Goal: Task Accomplishment & Management: Manage account settings

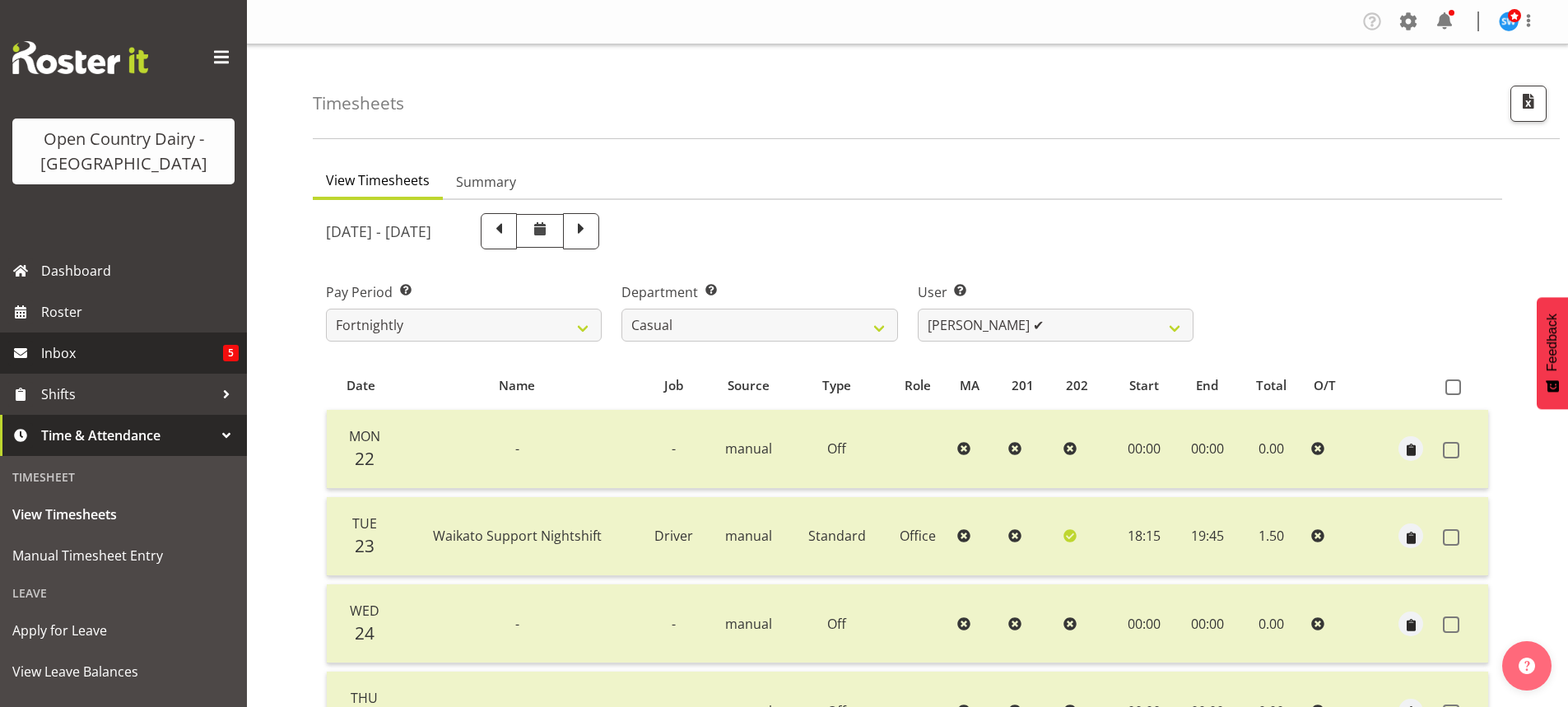
select select "731"
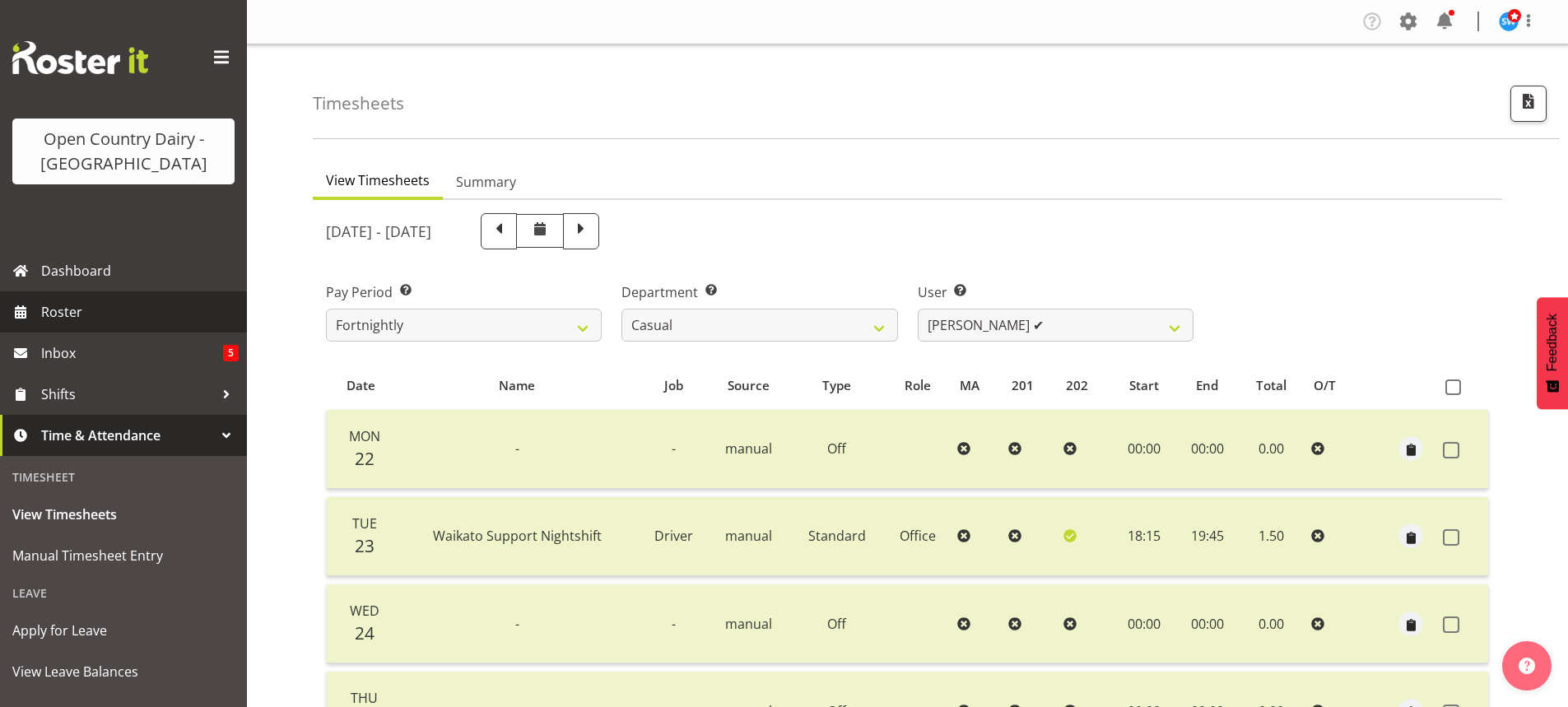
click at [70, 310] on span "Roster" at bounding box center [140, 311] width 198 height 24
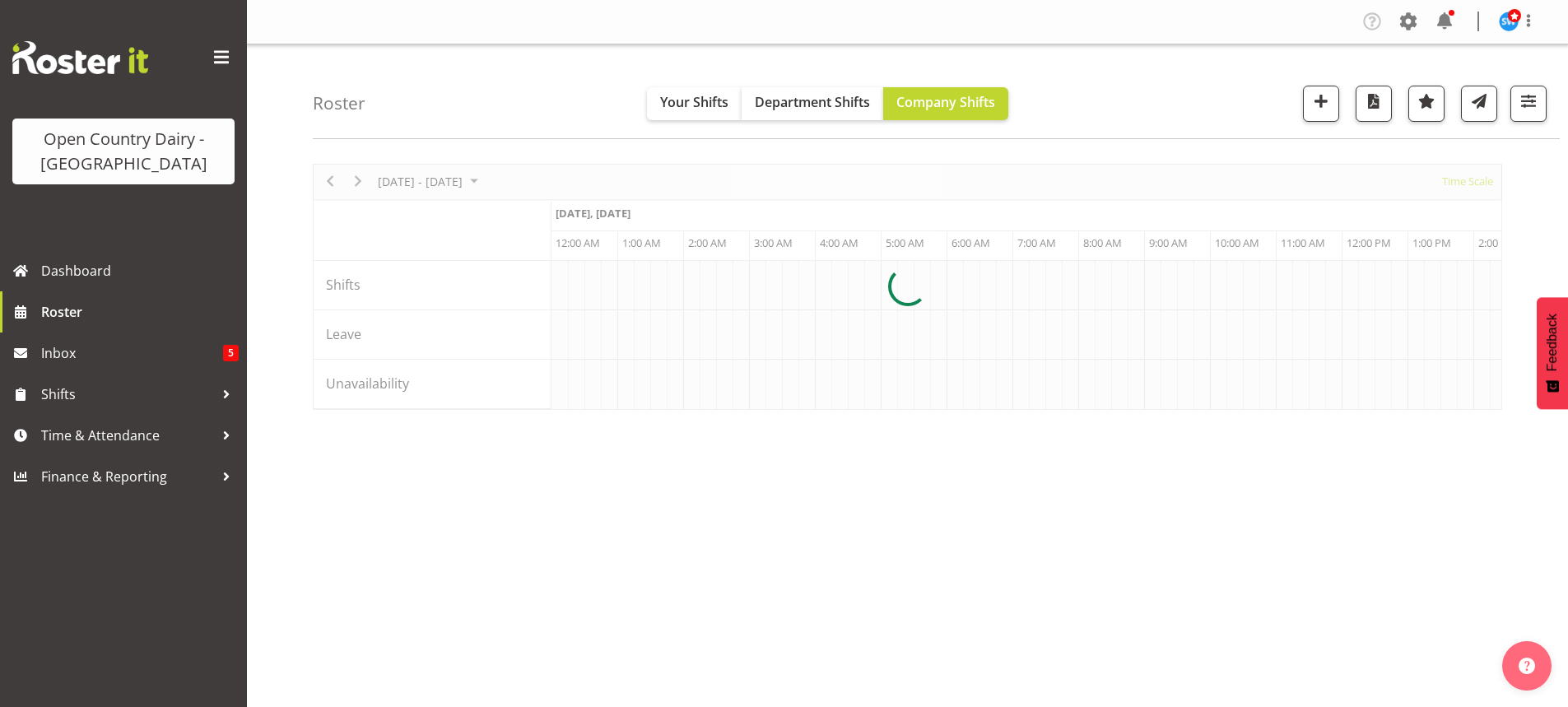
scroll to position [0, 3161]
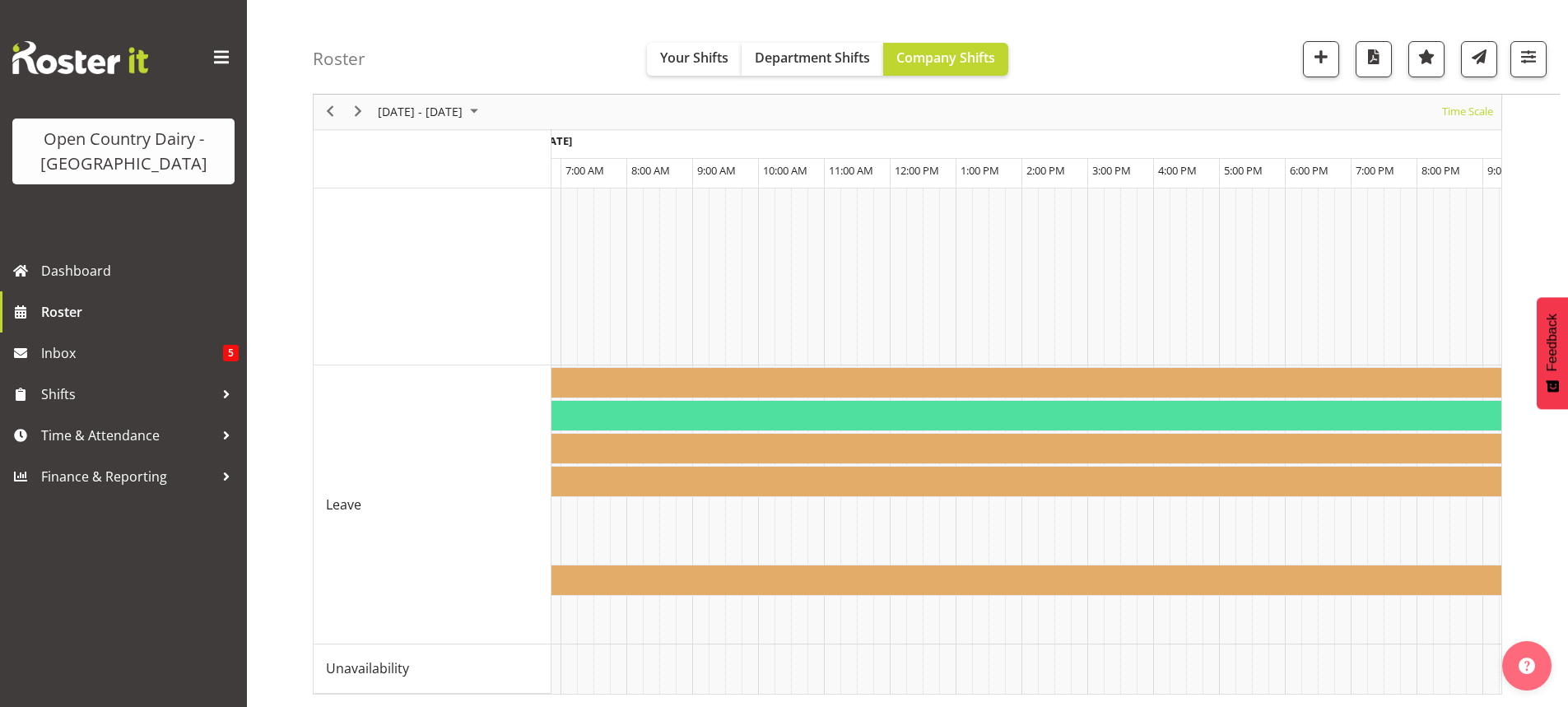
scroll to position [0, 5261]
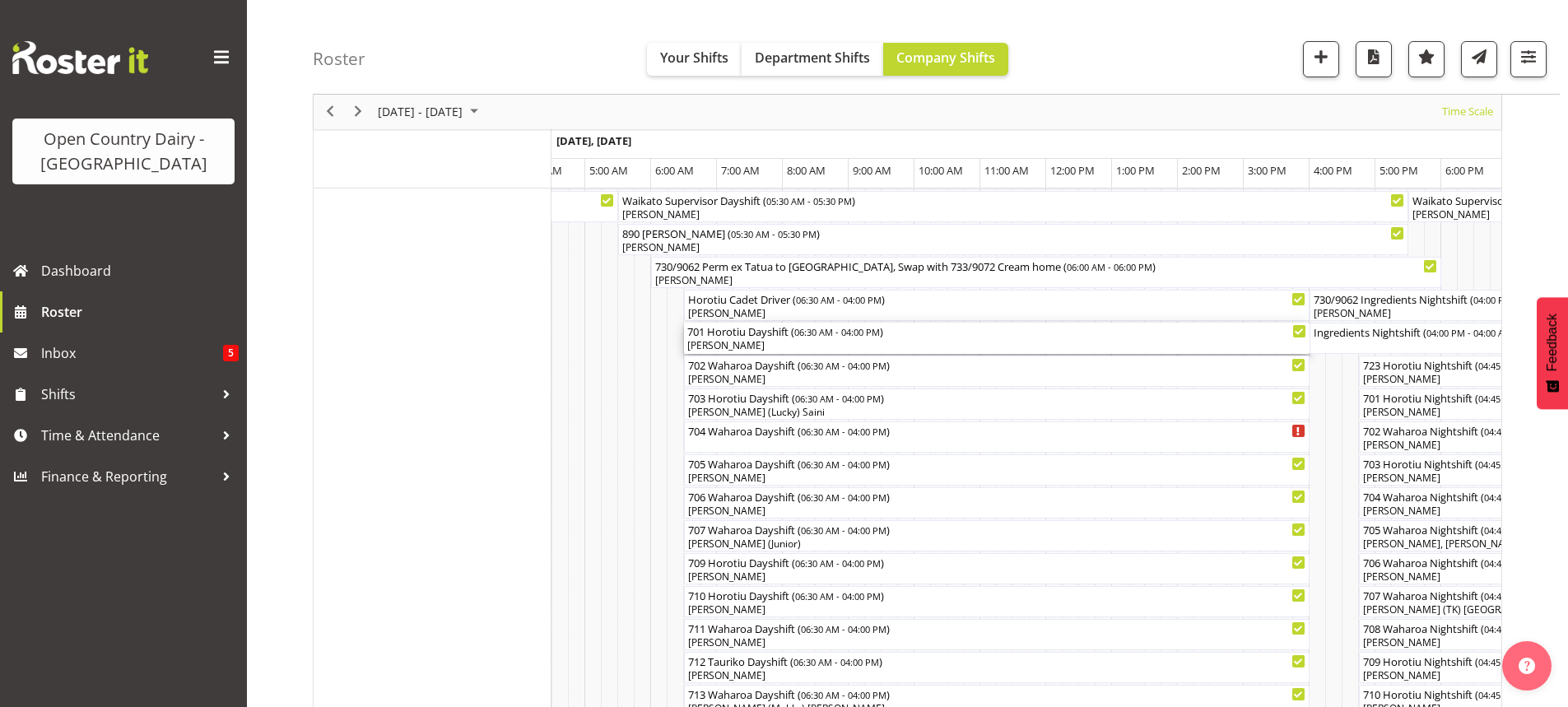
click at [760, 342] on div "[PERSON_NAME]" at bounding box center [997, 345] width 619 height 15
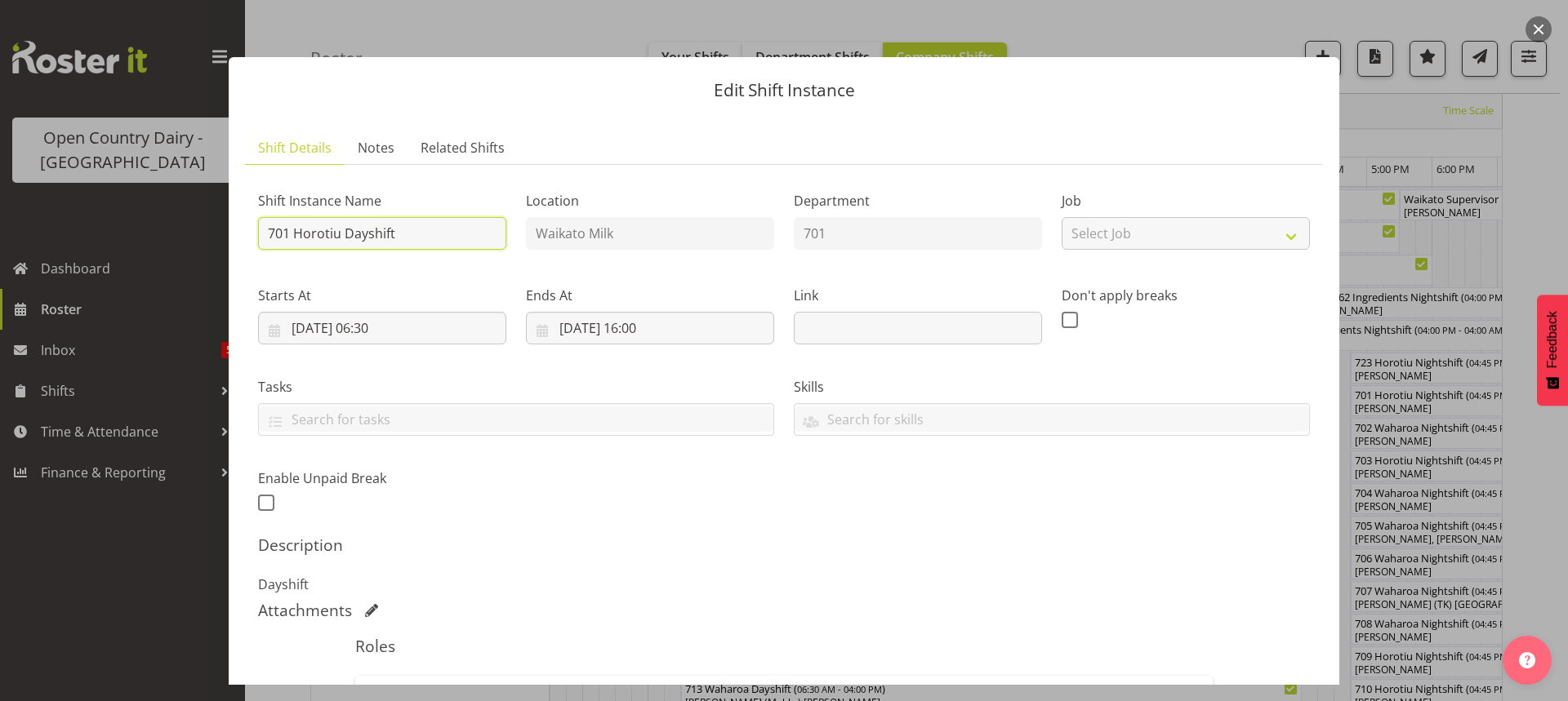
click at [423, 231] on input "701 Horotiu Dayshift" at bounding box center [382, 234] width 248 height 33
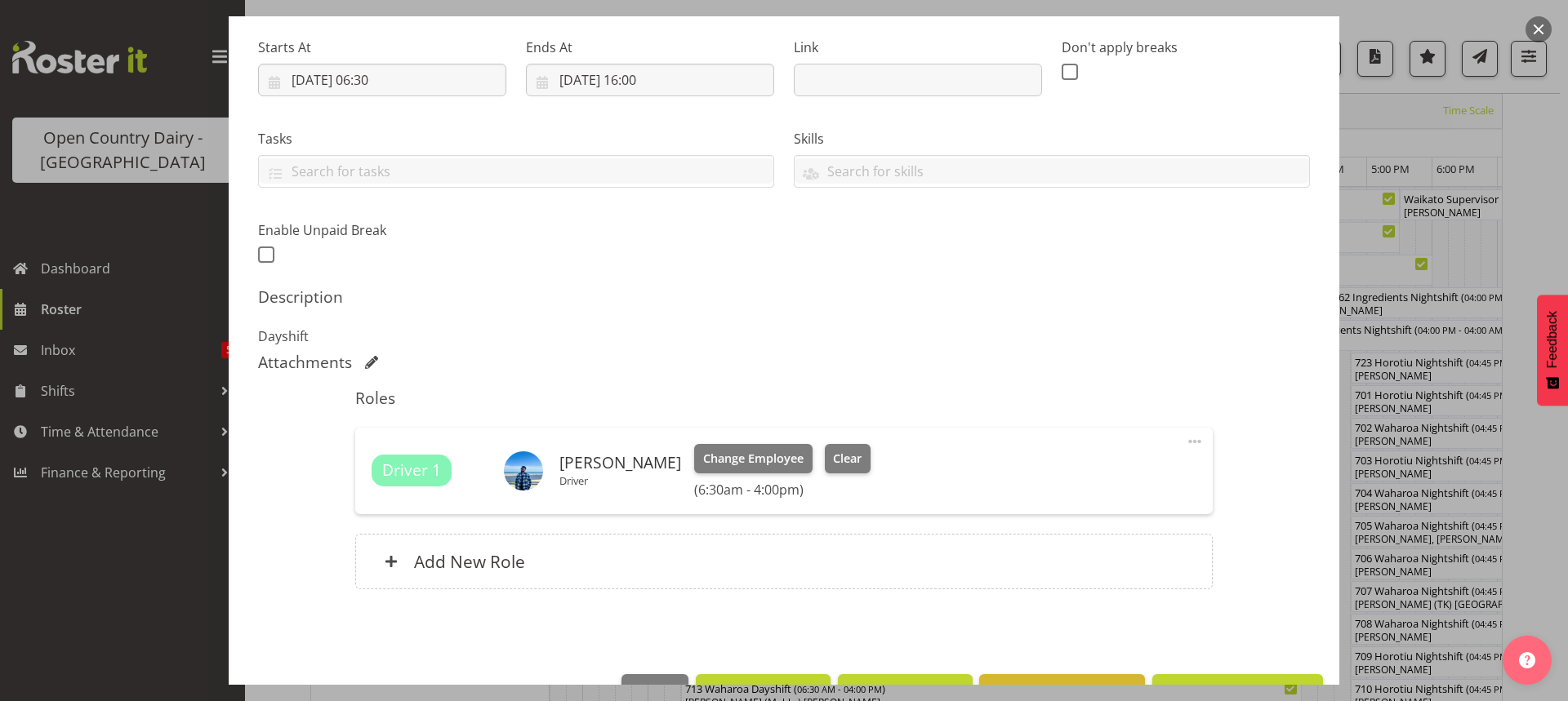
scroll to position [298, 0]
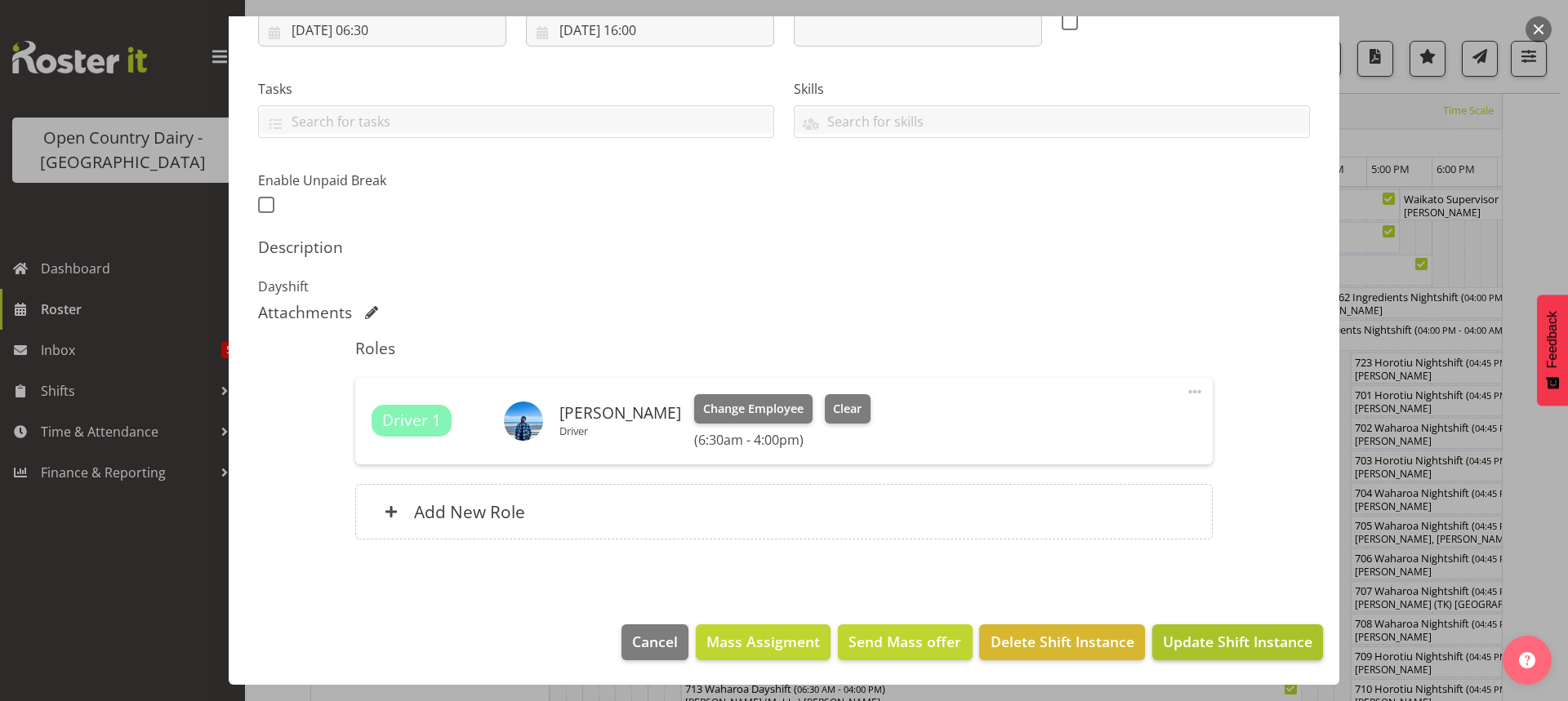
type input "701 Cream Horotiu to Waharoa"
click at [1192, 642] on span "Update Shift Instance" at bounding box center [1237, 641] width 149 height 21
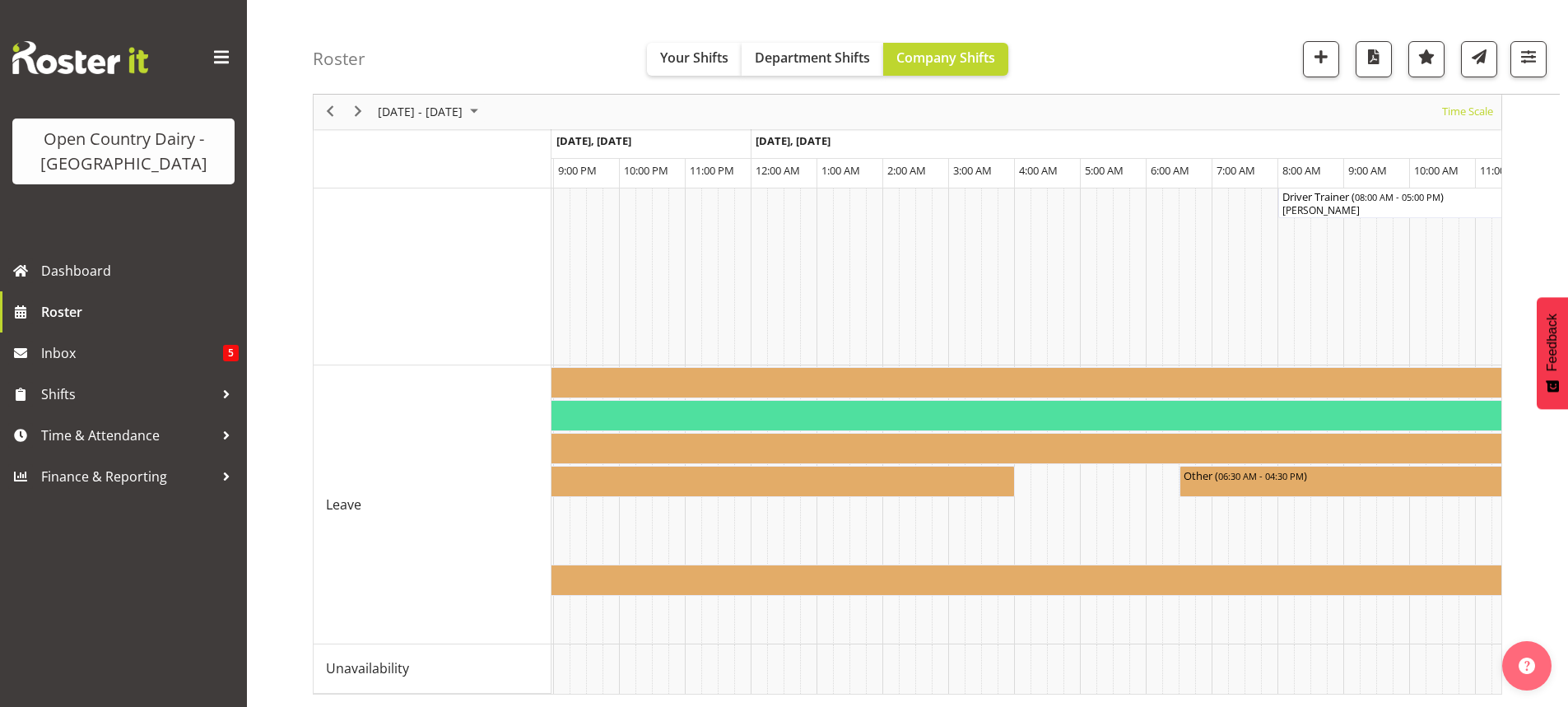
scroll to position [0, 6191]
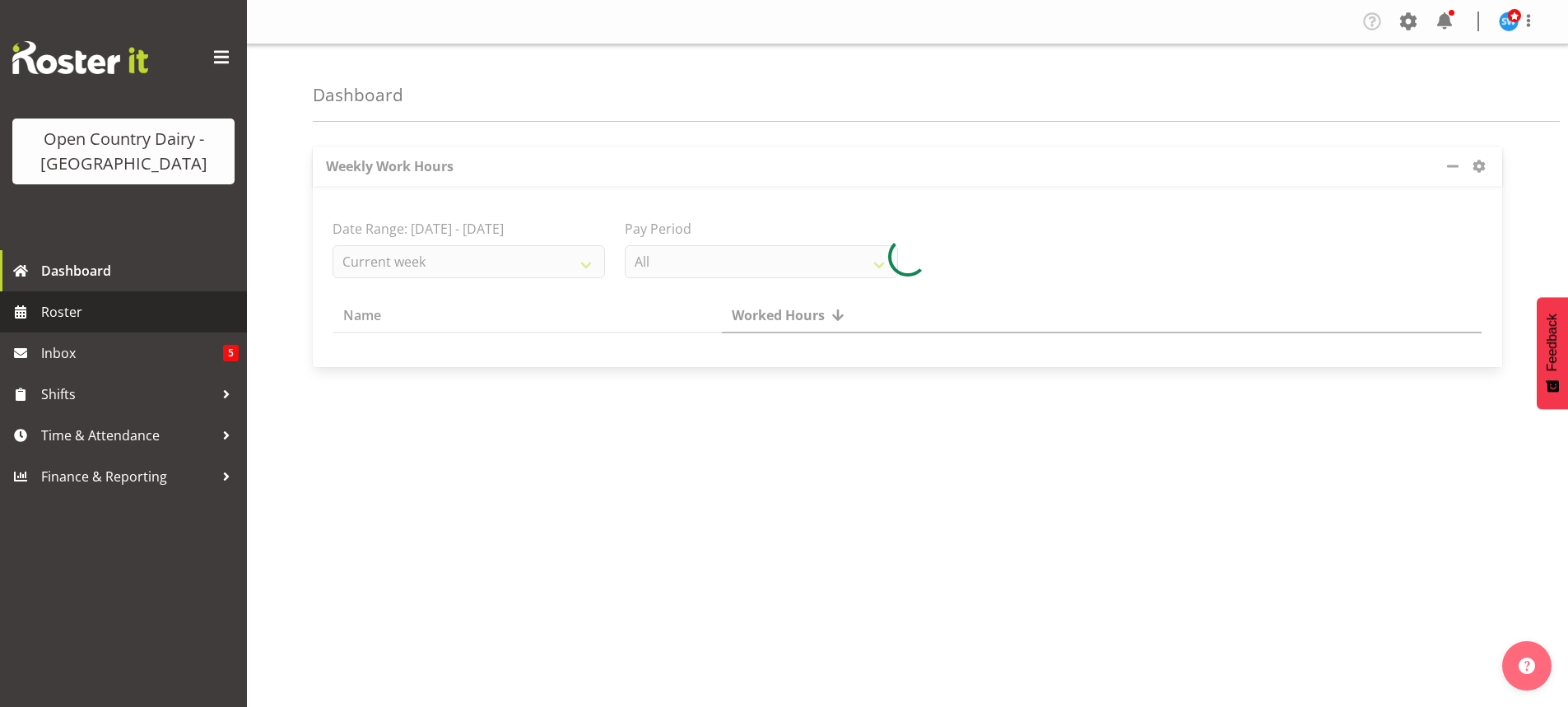
click at [55, 305] on span "Roster" at bounding box center [140, 311] width 198 height 24
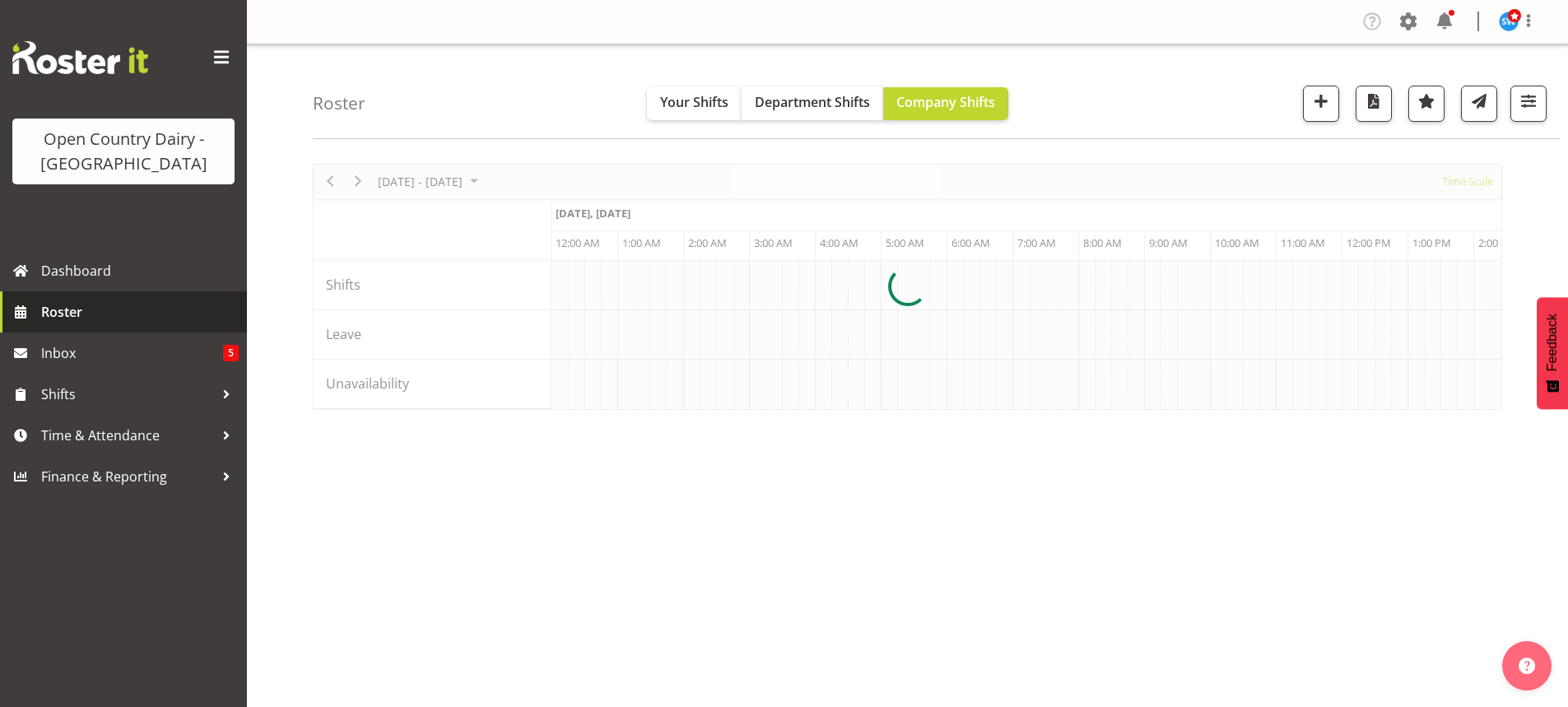
scroll to position [0, 3161]
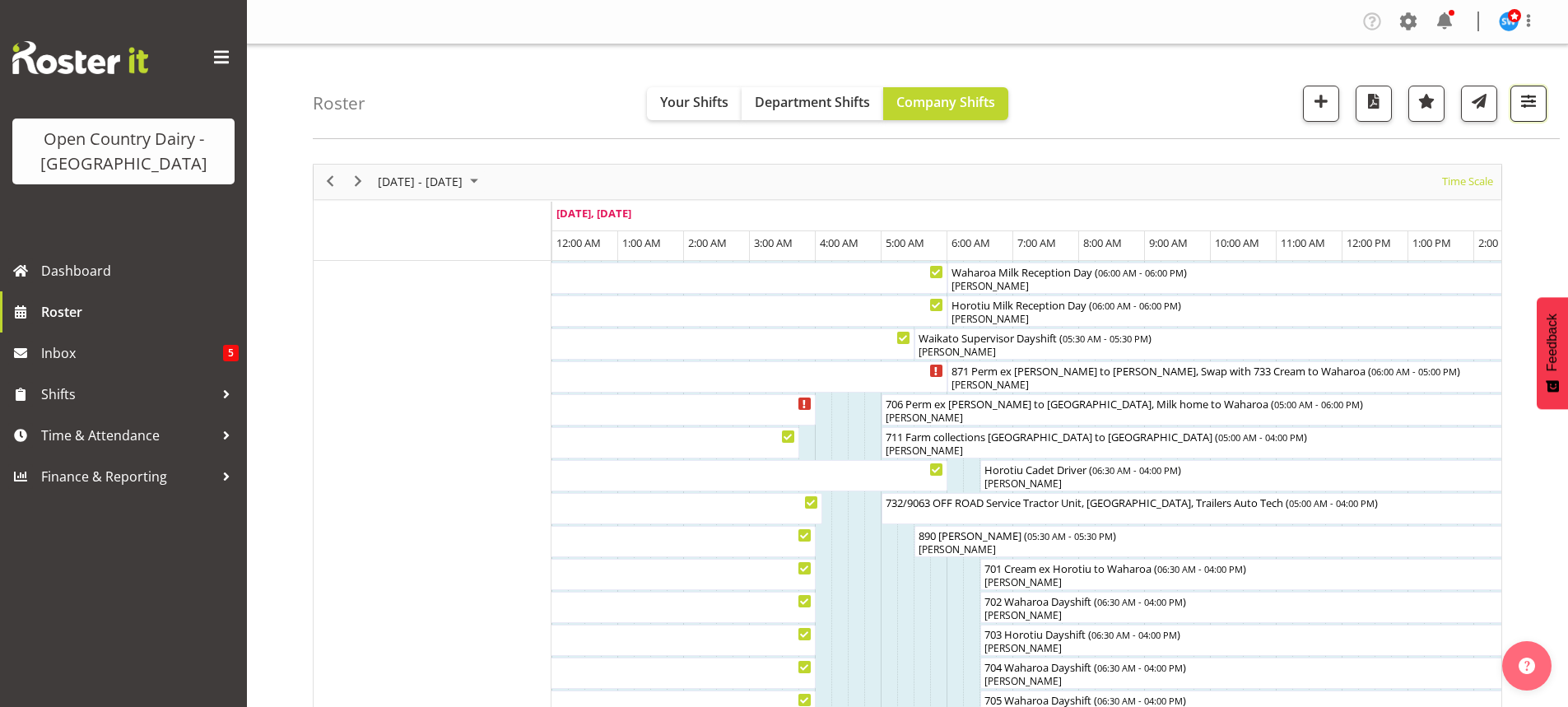
click at [1529, 98] on span "button" at bounding box center [1528, 101] width 21 height 21
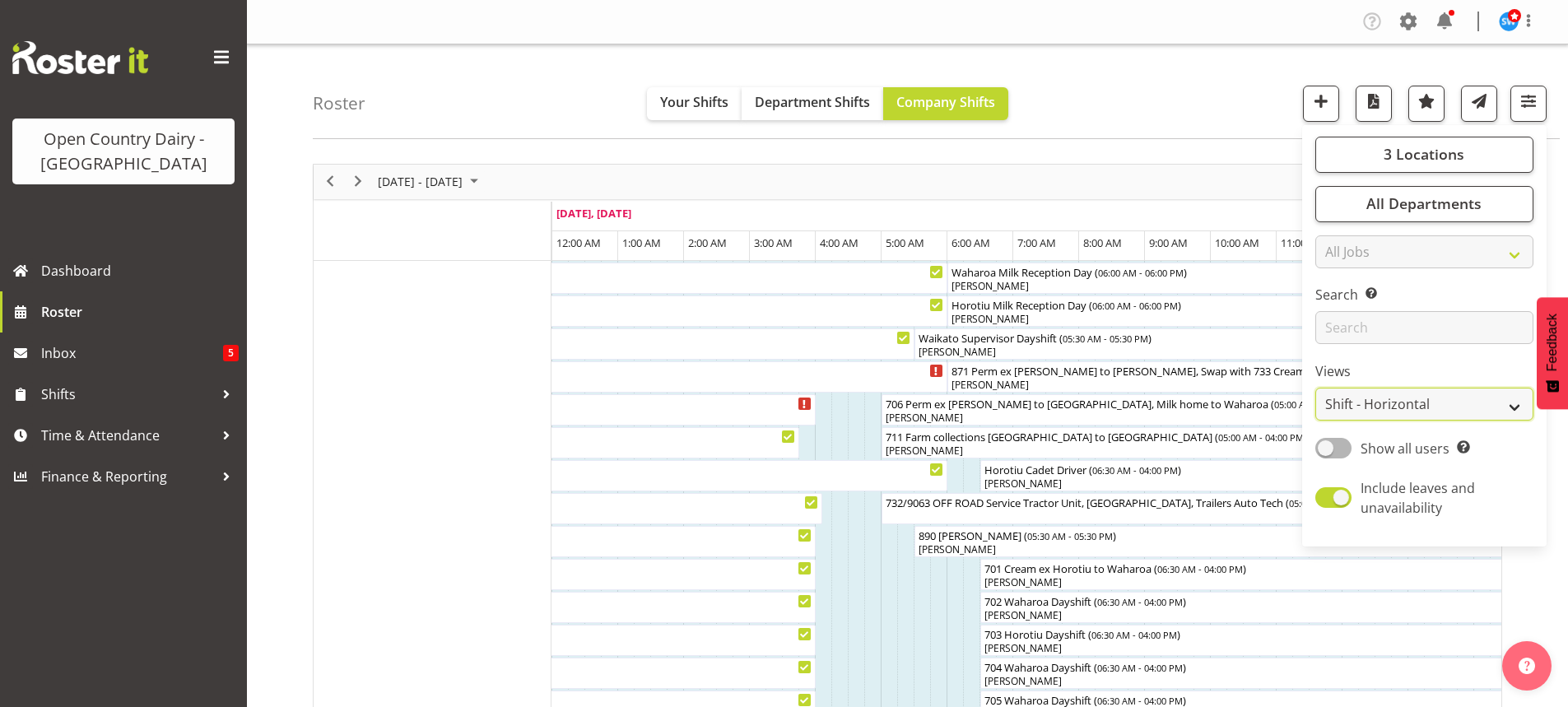
click at [1412, 402] on select "Staff Role Shift - Horizontal Shift - Vertical Staff - Location" at bounding box center [1424, 404] width 218 height 33
select select "staff"
click at [1316, 388] on select "Staff Role Shift - Horizontal Shift - Vertical Staff - Location" at bounding box center [1424, 404] width 218 height 33
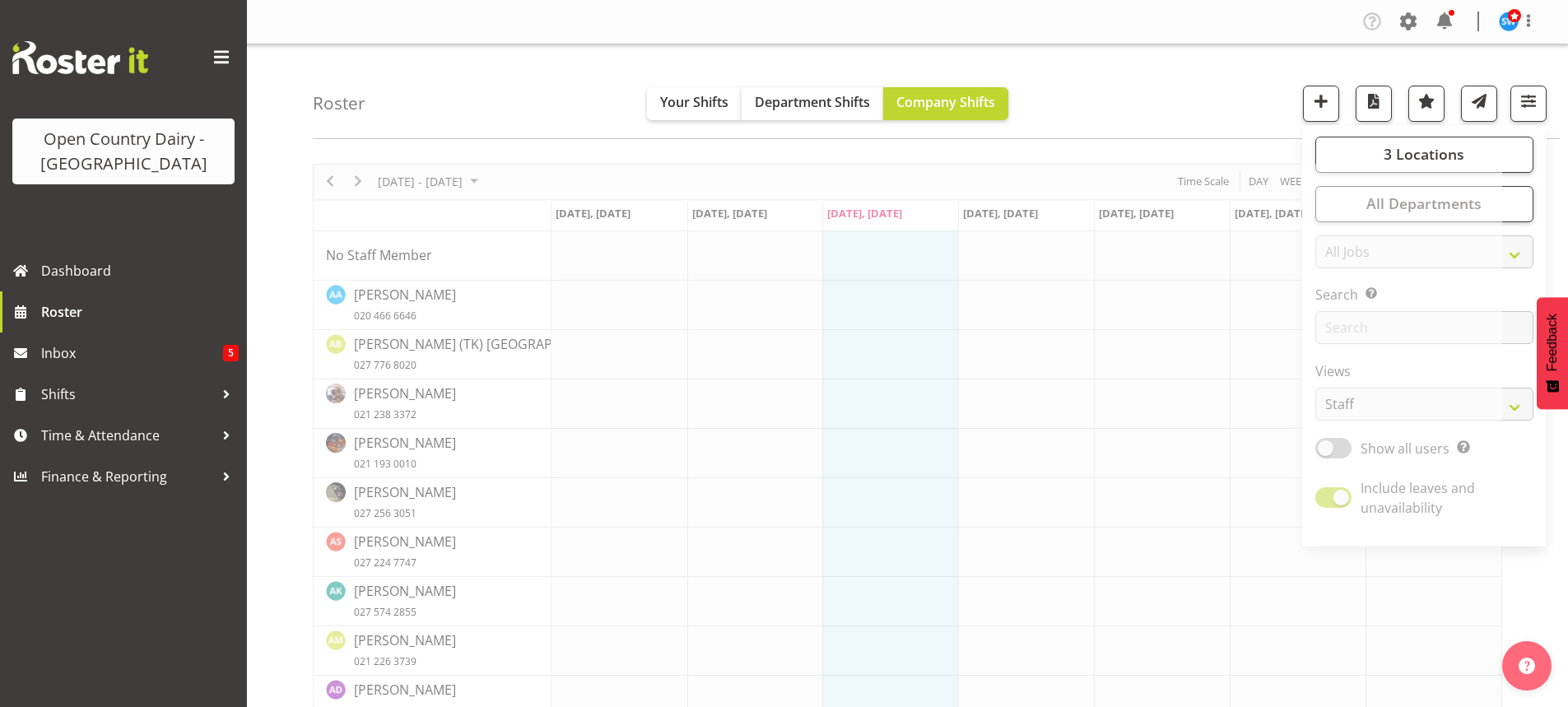
click at [1078, 75] on div "Roster Your Shifts Department Shifts Company Shifts 3 Locations Clear Ingredien…" at bounding box center [937, 92] width 1247 height 95
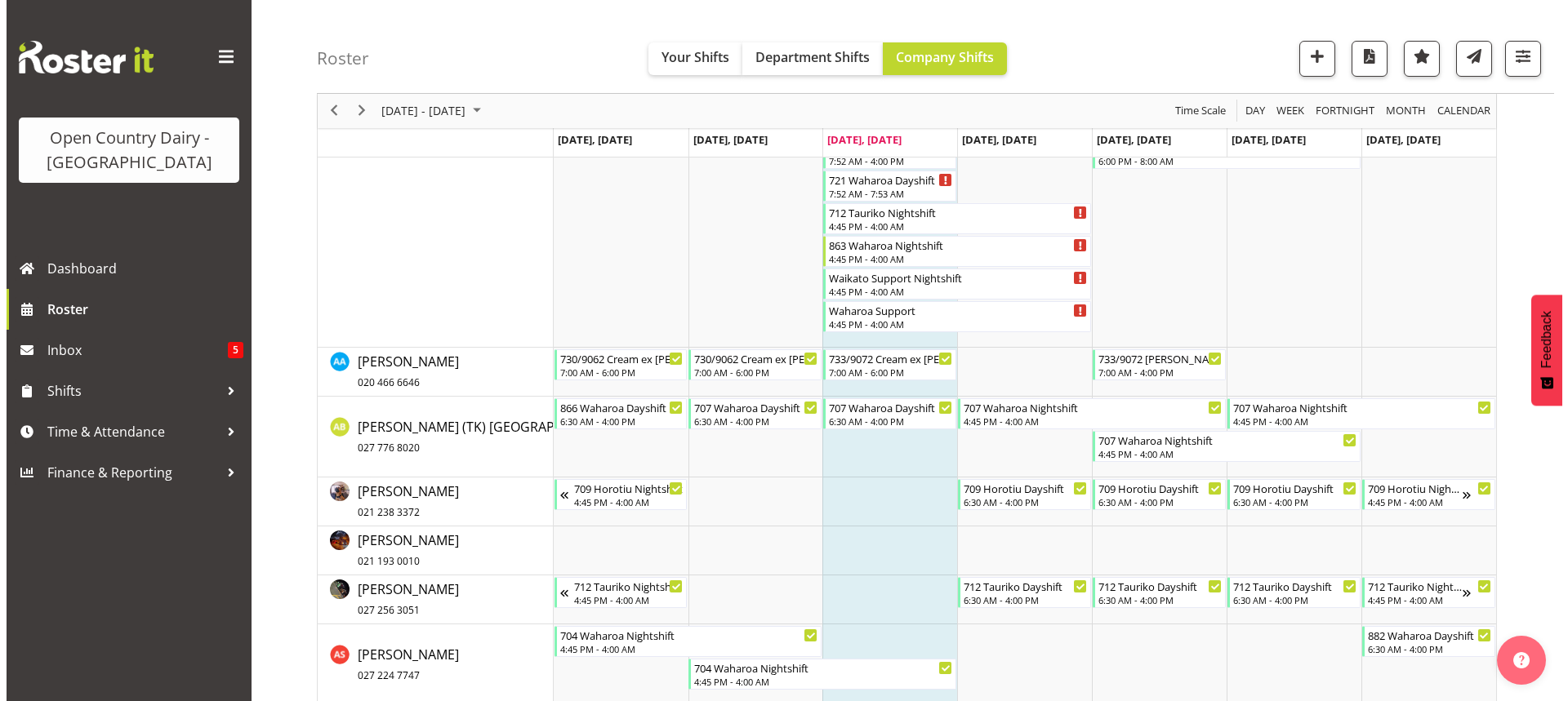
scroll to position [653, 0]
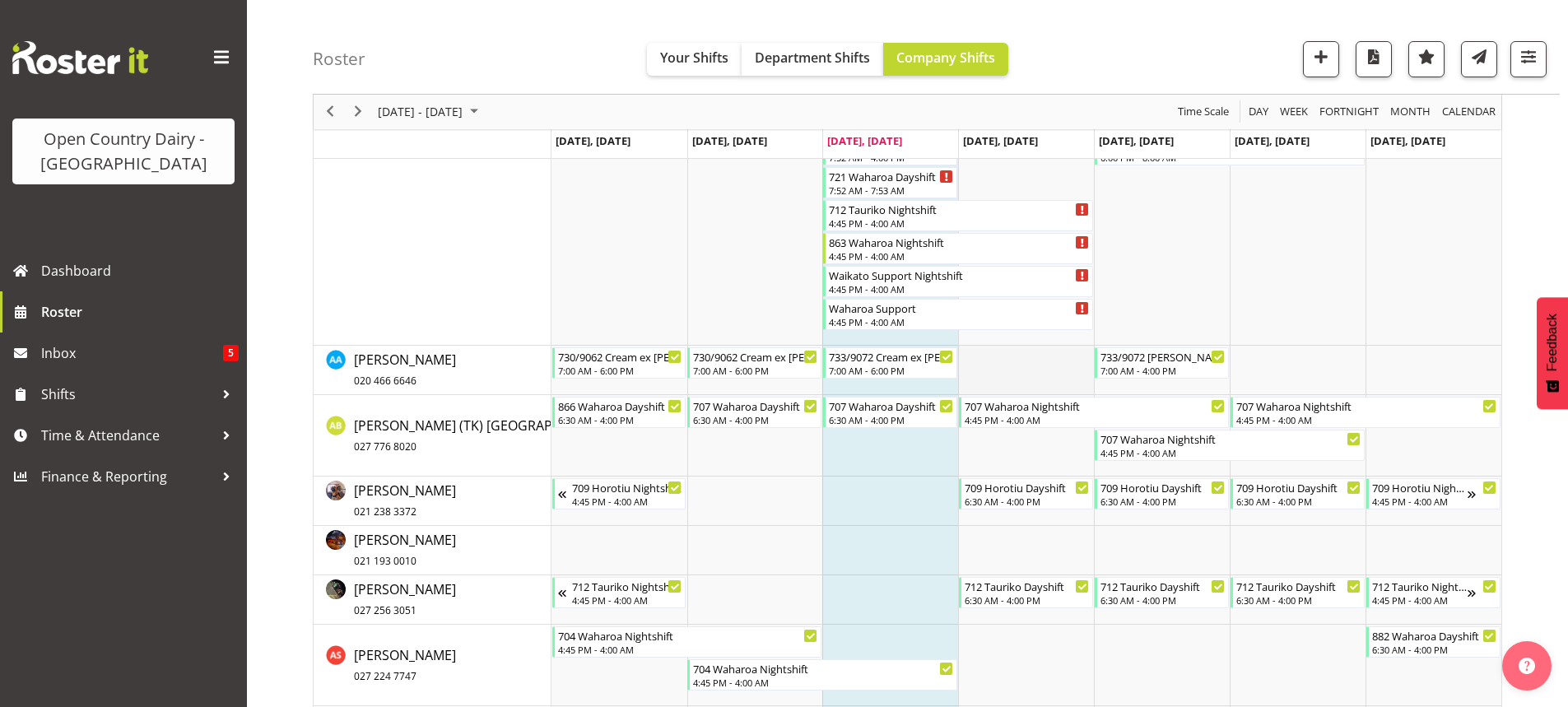
click at [1022, 370] on td "Timeline Week of October 1, 2025" at bounding box center [1026, 370] width 136 height 49
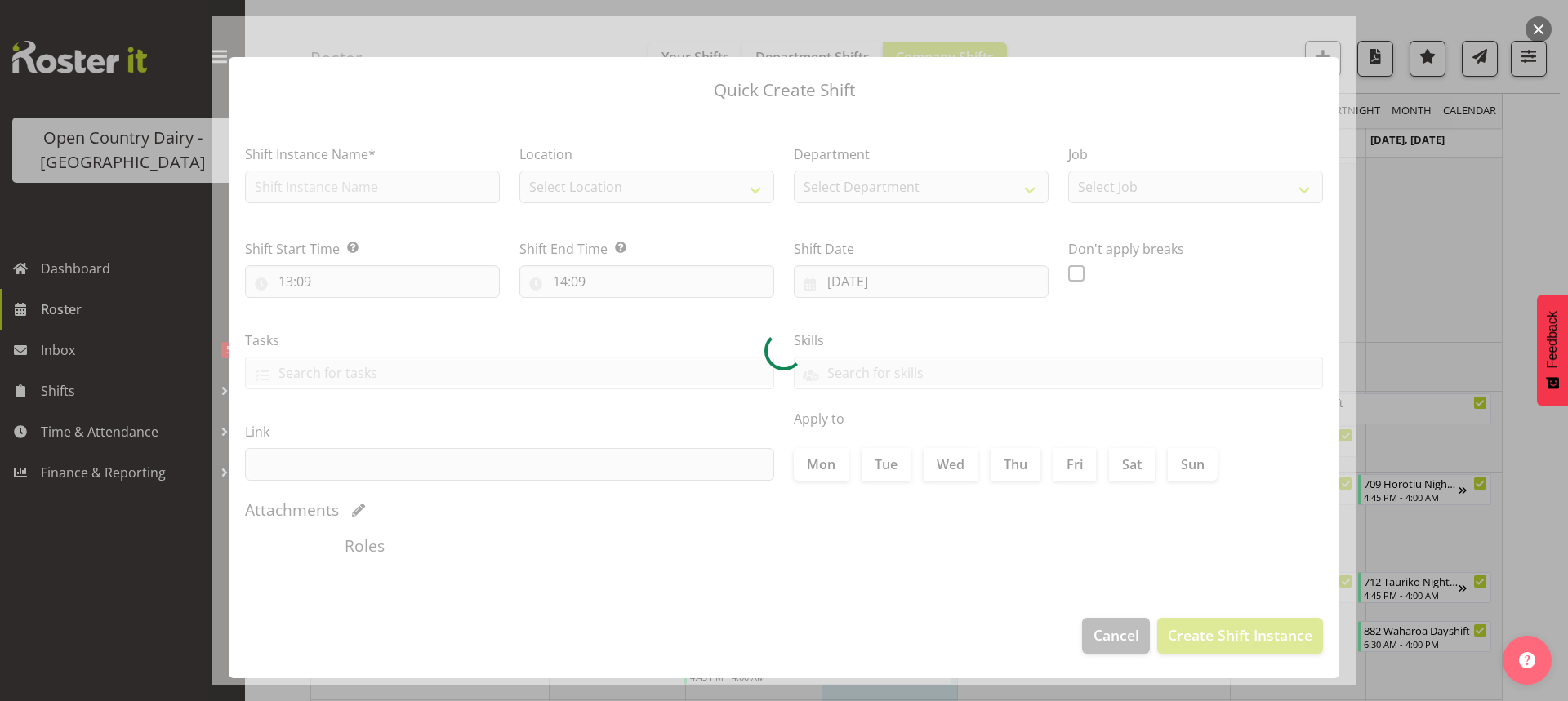
type input "02/10/2025"
checkbox input "true"
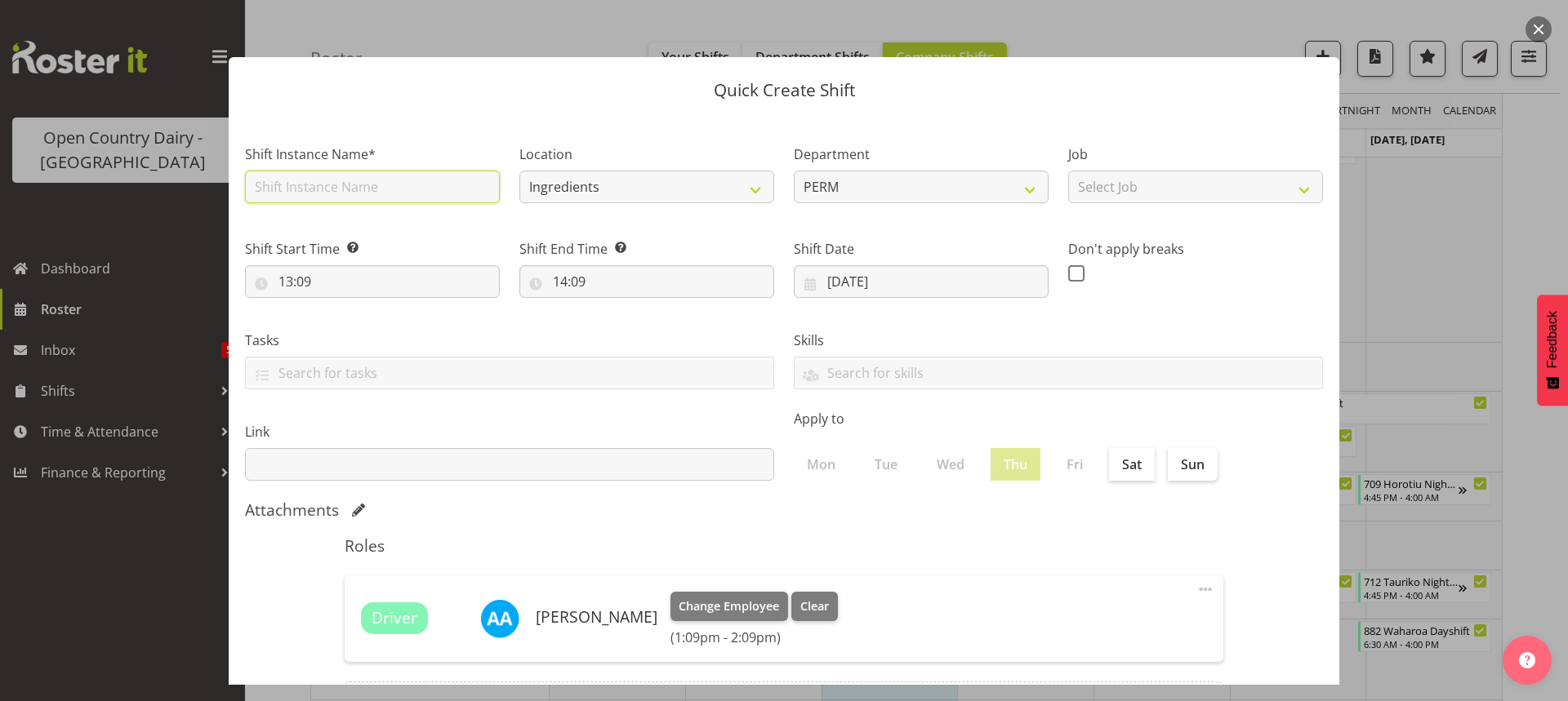
click at [350, 177] on input "text" at bounding box center [372, 187] width 255 height 33
type input "730/9062 Cream ex [PERSON_NAME] swap with 732/9063"
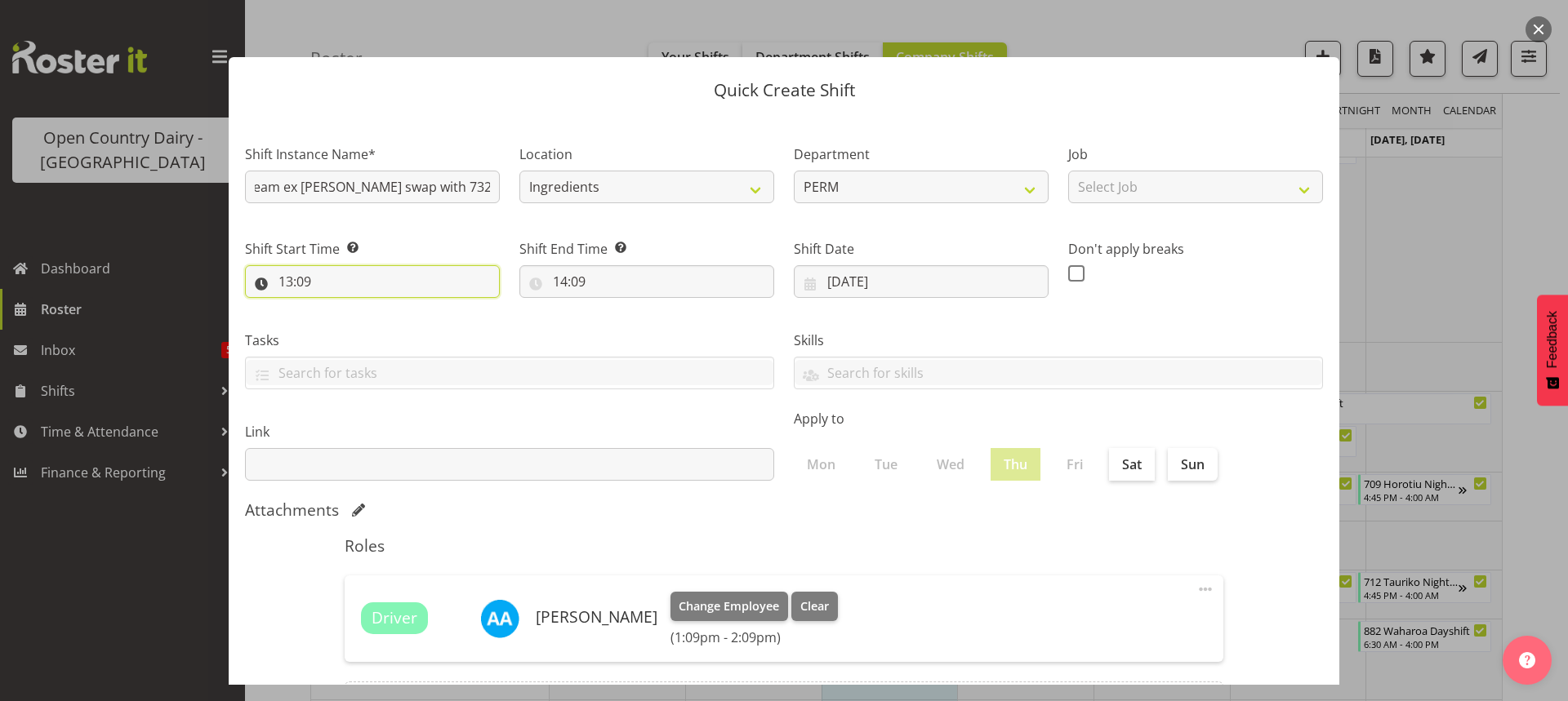
scroll to position [0, 0]
click at [300, 282] on input "13:09" at bounding box center [372, 282] width 255 height 33
drag, startPoint x: 342, startPoint y: 329, endPoint x: 348, endPoint y: 317, distance: 13.4
click at [343, 329] on select "00 01 02 03 04 05 06 07 08 09 10 11 12 13 14 15 16 17 18 19 20 21 22 23" at bounding box center [356, 324] width 37 height 33
select select "7"
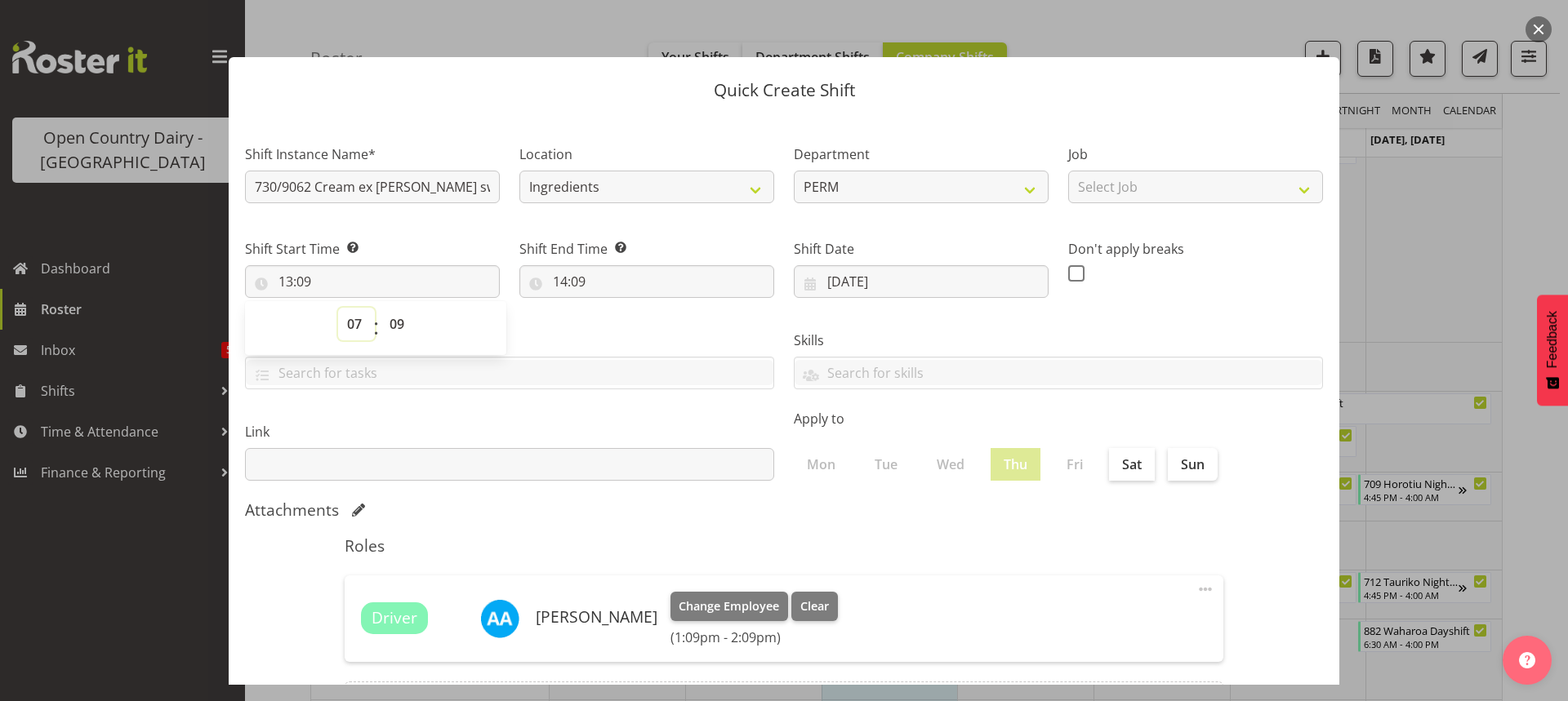
click at [338, 308] on select "00 01 02 03 04 05 06 07 08 09 10 11 12 13 14 15 16 17 18 19 20 21 22 23" at bounding box center [356, 324] width 37 height 33
type input "07:09"
click at [397, 324] on select "00 01 02 03 04 05 06 07 08 09 10 11 12 13 14 15 16 17 18 19 20 21 22 23 24 25 2…" at bounding box center [399, 324] width 37 height 33
select select "0"
click at [381, 308] on select "00 01 02 03 04 05 06 07 08 09 10 11 12 13 14 15 16 17 18 19 20 21 22 23 24 25 2…" at bounding box center [399, 324] width 37 height 33
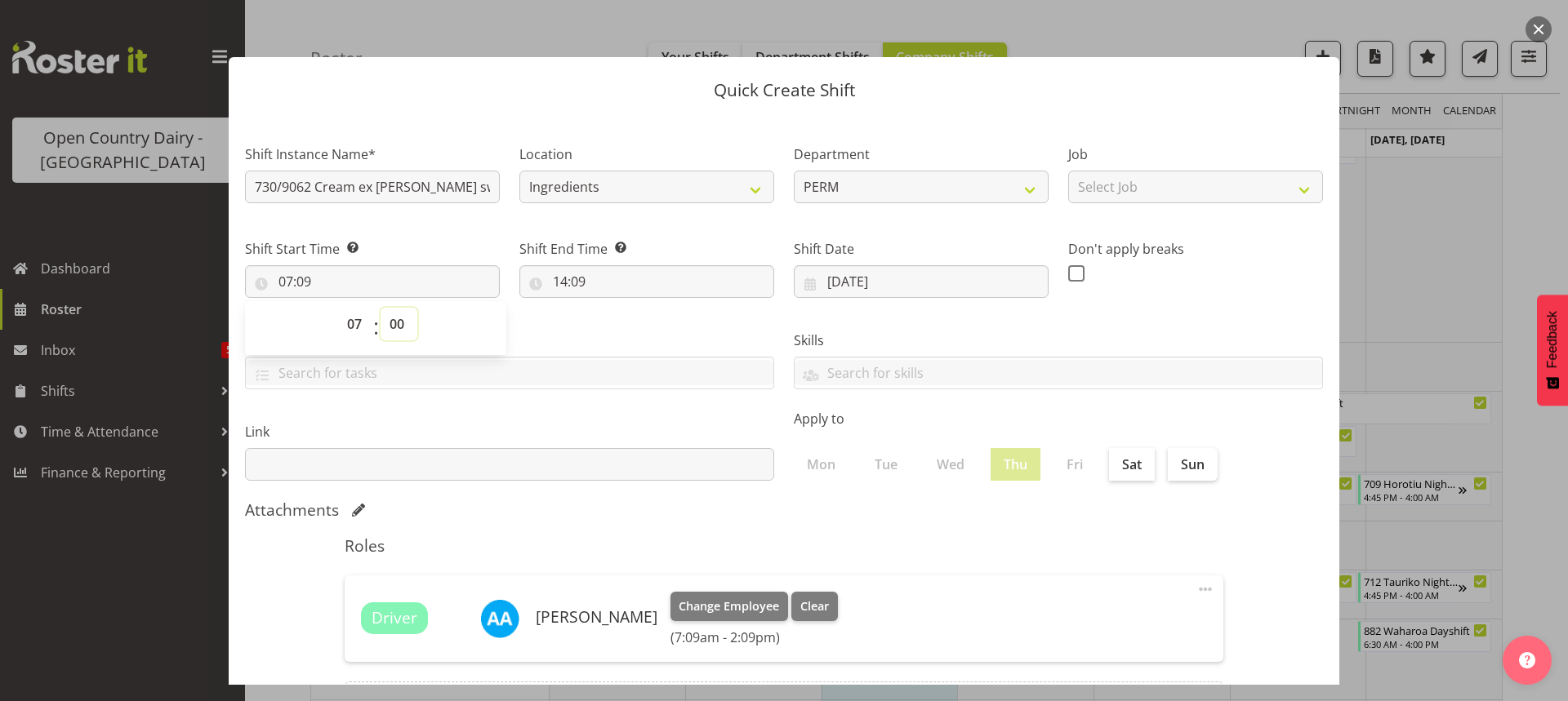
type input "07:00"
click at [569, 287] on input "14:09" at bounding box center [646, 282] width 255 height 33
click at [624, 321] on select "00 01 02 03 04 05 06 07 08 09 10 11 12 13 14 15 16 17 18 19 20 21 22 23" at bounding box center [631, 324] width 37 height 33
select select "17"
click at [613, 308] on select "00 01 02 03 04 05 06 07 08 09 10 11 12 13 14 15 16 17 18 19 20 21 22 23" at bounding box center [631, 324] width 37 height 33
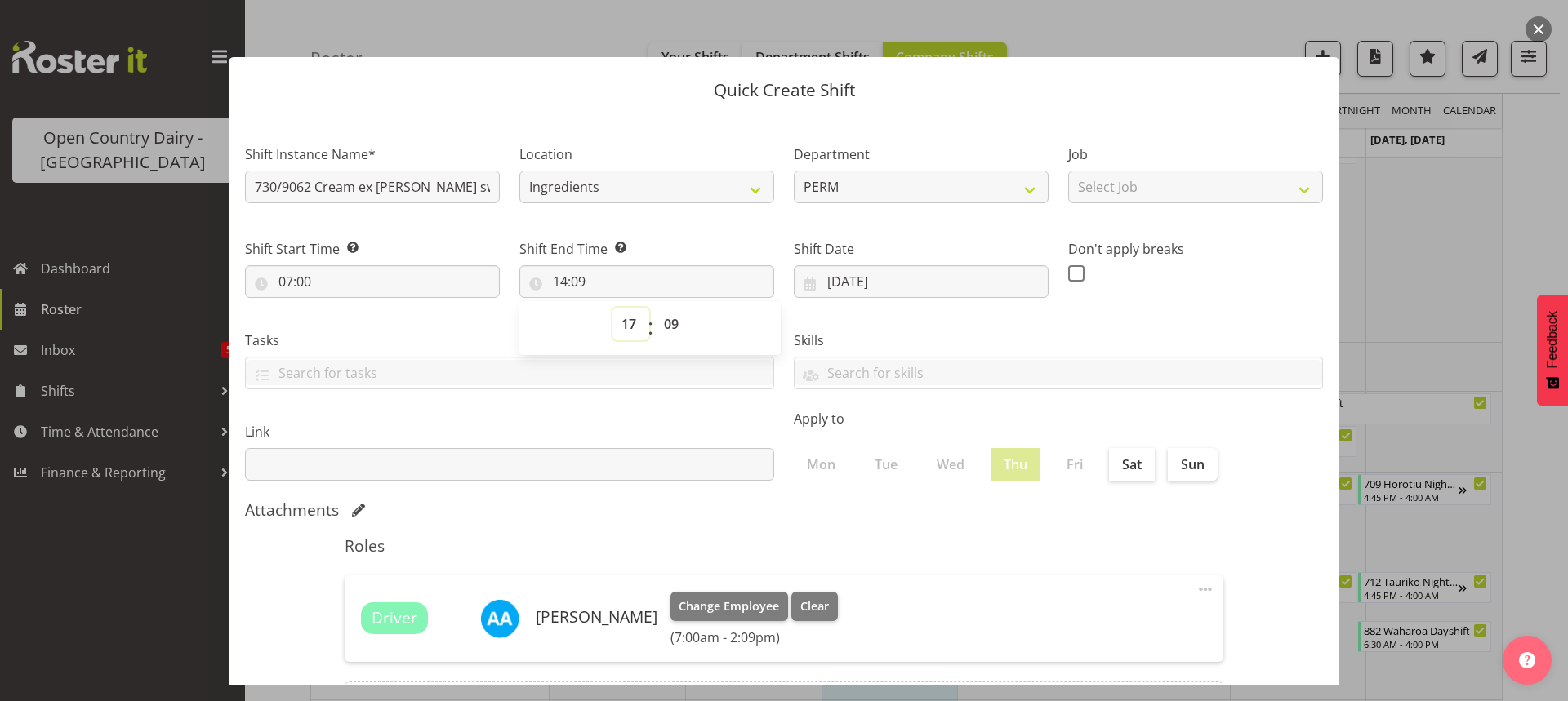
type input "17:09"
click at [662, 319] on select "00 01 02 03 04 05 06 07 08 09 10 11 12 13 14 15 16 17 18 19 20 21 22 23 24 25 2…" at bounding box center [673, 324] width 37 height 33
select select "0"
click at [655, 308] on select "00 01 02 03 04 05 06 07 08 09 10 11 12 13 14 15 16 17 18 19 20 21 22 23 24 25 2…" at bounding box center [673, 324] width 37 height 33
type input "17:00"
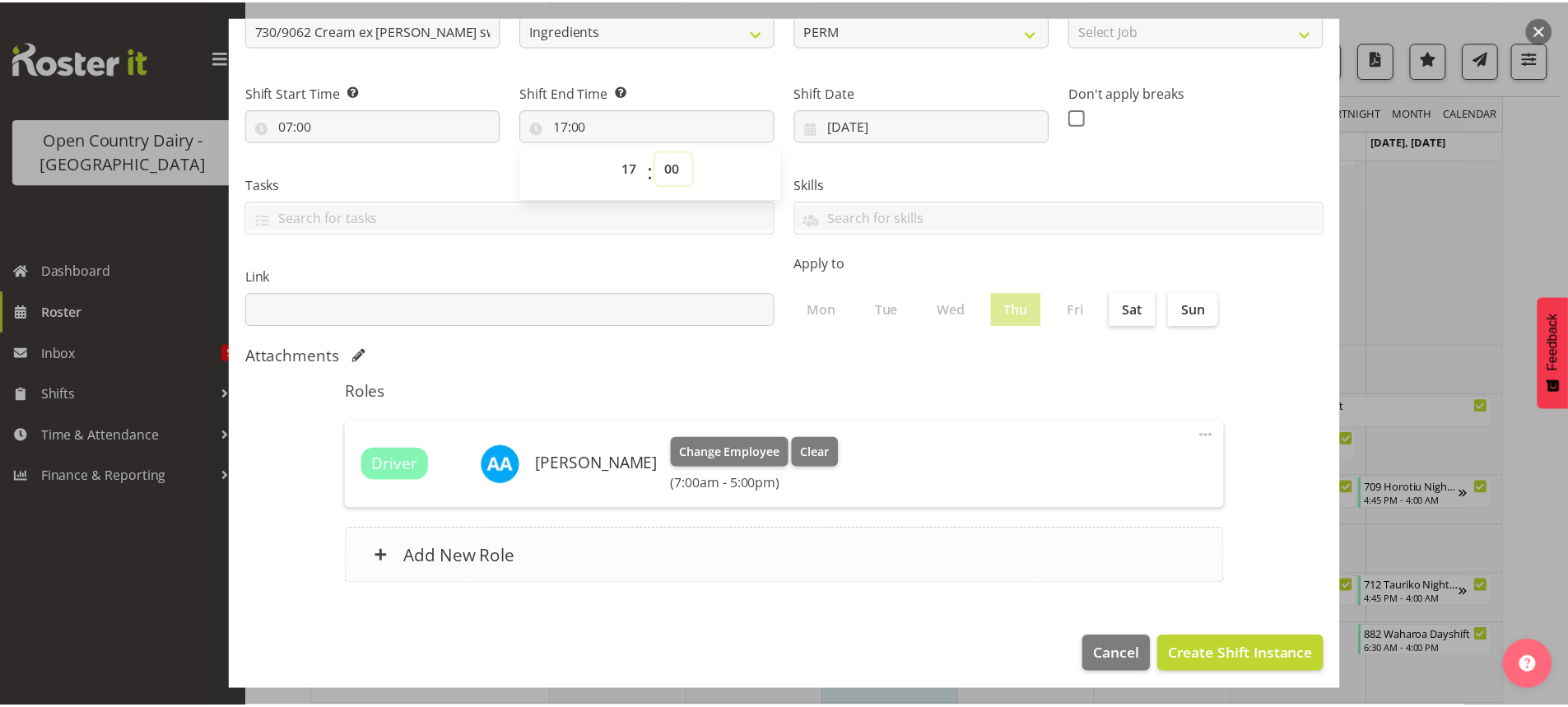
scroll to position [166, 0]
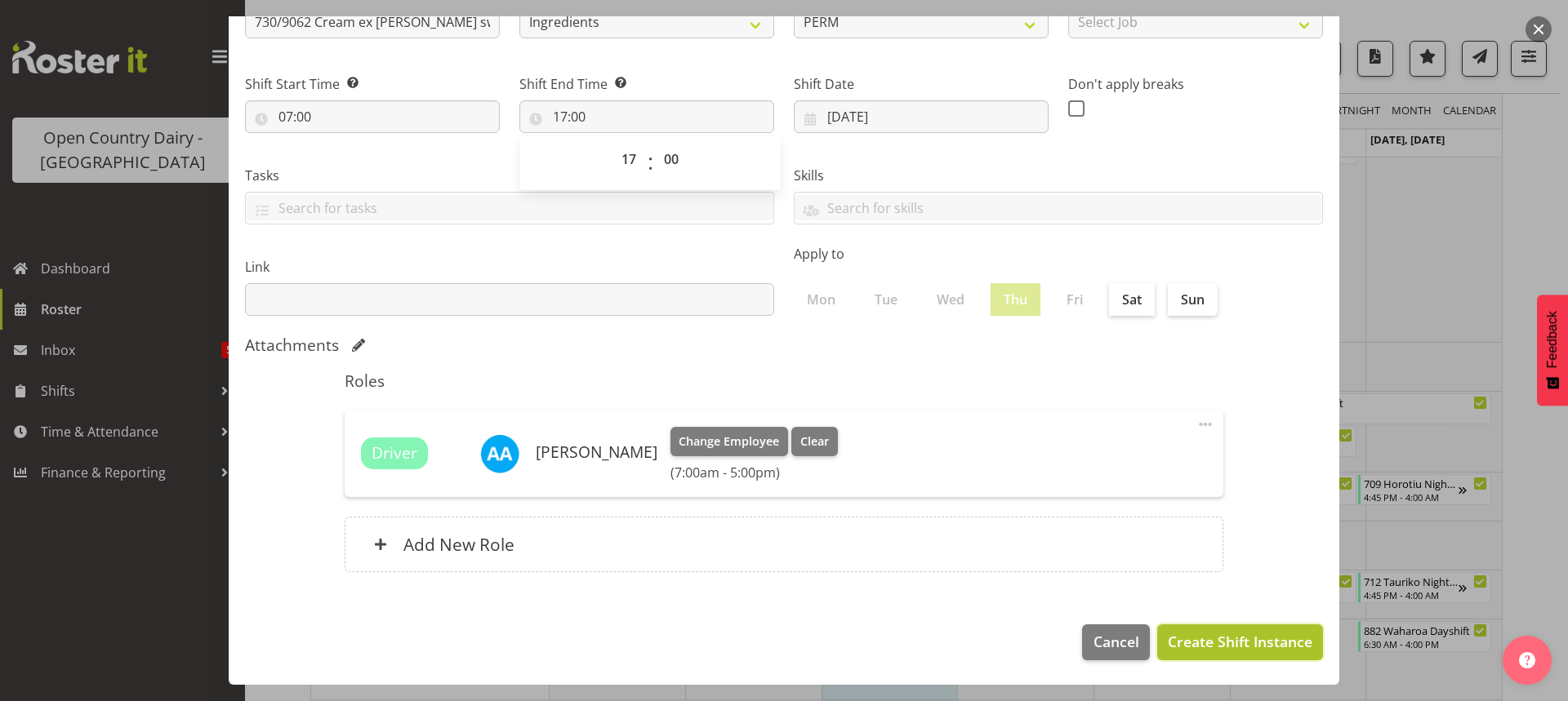
click at [1210, 640] on span "Create Shift Instance" at bounding box center [1240, 641] width 144 height 21
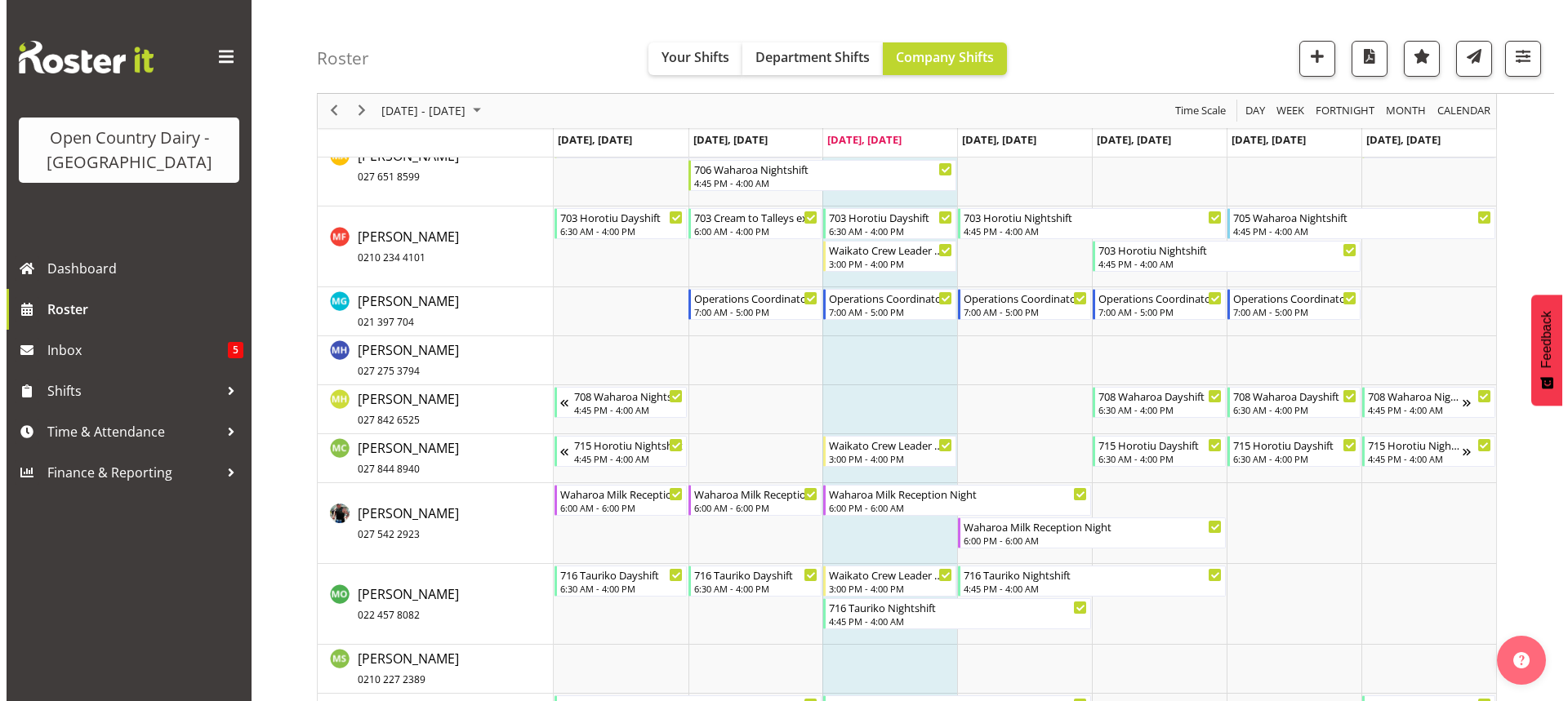
scroll to position [7997, 0]
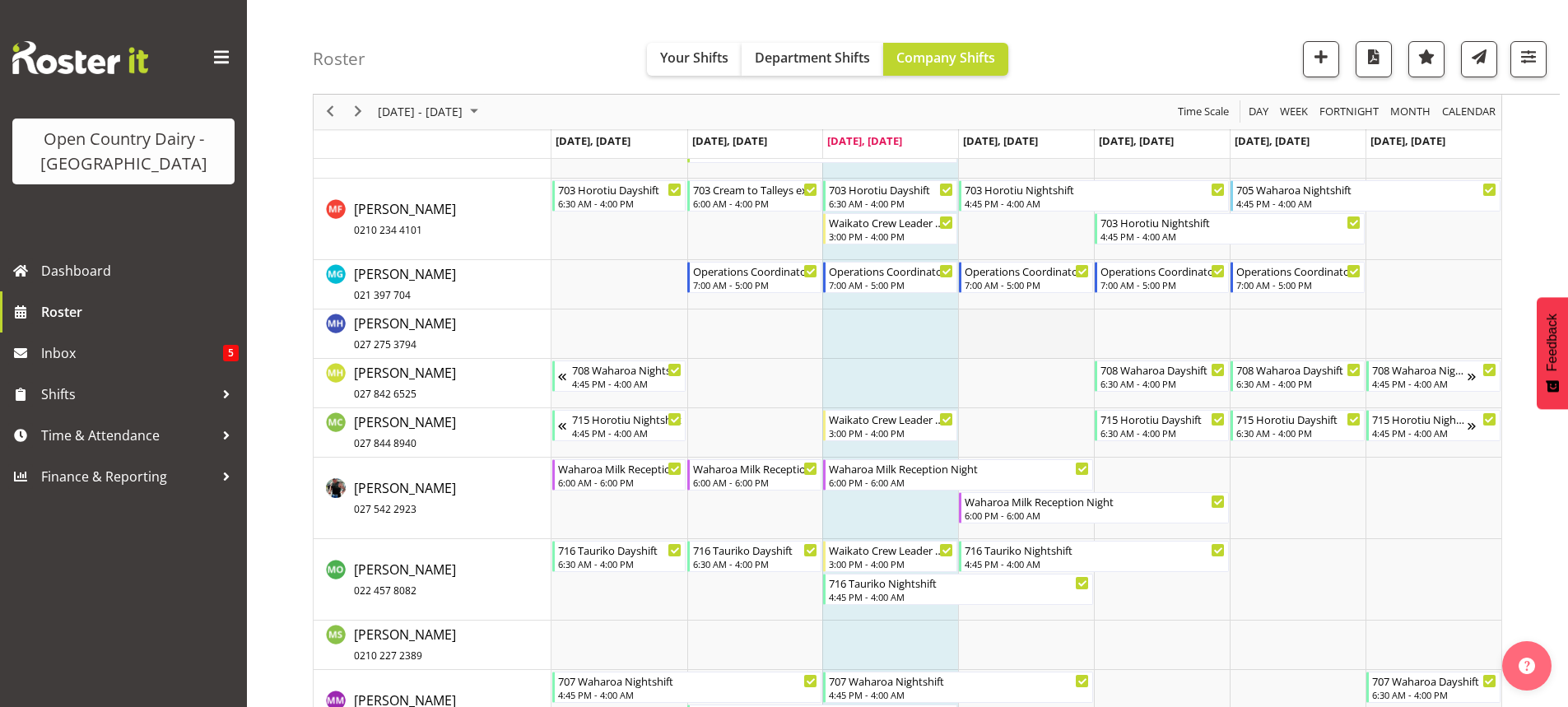
click at [1006, 337] on td "Timeline Week of October 1, 2025" at bounding box center [1026, 334] width 136 height 49
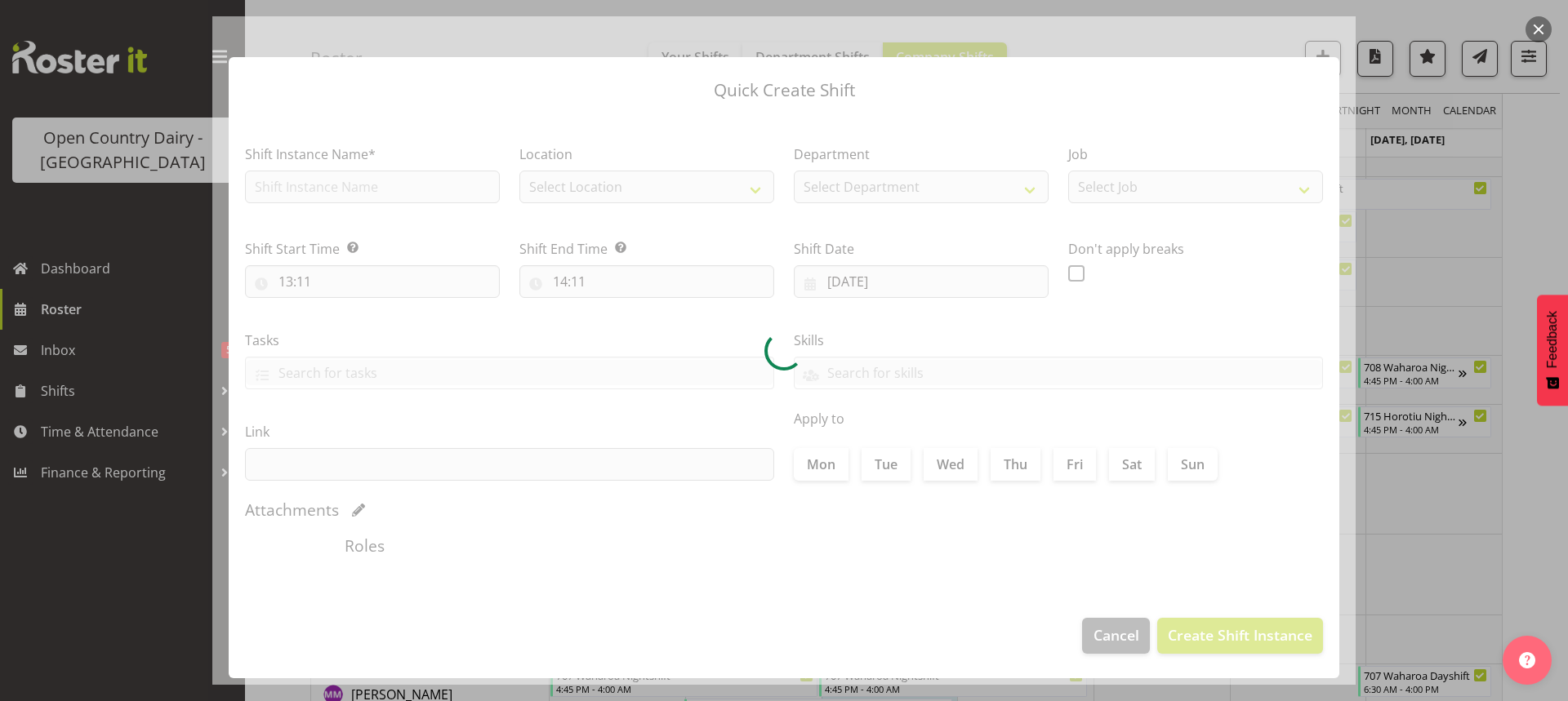
type input "02/10/2025"
checkbox input "true"
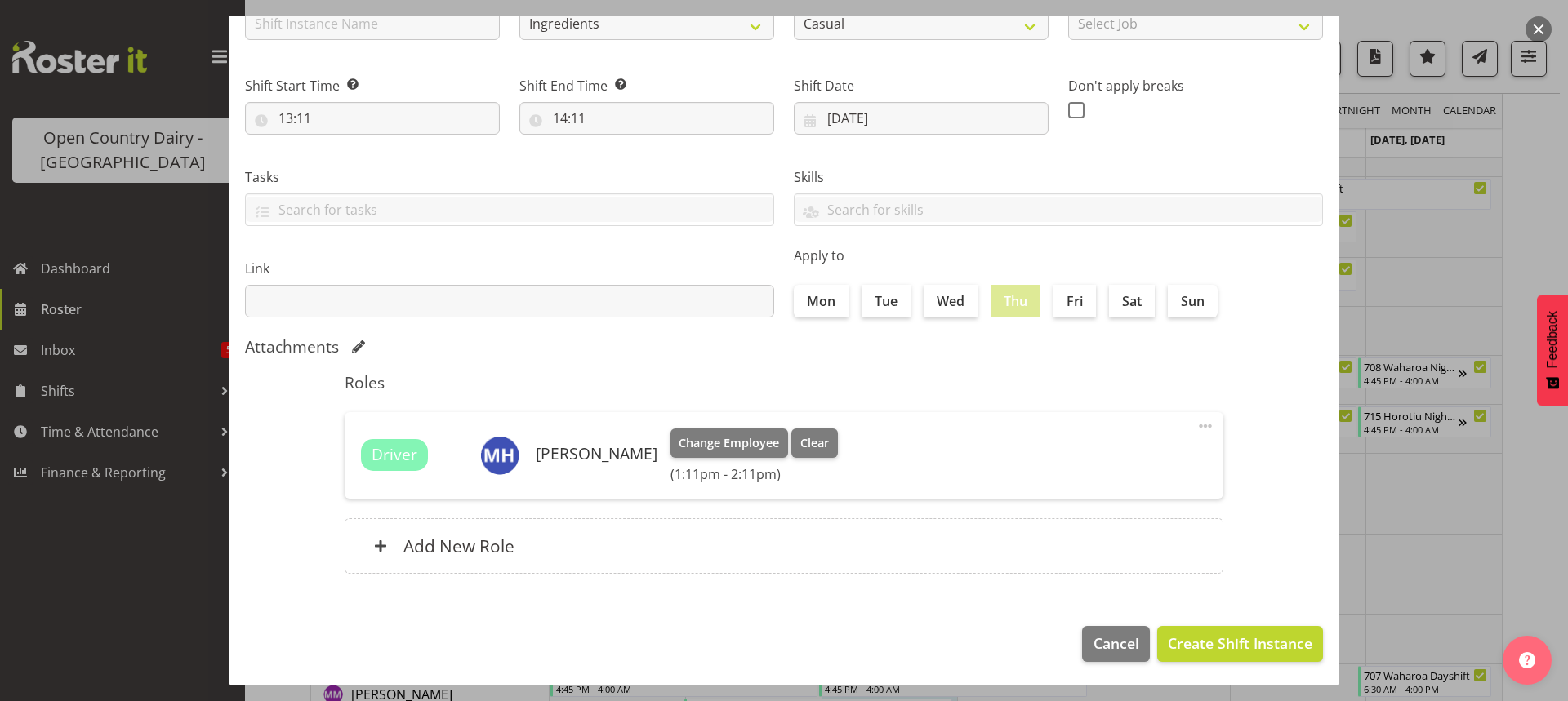
scroll to position [164, 0]
click at [1094, 635] on span "Cancel" at bounding box center [1117, 641] width 46 height 21
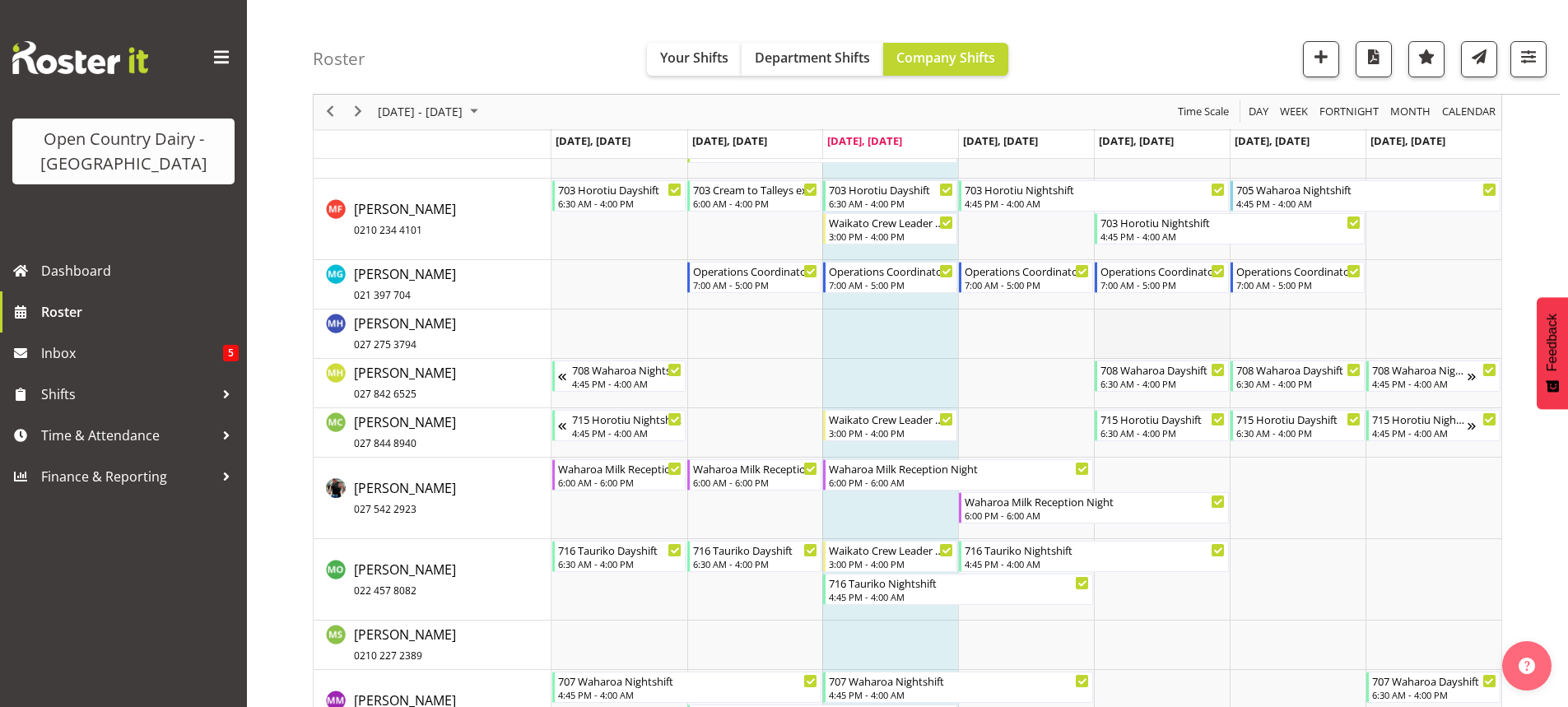
click at [1140, 330] on td "Timeline Week of October 1, 2025" at bounding box center [1162, 334] width 136 height 49
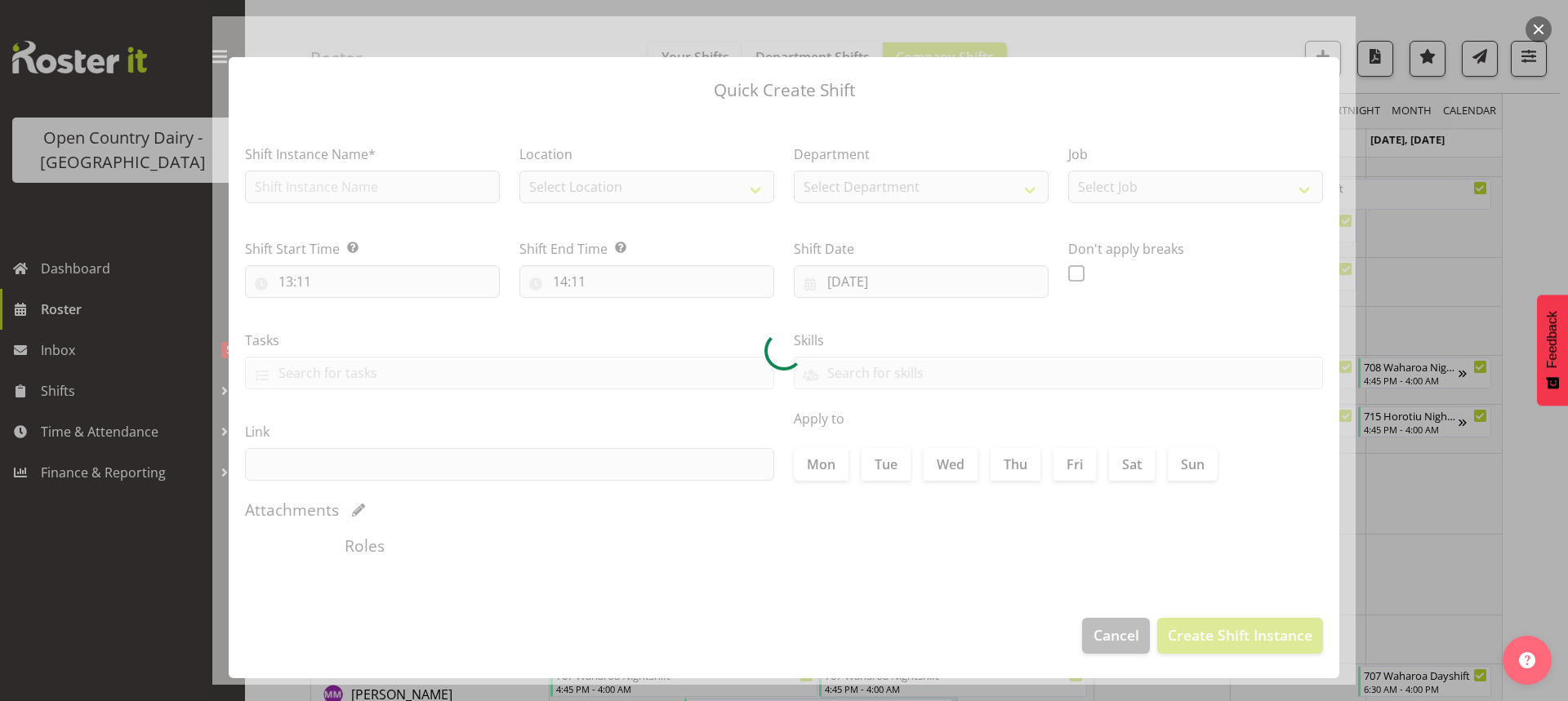
type input "03/10/2025"
checkbox input "true"
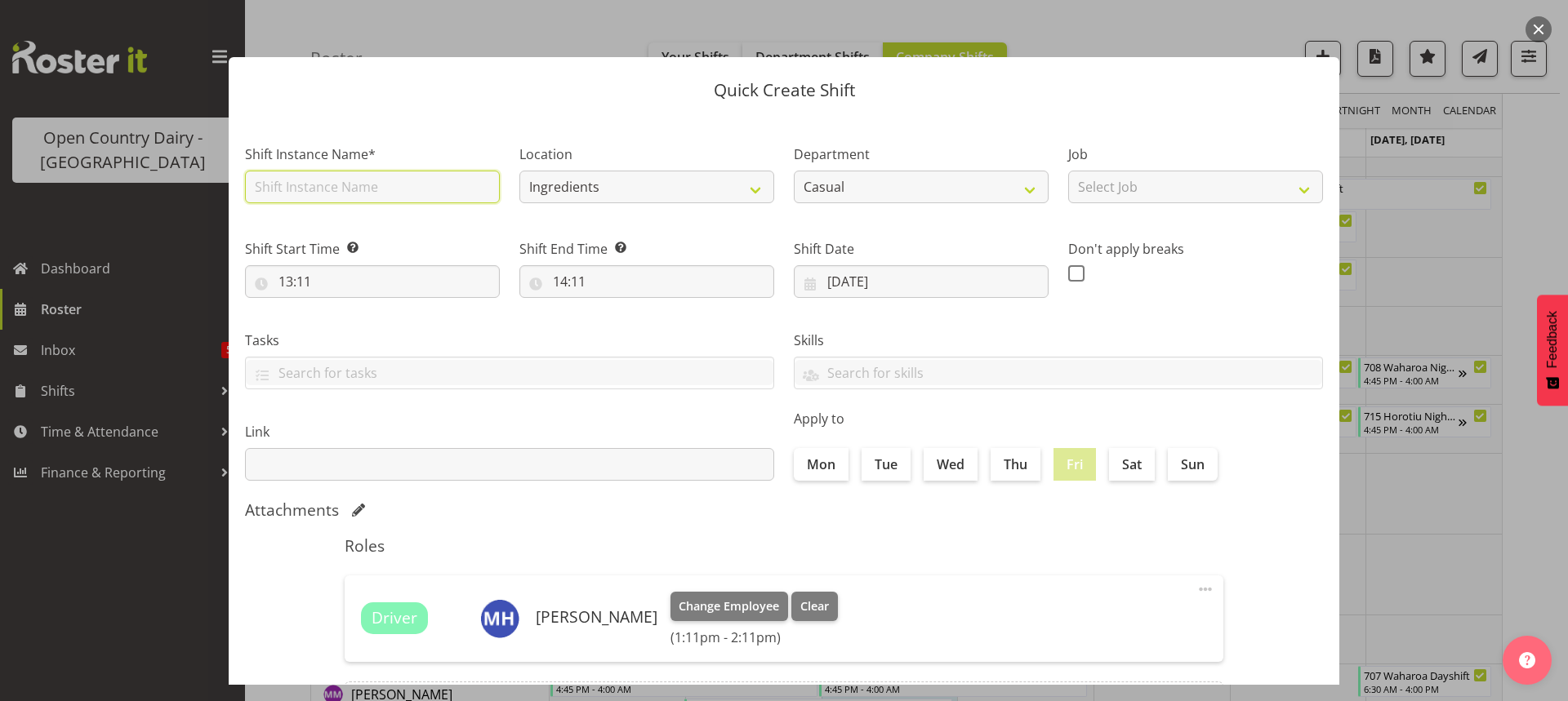
click at [330, 177] on input "text" at bounding box center [372, 187] width 255 height 33
type input "871 Perm ex [PERSON_NAME] to Wanganui, Milk Home"
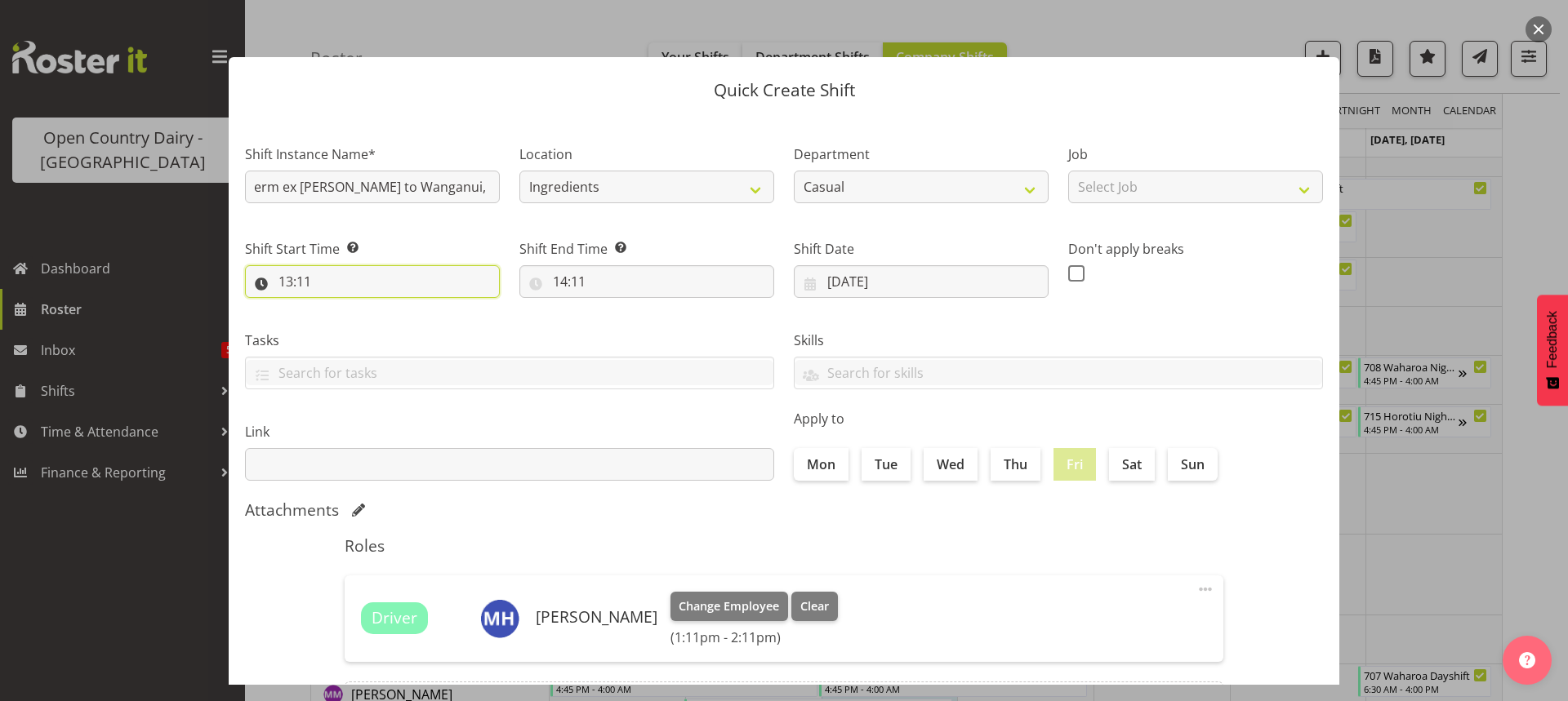
scroll to position [0, 0]
click at [298, 279] on input "13:11" at bounding box center [372, 282] width 255 height 33
click at [345, 328] on select "00 01 02 03 04 05 06 07 08 09 10 11 12 13 14 15 16 17 18 19 20 21 22 23" at bounding box center [356, 324] width 37 height 33
select select "5"
click at [338, 308] on select "00 01 02 03 04 05 06 07 08 09 10 11 12 13 14 15 16 17 18 19 20 21 22 23" at bounding box center [356, 324] width 37 height 33
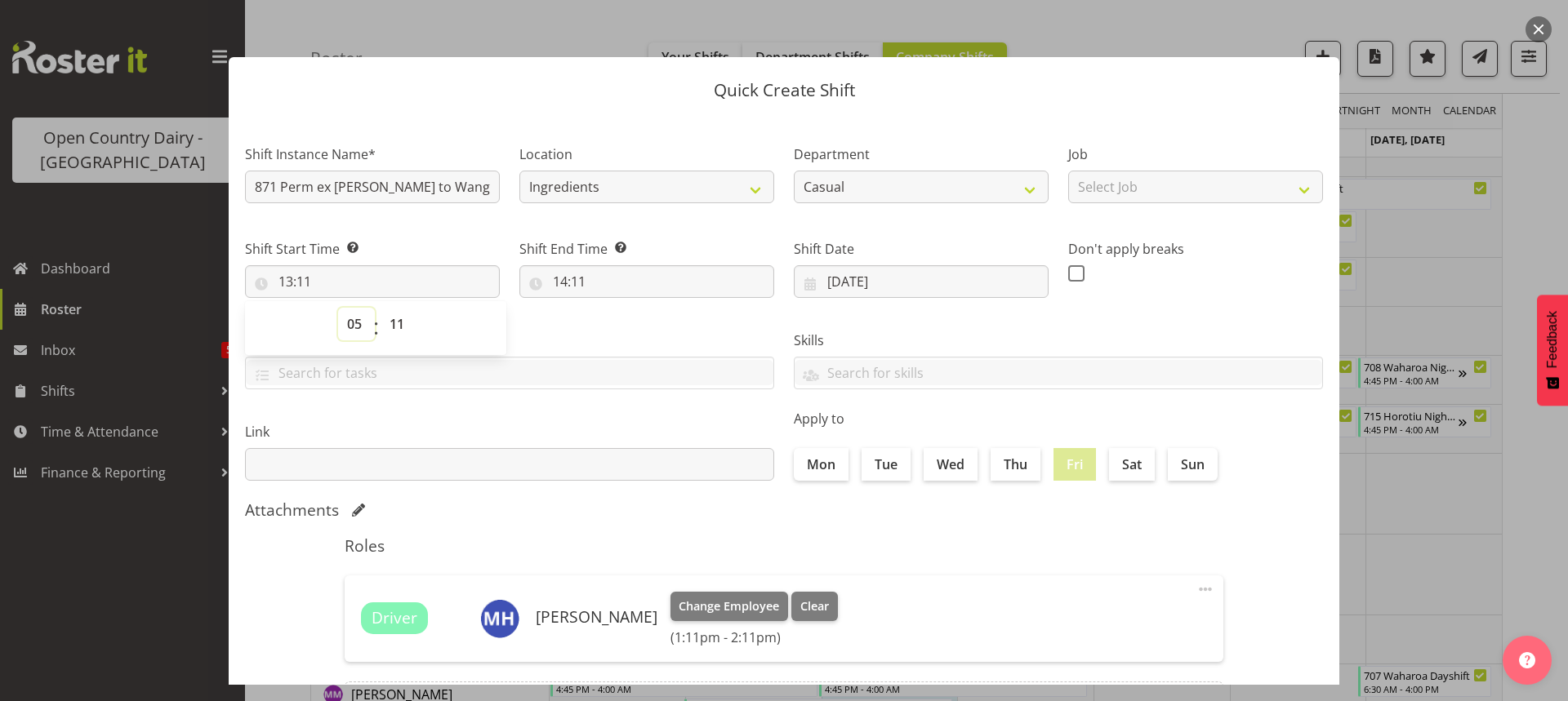
type input "05:11"
click at [394, 314] on select "00 01 02 03 04 05 06 07 08 09 10 11 12 13 14 15 16 17 18 19 20 21 22 23 24 25 2…" at bounding box center [399, 324] width 37 height 33
select select "0"
click at [381, 308] on select "00 01 02 03 04 05 06 07 08 09 10 11 12 13 14 15 16 17 18 19 20 21 22 23 24 25 2…" at bounding box center [399, 324] width 37 height 33
type input "05:00"
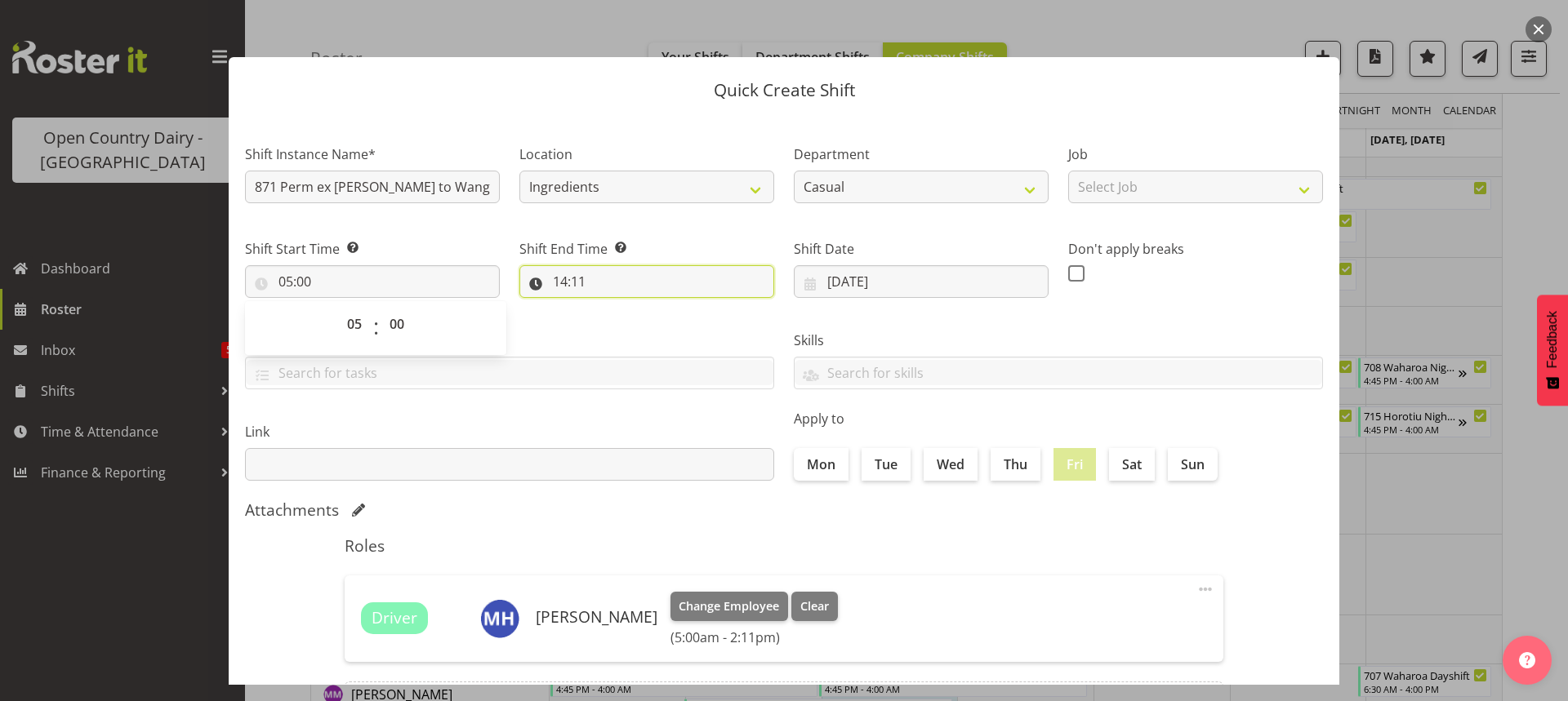
click at [564, 280] on input "14:11" at bounding box center [646, 282] width 255 height 33
click at [625, 321] on select "00 01 02 03 04 05 06 07 08 09 10 11 12 13 14 15 16 17 18 19 20 21 22 23" at bounding box center [631, 324] width 37 height 33
select select "18"
click at [613, 308] on select "00 01 02 03 04 05 06 07 08 09 10 11 12 13 14 15 16 17 18 19 20 21 22 23" at bounding box center [631, 324] width 37 height 33
type input "18:11"
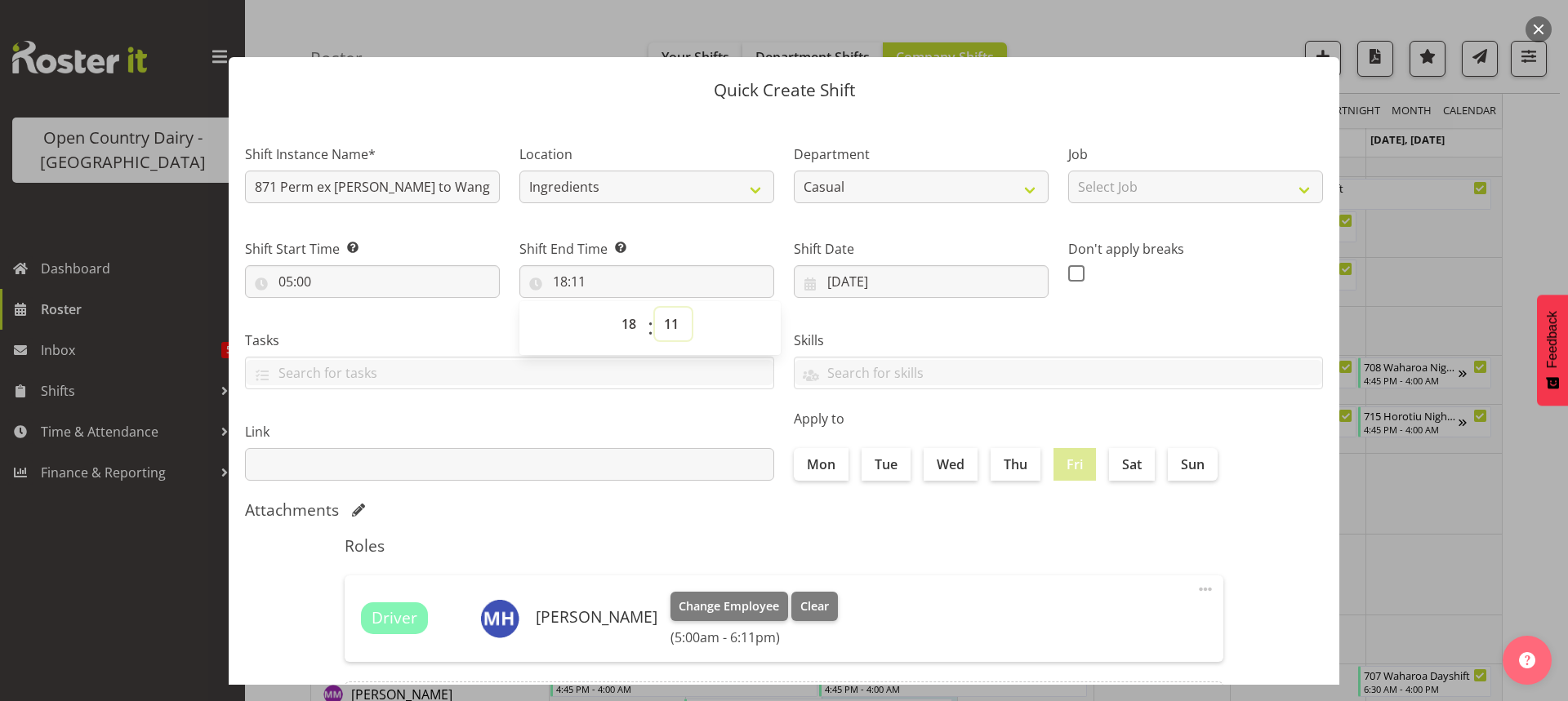
drag, startPoint x: 672, startPoint y: 323, endPoint x: 670, endPoint y: 315, distance: 8.2
click at [672, 322] on select "00 01 02 03 04 05 06 07 08 09 10 11 12 13 14 15 16 17 18 19 20 21 22 23 24 25 2…" at bounding box center [673, 324] width 37 height 33
select select "0"
click at [655, 308] on select "00 01 02 03 04 05 06 07 08 09 10 11 12 13 14 15 16 17 18 19 20 21 22 23 24 25 2…" at bounding box center [673, 324] width 37 height 33
type input "18:00"
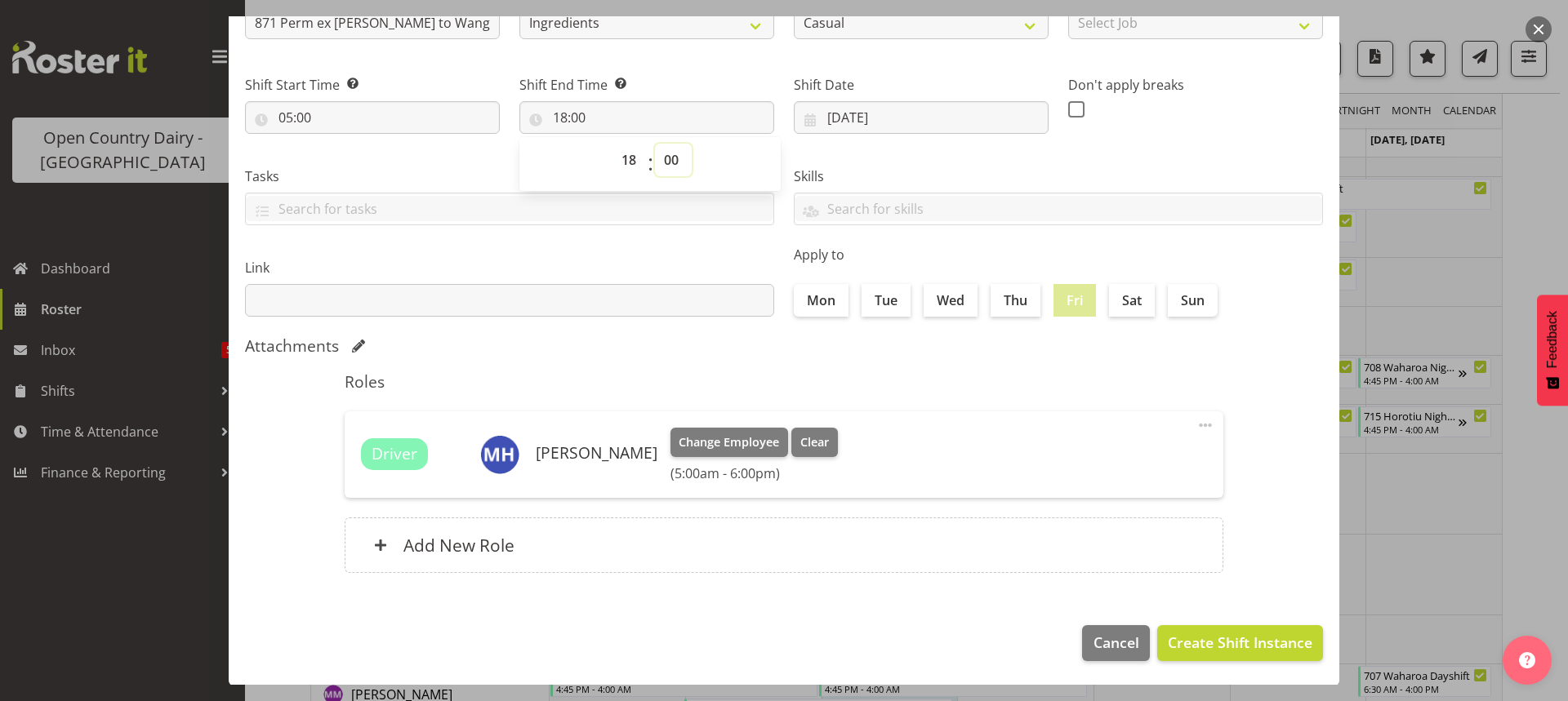
scroll to position [164, 0]
click at [1225, 641] on span "Create Shift Instance" at bounding box center [1240, 641] width 144 height 21
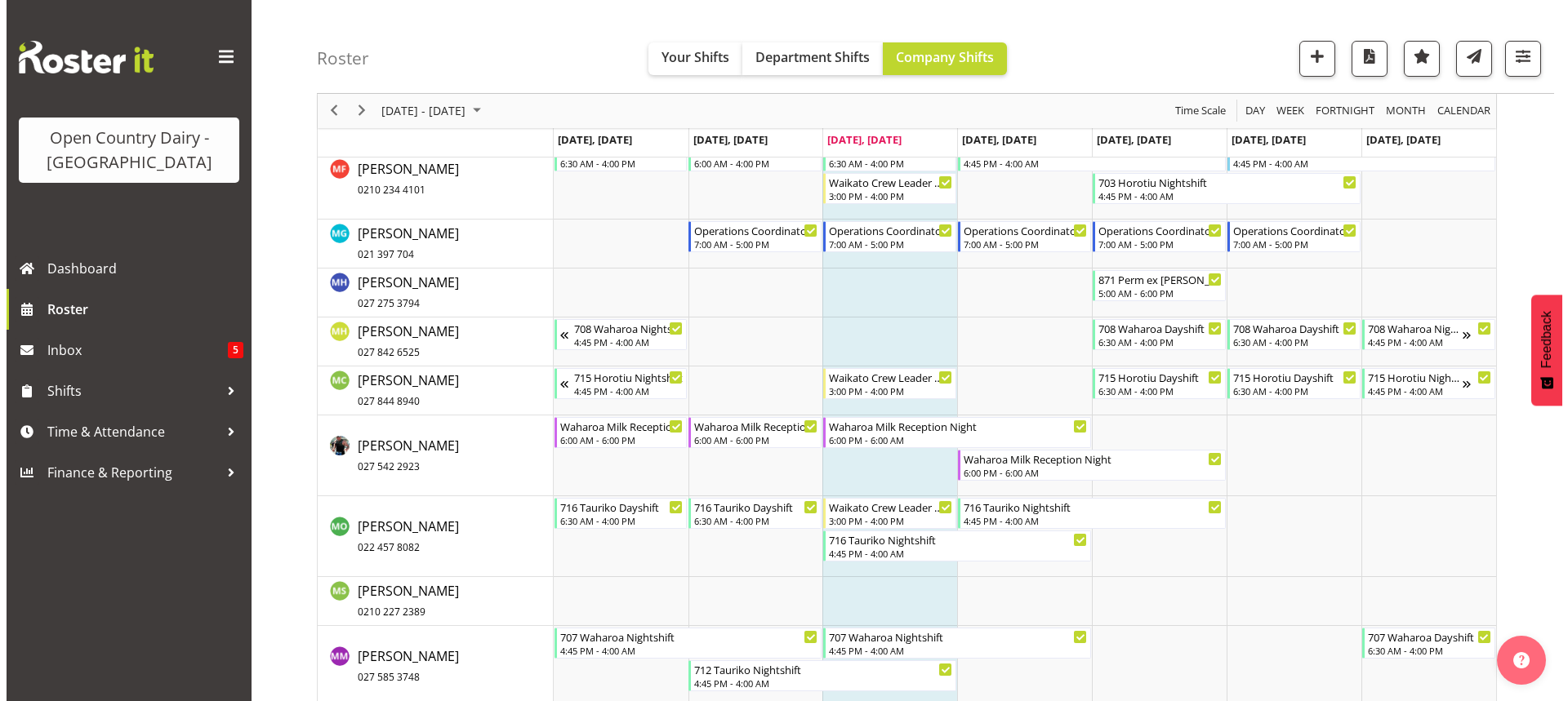
scroll to position [7986, 0]
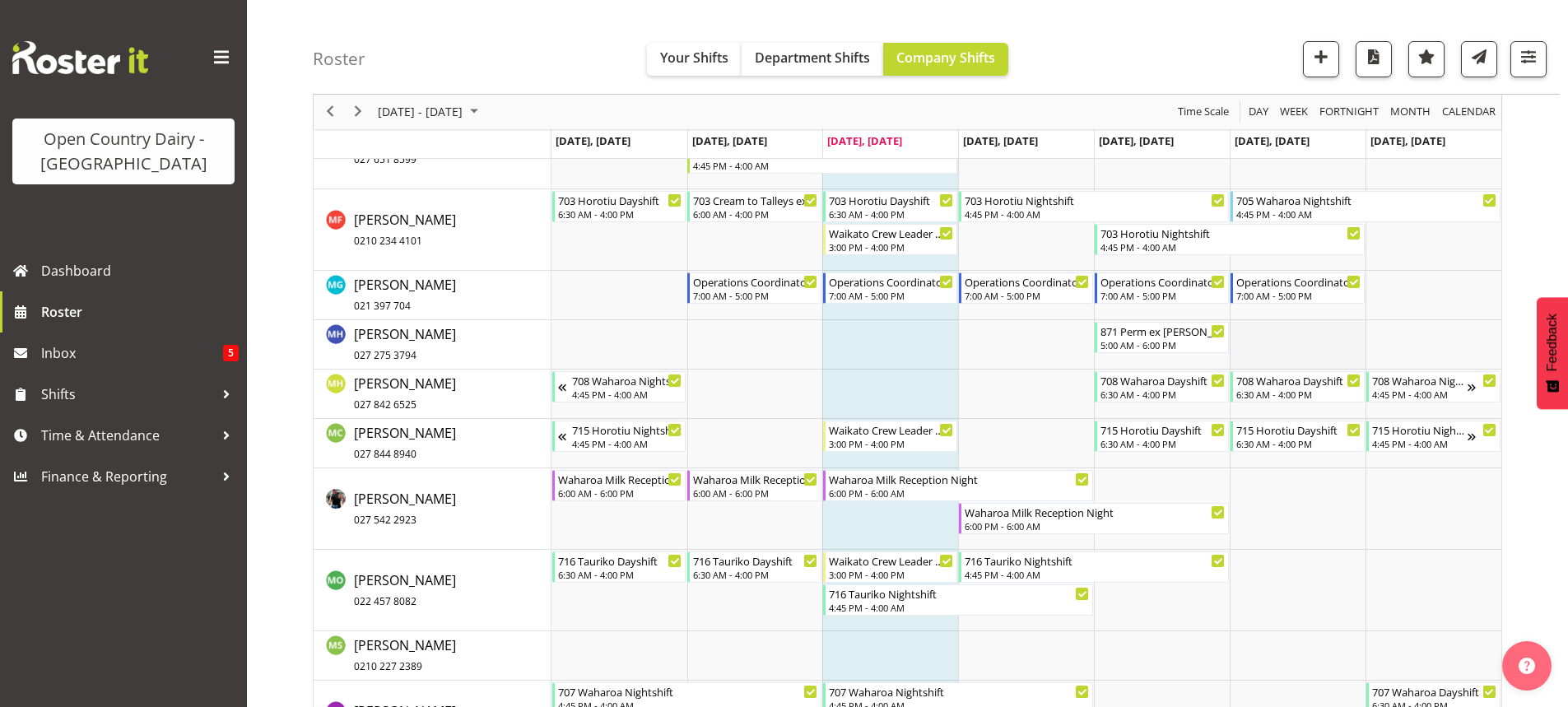
click at [1274, 340] on td "Timeline Week of October 1, 2025" at bounding box center [1297, 344] width 136 height 49
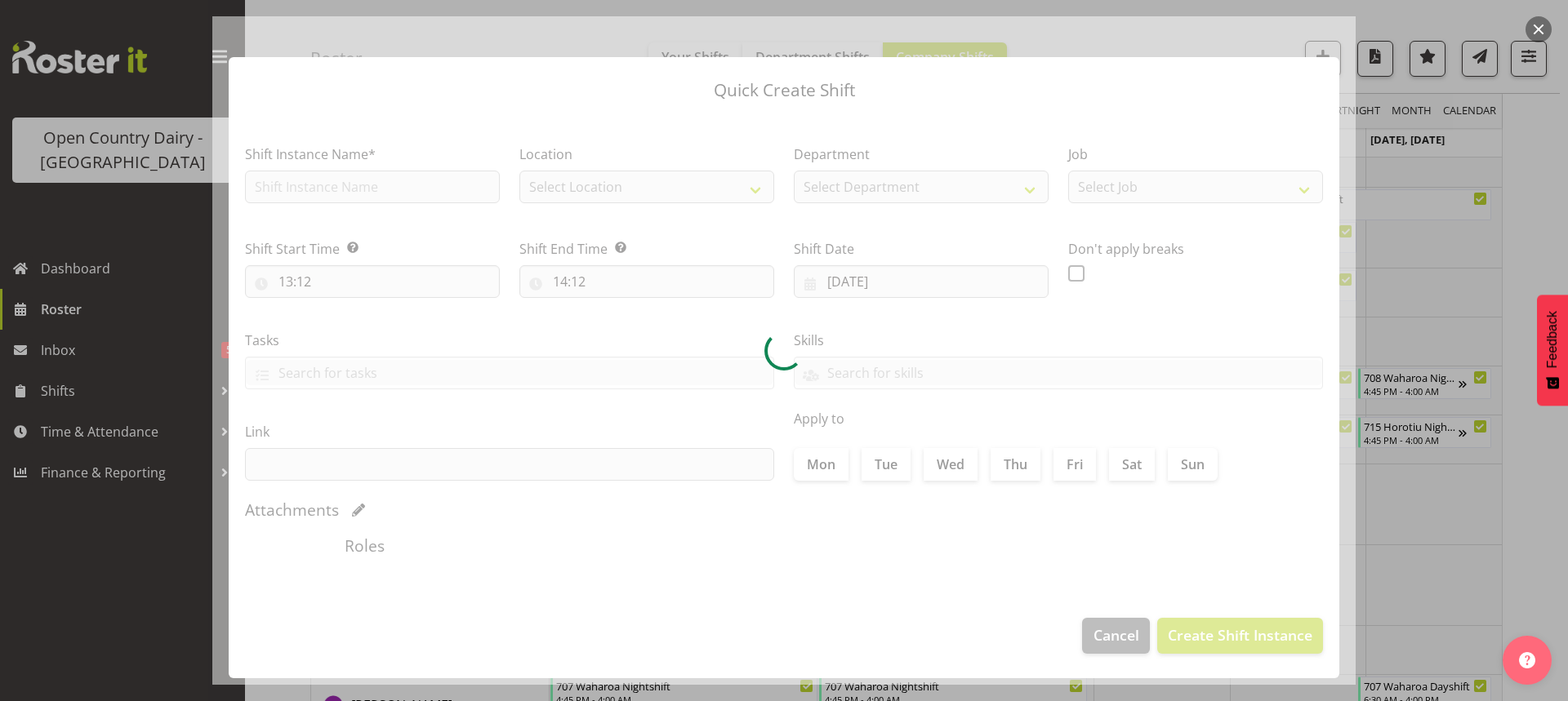
type input "04/10/2025"
checkbox input "true"
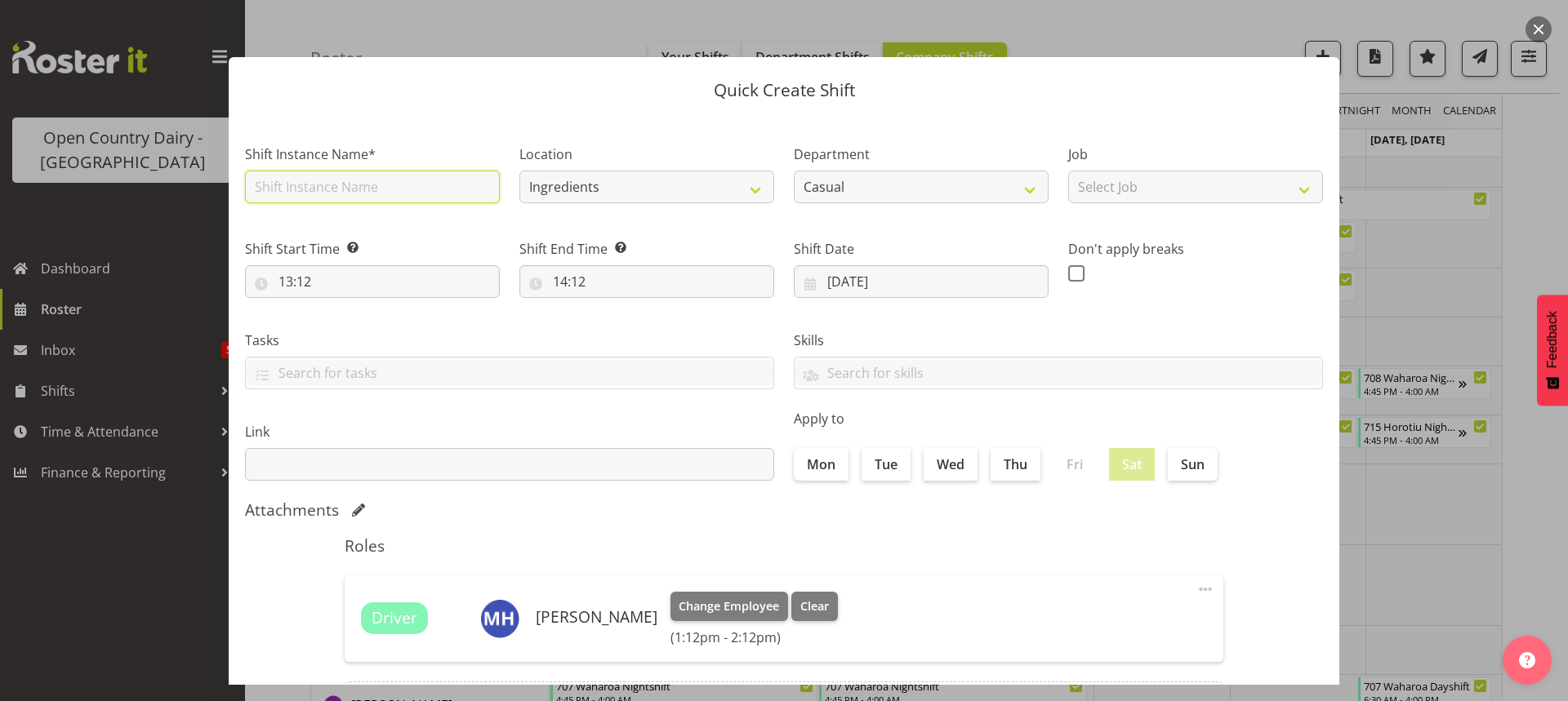
click at [327, 194] on input "text" at bounding box center [372, 187] width 255 height 33
type input "871 Perm ex Tatua to [GEOGRAPHIC_DATA], Milk home"
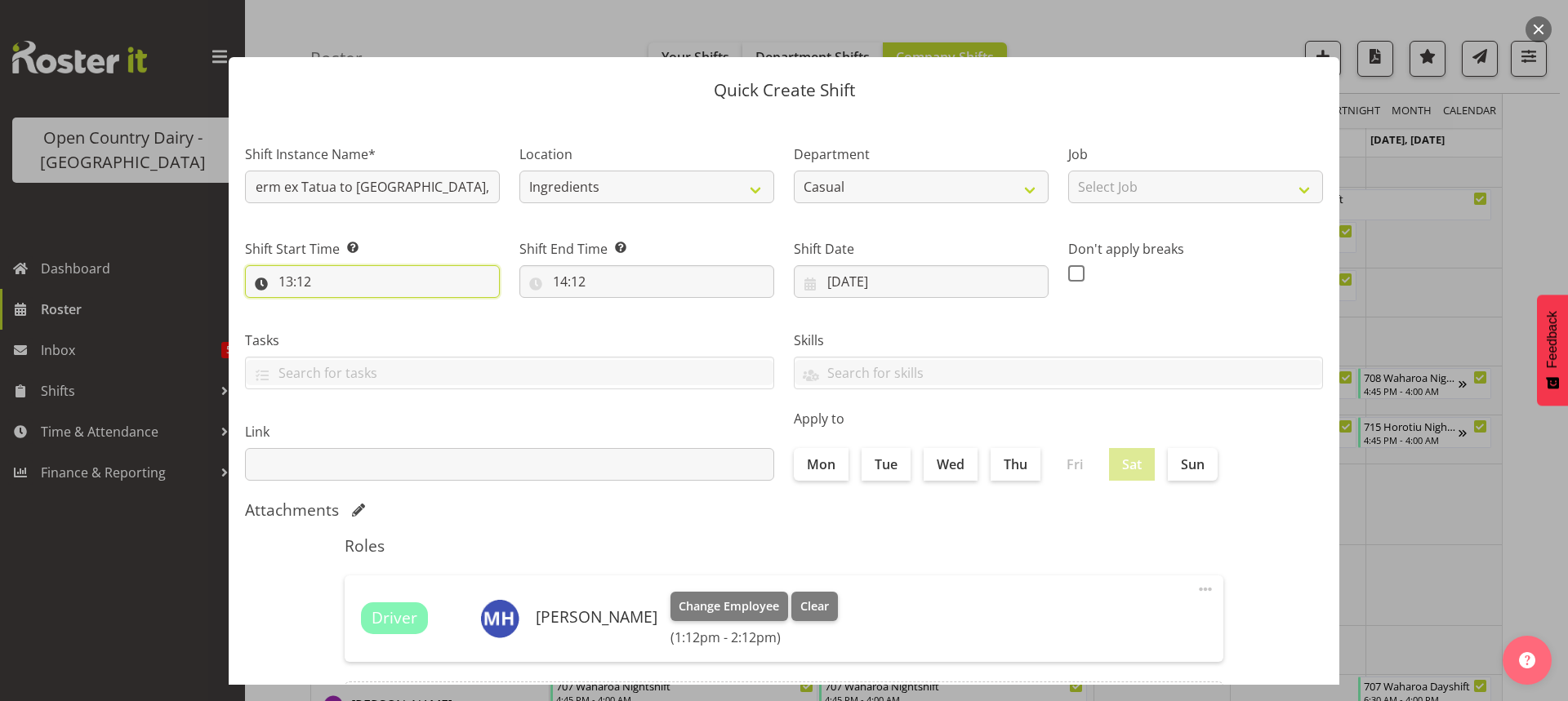
scroll to position [0, 0]
click at [294, 284] on input "13:12" at bounding box center [372, 282] width 255 height 33
drag, startPoint x: 353, startPoint y: 326, endPoint x: 356, endPoint y: 309, distance: 17.3
click at [354, 326] on select "00 01 02 03 04 05 06 07 08 09 10 11 12 13 14 15 16 17 18 19 20 21 22 23" at bounding box center [356, 324] width 37 height 33
select select "5"
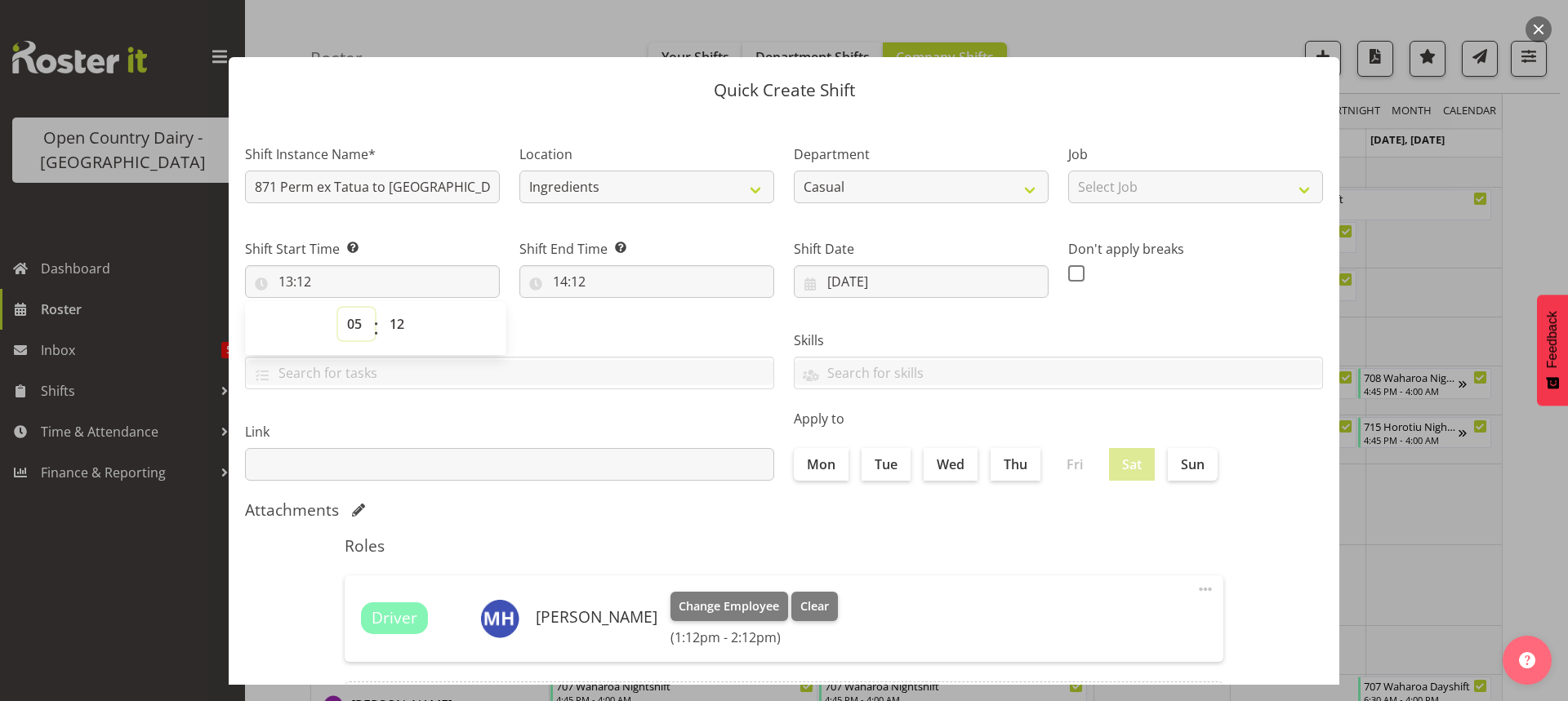
click at [338, 308] on select "00 01 02 03 04 05 06 07 08 09 10 11 12 13 14 15 16 17 18 19 20 21 22 23" at bounding box center [356, 324] width 37 height 33
type input "05:12"
click at [397, 321] on select "00 01 02 03 04 05 06 07 08 09 10 11 12 13 14 15 16 17 18 19 20 21 22 23 24 25 2…" at bounding box center [399, 324] width 37 height 33
select select "0"
click at [381, 308] on select "00 01 02 03 04 05 06 07 08 09 10 11 12 13 14 15 16 17 18 19 20 21 22 23 24 25 2…" at bounding box center [399, 324] width 37 height 33
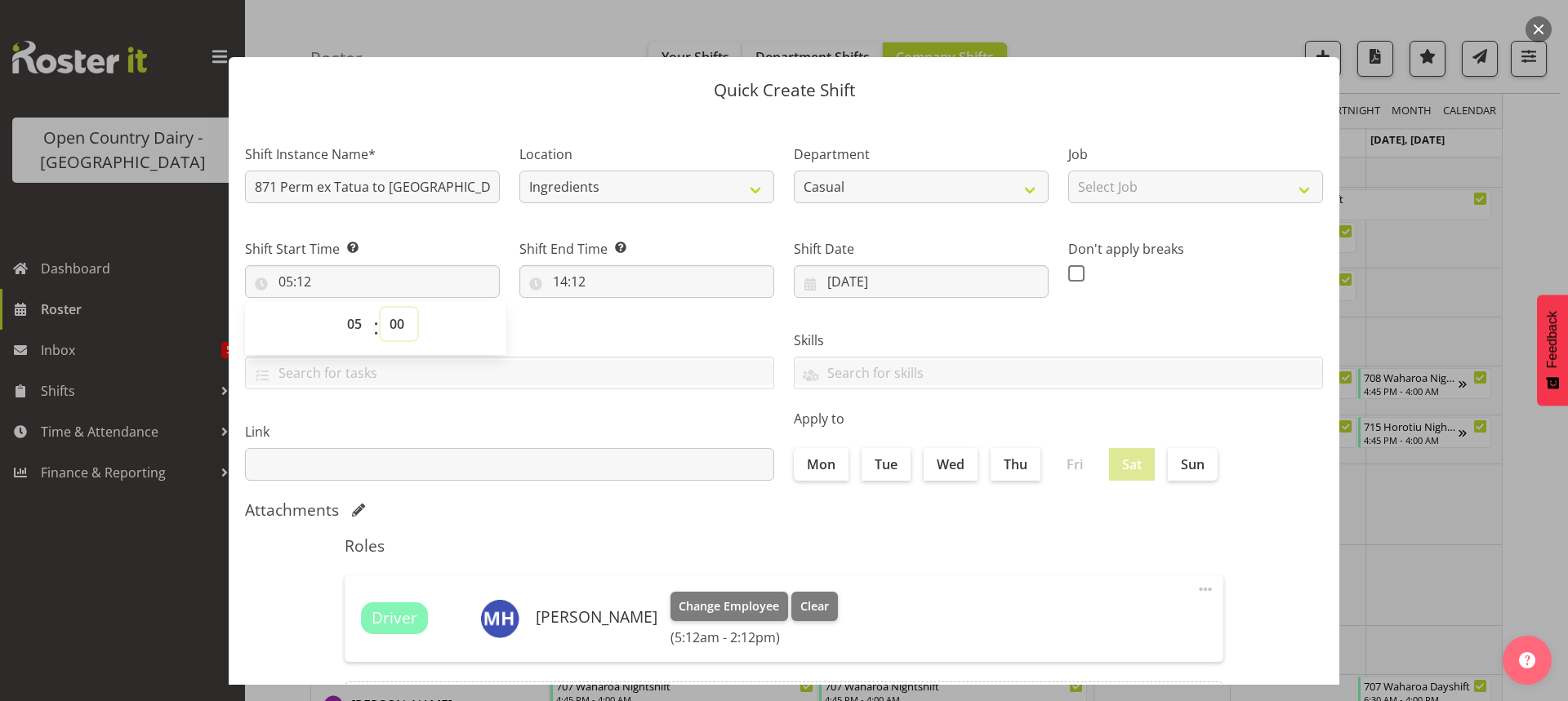
type input "05:00"
click at [572, 278] on input "14:12" at bounding box center [646, 282] width 255 height 33
click at [624, 316] on select "00 01 02 03 04 05 06 07 08 09 10 11 12 13 14 15 16 17 18 19 20 21 22 23" at bounding box center [631, 324] width 37 height 33
select select "18"
click at [613, 308] on select "00 01 02 03 04 05 06 07 08 09 10 11 12 13 14 15 16 17 18 19 20 21 22 23" at bounding box center [631, 324] width 37 height 33
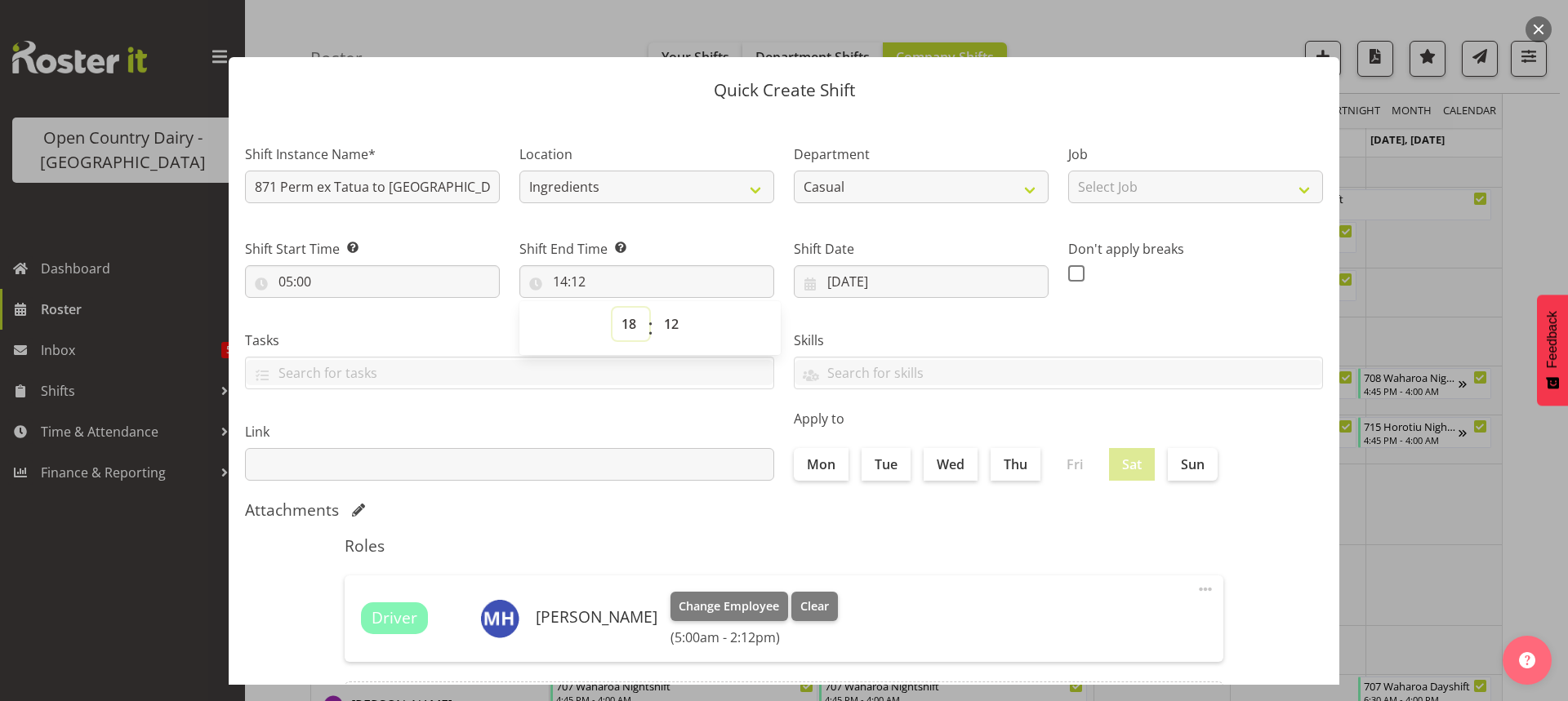
type input "18:12"
click at [669, 321] on select "00 01 02 03 04 05 06 07 08 09 10 11 12 13 14 15 16 17 18 19 20 21 22 23 24 25 2…" at bounding box center [673, 324] width 37 height 33
select select "0"
click at [655, 308] on select "00 01 02 03 04 05 06 07 08 09 10 11 12 13 14 15 16 17 18 19 20 21 22 23 24 25 2…" at bounding box center [673, 324] width 37 height 33
type input "18:00"
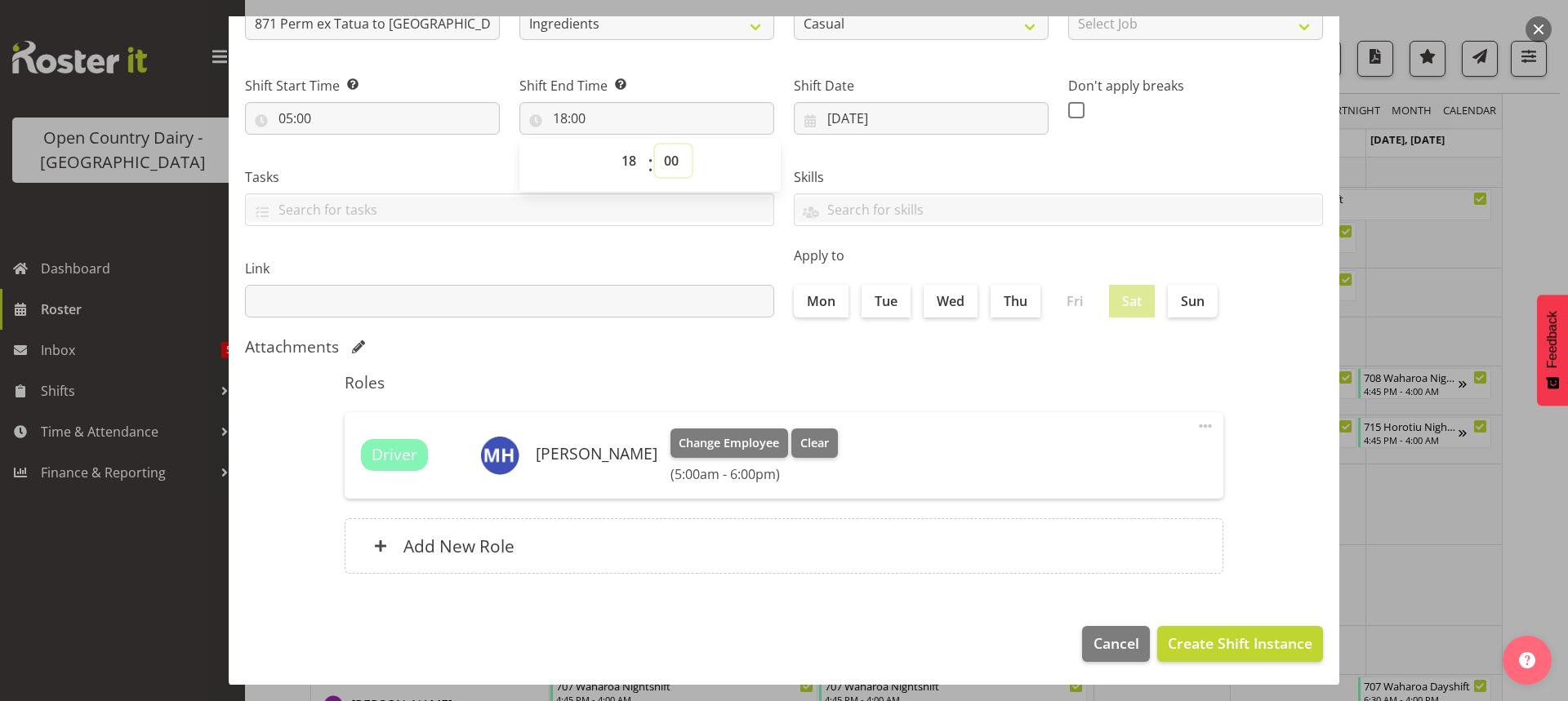
scroll to position [164, 0]
click at [1218, 640] on span "Create Shift Instance" at bounding box center [1240, 641] width 144 height 21
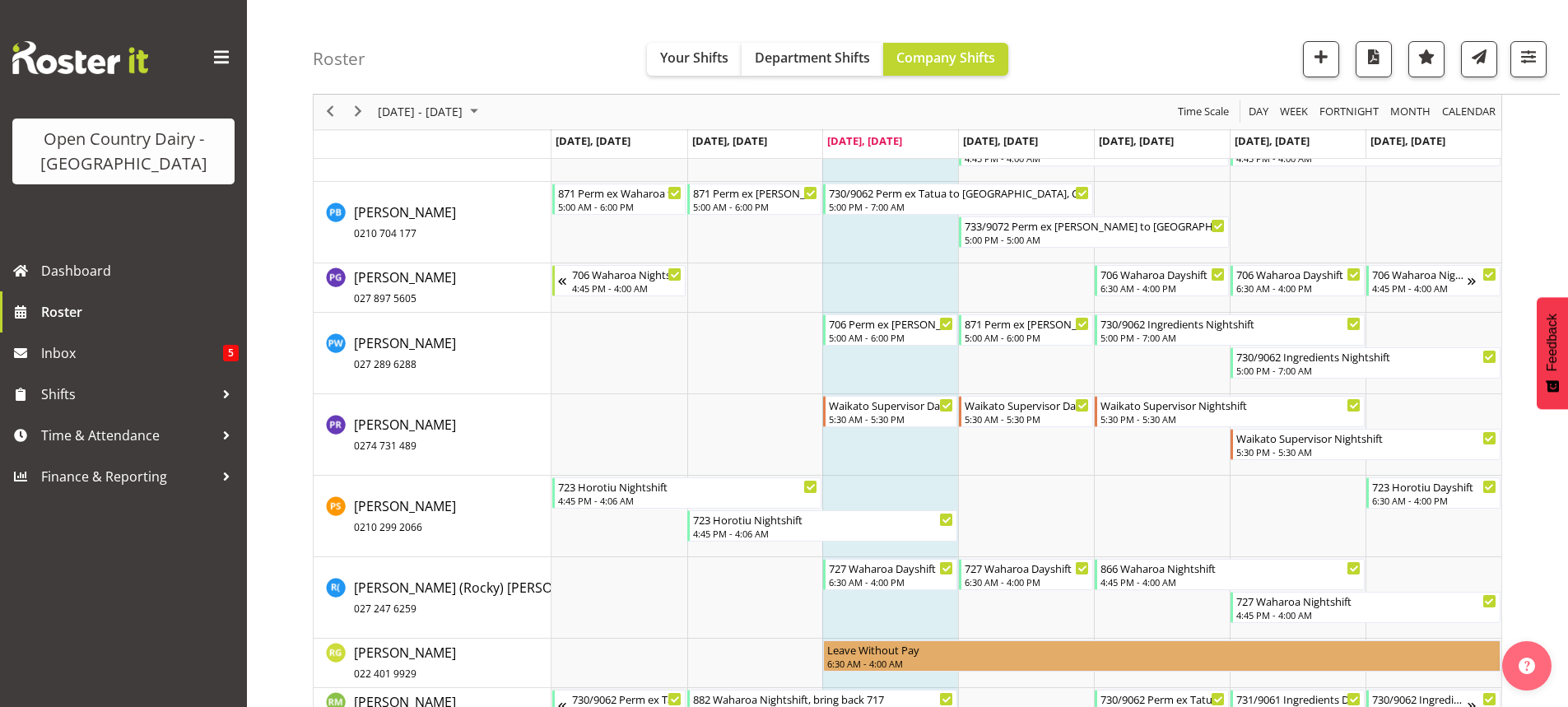
scroll to position [9455, 0]
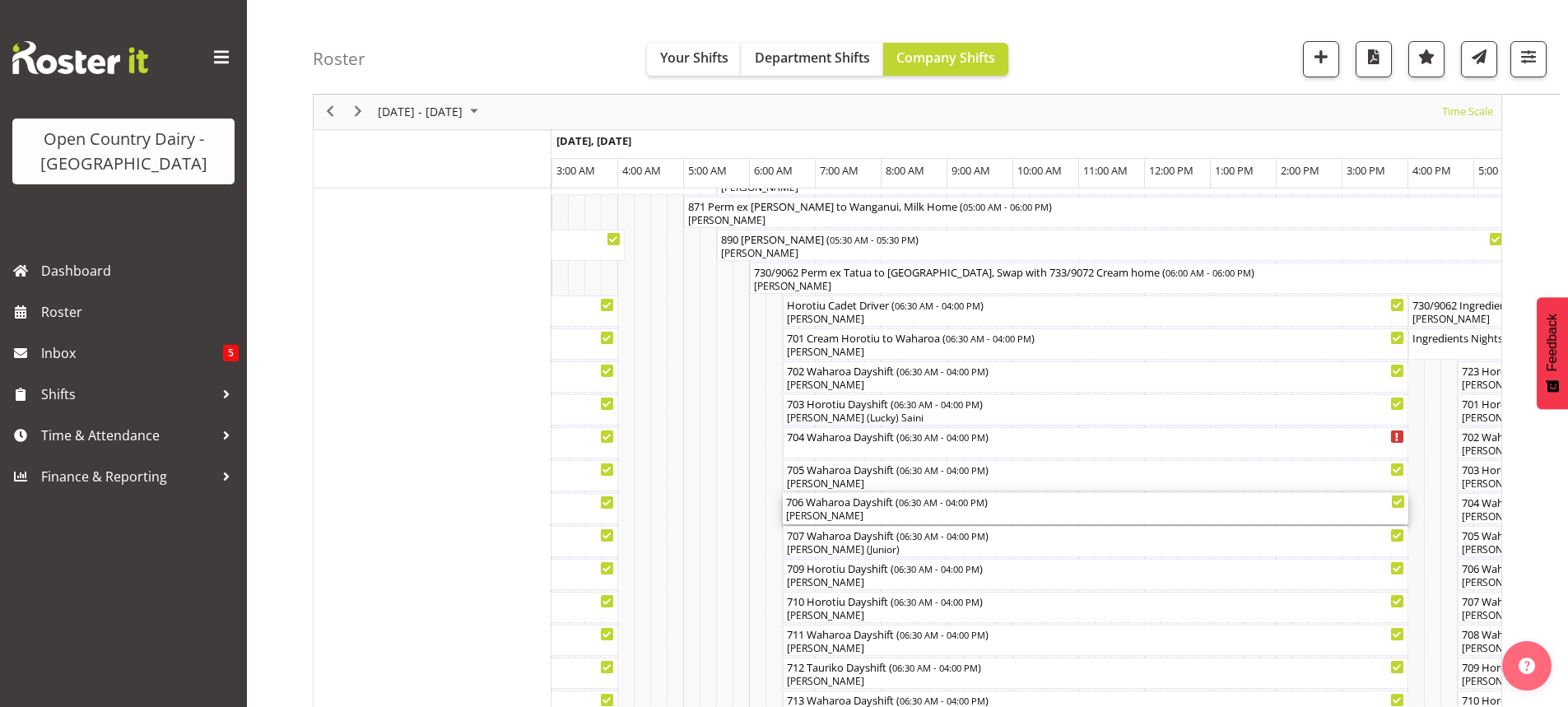
click at [850, 513] on div "[PERSON_NAME]" at bounding box center [1096, 516] width 619 height 15
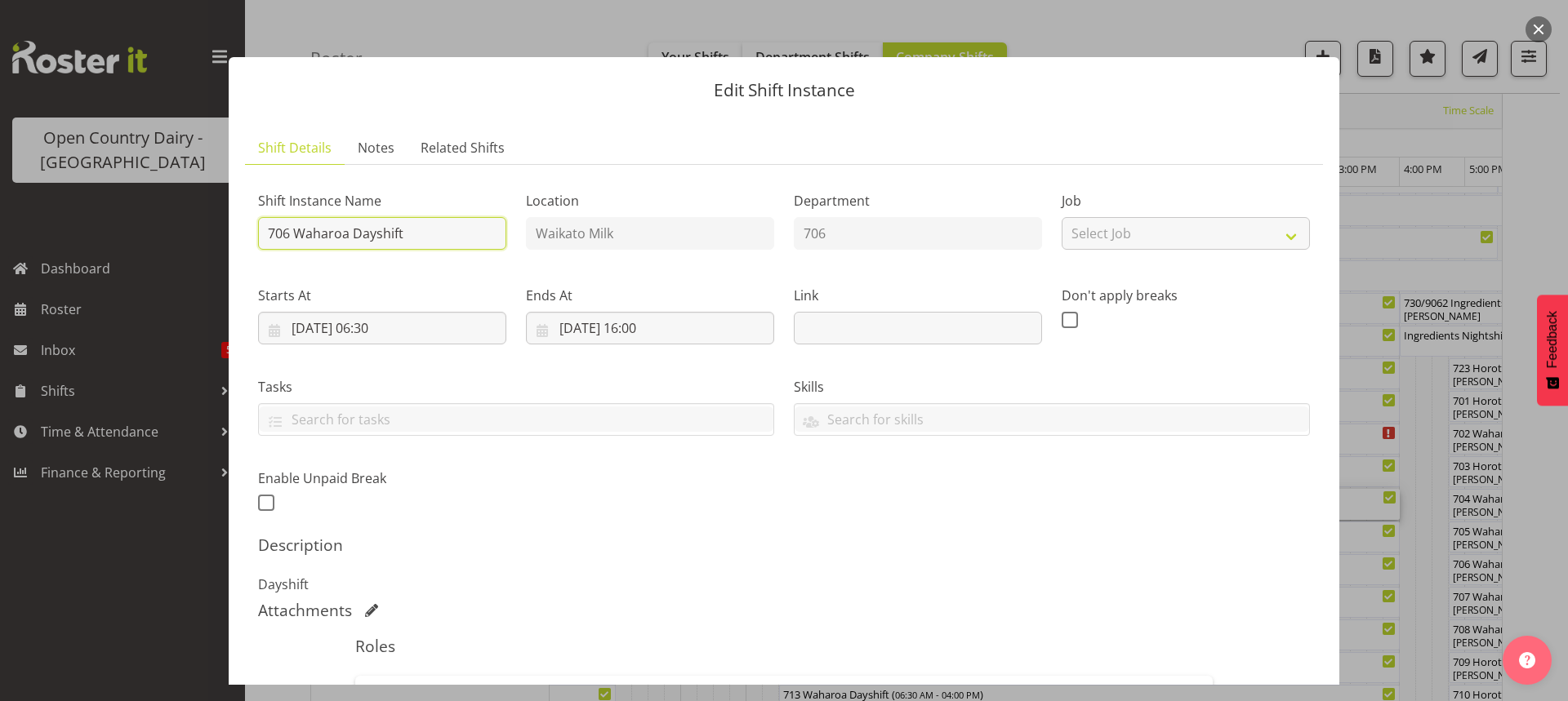
click at [414, 232] on input "706 Waharoa Dayshift" at bounding box center [382, 234] width 248 height 33
type input "706 Lactose ex Waharoa to Horotiu"
click at [397, 327] on input "03/10/2025, 06:30" at bounding box center [382, 328] width 248 height 33
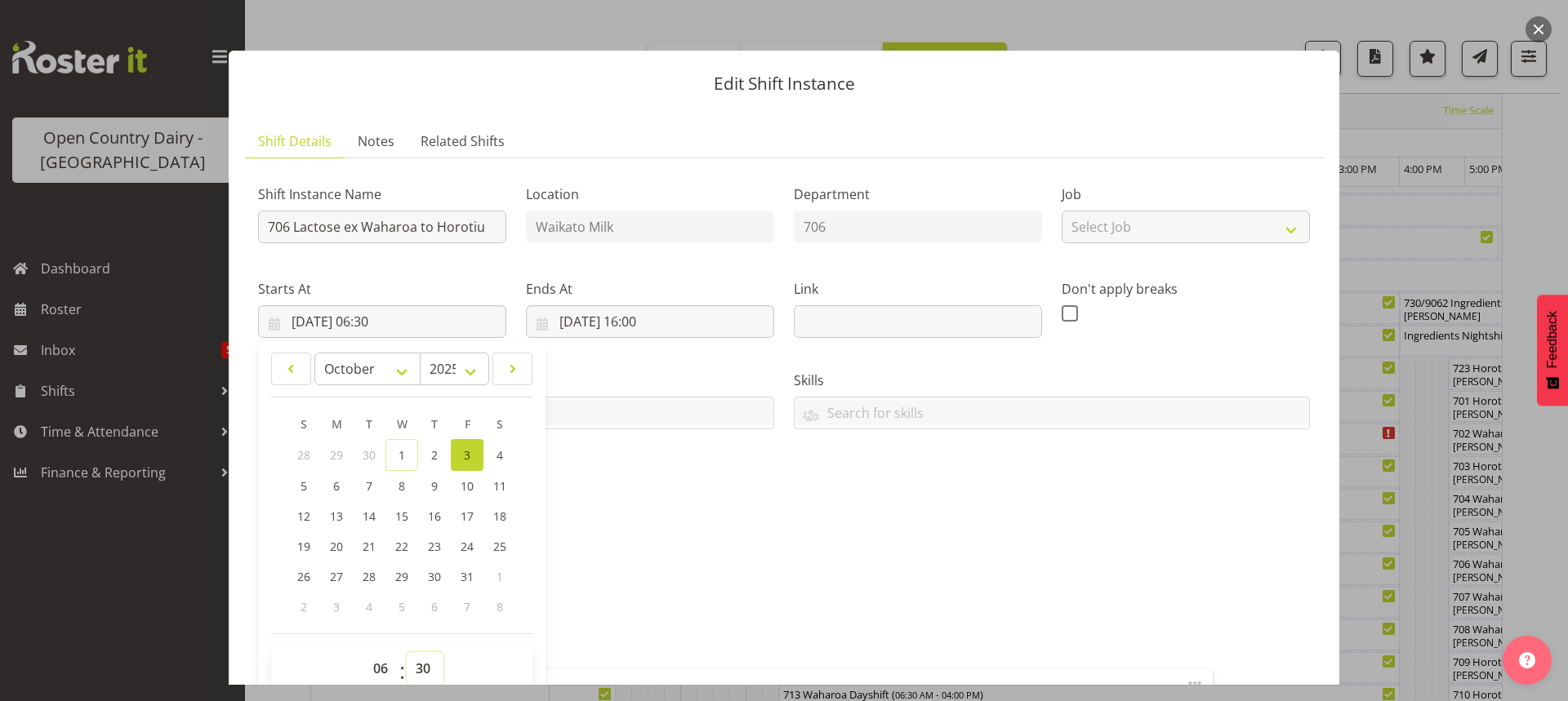
click at [423, 671] on select "00 01 02 03 04 05 06 07 08 09 10 11 12 13 14 15 16 17 18 19 20 21 22 23 24 25 2…" at bounding box center [425, 668] width 37 height 33
select select "0"
click at [407, 652] on select "00 01 02 03 04 05 06 07 08 09 10 11 12 13 14 15 16 17 18 19 20 21 22 23 24 25 2…" at bounding box center [425, 668] width 37 height 33
type input "03/10/2025, 06:00"
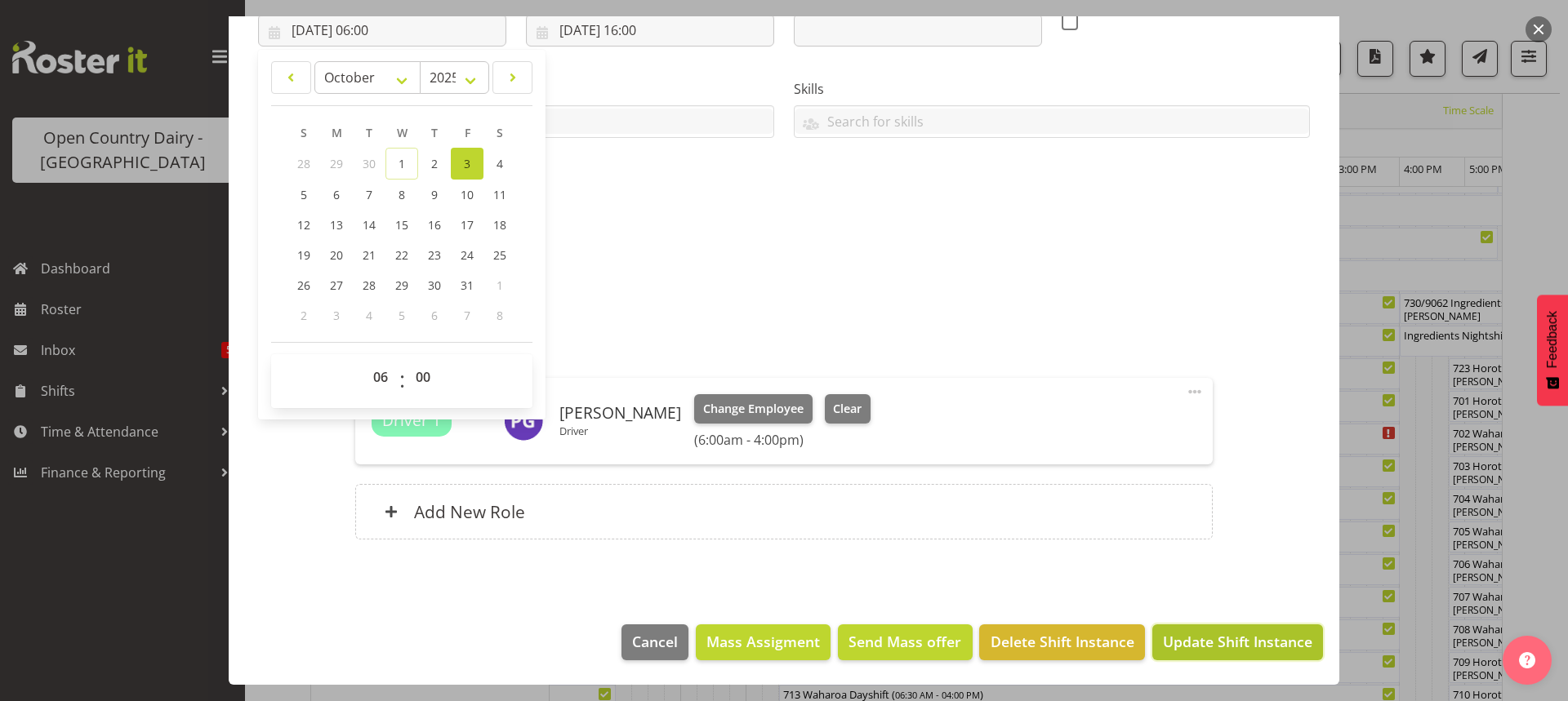
click at [1213, 643] on span "Update Shift Instance" at bounding box center [1237, 641] width 149 height 21
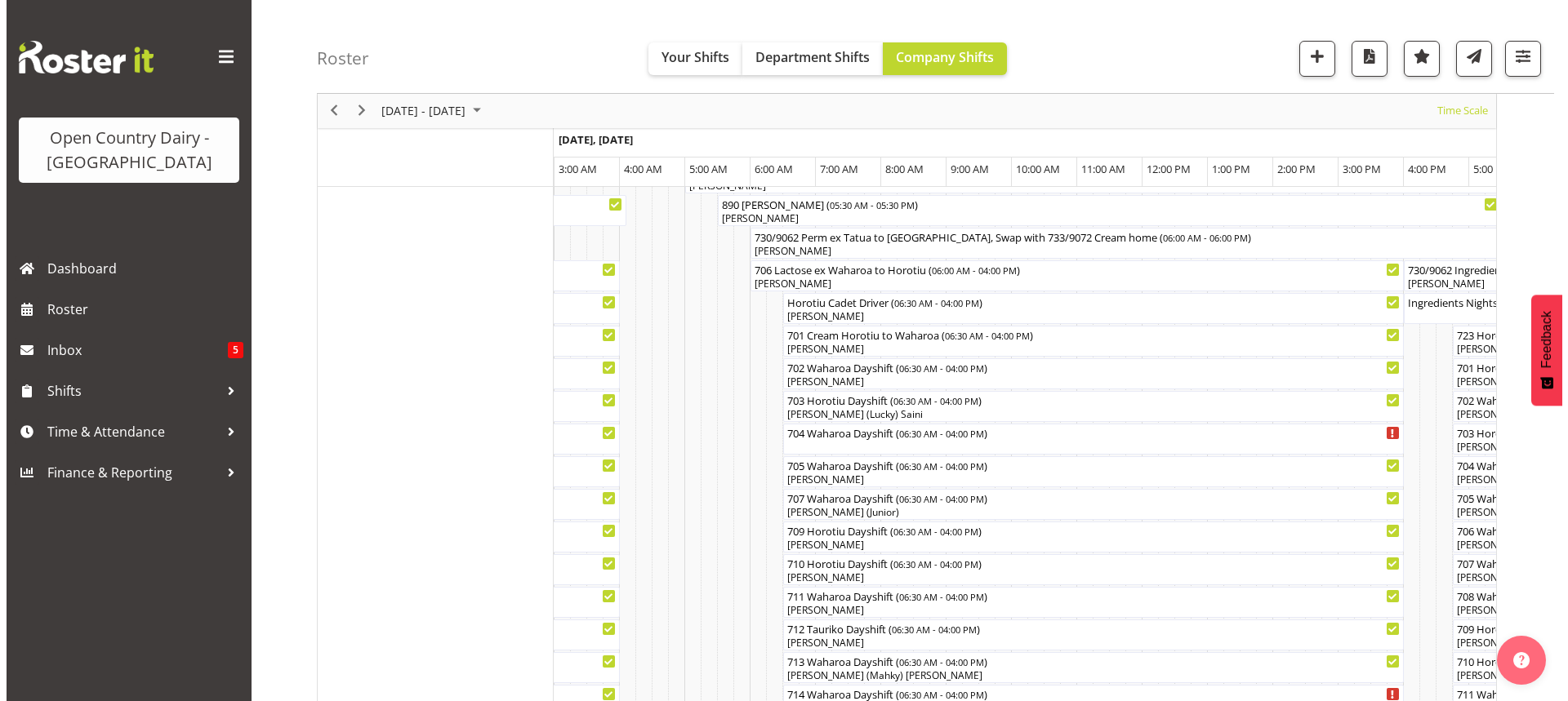
scroll to position [102, 0]
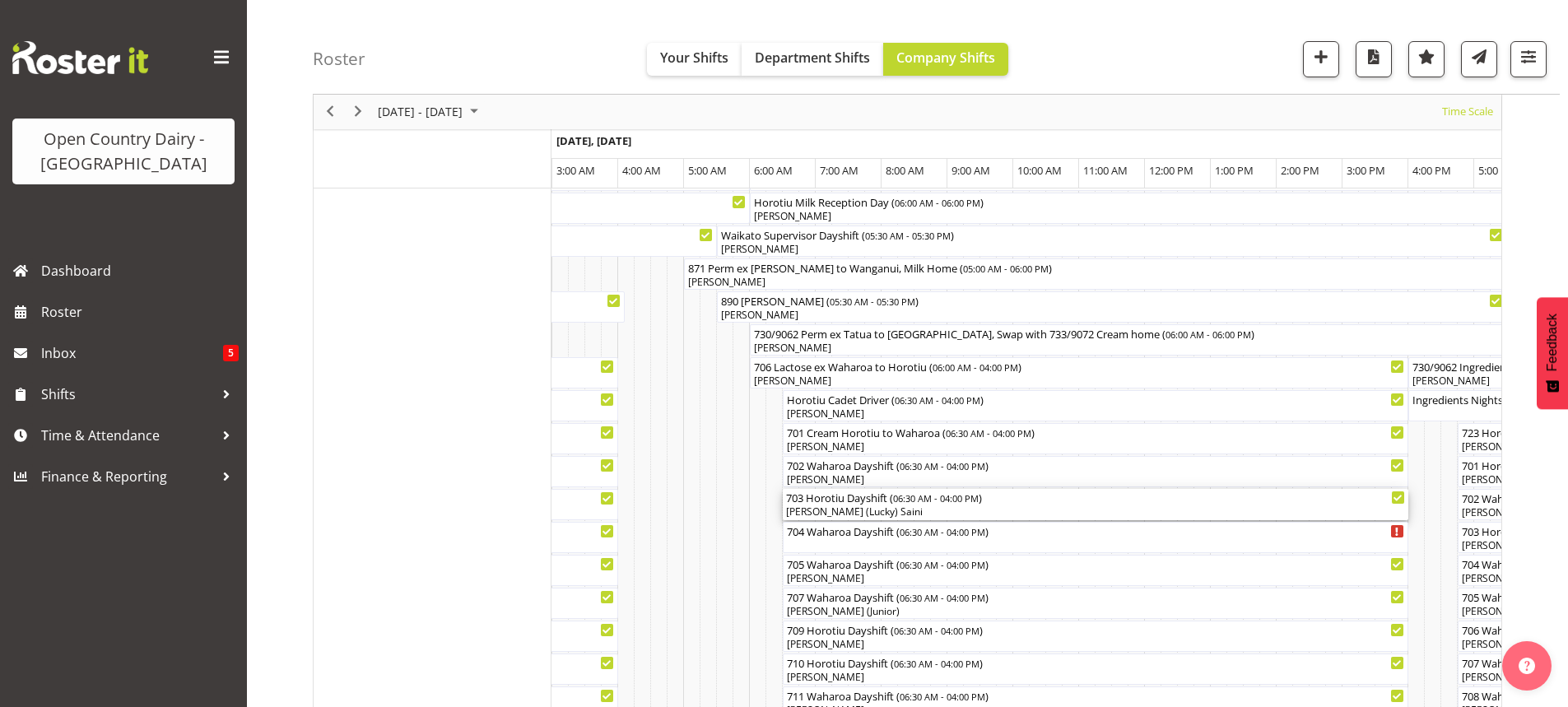
click at [846, 504] on div "703 Horotiu Dayshift ( 06:30 AM - 04:00 PM ) Bhupinder (Lucky) Saini" at bounding box center [1096, 504] width 619 height 31
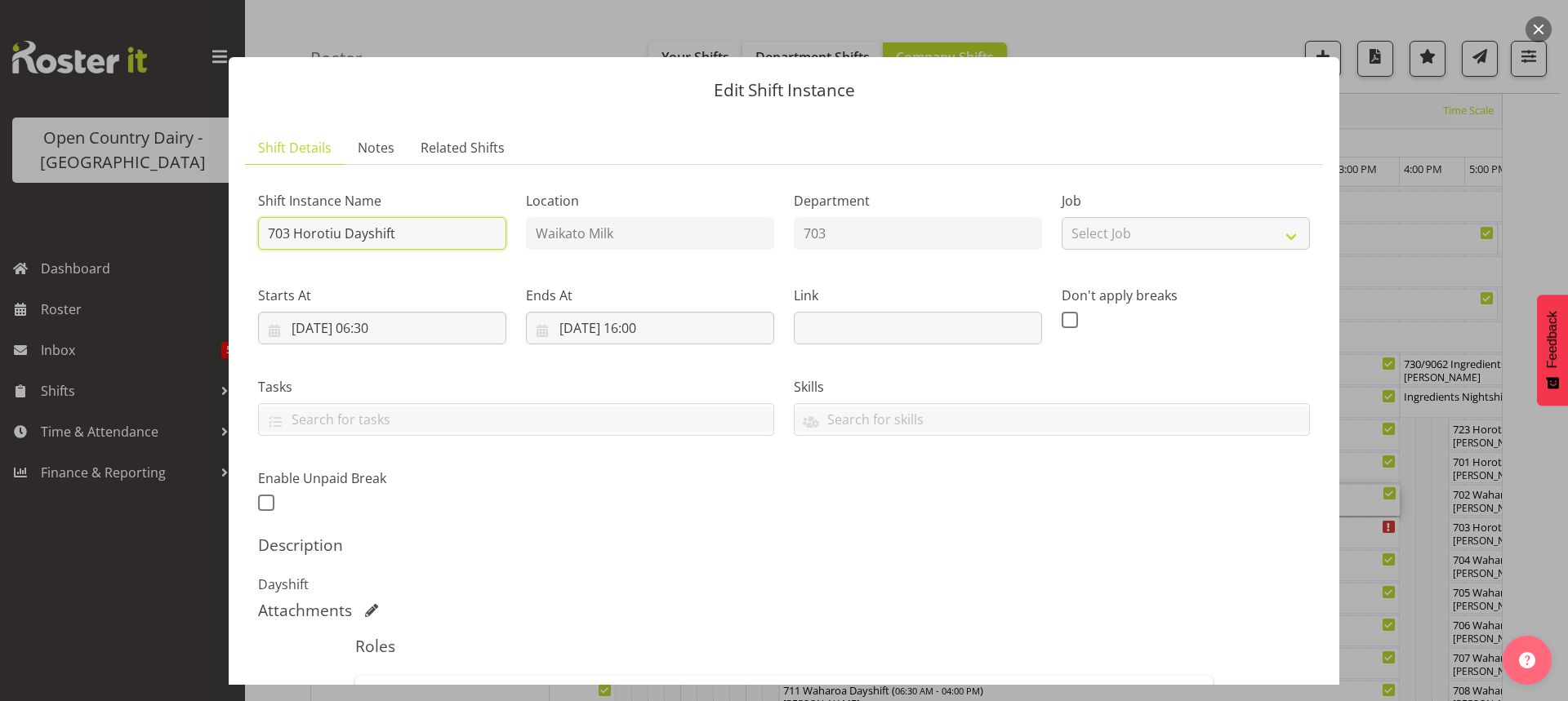
click at [461, 237] on input "703 Horotiu Dayshift" at bounding box center [382, 234] width 248 height 33
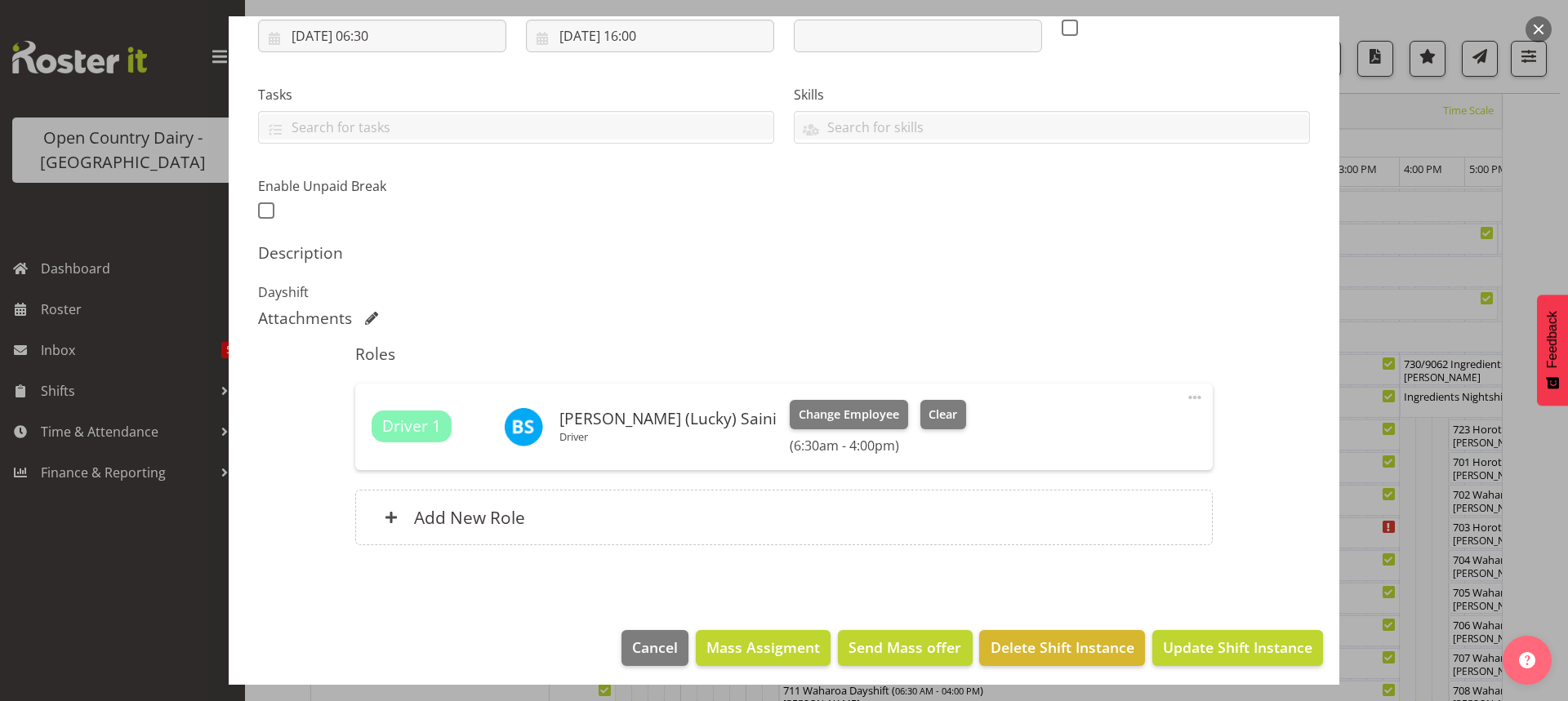
scroll to position [298, 0]
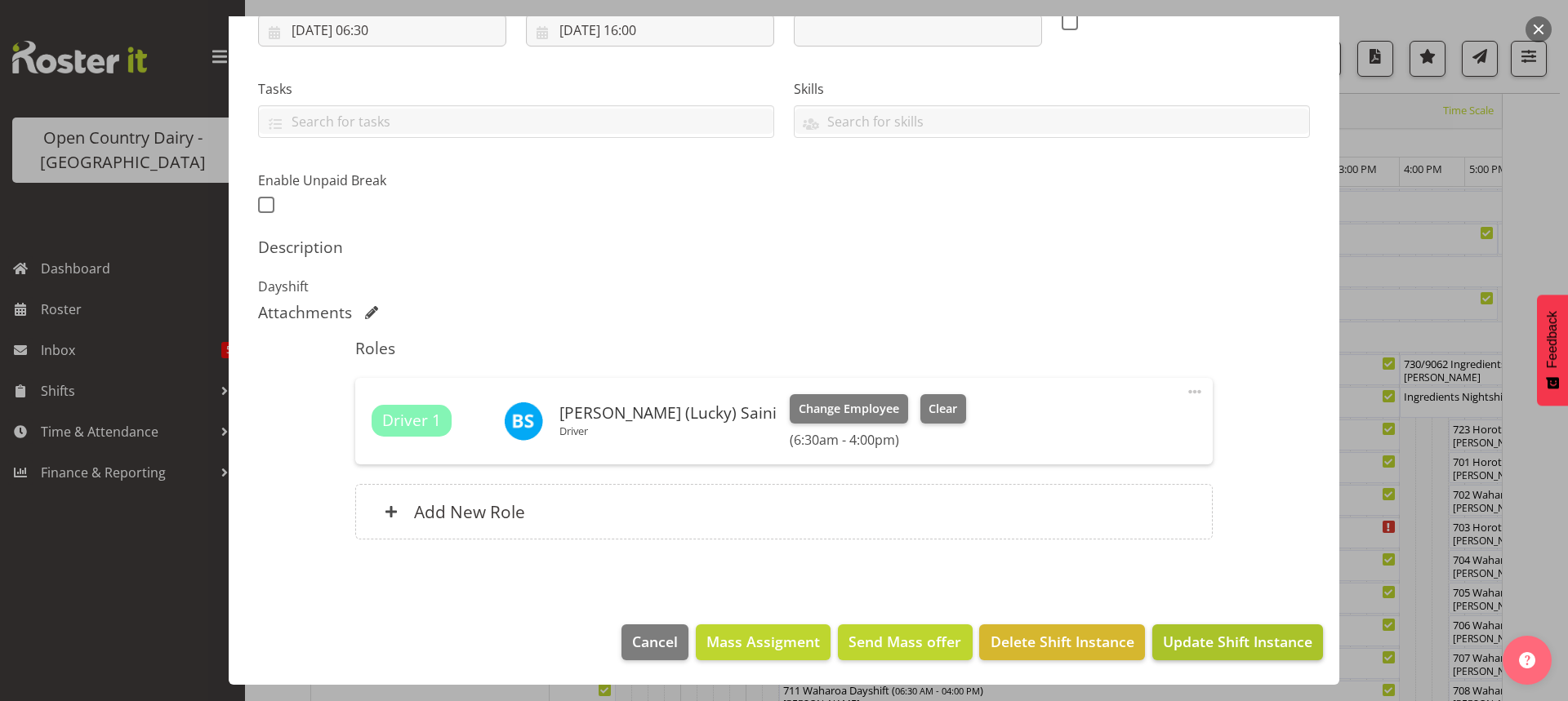
type input "703 Cream ex Horotiu to Waharoa"
click at [1191, 640] on span "Update Shift Instance" at bounding box center [1237, 641] width 149 height 21
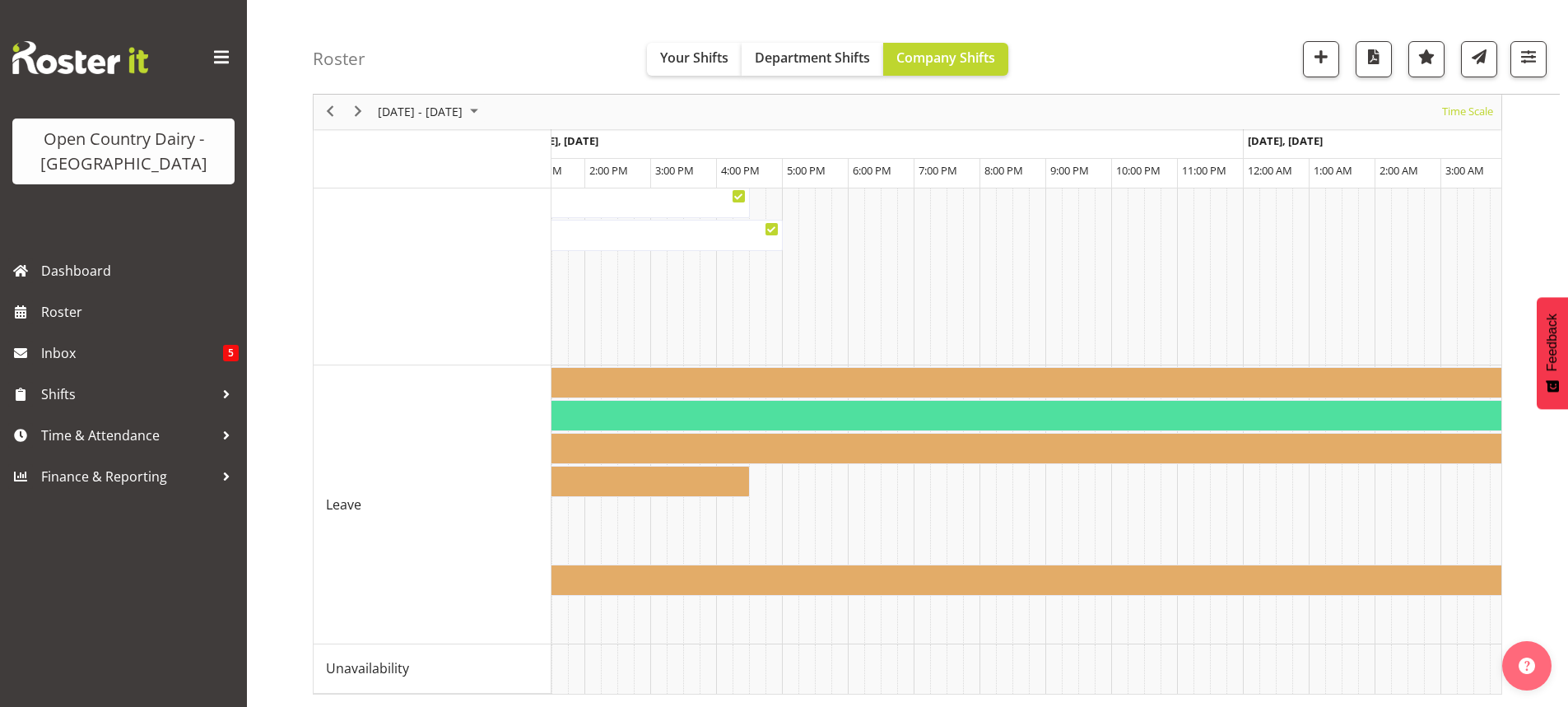
scroll to position [0, 7069]
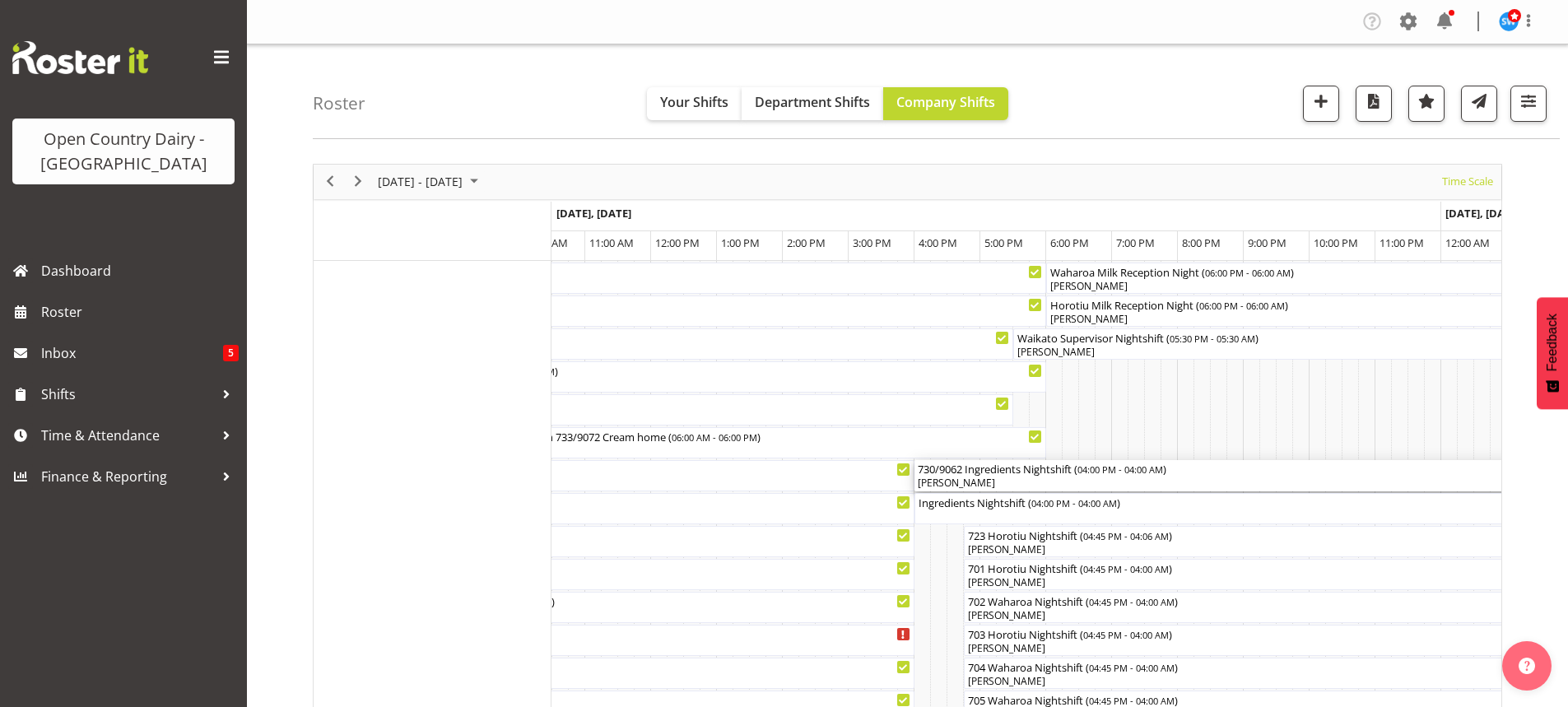
click at [986, 480] on div "[PERSON_NAME]" at bounding box center [1310, 483] width 784 height 15
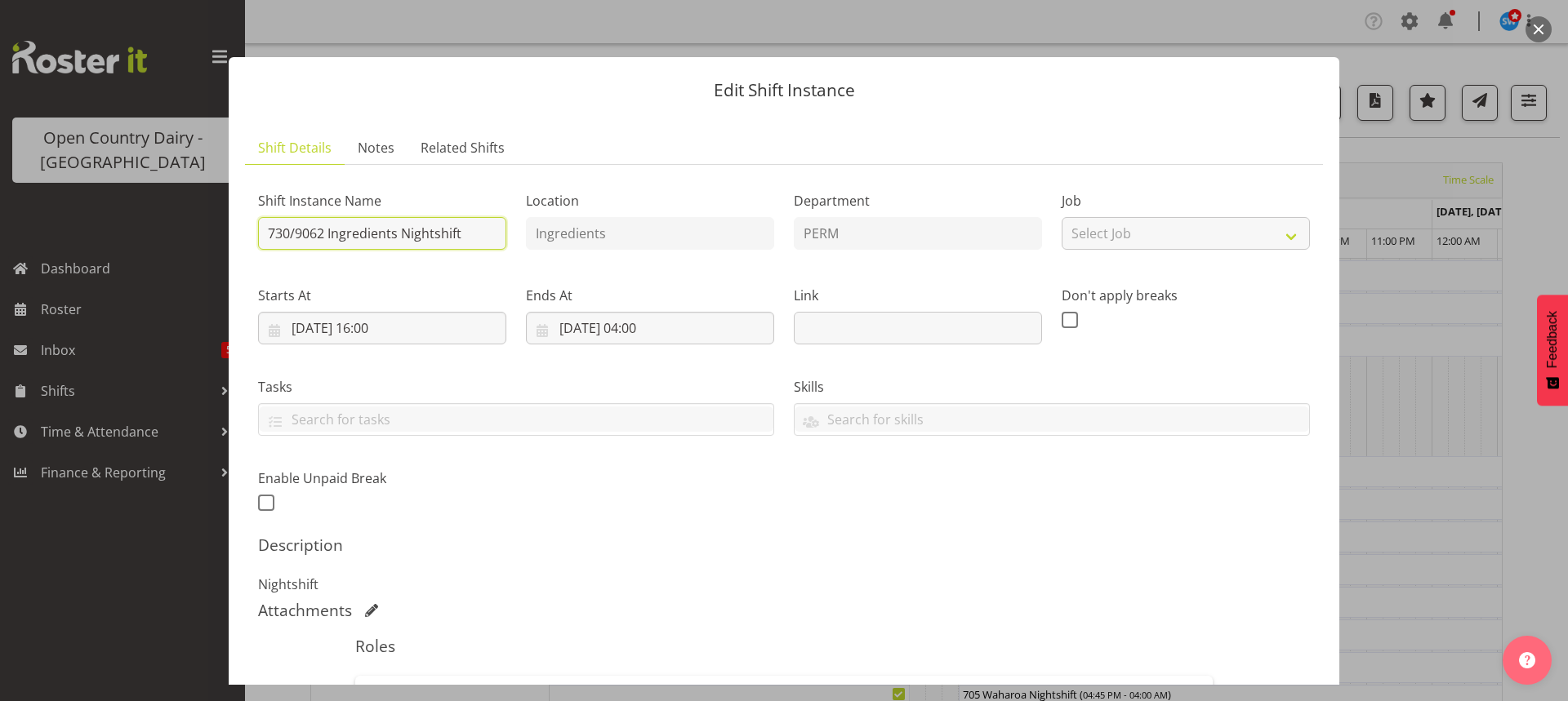
click at [327, 231] on input "730/9062 Ingredients Nightshift" at bounding box center [382, 234] width 248 height 33
click at [325, 233] on input "730/9062 Ingredients Nightshift" at bounding box center [382, 234] width 248 height 33
click at [467, 233] on input "732/9063 Ingredients Nightshift" at bounding box center [382, 234] width 248 height 33
type input "732/9063 Perm ex Tatua to [GEOGRAPHIC_DATA], Milk home in 730/9062"
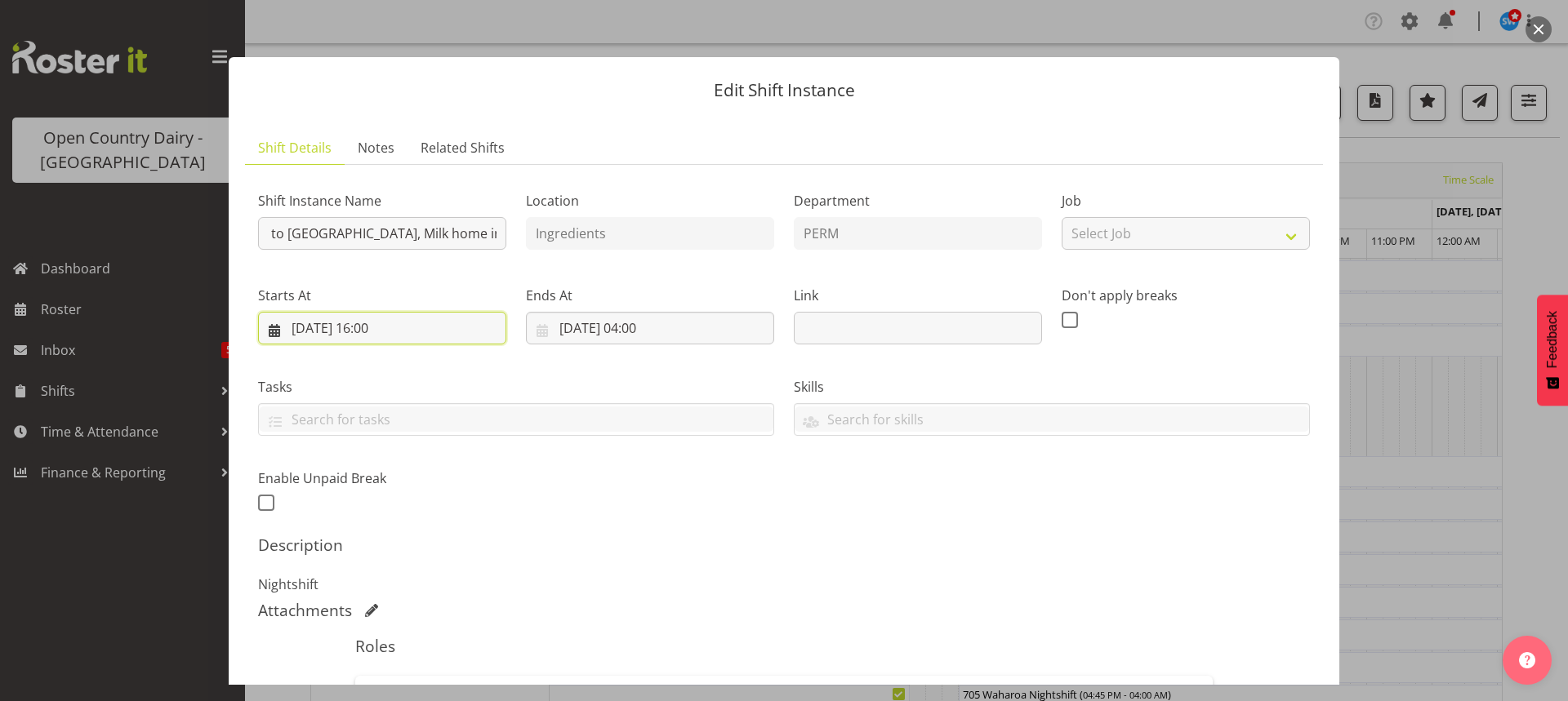
scroll to position [0, 0]
click at [382, 326] on input "03/10/2025, 16:00" at bounding box center [382, 328] width 248 height 33
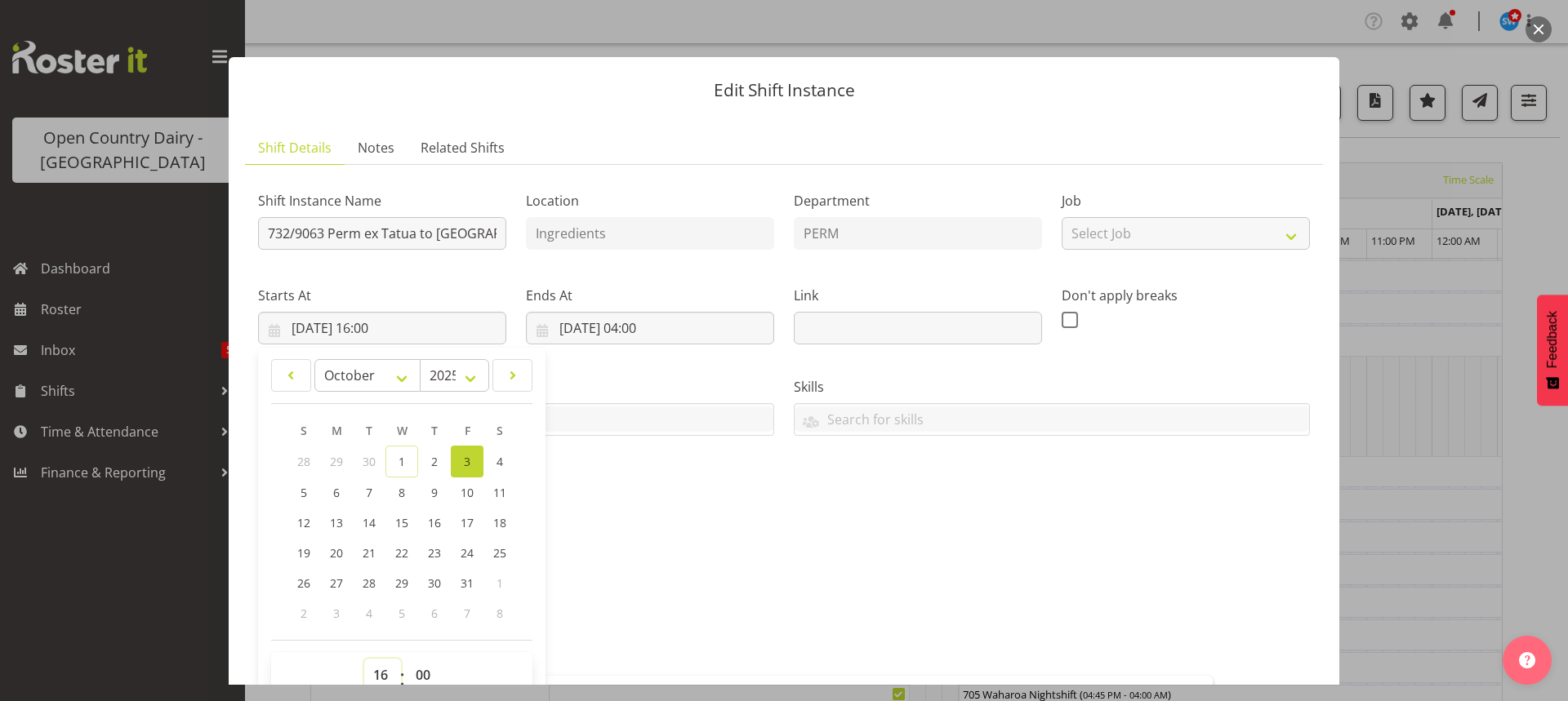
scroll to position [7, 0]
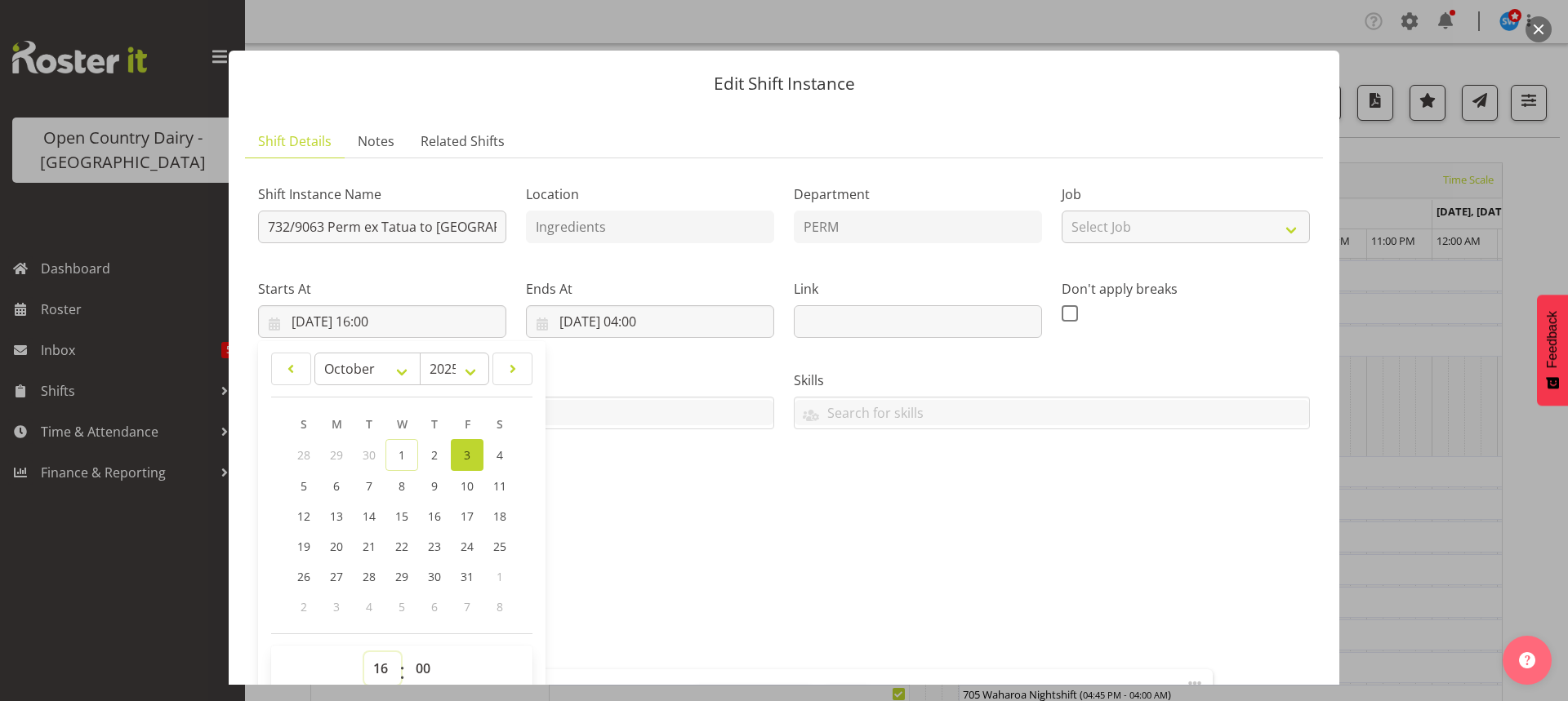
click at [377, 666] on select "00 01 02 03 04 05 06 07 08 09 10 11 12 13 14 15 16 17 18 19 20 21 22 23" at bounding box center [383, 668] width 37 height 33
select select "17"
click at [365, 652] on select "00 01 02 03 04 05 06 07 08 09 10 11 12 13 14 15 16 17 18 19 20 21 22 23" at bounding box center [383, 668] width 37 height 33
type input "03/10/2025, 17:00"
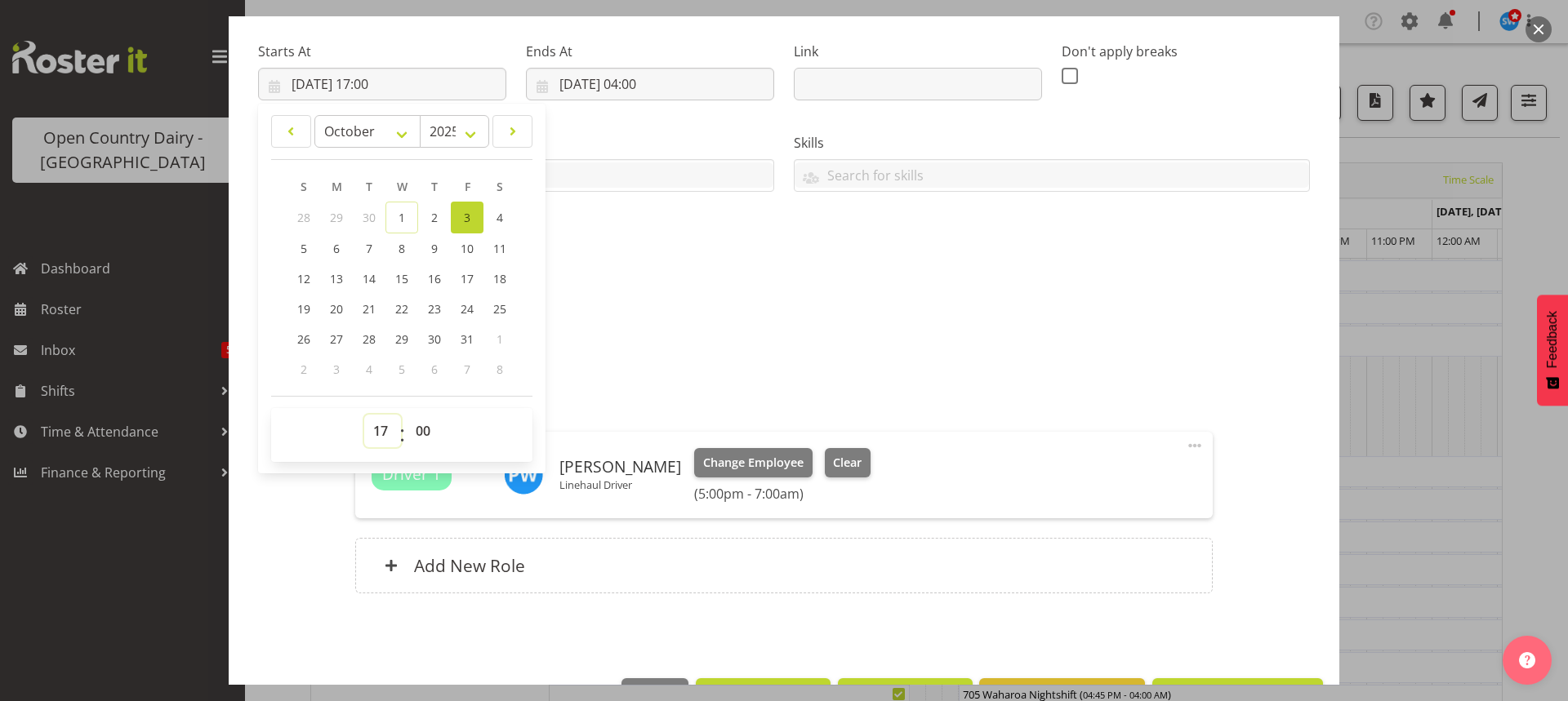
scroll to position [298, 0]
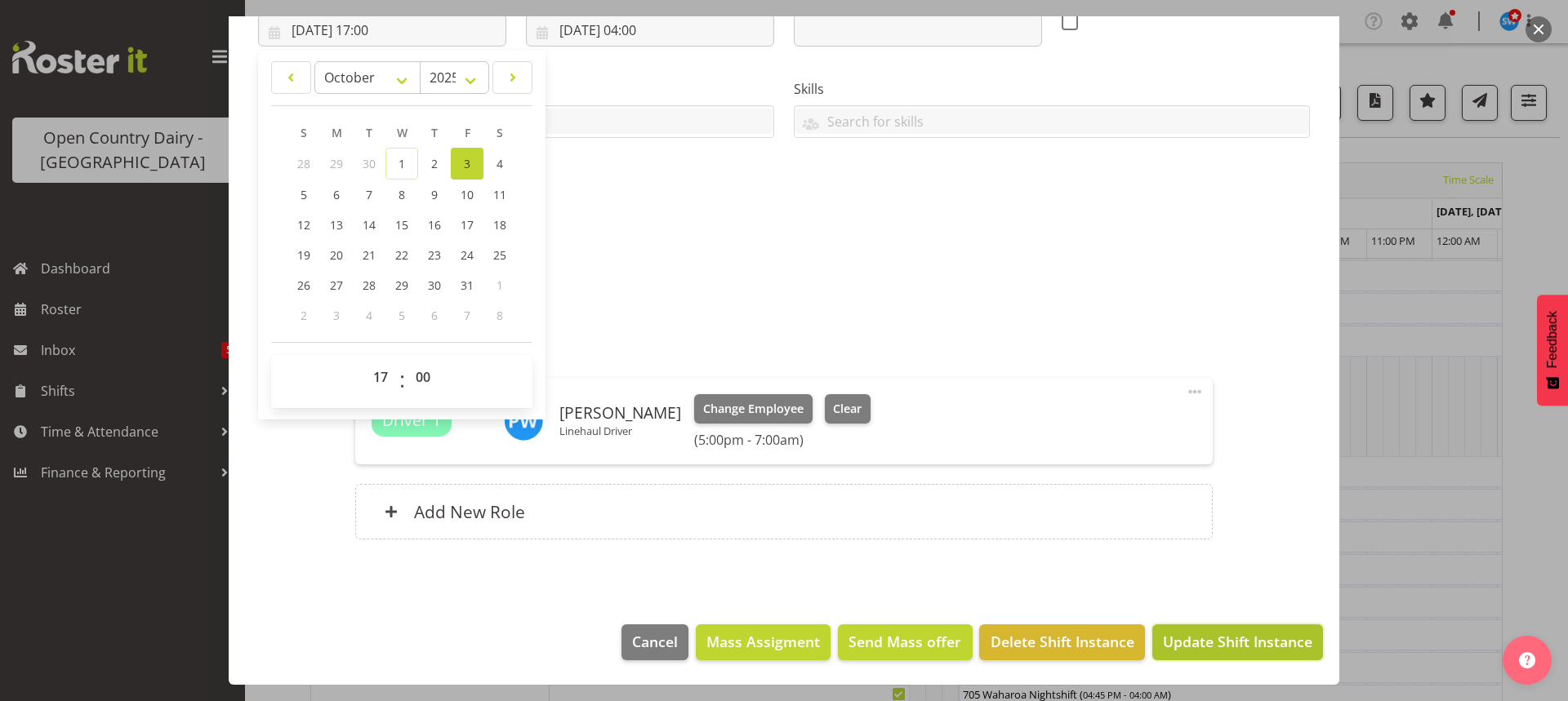
click at [1222, 640] on span "Update Shift Instance" at bounding box center [1237, 641] width 149 height 21
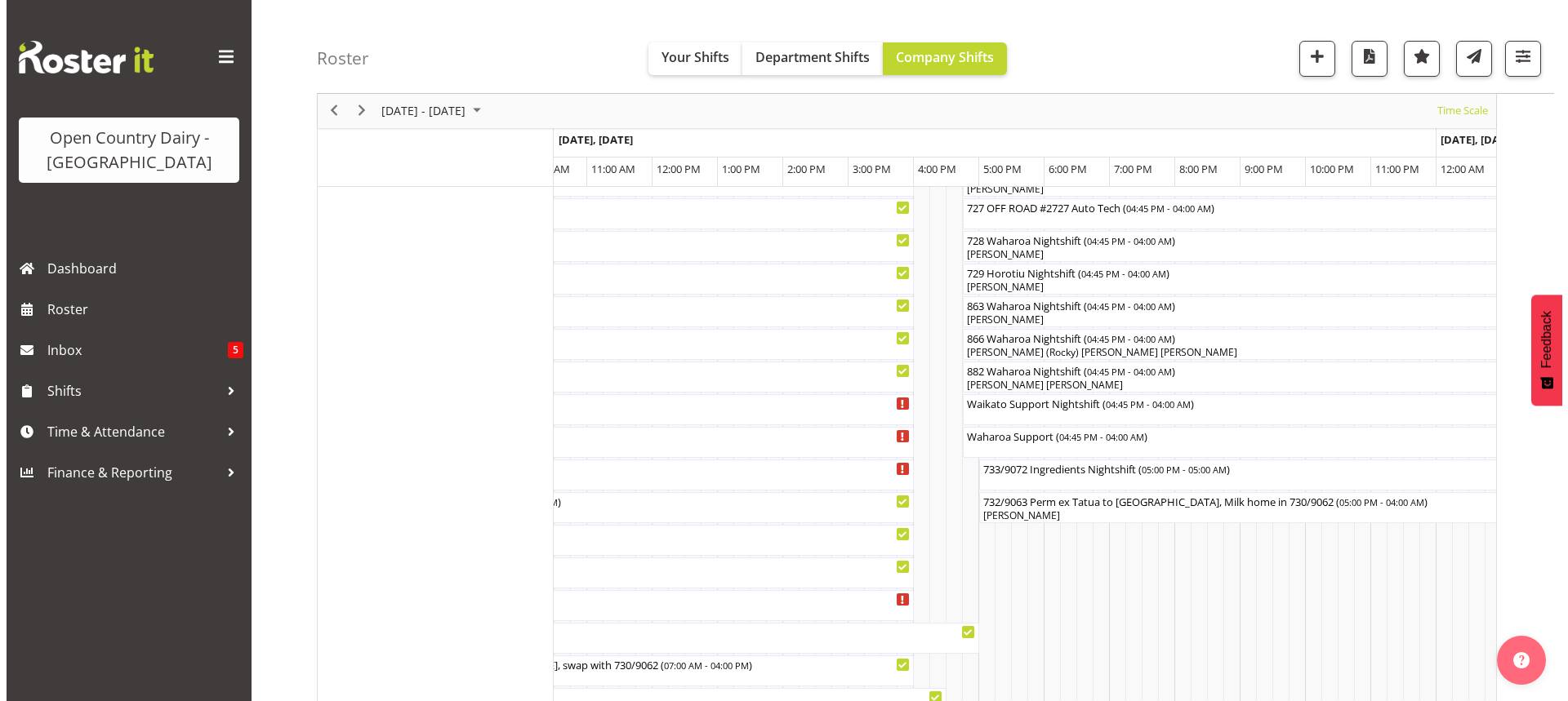
scroll to position [1143, 0]
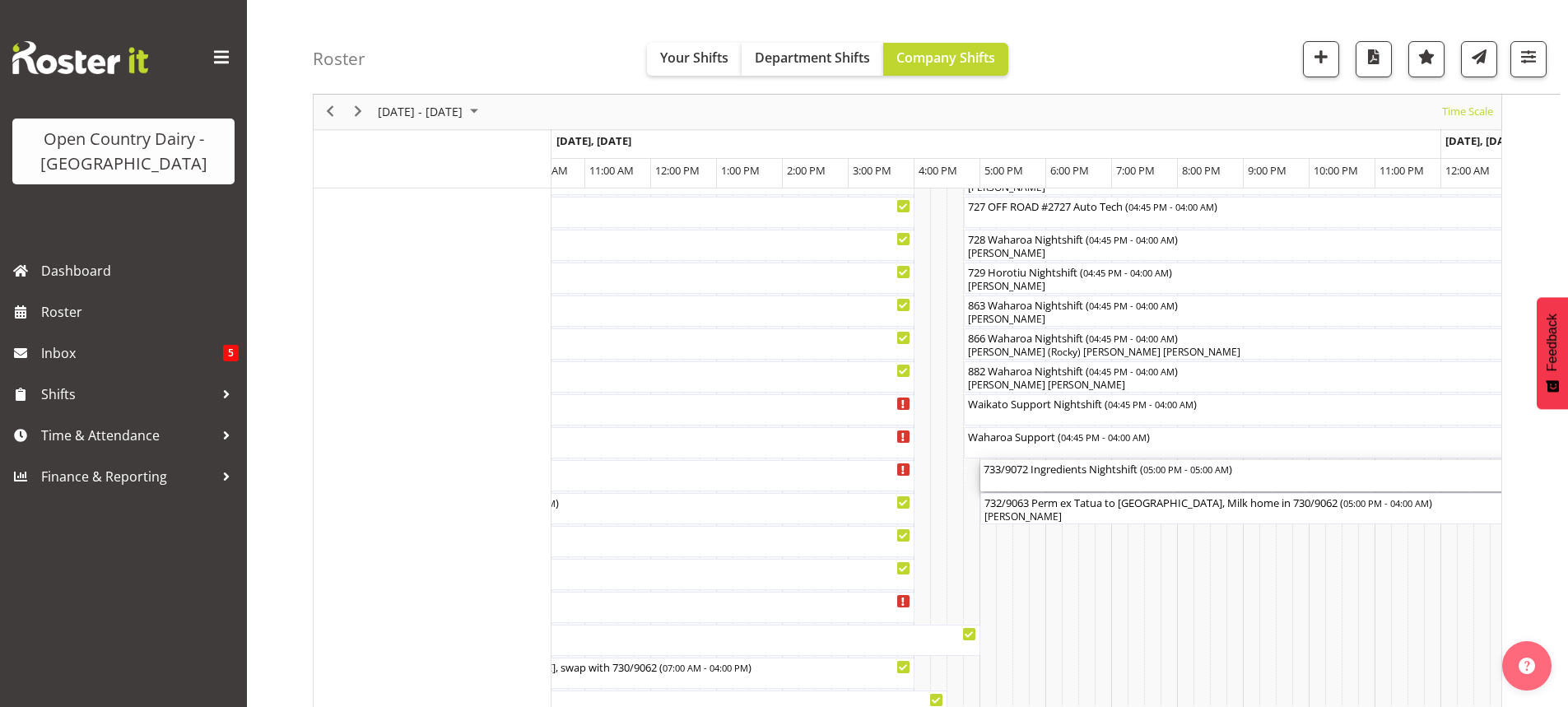
click at [1123, 482] on div "733/9072 Ingredients Nightshift ( 05:00 PM - 05:00 AM )" at bounding box center [1376, 476] width 784 height 31
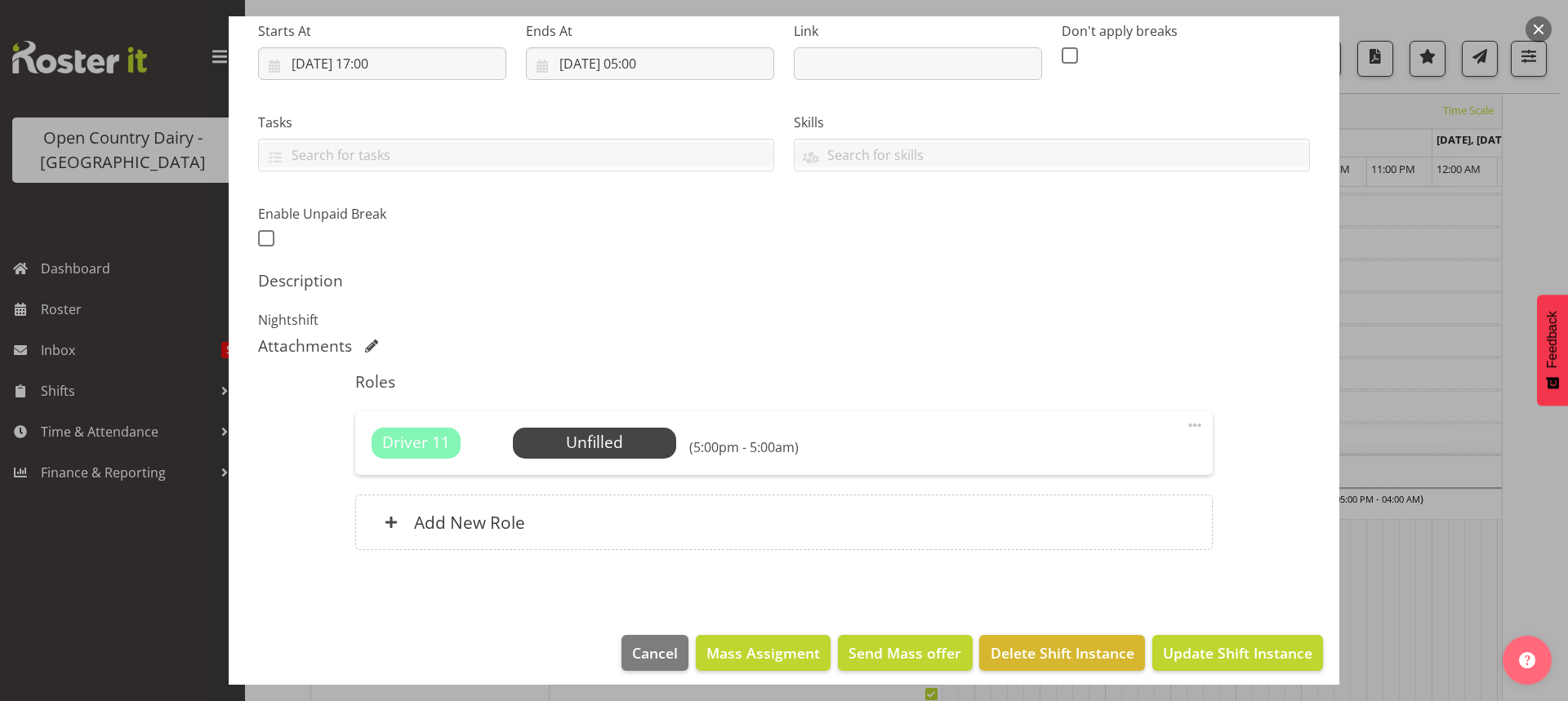
scroll to position [275, 0]
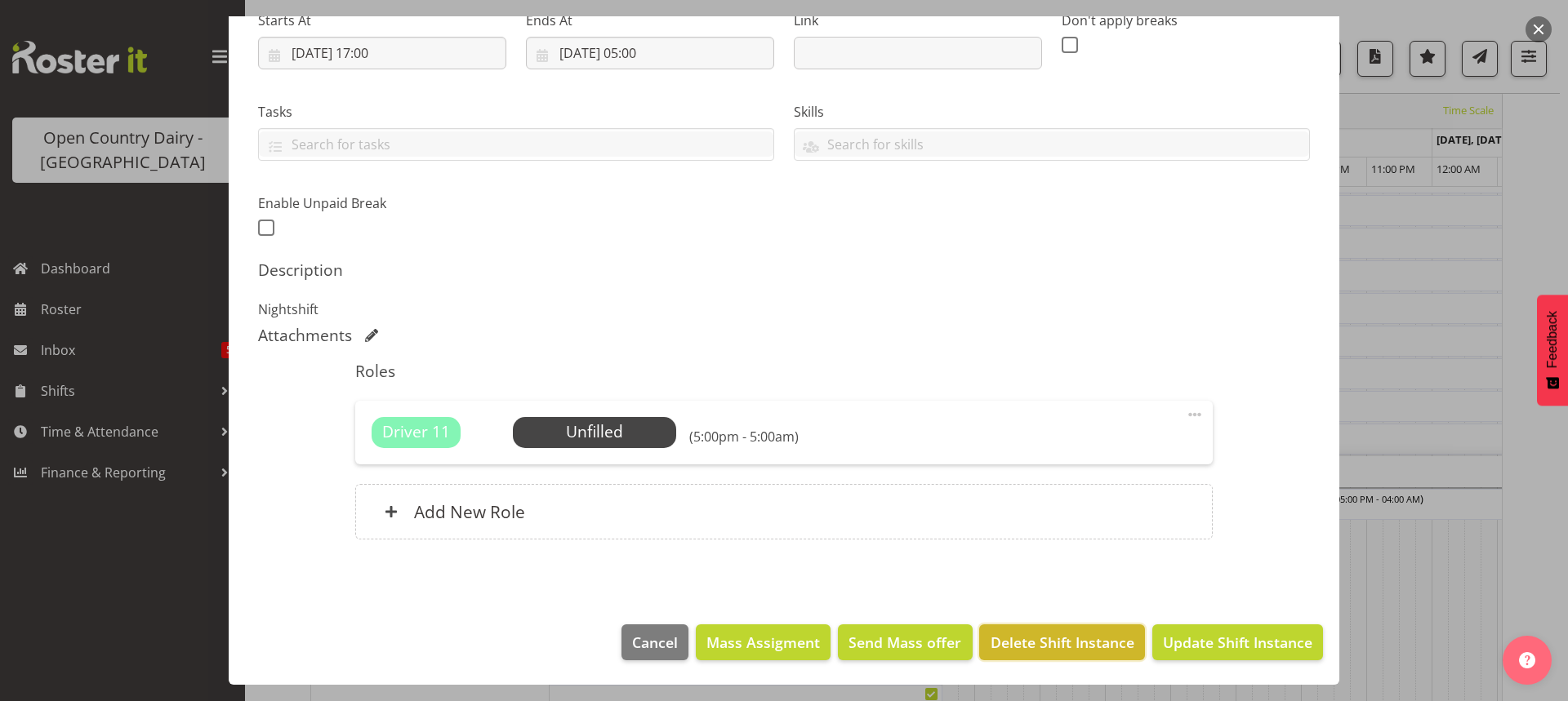
click at [1034, 636] on span "Delete Shift Instance" at bounding box center [1062, 642] width 143 height 21
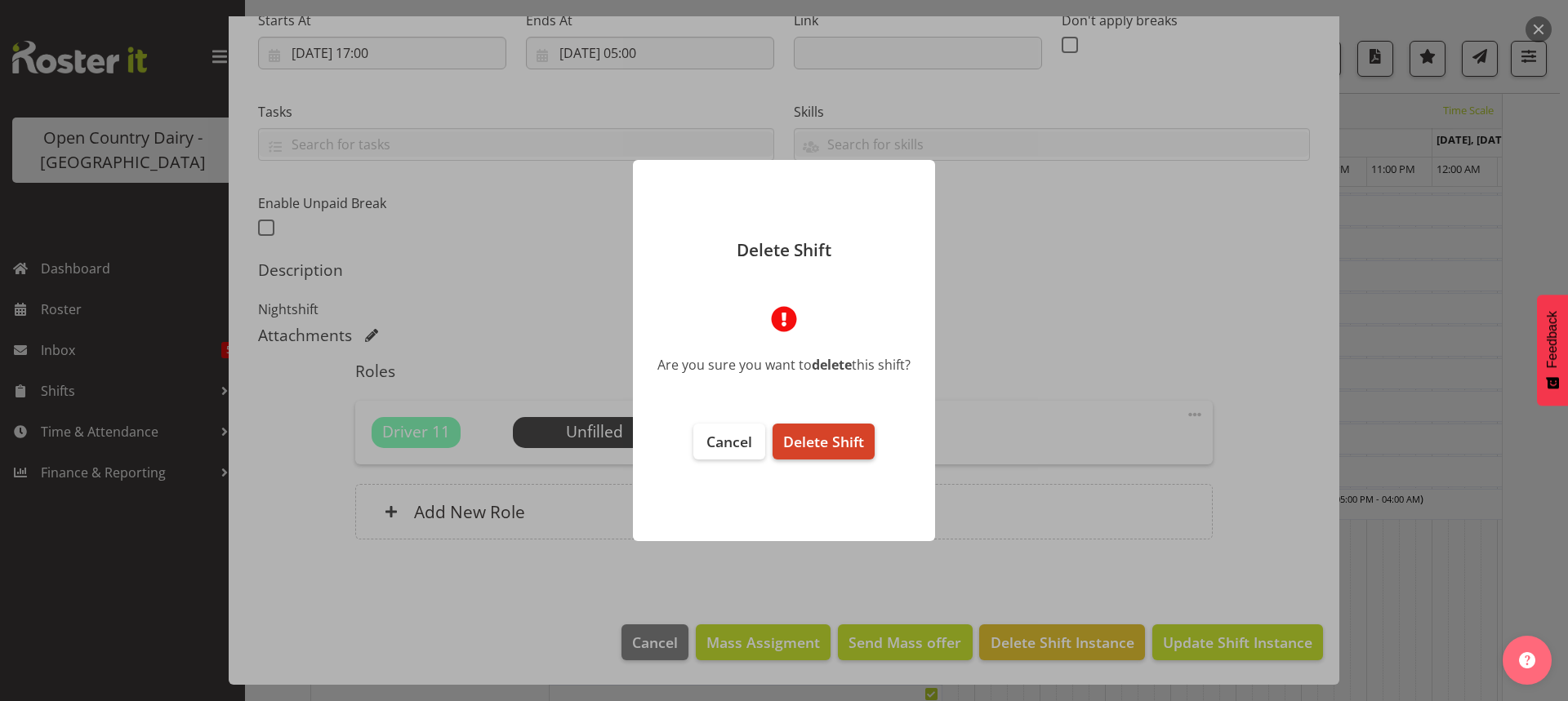
click at [826, 450] on span "Delete Shift" at bounding box center [823, 441] width 81 height 19
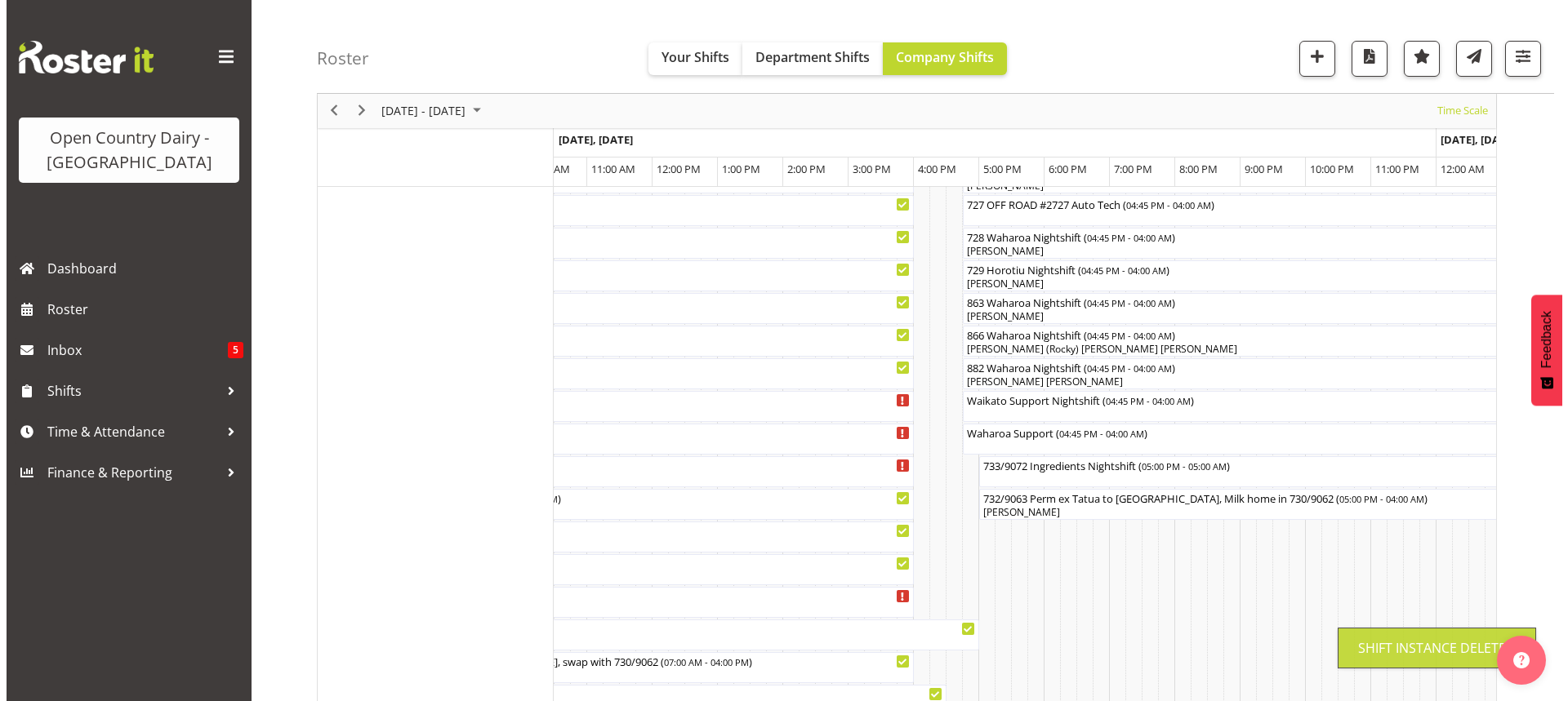
scroll to position [102, 0]
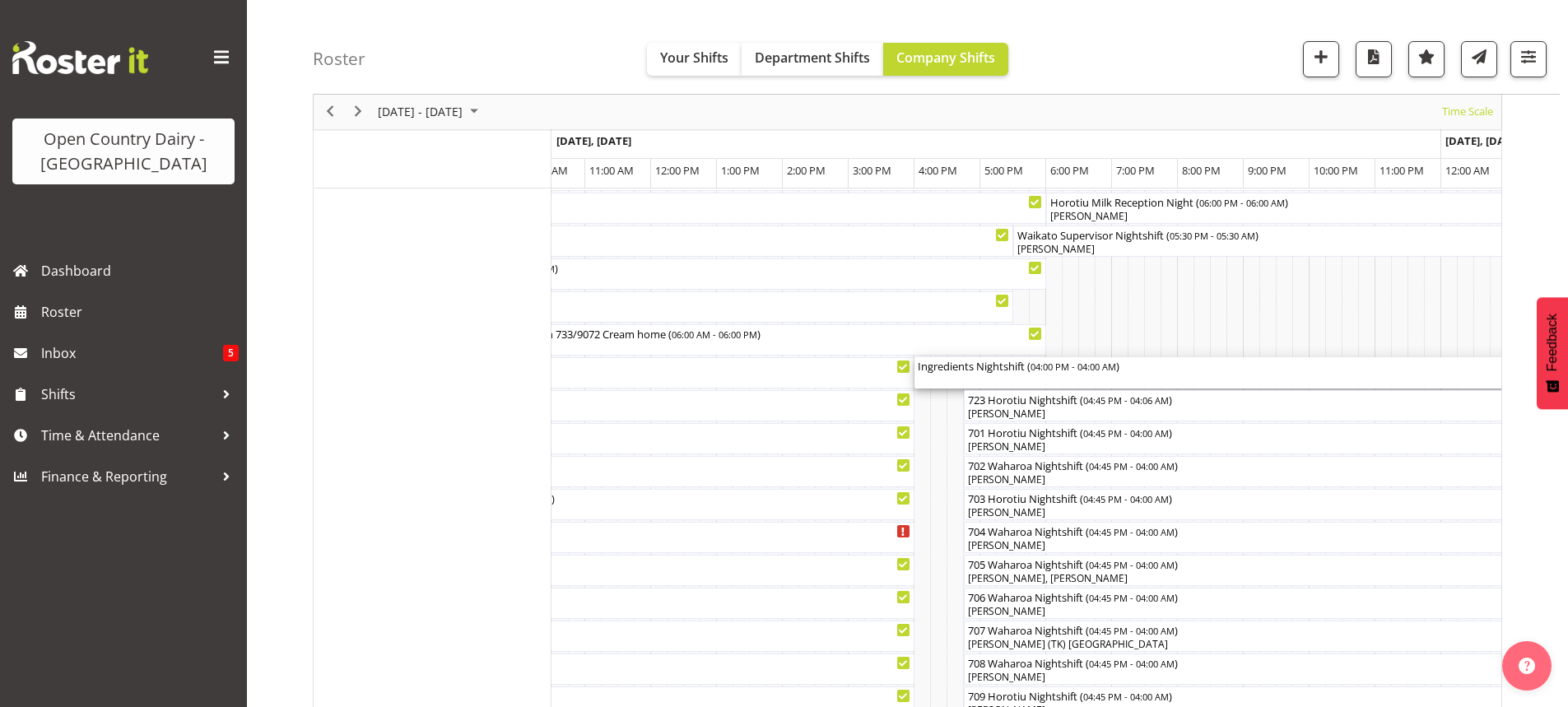
click at [1045, 378] on div "Ingredients Nightshift ( 04:00 PM - 04:00 AM )" at bounding box center [1310, 372] width 784 height 31
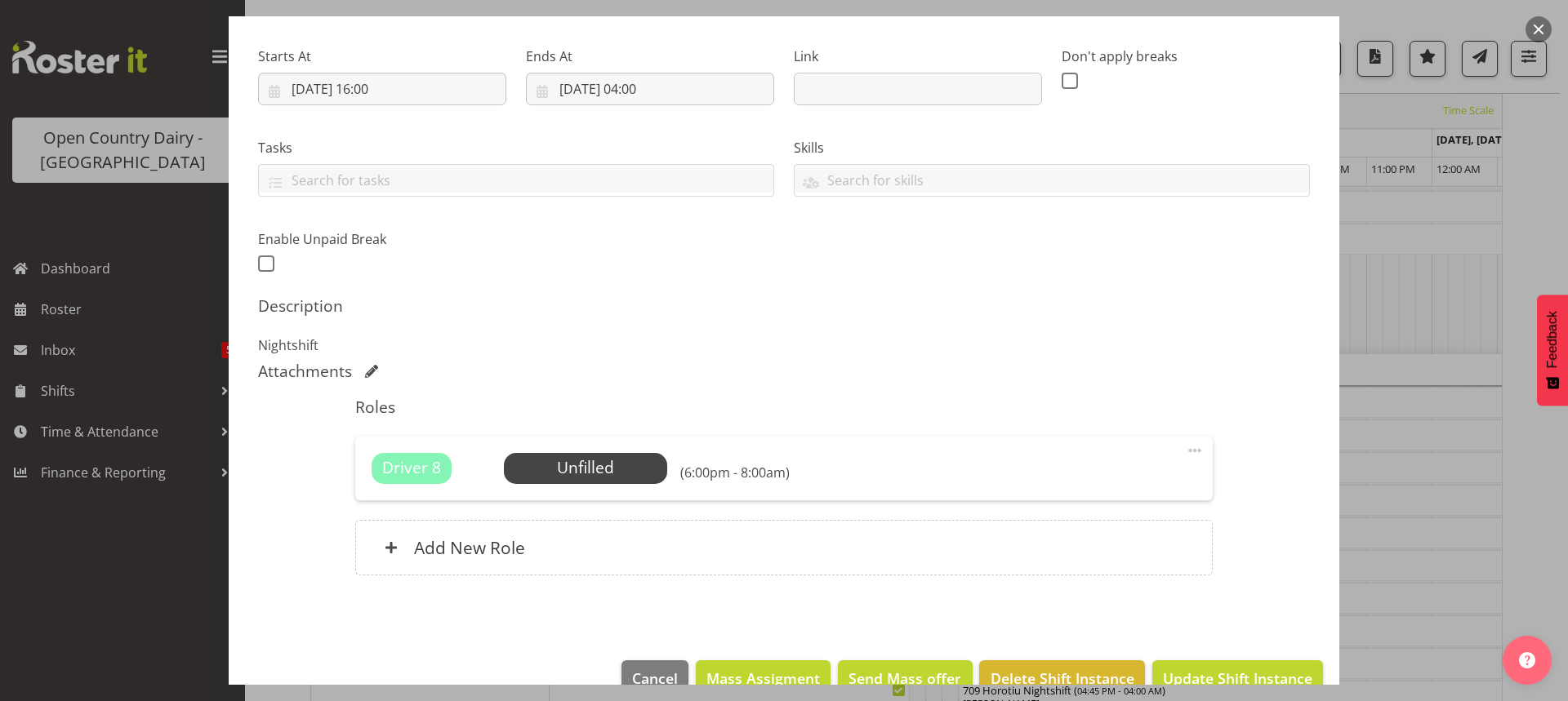
scroll to position [245, 0]
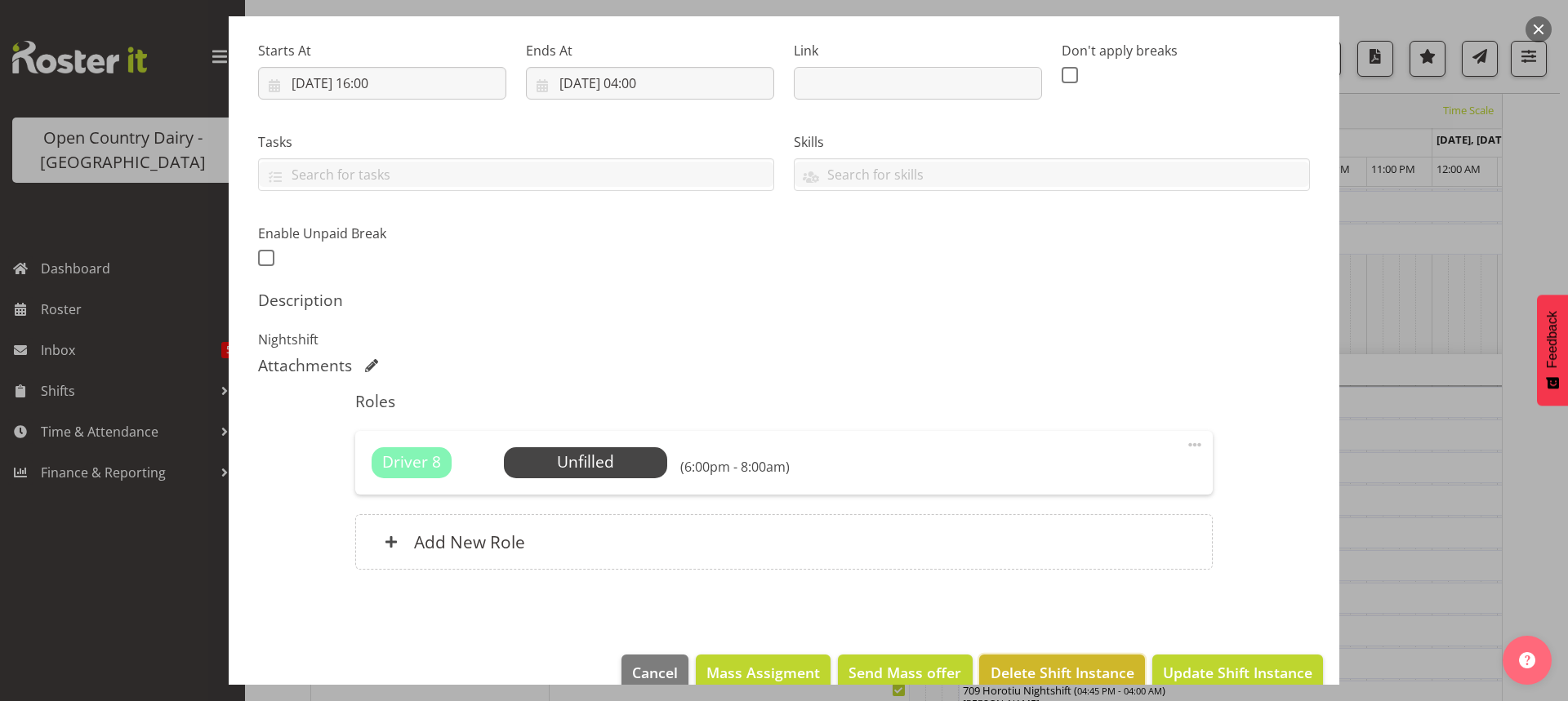
click at [1029, 674] on span "Delete Shift Instance" at bounding box center [1062, 673] width 143 height 21
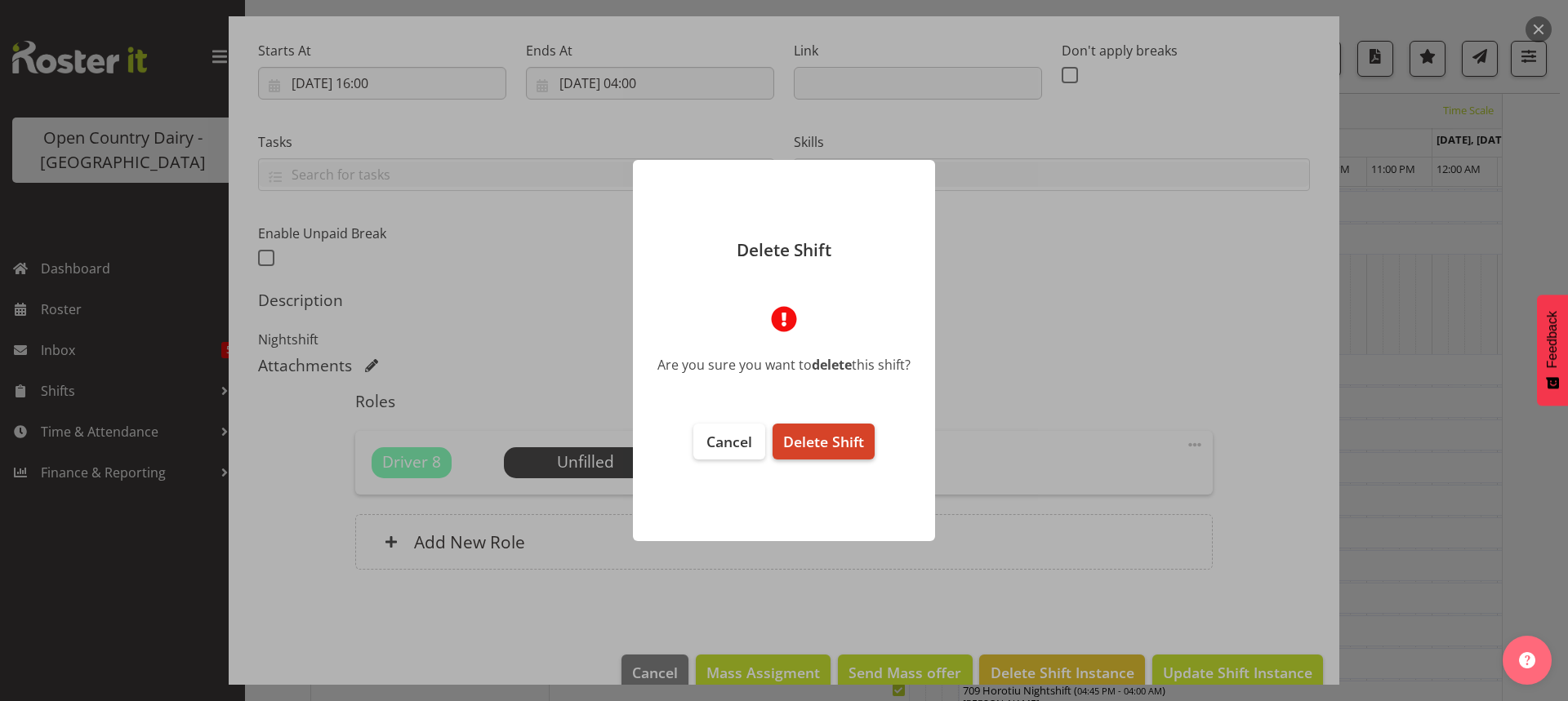
click at [823, 440] on span "Delete Shift" at bounding box center [823, 441] width 81 height 19
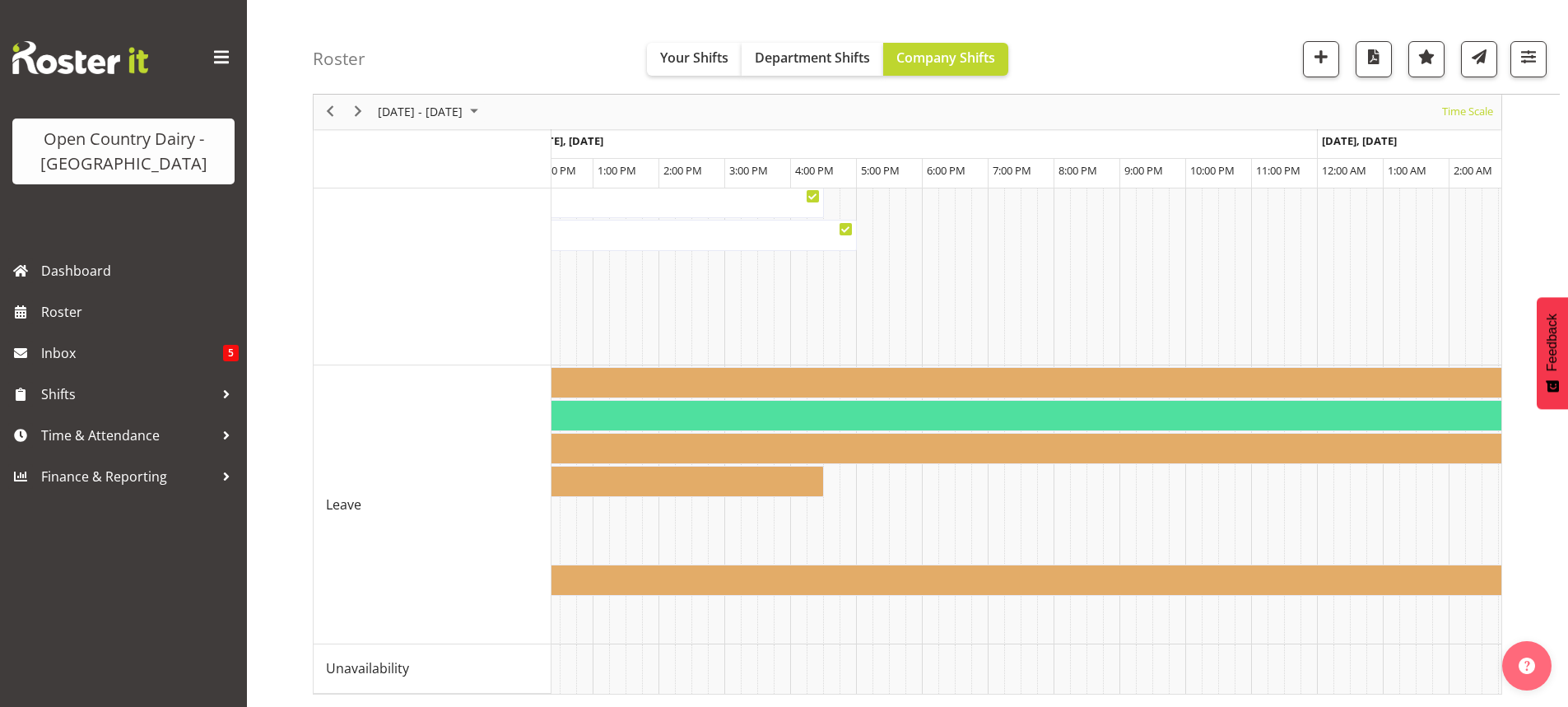
scroll to position [0, 7211]
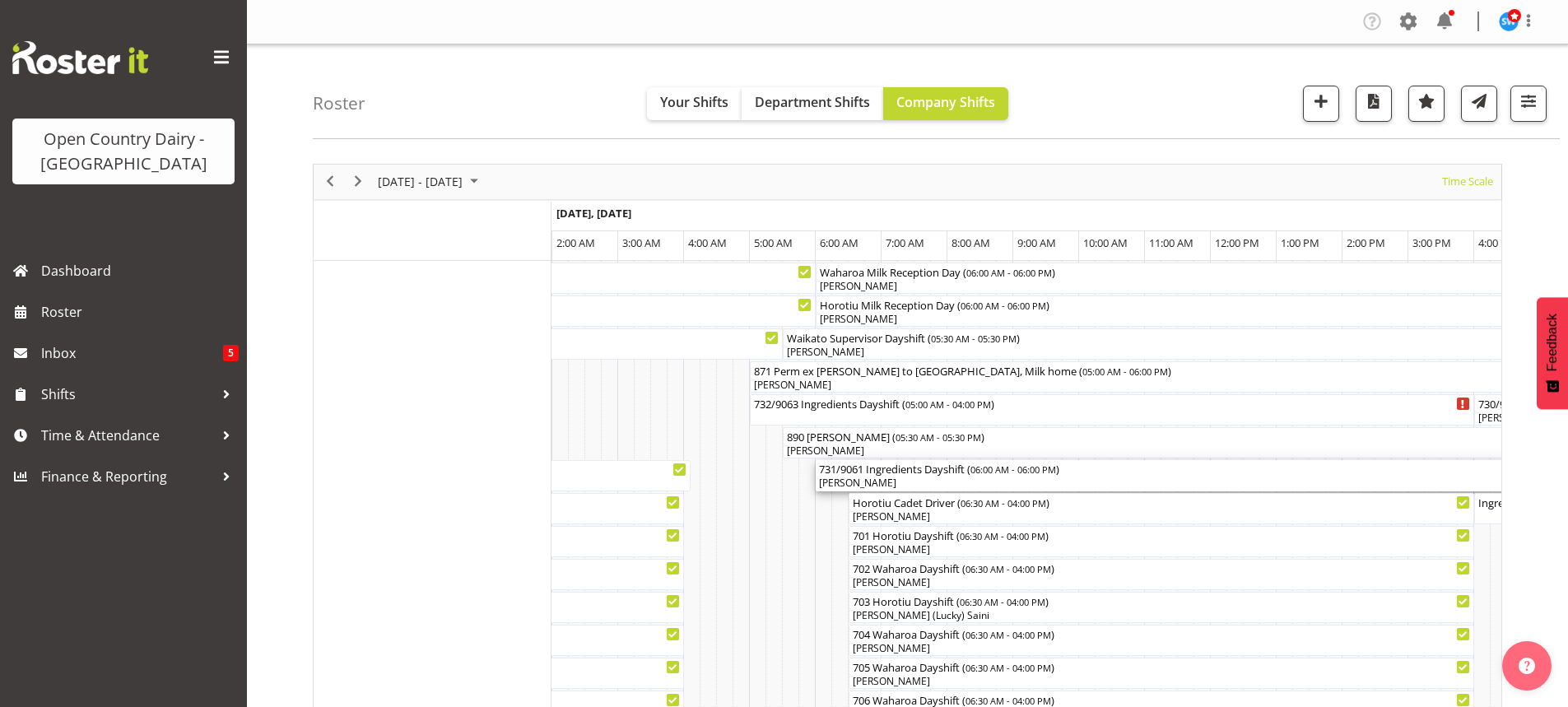
click at [918, 481] on div "[PERSON_NAME]" at bounding box center [1211, 483] width 784 height 15
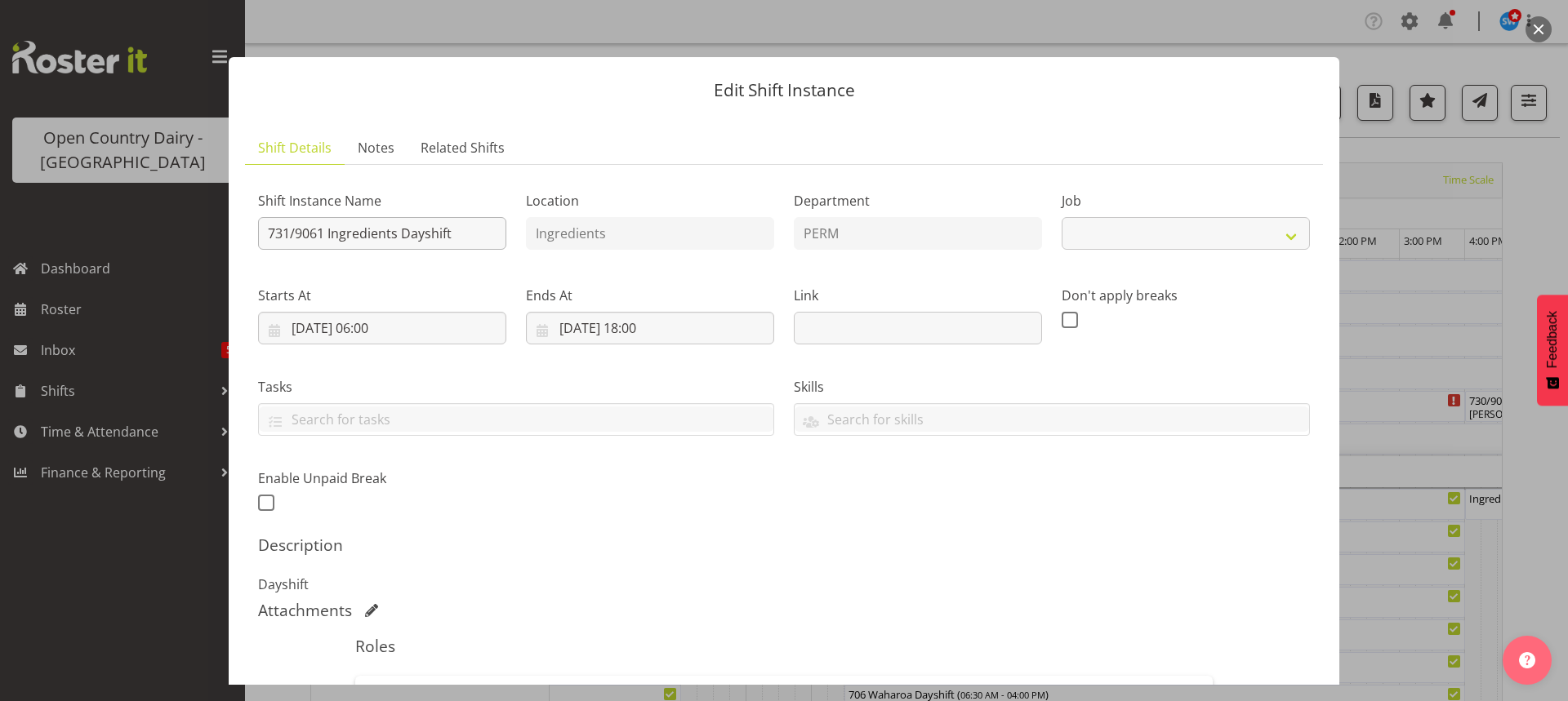
select select "9052"
click at [468, 230] on input "731/9061 Ingredients Dayshift" at bounding box center [382, 234] width 248 height 33
type input "733/9072 Perm ex Tatua to Wanganui, swap with 732 cream home"
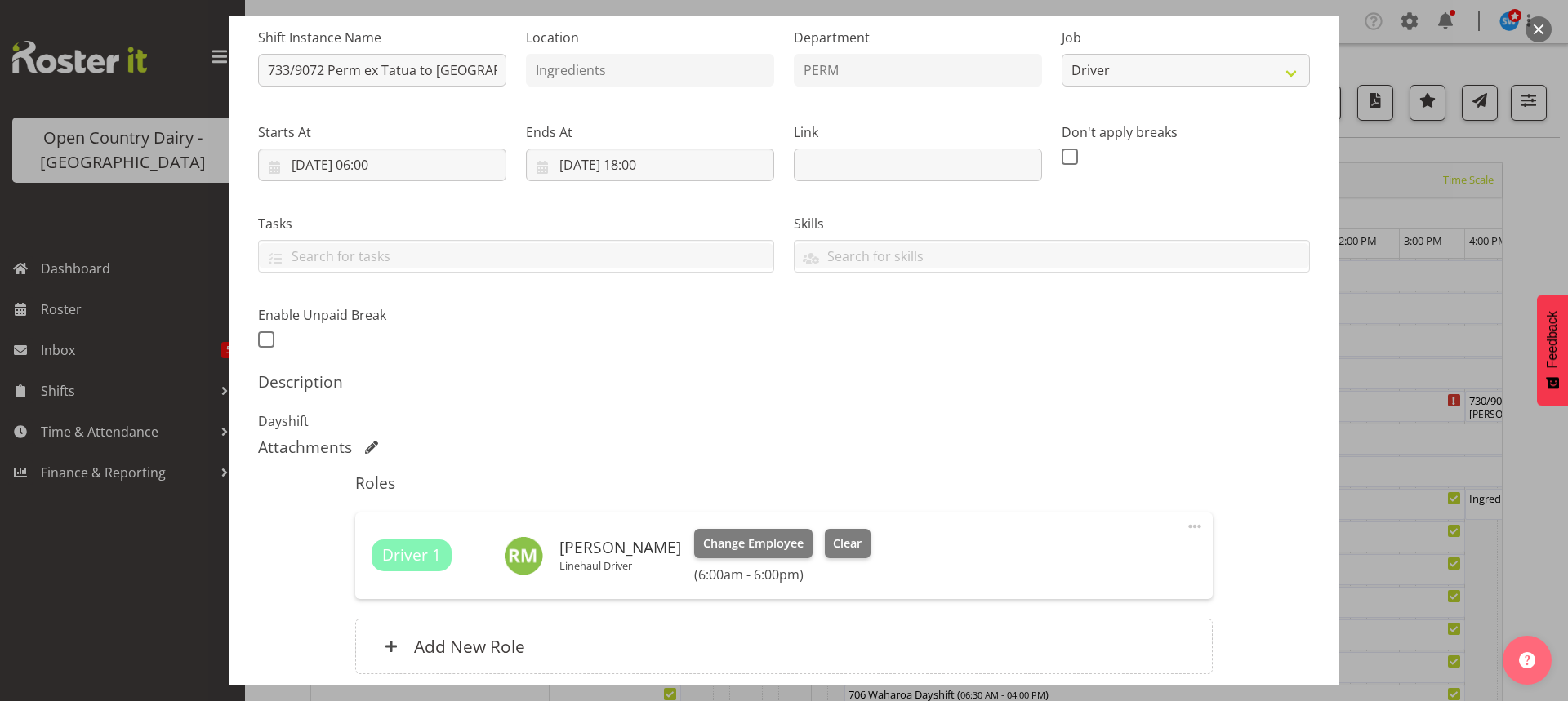
scroll to position [298, 0]
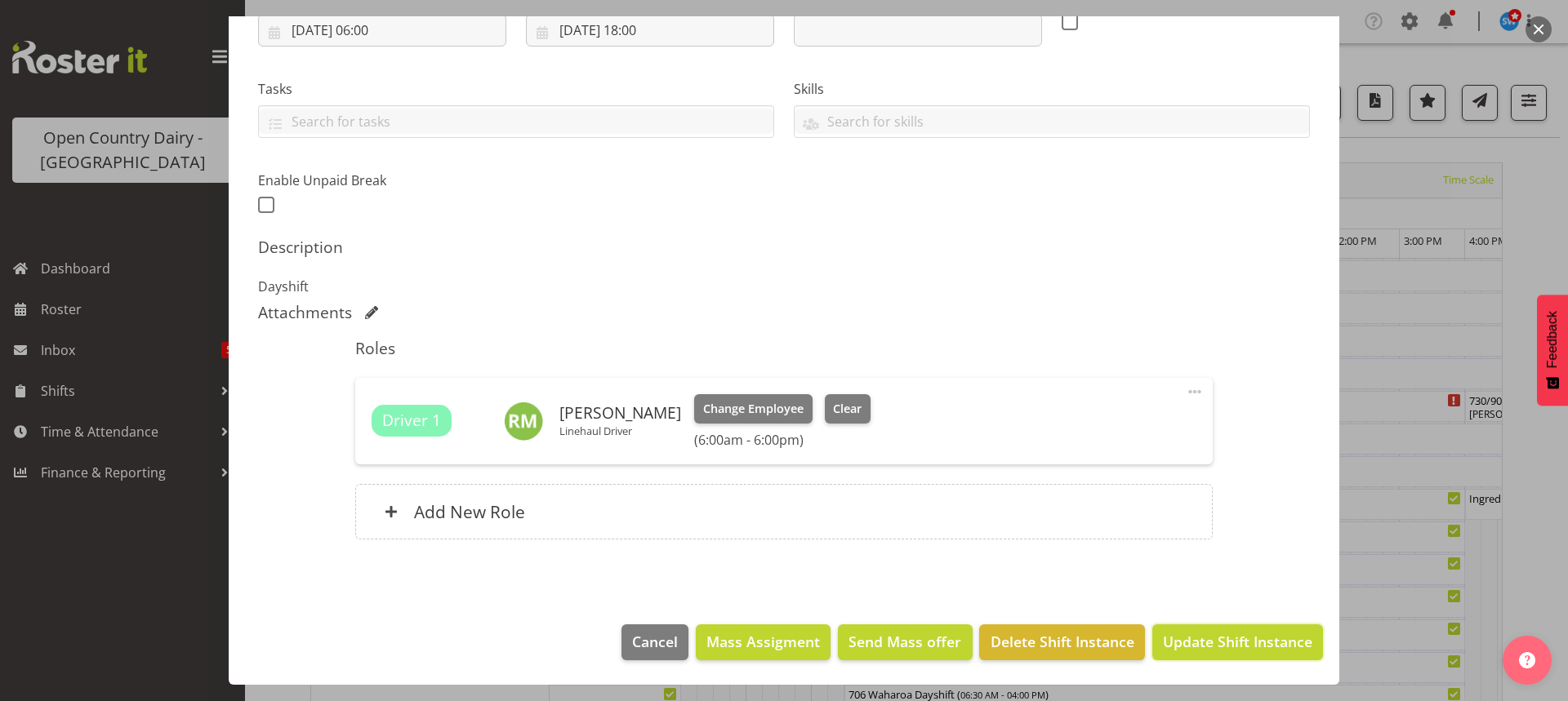
drag, startPoint x: 1183, startPoint y: 638, endPoint x: 1163, endPoint y: 609, distance: 35.2
click at [1183, 638] on span "Update Shift Instance" at bounding box center [1237, 641] width 149 height 21
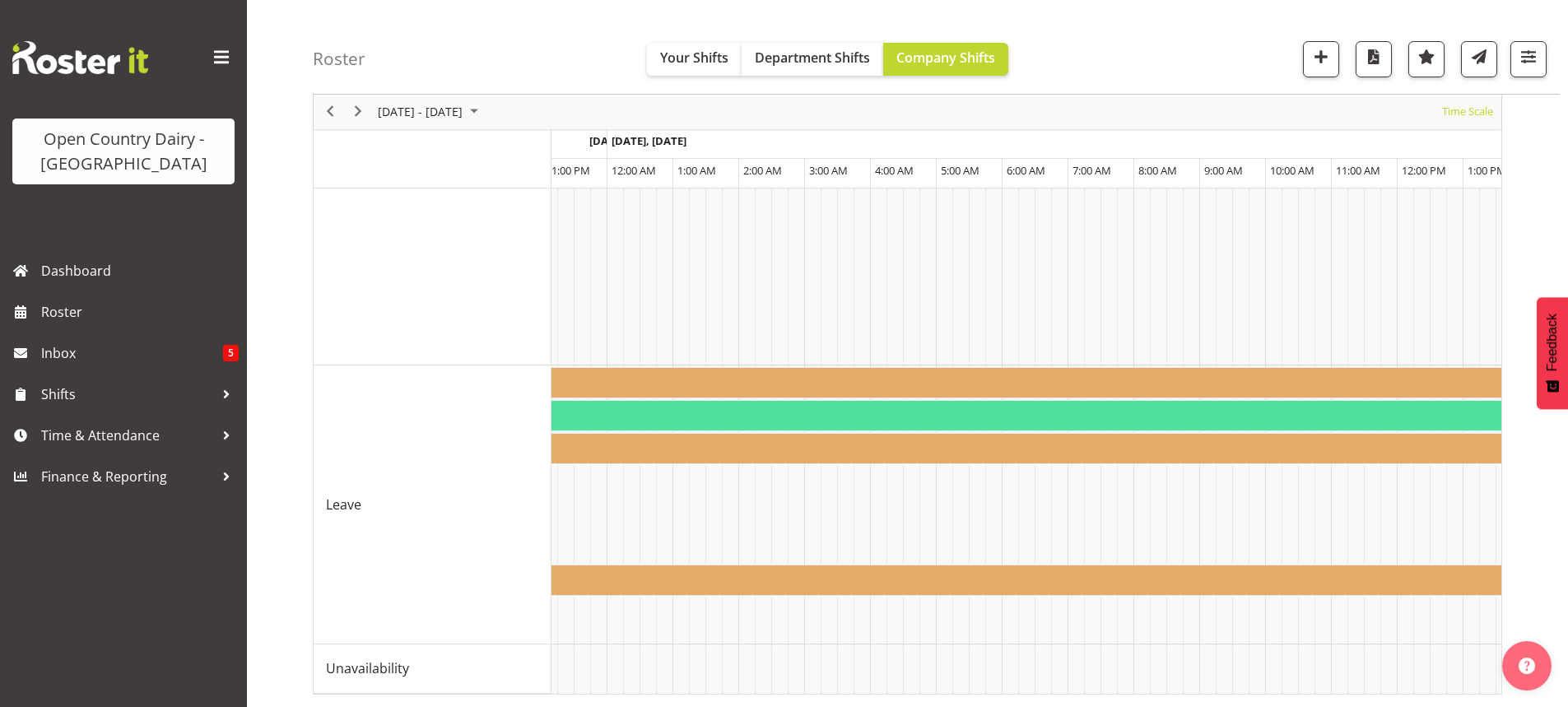
scroll to position [0, 7771]
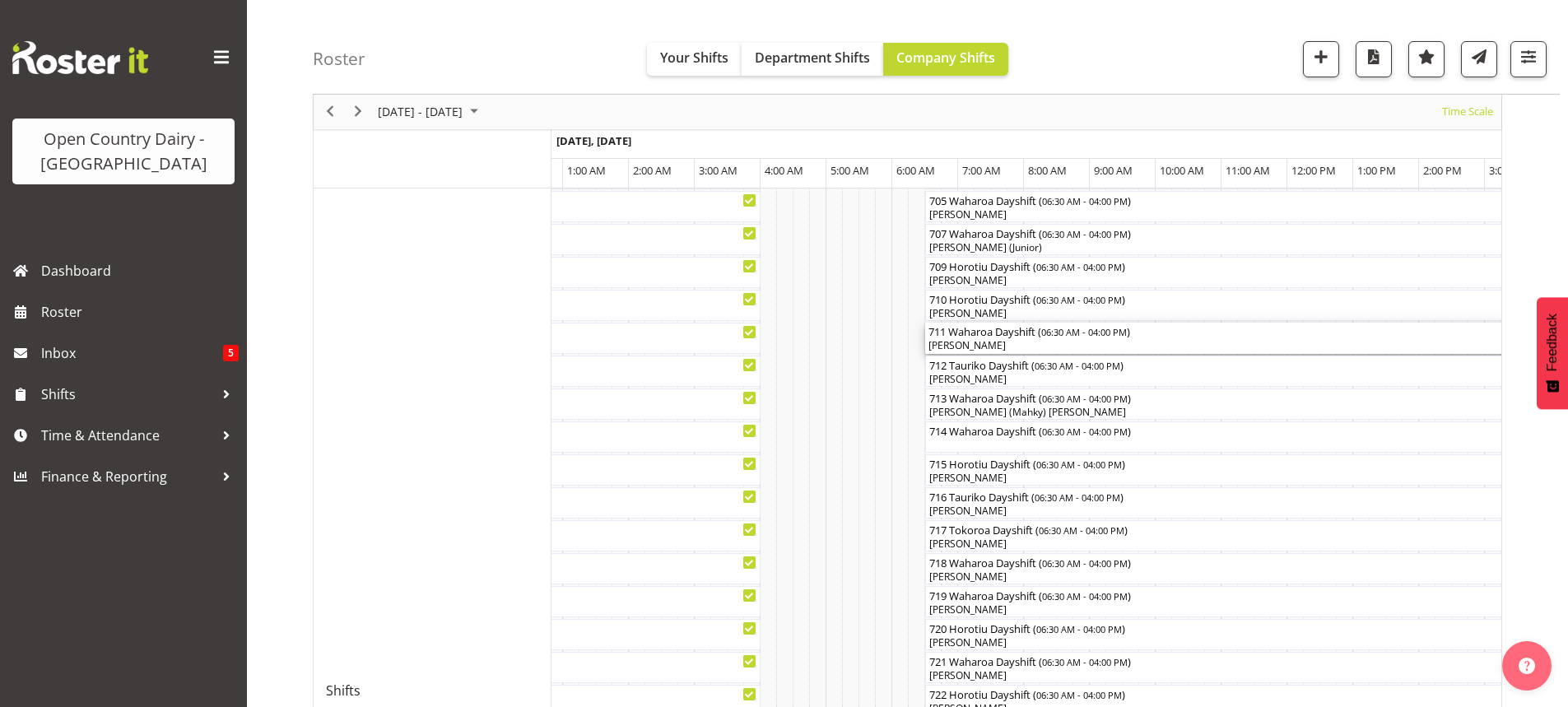
click at [1018, 342] on div "[PERSON_NAME]" at bounding box center [1238, 345] width 619 height 15
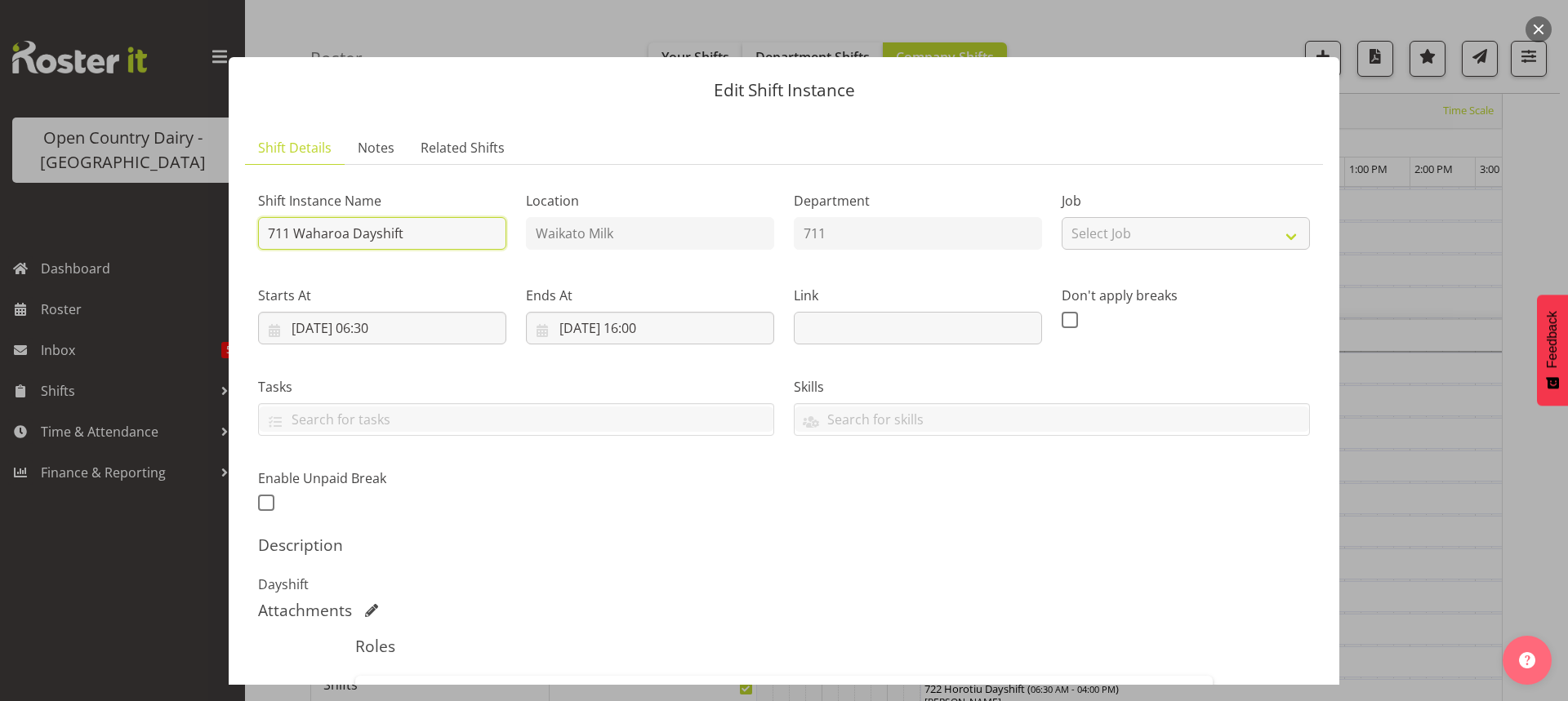
click at [416, 231] on input "711 Waharoa Dayshift" at bounding box center [382, 234] width 248 height 33
type input "711 Milk ex Hunterville Farms to Miraka"
click at [387, 328] on input "03/10/2025, 06:30" at bounding box center [382, 328] width 248 height 33
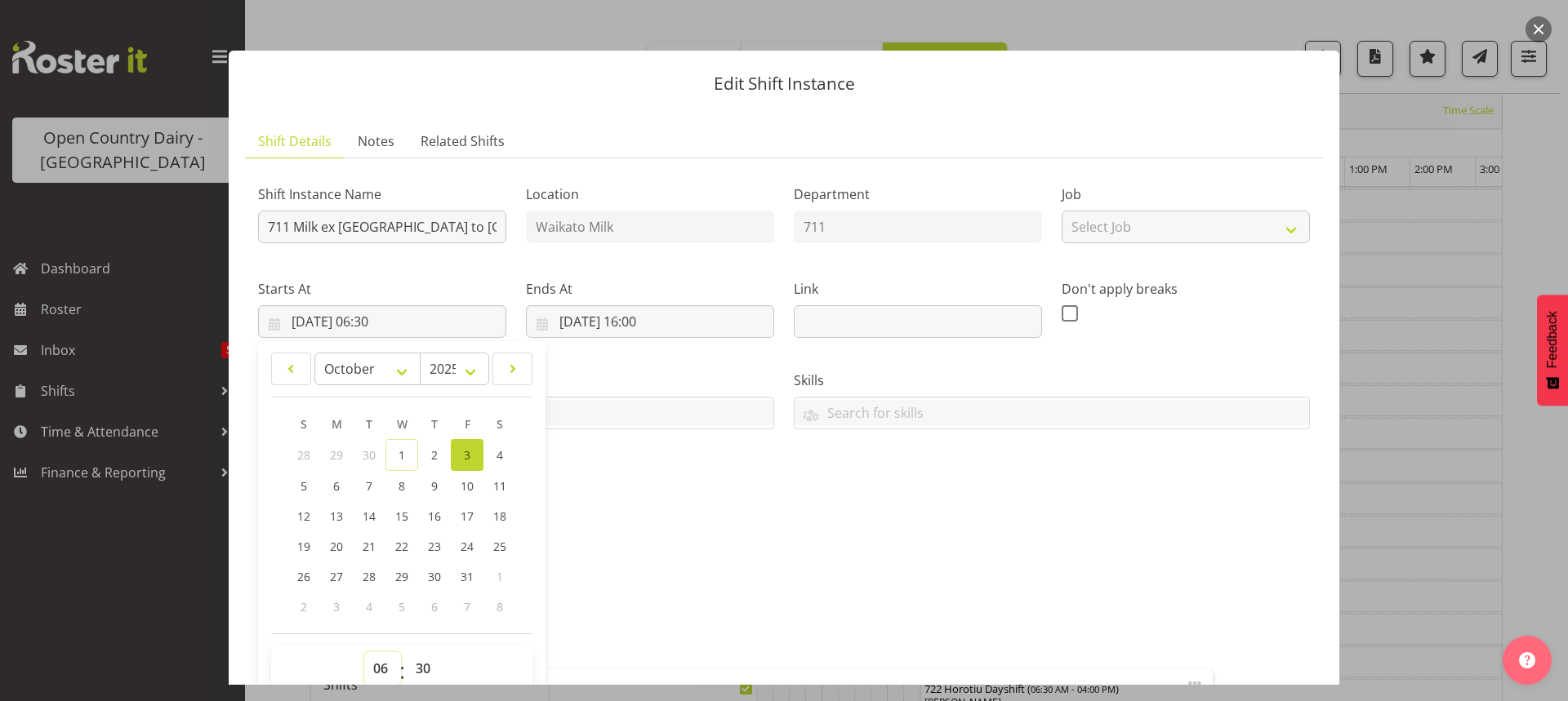
click at [383, 671] on select "00 01 02 03 04 05 06 07 08 09 10 11 12 13 14 15 16 17 18 19 20 21 22 23" at bounding box center [383, 668] width 37 height 33
select select "5"
click at [365, 652] on select "00 01 02 03 04 05 06 07 08 09 10 11 12 13 14 15 16 17 18 19 20 21 22 23" at bounding box center [383, 668] width 37 height 33
type input "03/10/2025, 05:30"
drag, startPoint x: 417, startPoint y: 665, endPoint x: 418, endPoint y: 656, distance: 9.1
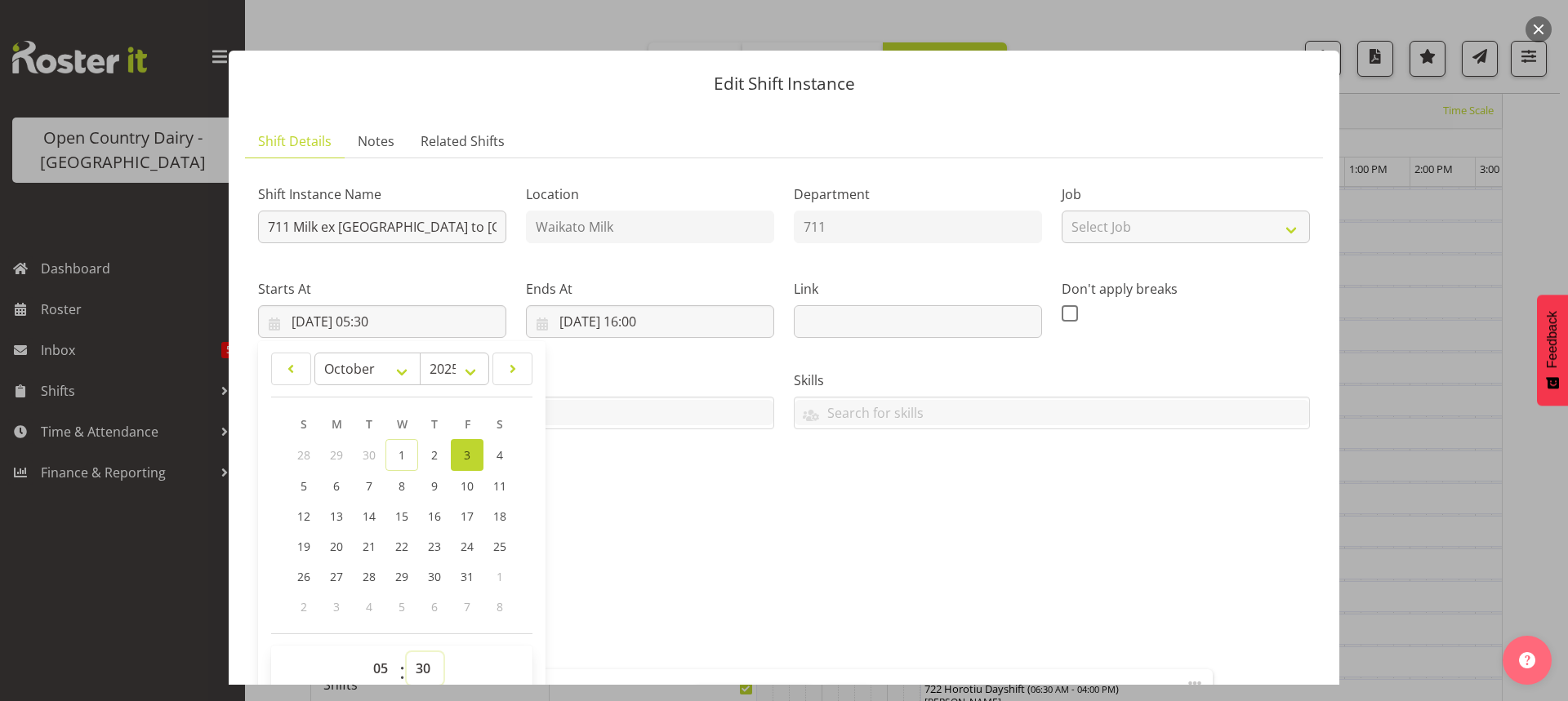
click at [418, 660] on select "00 01 02 03 04 05 06 07 08 09 10 11 12 13 14 15 16 17 18 19 20 21 22 23 24 25 2…" at bounding box center [425, 668] width 37 height 33
select select "0"
click at [407, 652] on select "00 01 02 03 04 05 06 07 08 09 10 11 12 13 14 15 16 17 18 19 20 21 22 23 24 25 2…" at bounding box center [425, 668] width 37 height 33
type input "03/10/2025, 05:00"
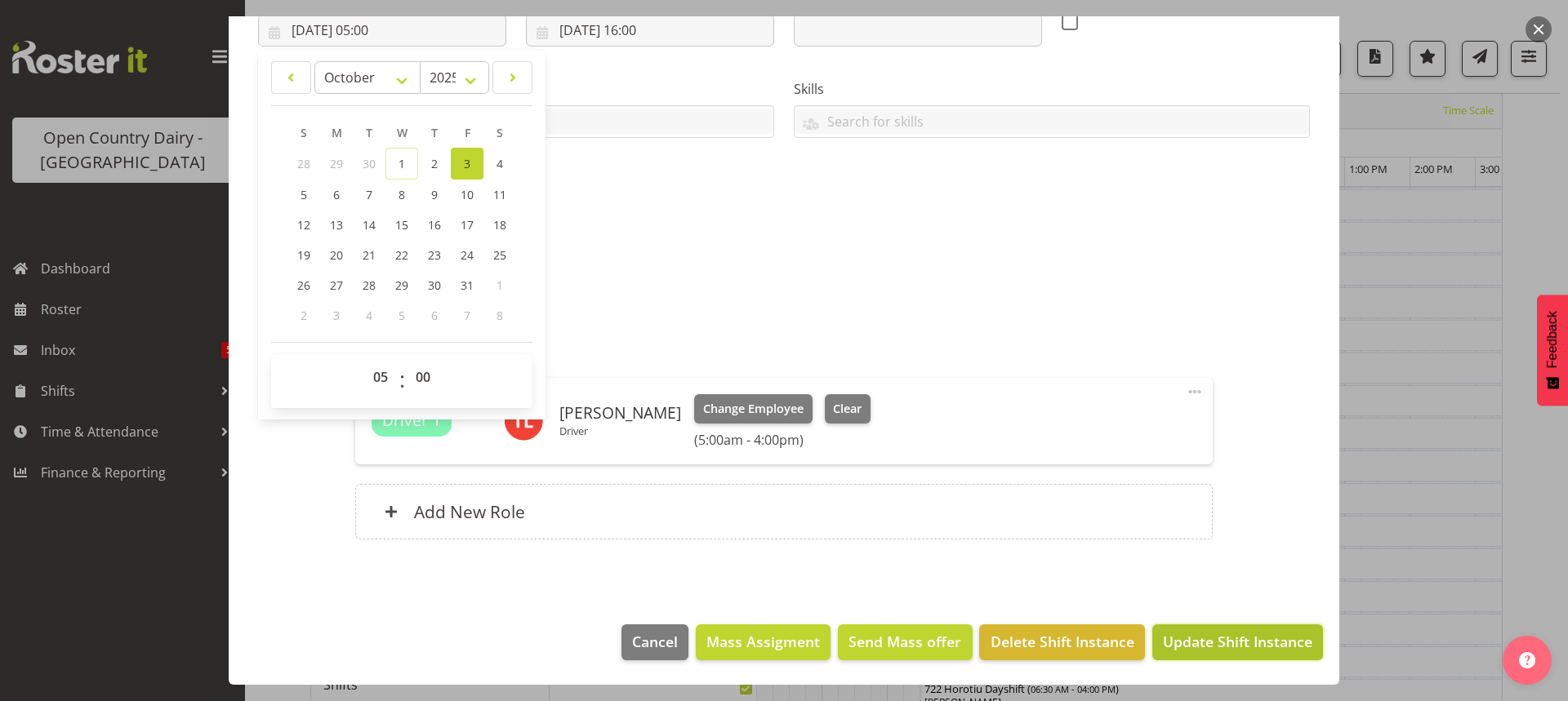
click at [1231, 636] on span "Update Shift Instance" at bounding box center [1237, 641] width 149 height 21
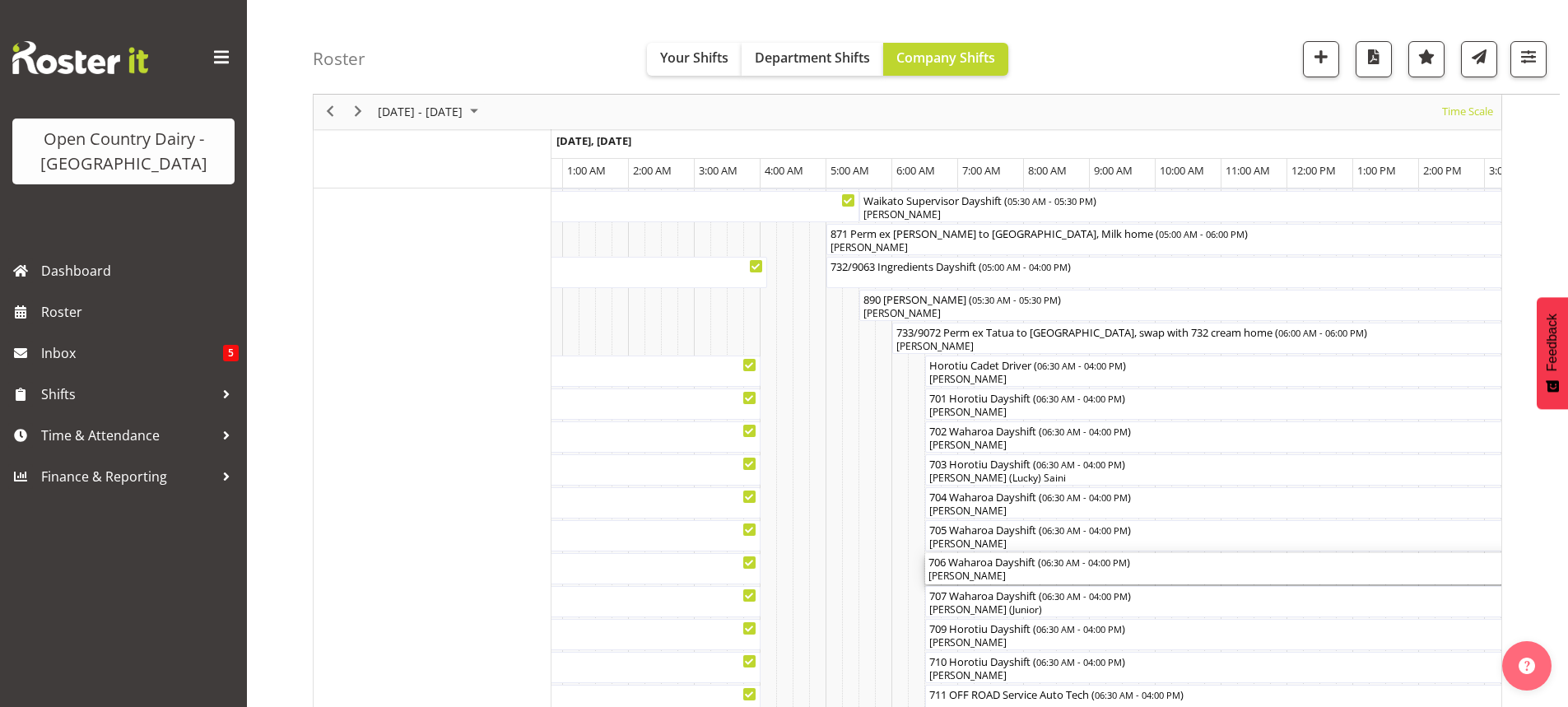
click at [1011, 575] on div "[PERSON_NAME]" at bounding box center [1238, 576] width 619 height 15
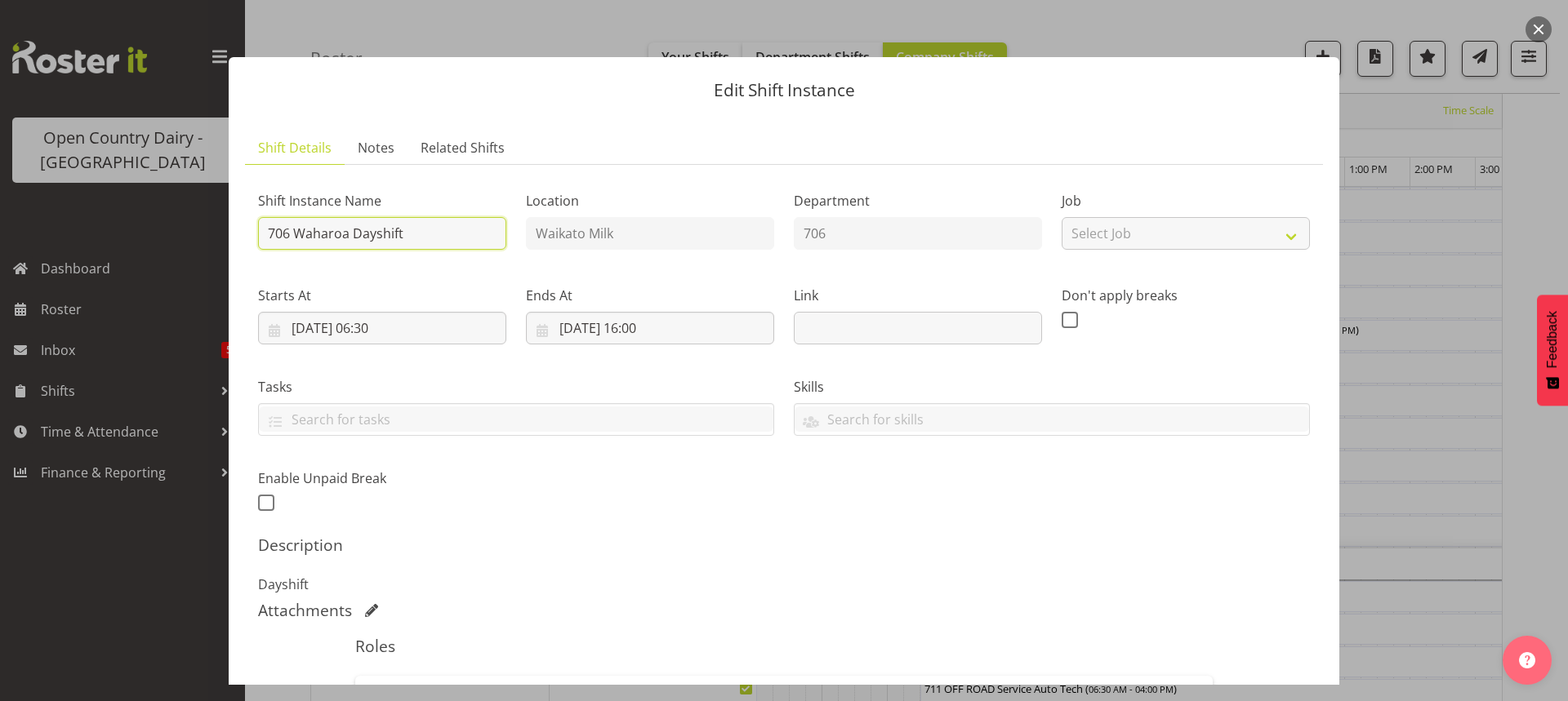
click at [424, 233] on input "706 Waharoa Dayshift" at bounding box center [382, 234] width 248 height 33
type input "706 Milk ex Hunterville farms to Miraka"
click at [378, 327] on input "04/10/2025, 06:30" at bounding box center [382, 328] width 248 height 33
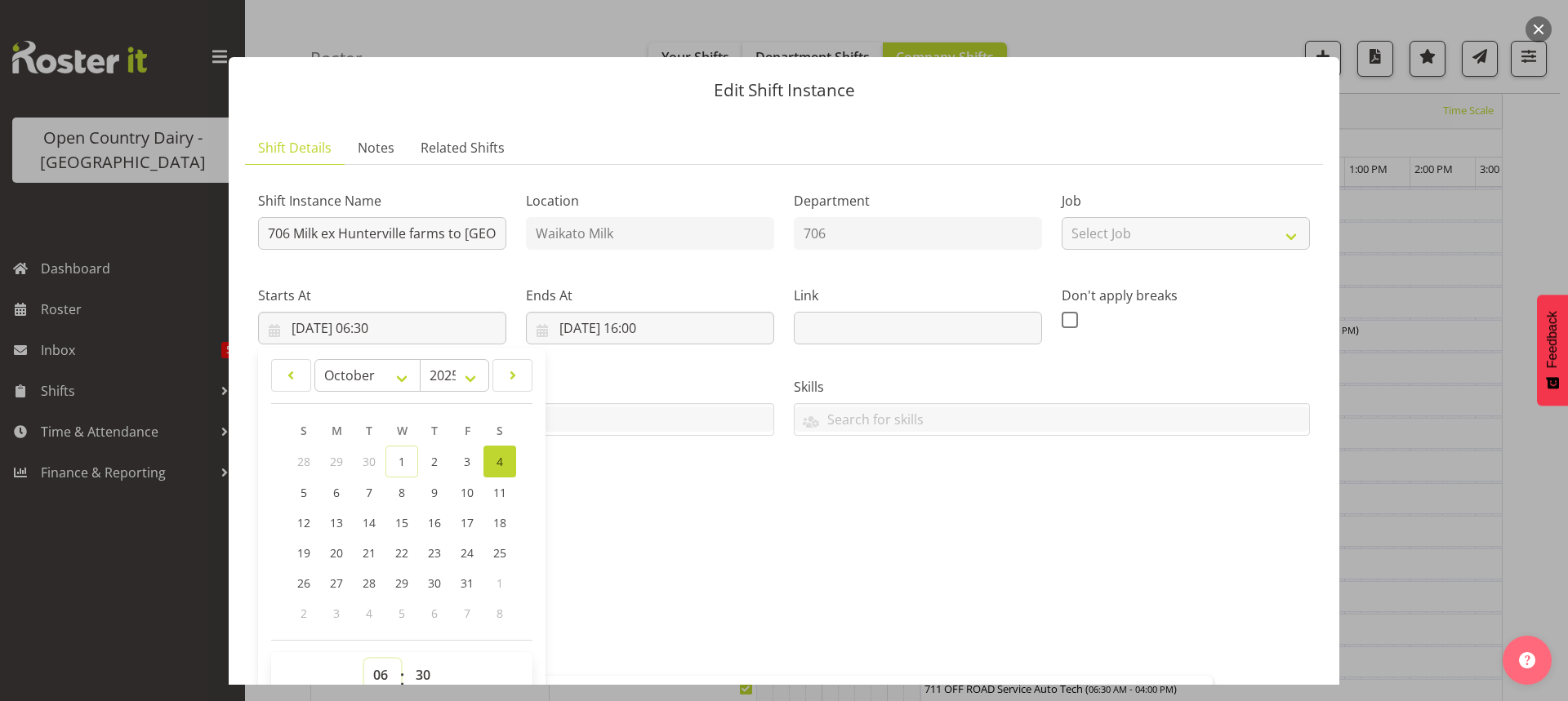
scroll to position [7, 0]
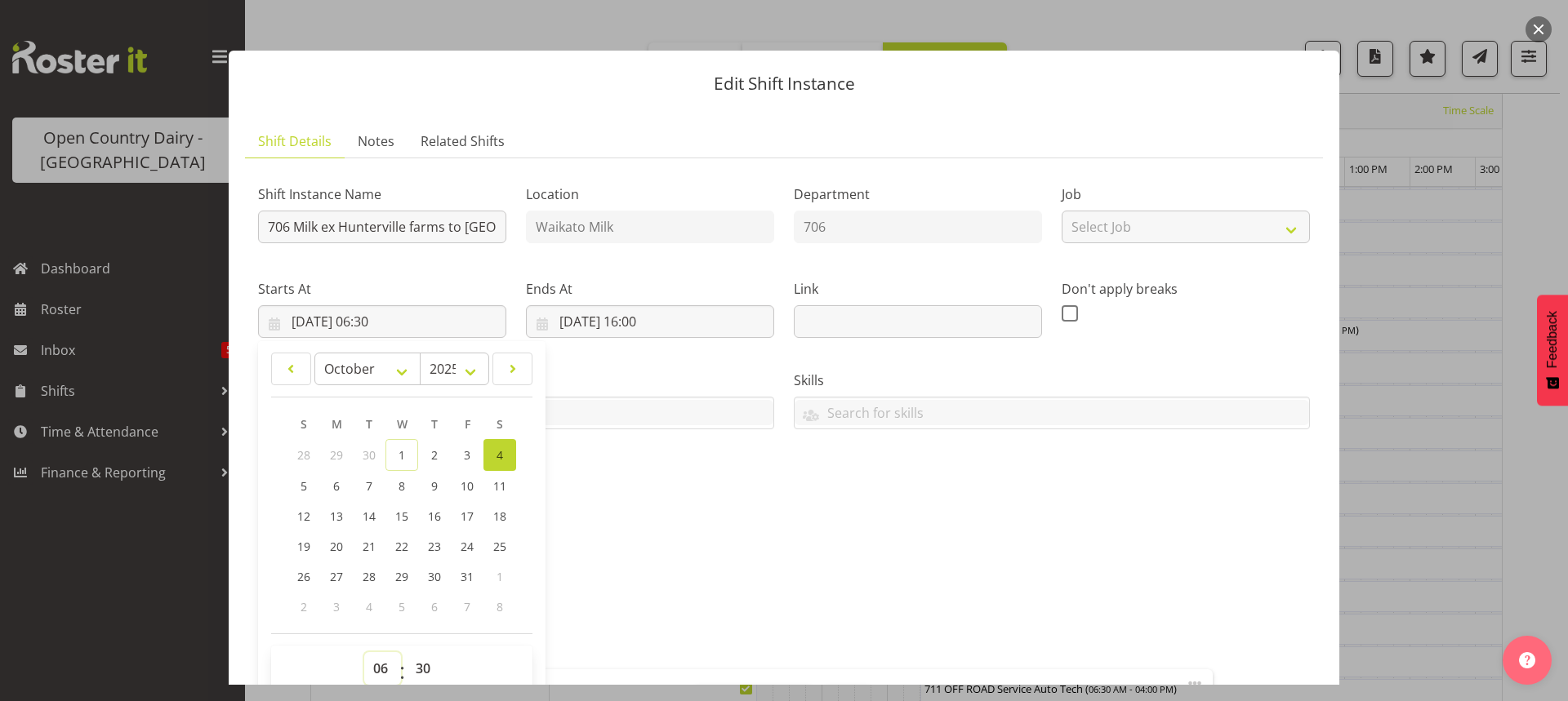
click at [378, 669] on select "00 01 02 03 04 05 06 07 08 09 10 11 12 13 14 15 16 17 18 19 20 21 22 23" at bounding box center [383, 668] width 37 height 33
select select "5"
click at [365, 652] on select "00 01 02 03 04 05 06 07 08 09 10 11 12 13 14 15 16 17 18 19 20 21 22 23" at bounding box center [383, 668] width 37 height 33
type input "04/10/2025, 05:30"
click at [419, 663] on select "00 01 02 03 04 05 06 07 08 09 10 11 12 13 14 15 16 17 18 19 20 21 22 23 24 25 2…" at bounding box center [425, 668] width 37 height 33
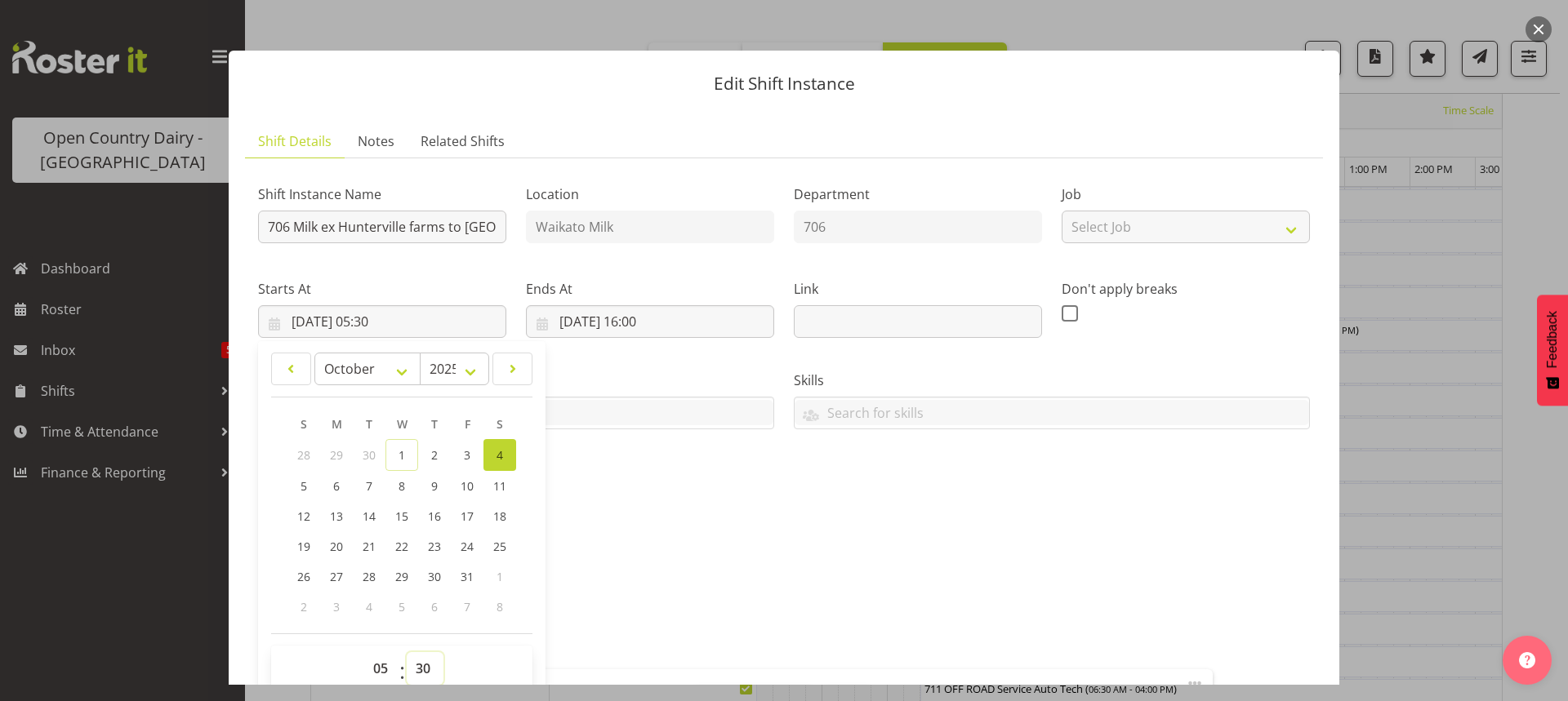
select select "0"
click at [407, 652] on select "00 01 02 03 04 05 06 07 08 09 10 11 12 13 14 15 16 17 18 19 20 21 22 23 24 25 2…" at bounding box center [425, 668] width 37 height 33
type input "04/10/2025, 05:00"
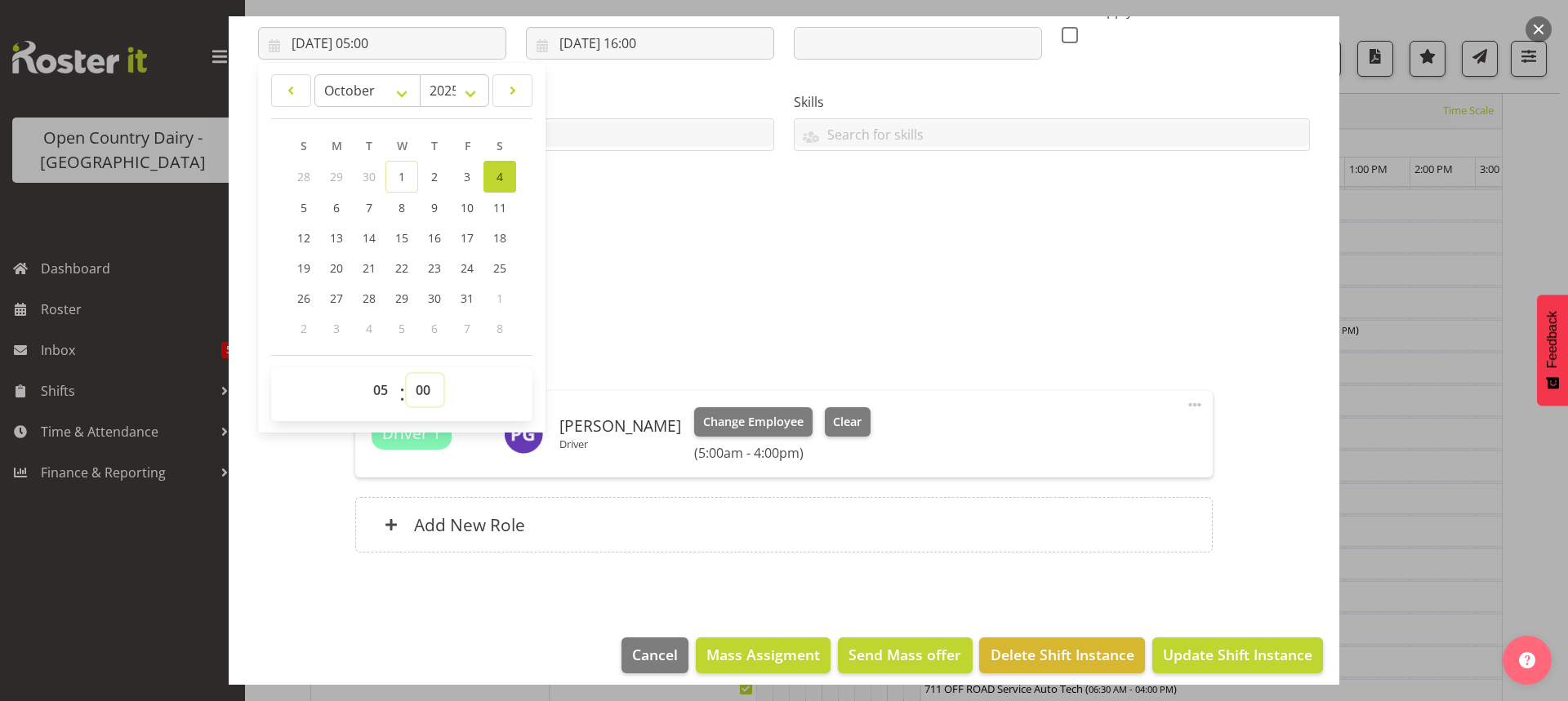
scroll to position [298, 0]
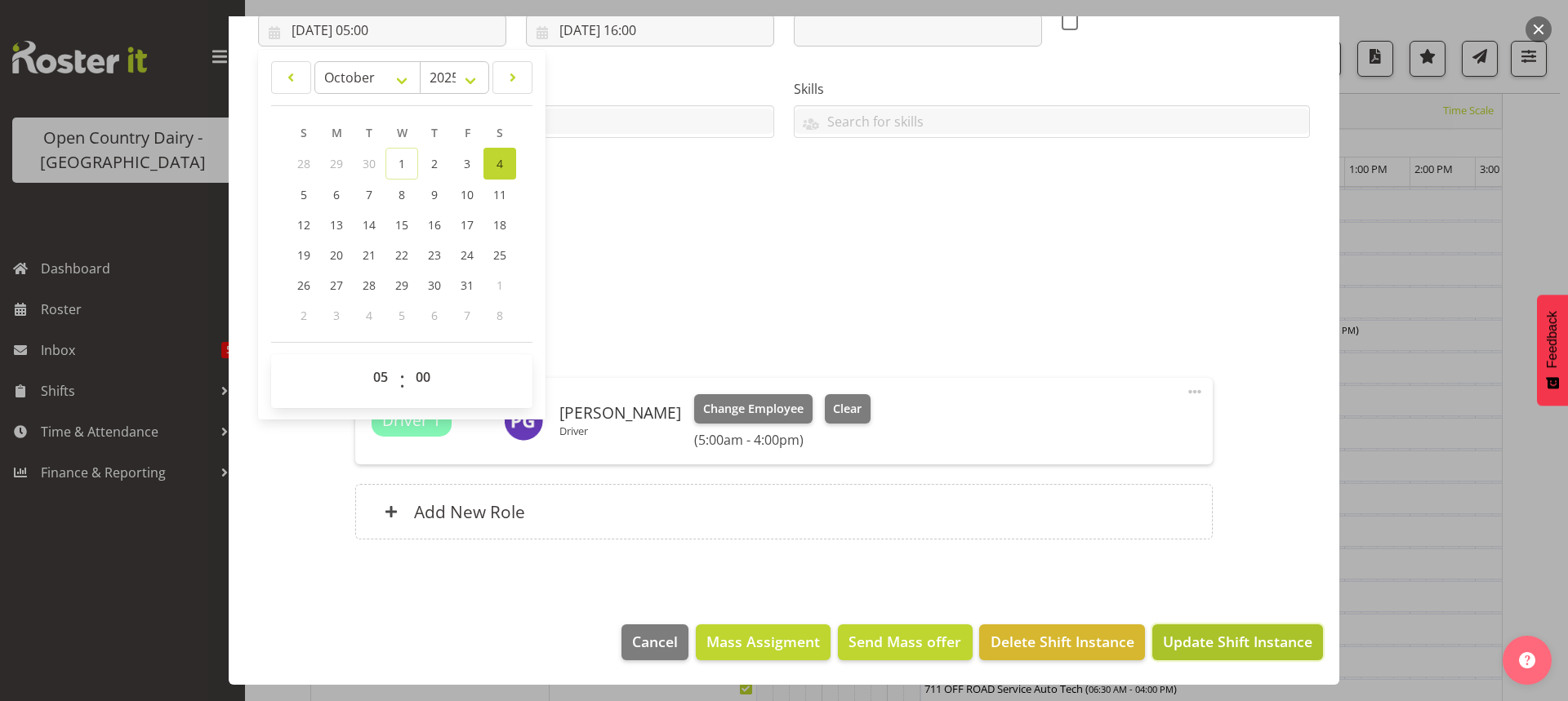
click at [1202, 640] on span "Update Shift Instance" at bounding box center [1237, 641] width 149 height 21
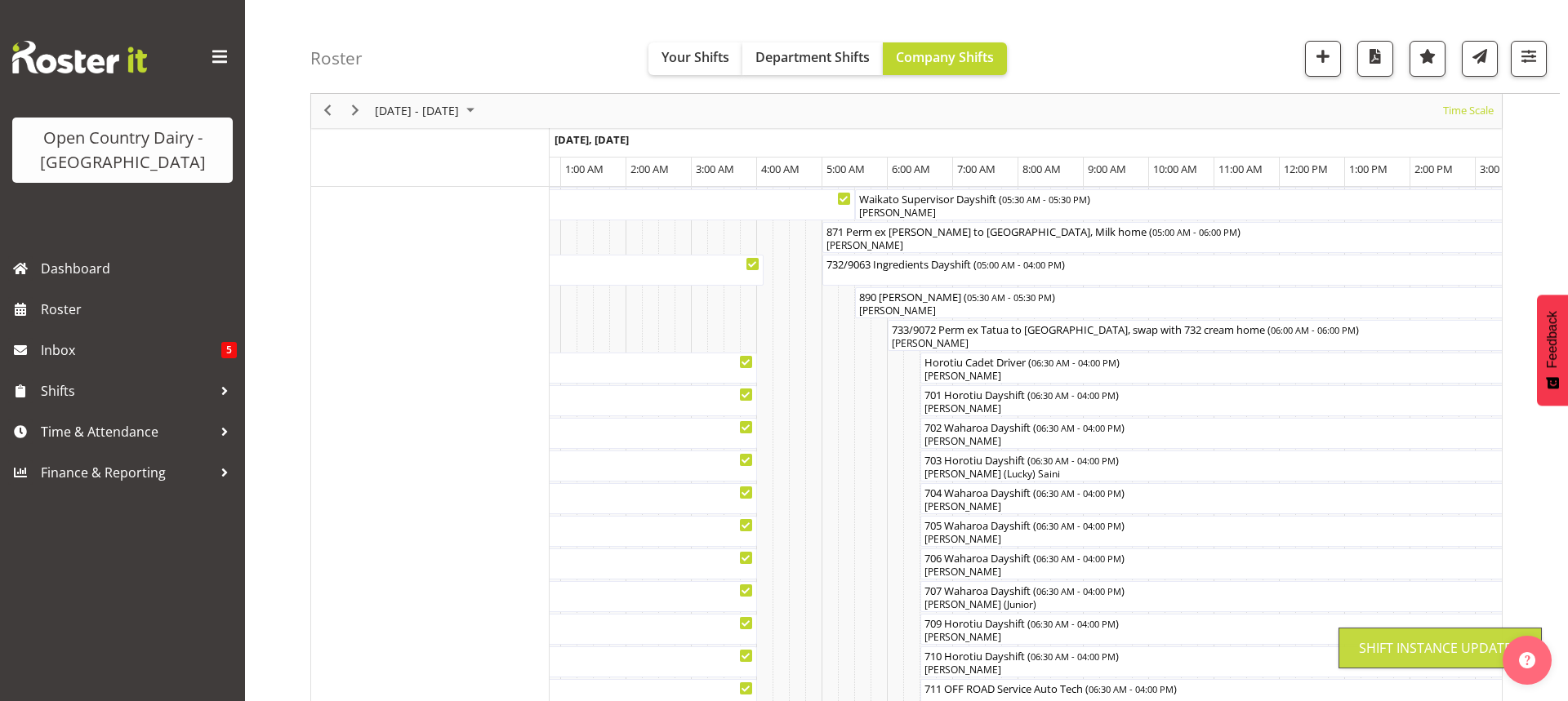
scroll to position [102, 0]
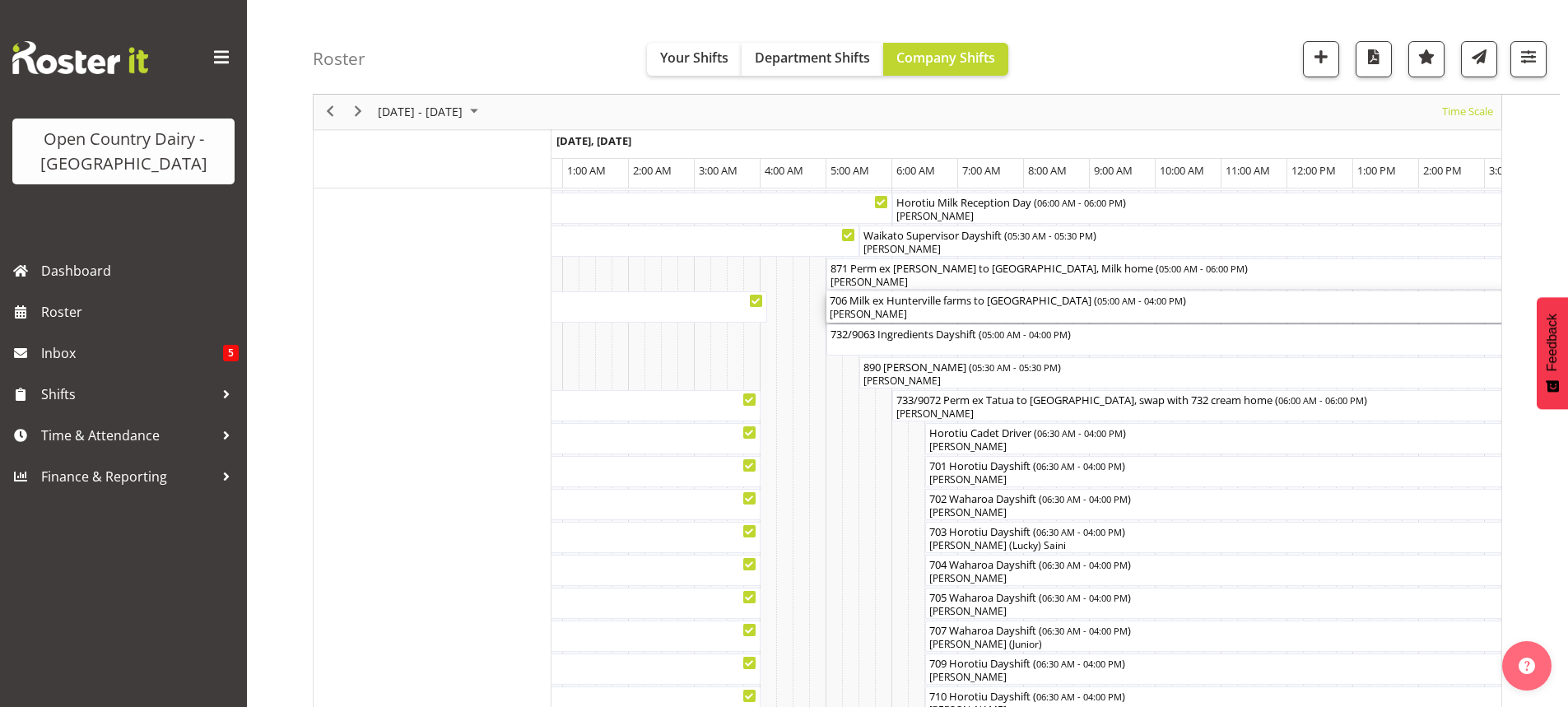
click at [927, 316] on div "[PERSON_NAME]" at bounding box center [1189, 314] width 718 height 15
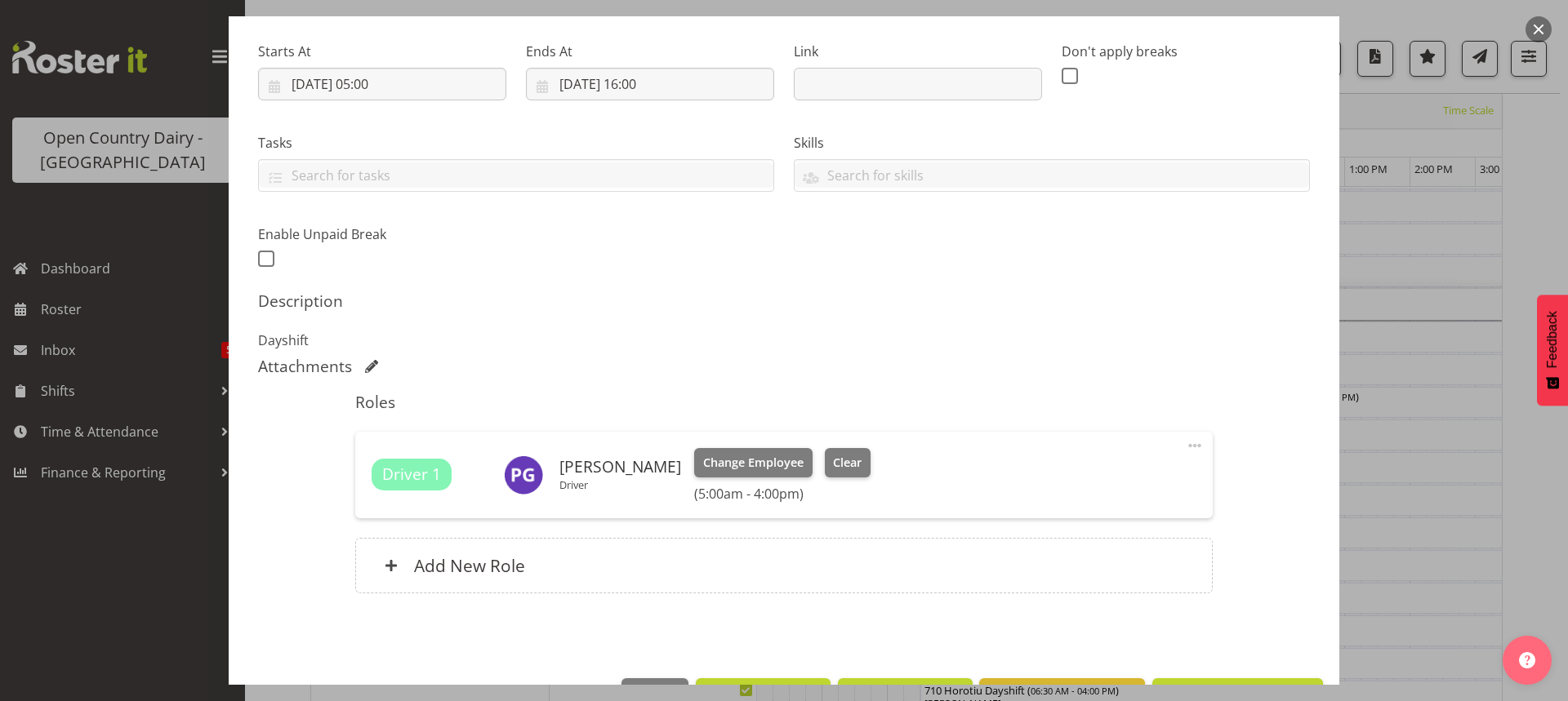
scroll to position [245, 0]
click at [833, 463] on span "Clear" at bounding box center [847, 462] width 29 height 18
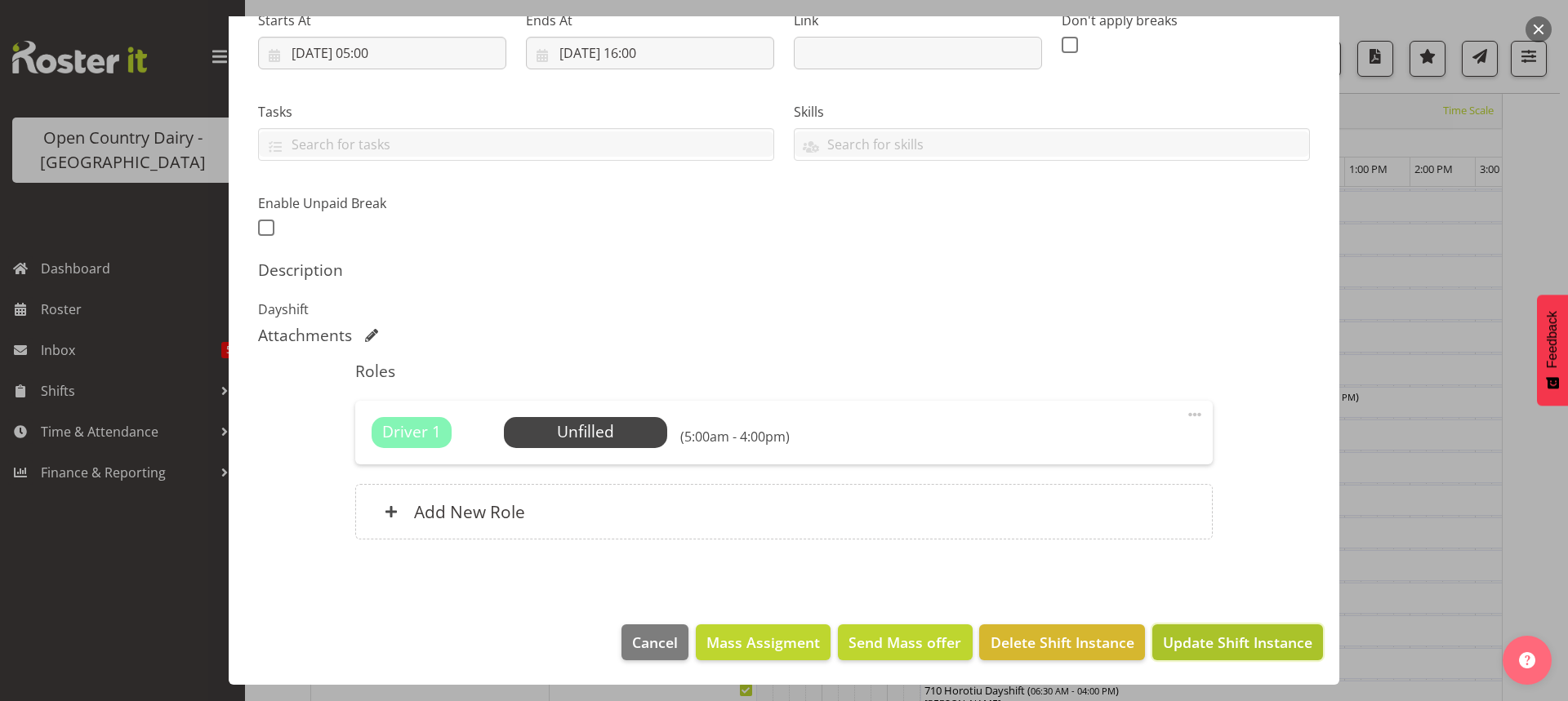
click at [1192, 642] on span "Update Shift Instance" at bounding box center [1237, 642] width 149 height 21
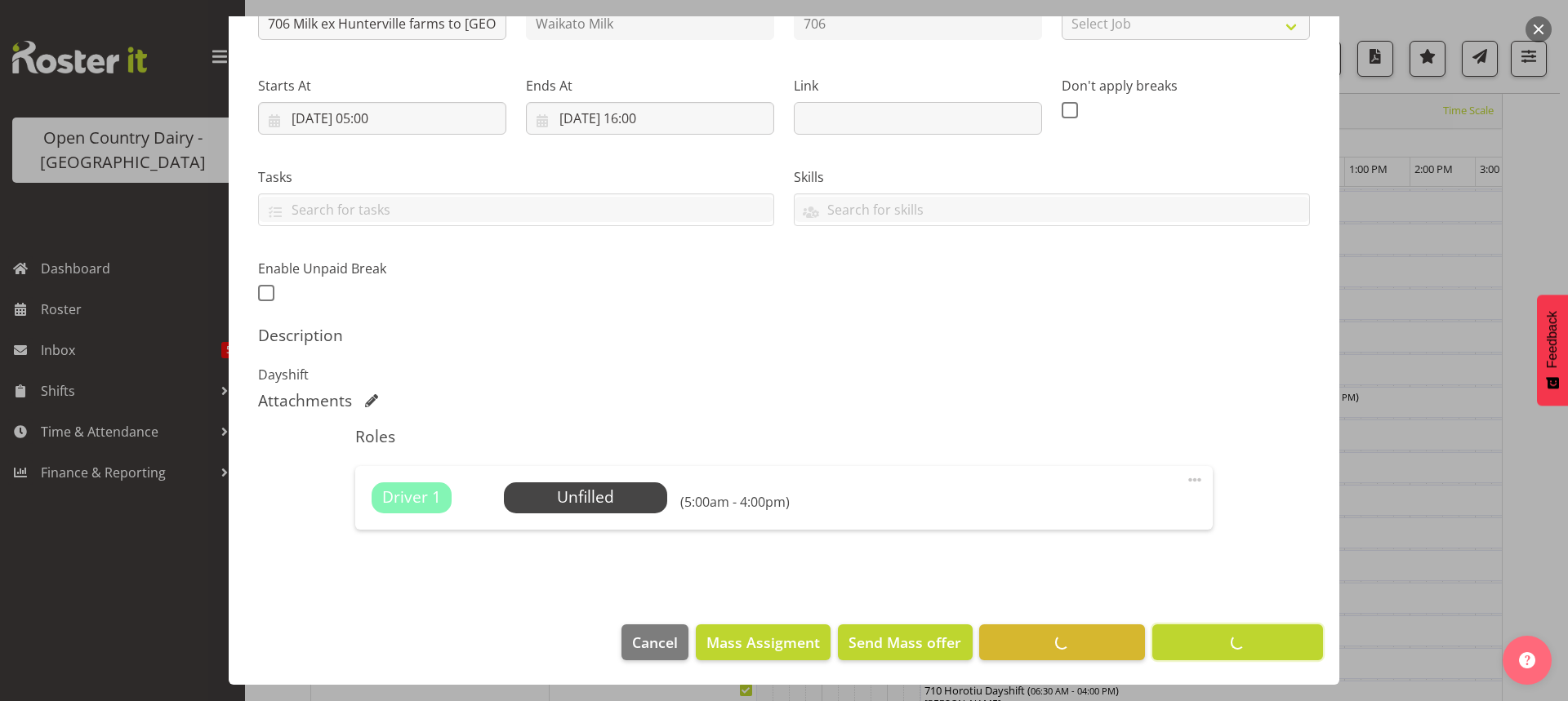
scroll to position [210, 0]
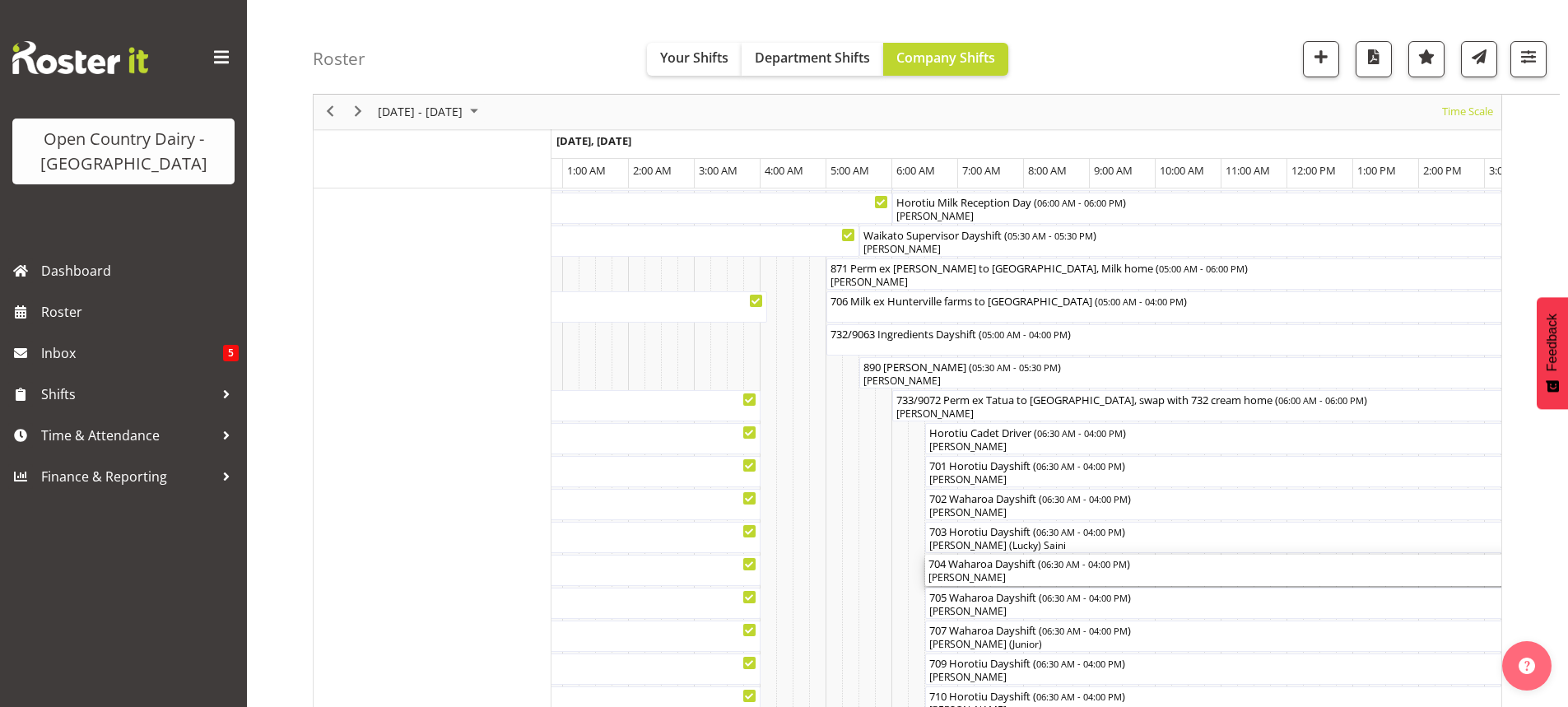
click at [1012, 576] on div "[PERSON_NAME]" at bounding box center [1238, 577] width 619 height 15
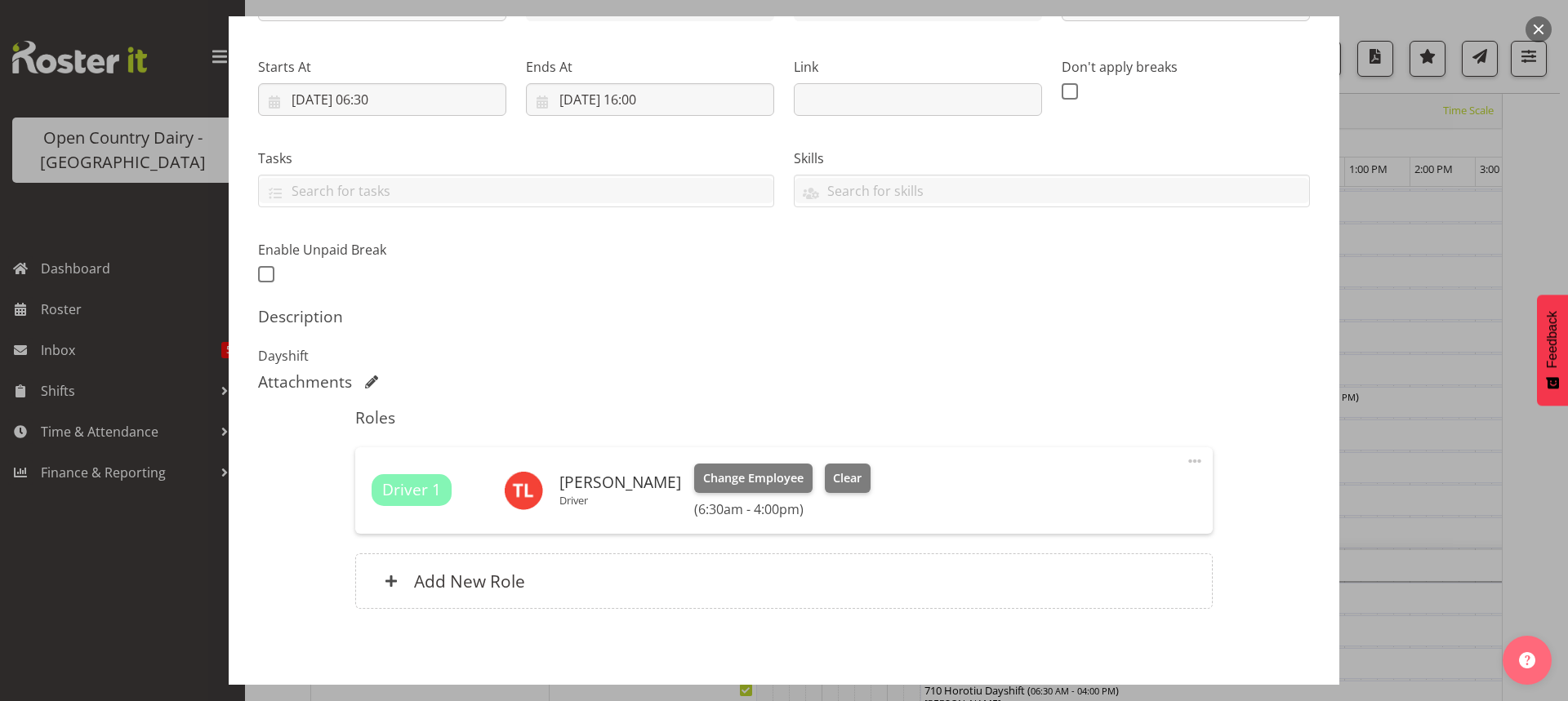
scroll to position [245, 0]
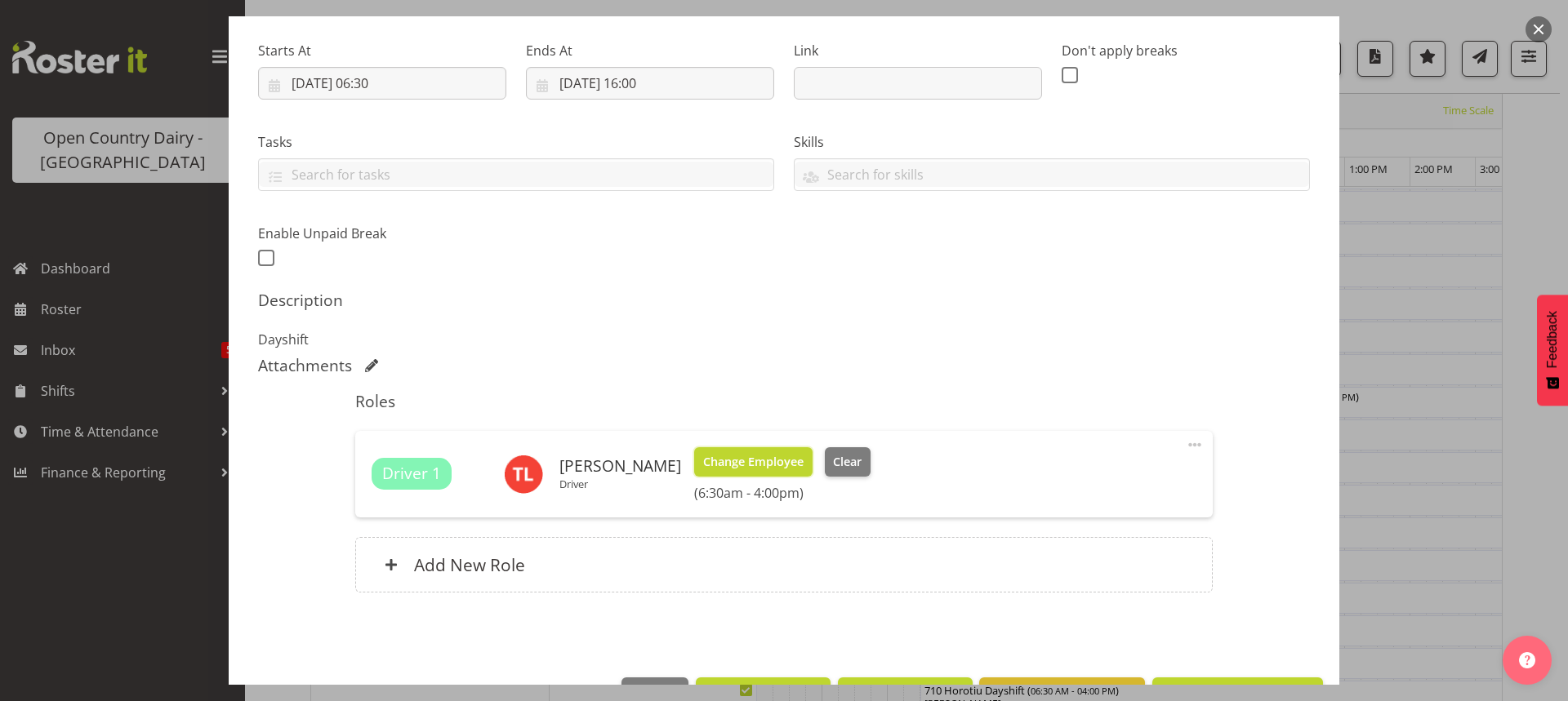
click at [741, 461] on span "Change Employee" at bounding box center [753, 462] width 100 height 18
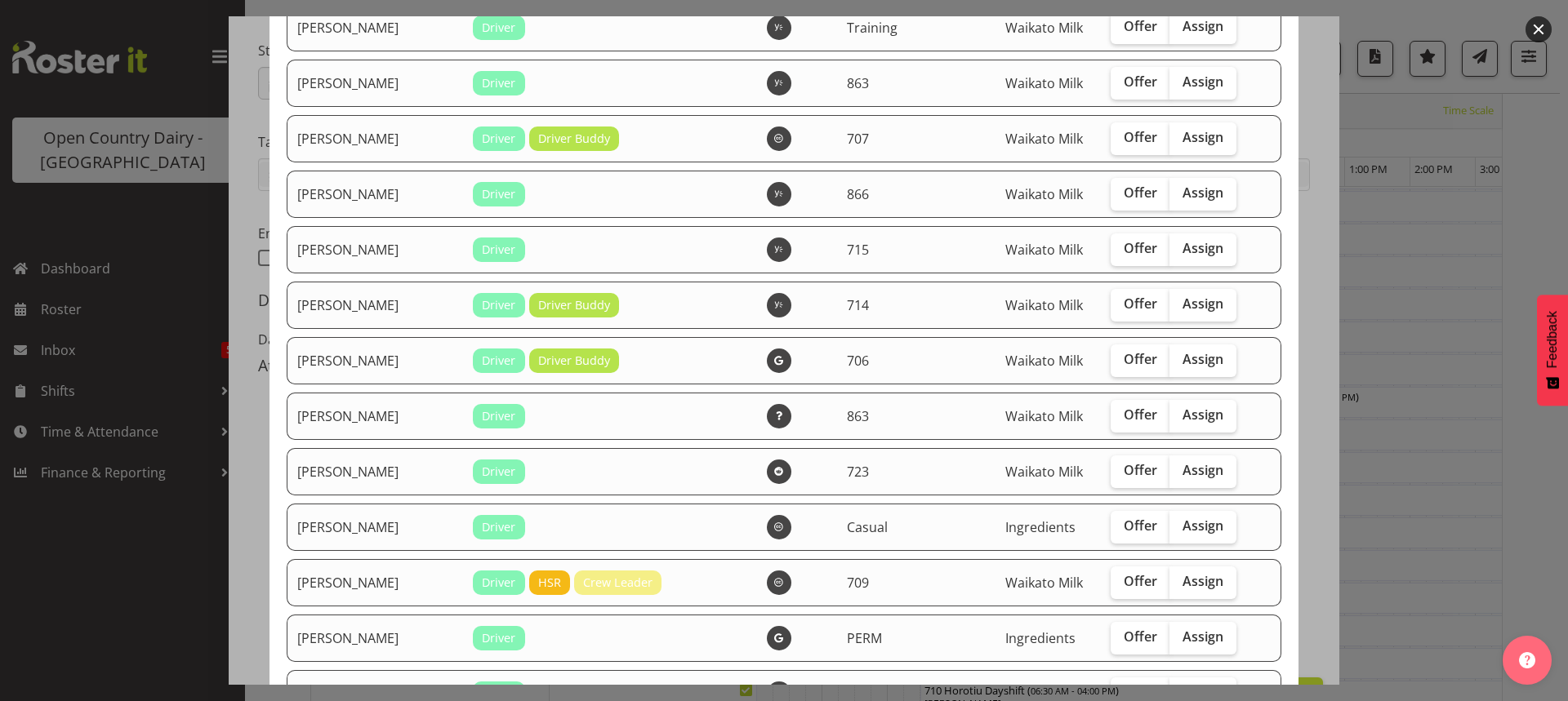
scroll to position [2613, 0]
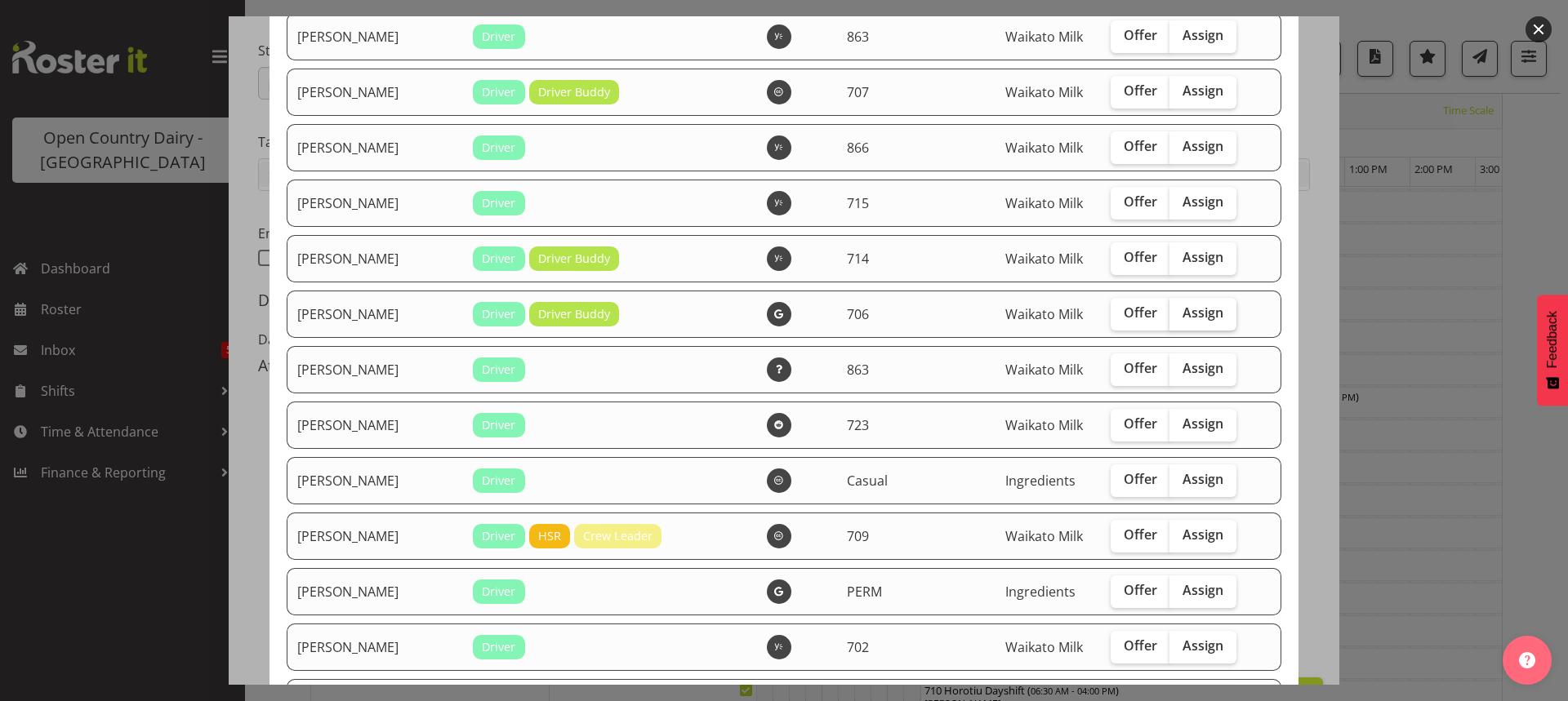
click at [1184, 311] on span "Assign" at bounding box center [1202, 313] width 40 height 16
click at [1180, 311] on input "Assign" at bounding box center [1175, 313] width 11 height 11
checkbox input "true"
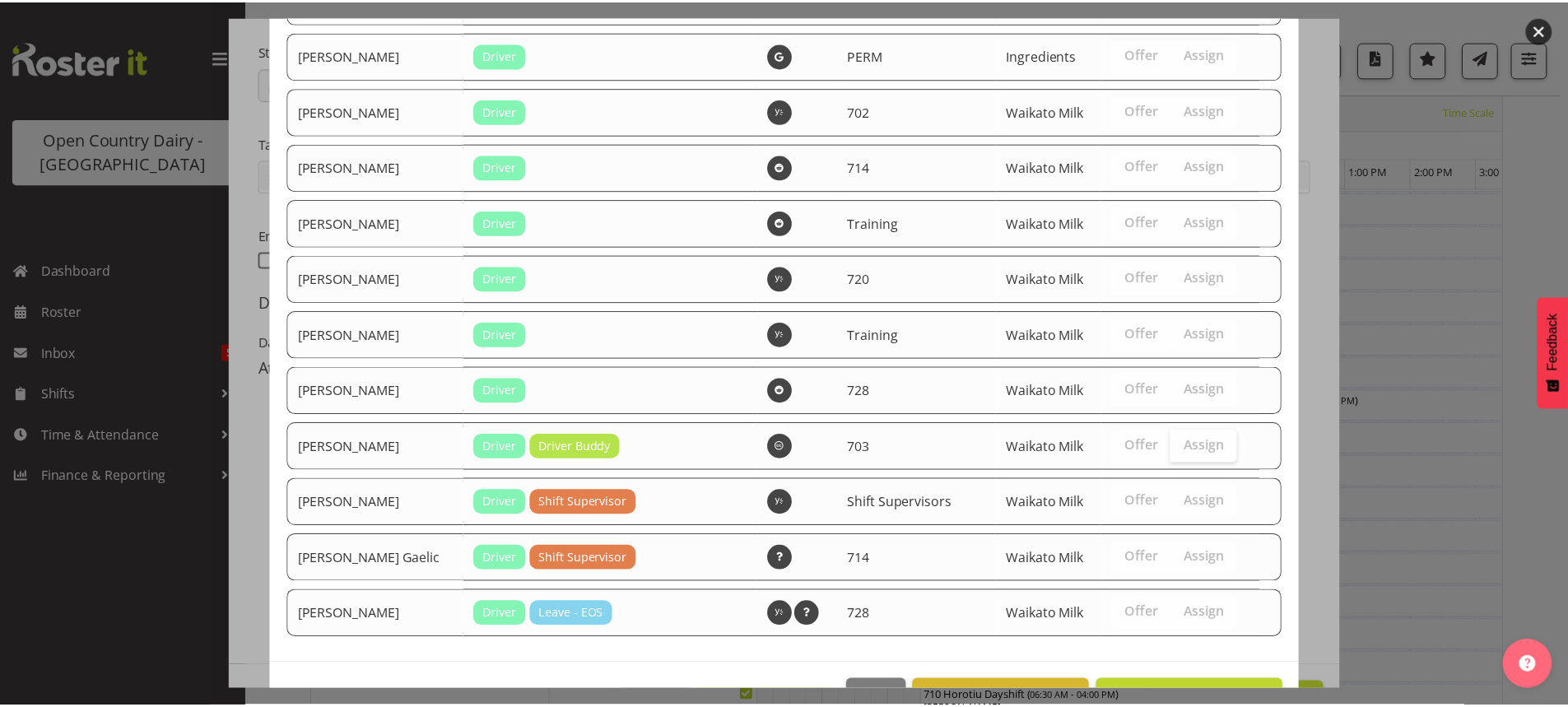
scroll to position [3228, 0]
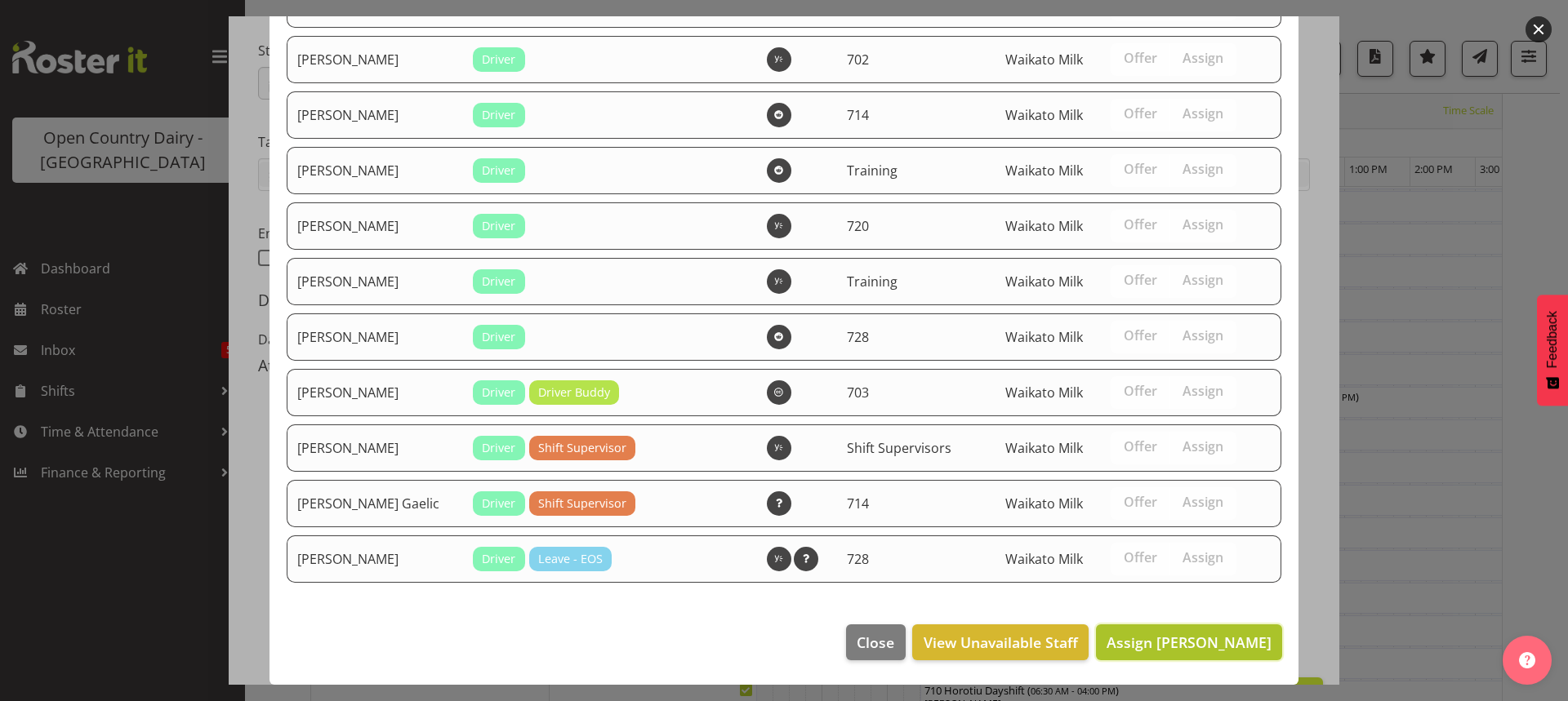
click at [1175, 638] on span "Assign Paul Griffin" at bounding box center [1188, 642] width 164 height 19
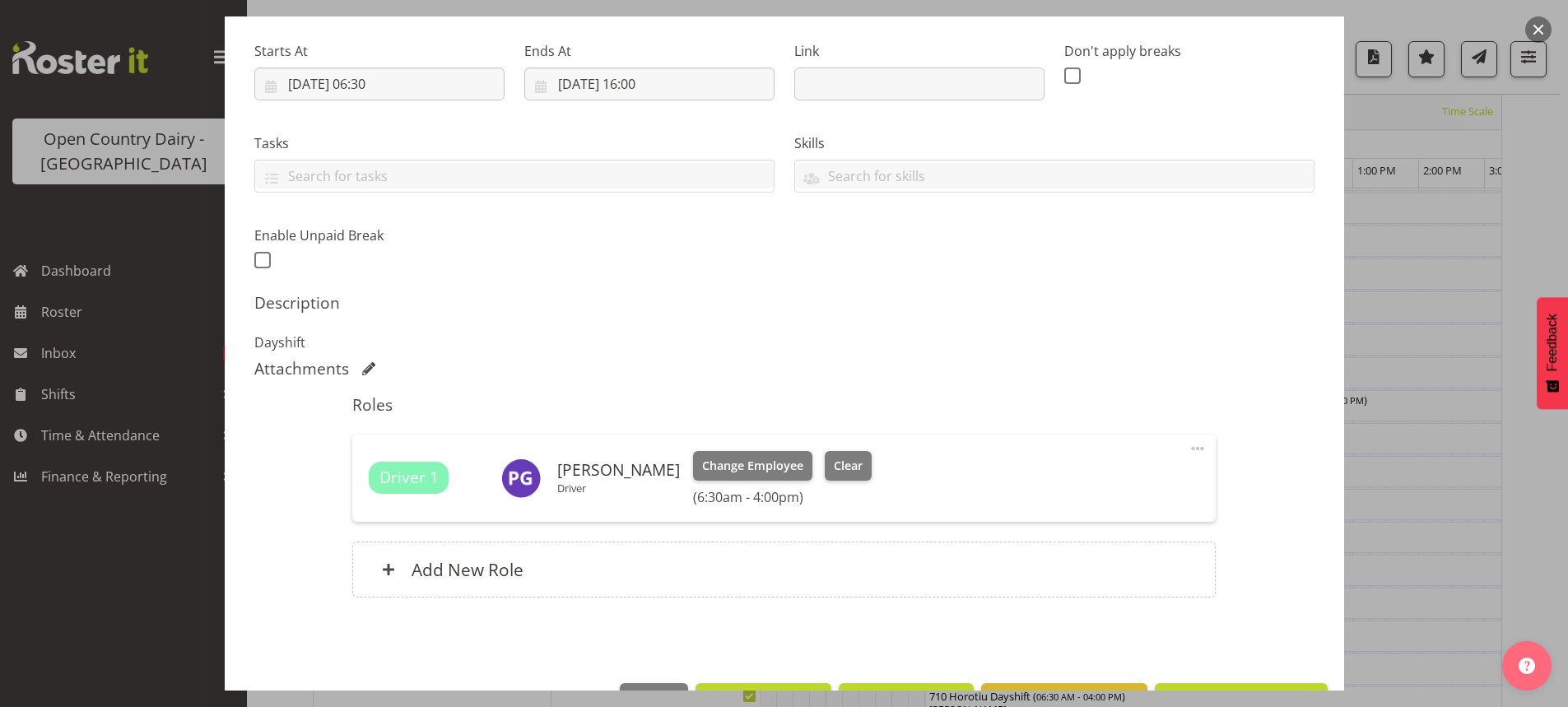
scroll to position [301, 0]
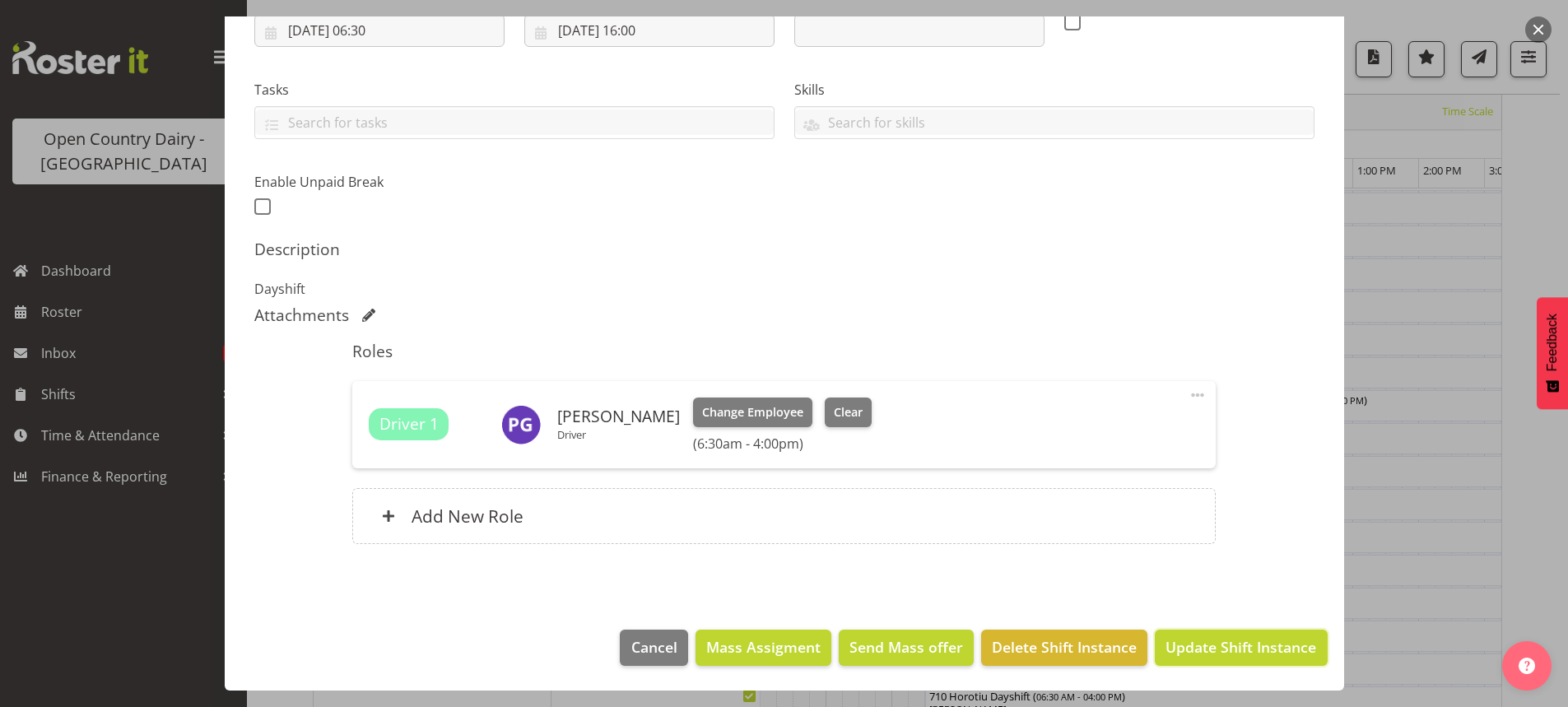
drag, startPoint x: 1206, startPoint y: 642, endPoint x: 1201, endPoint y: 625, distance: 17.7
click at [1203, 640] on span "Update Shift Instance" at bounding box center [1240, 647] width 150 height 21
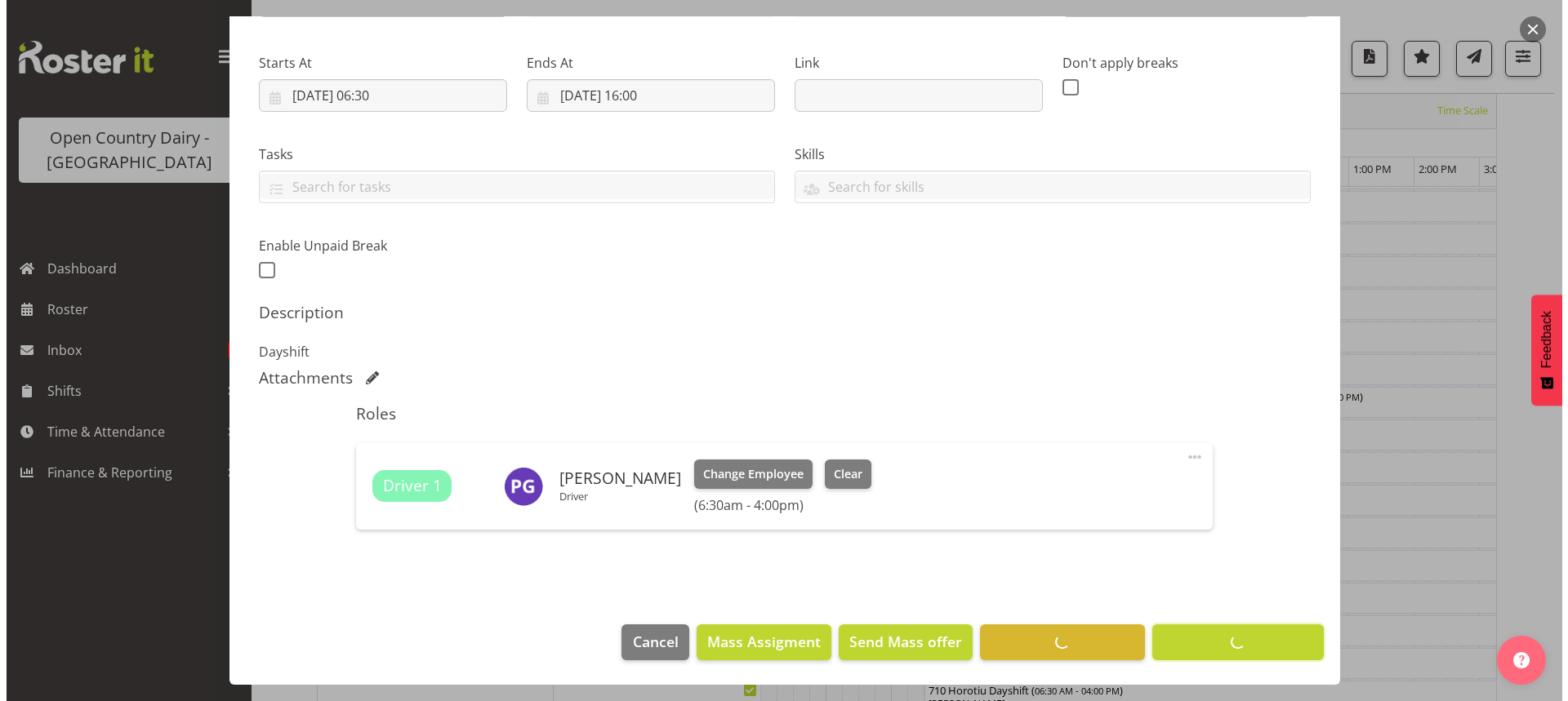
scroll to position [233, 0]
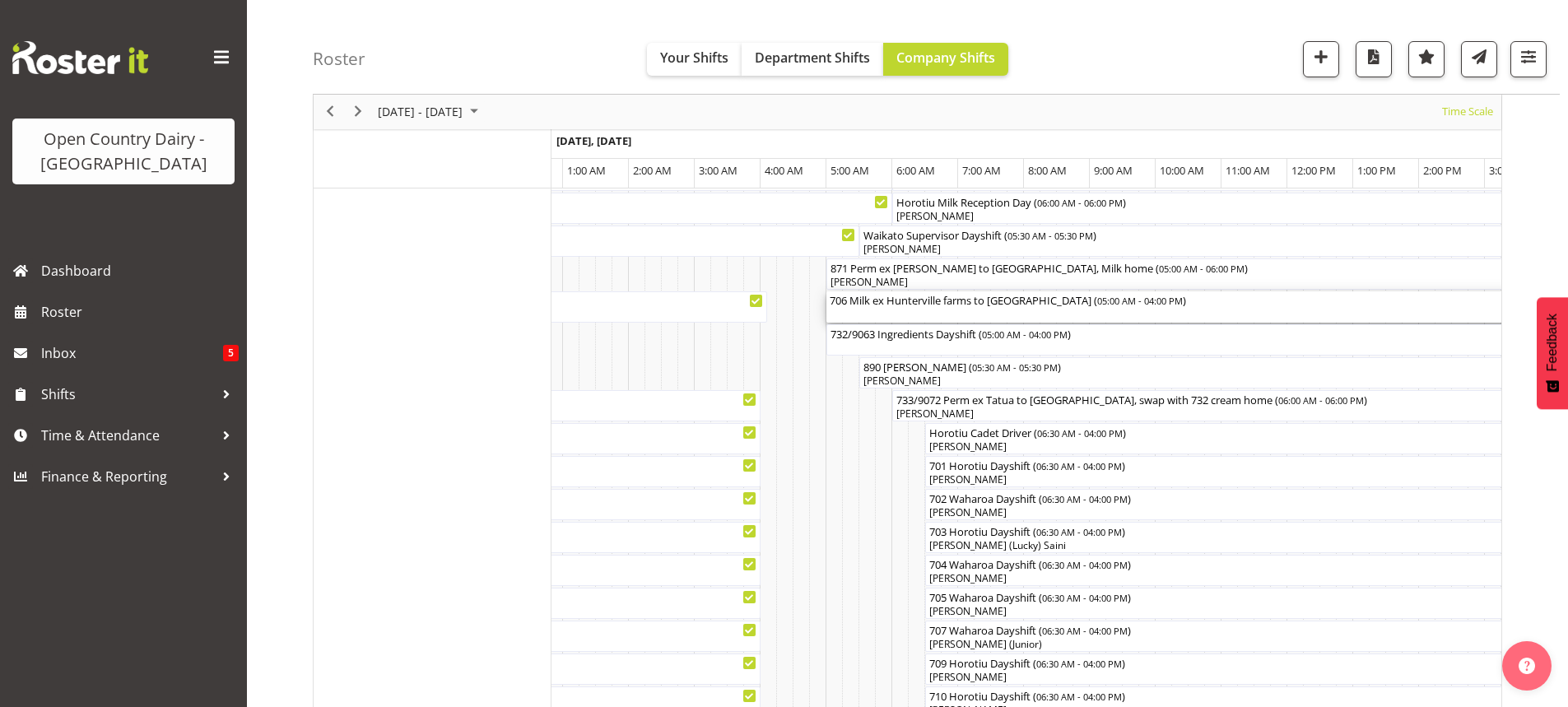
click at [925, 314] on div "706 Milk ex Hunterville farms to Miraka ( 05:00 AM - 04:00 PM )" at bounding box center [1189, 307] width 718 height 31
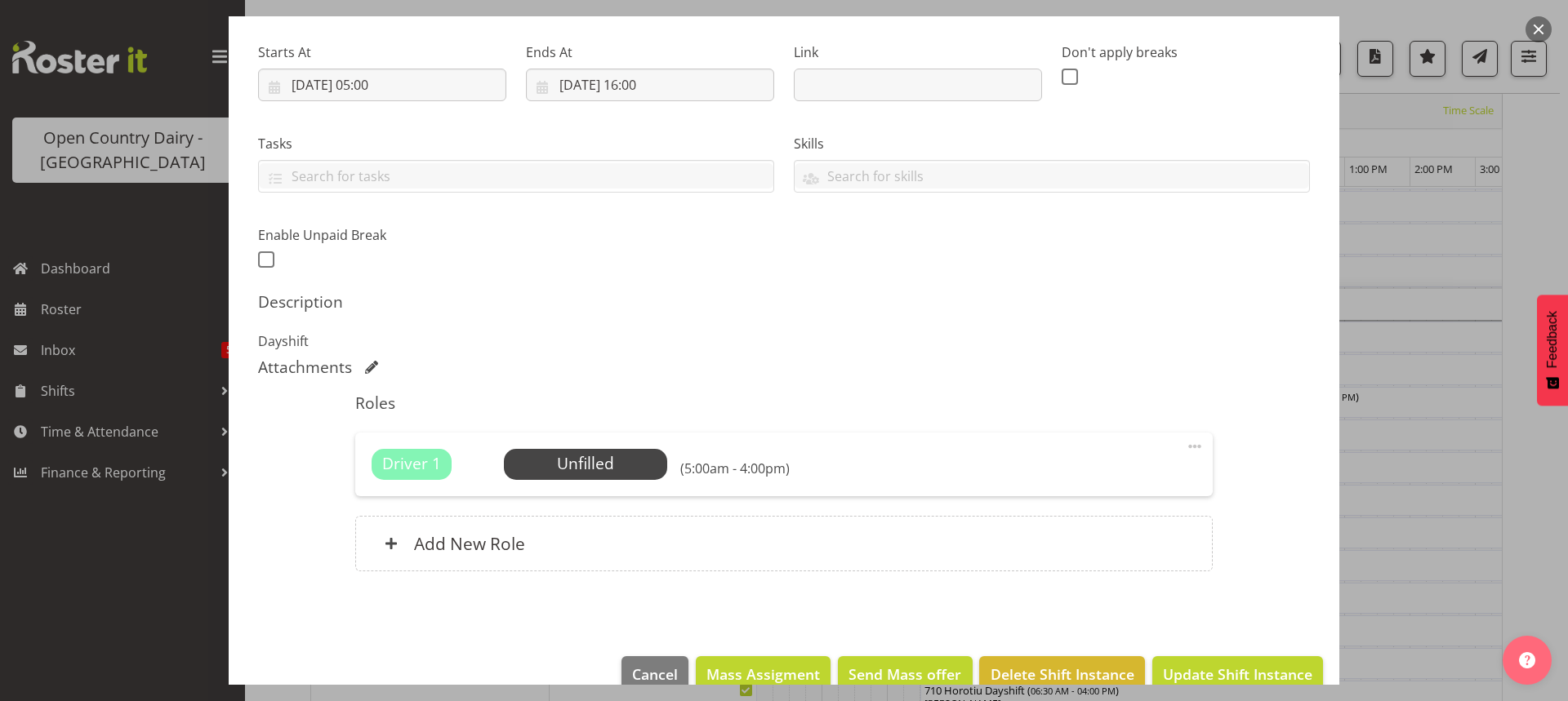
scroll to position [275, 0]
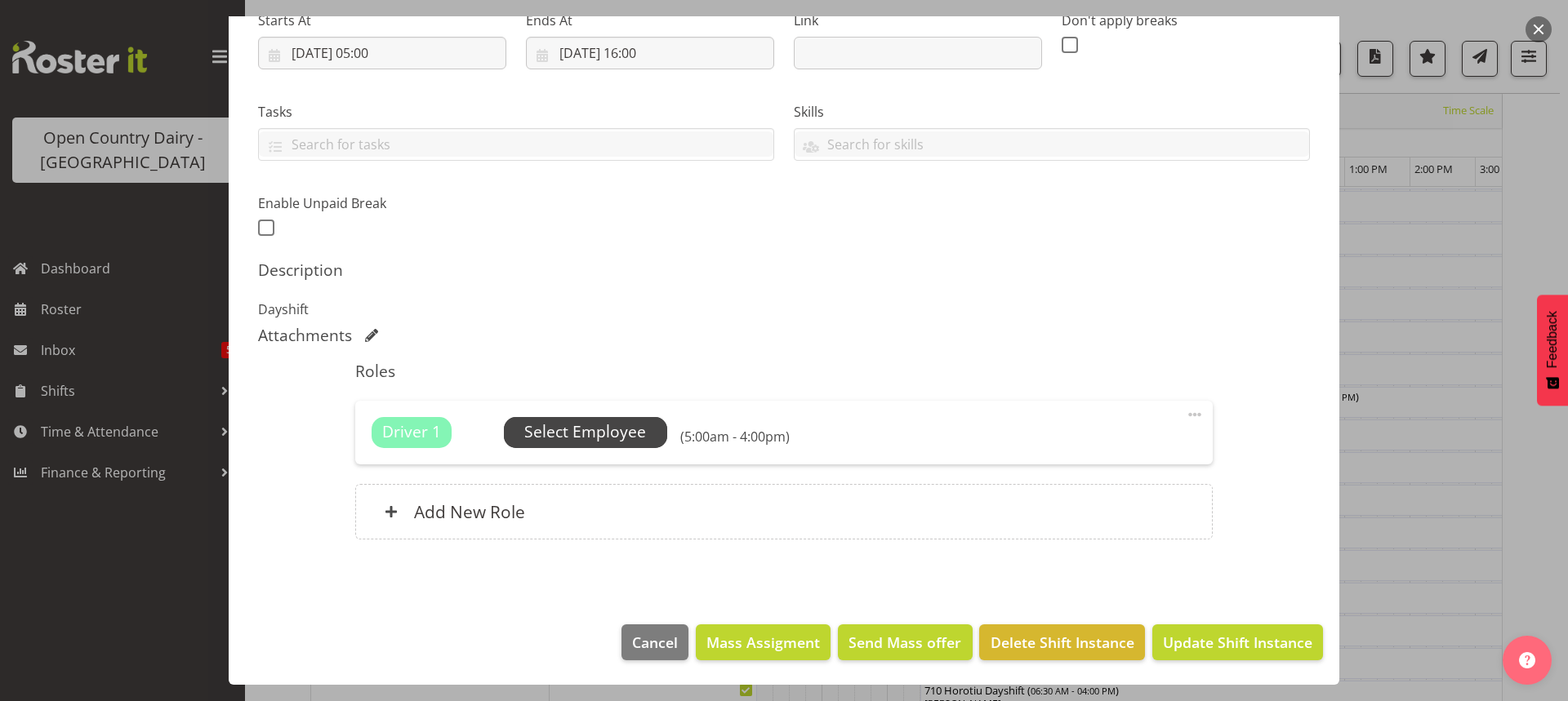
click at [600, 427] on span "Select Employee" at bounding box center [585, 432] width 121 height 24
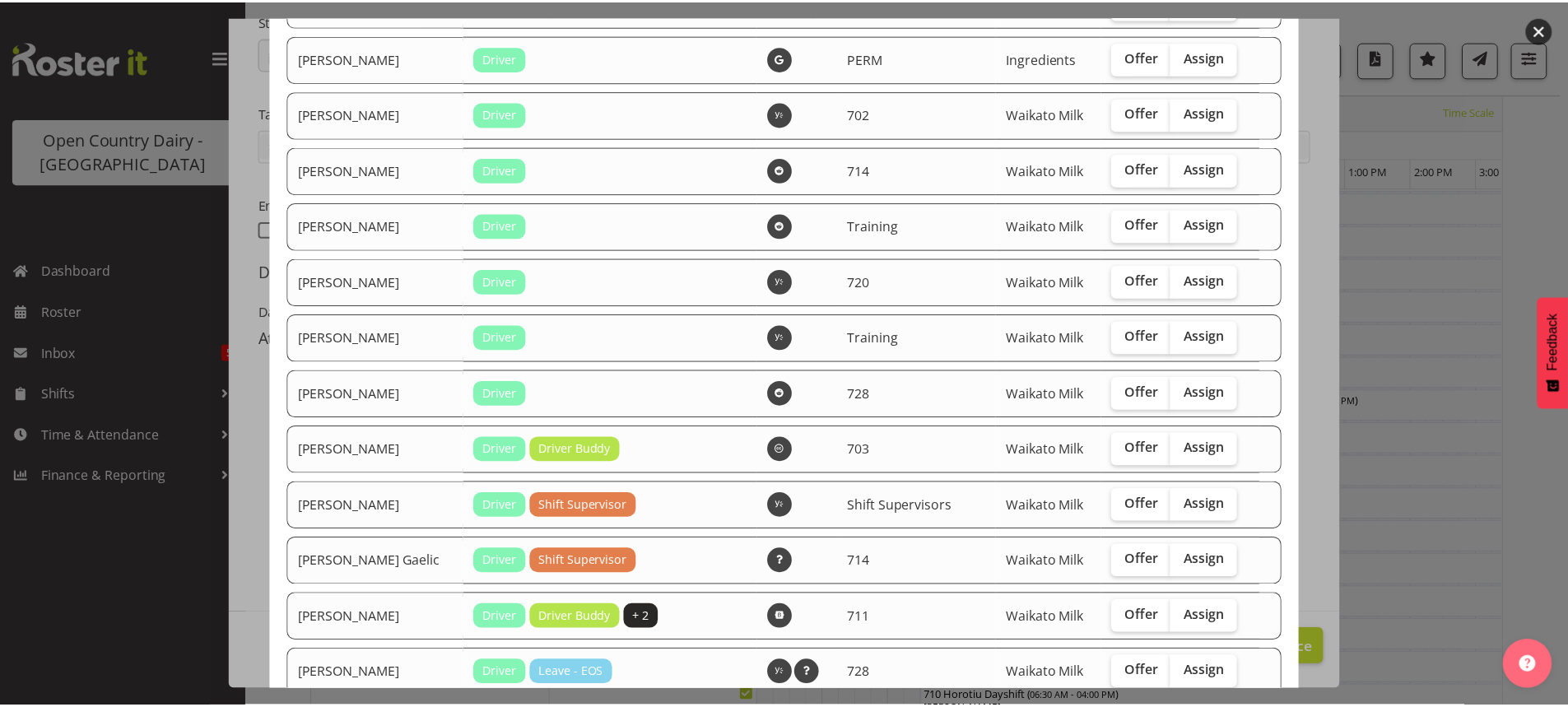
scroll to position [3211, 0]
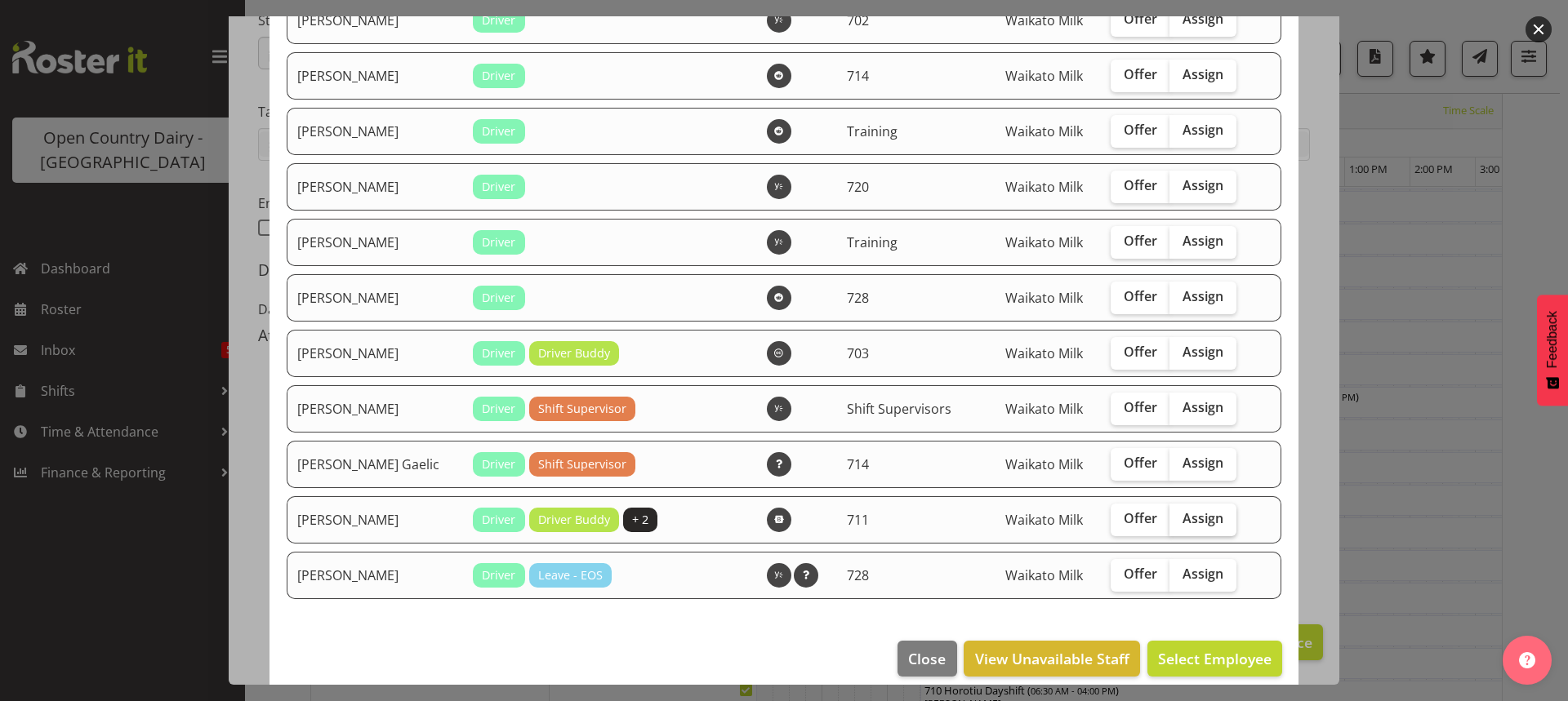
click at [1182, 520] on span "Assign" at bounding box center [1202, 518] width 40 height 16
click at [1179, 520] on input "Assign" at bounding box center [1175, 518] width 11 height 11
checkbox input "true"
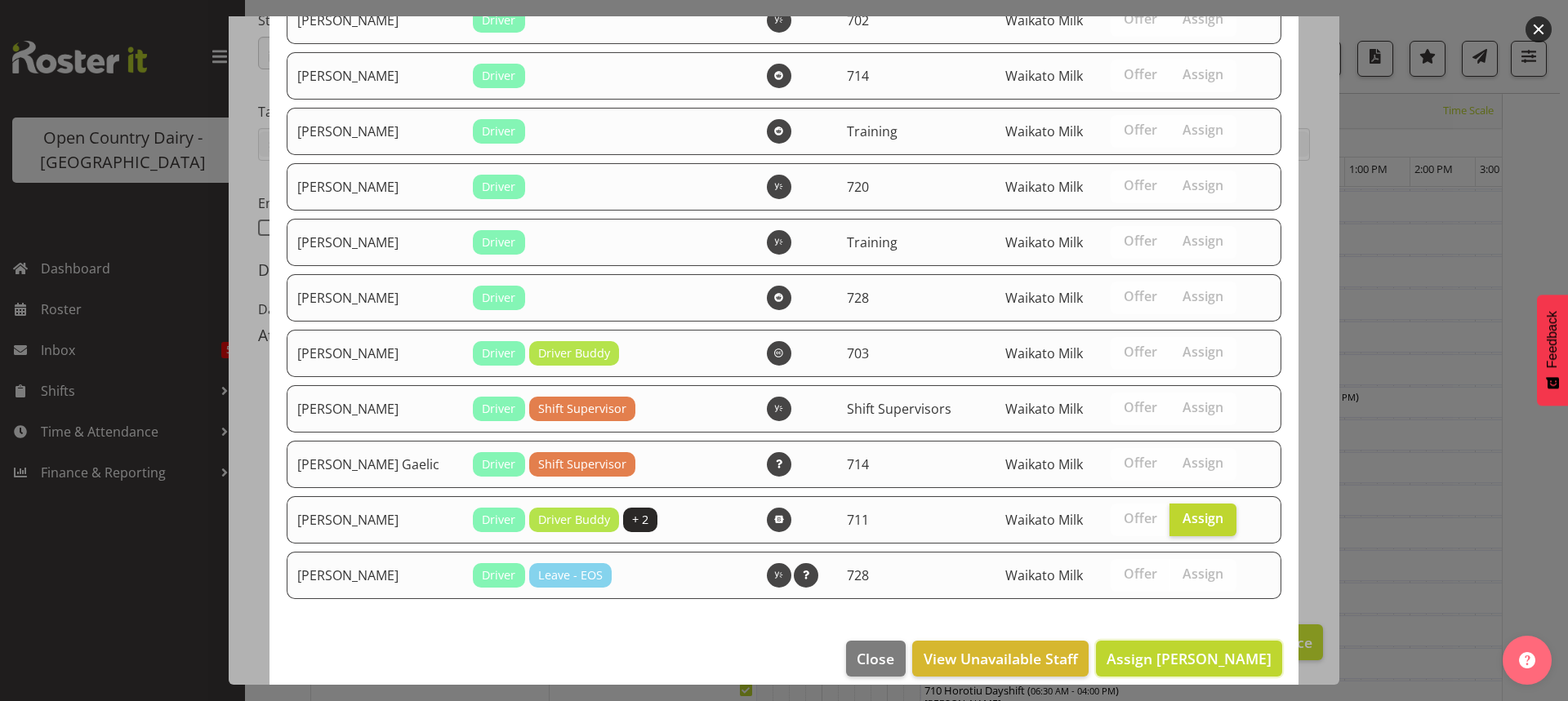
drag, startPoint x: 1193, startPoint y: 660, endPoint x: 1196, endPoint y: 643, distance: 17.3
click at [1193, 659] on span "Assign Tyrone Lawry" at bounding box center [1188, 659] width 164 height 19
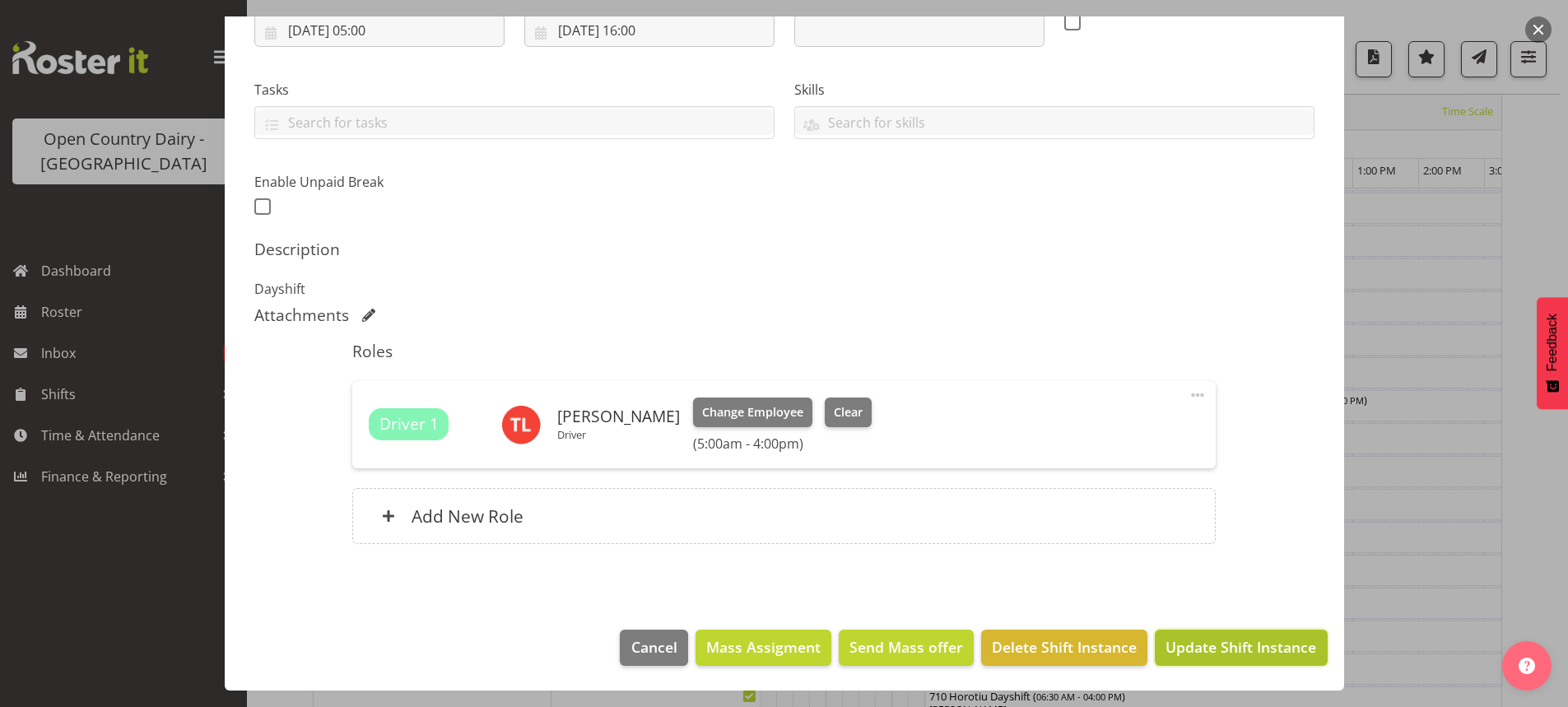
click at [1232, 646] on span "Update Shift Instance" at bounding box center [1240, 647] width 150 height 21
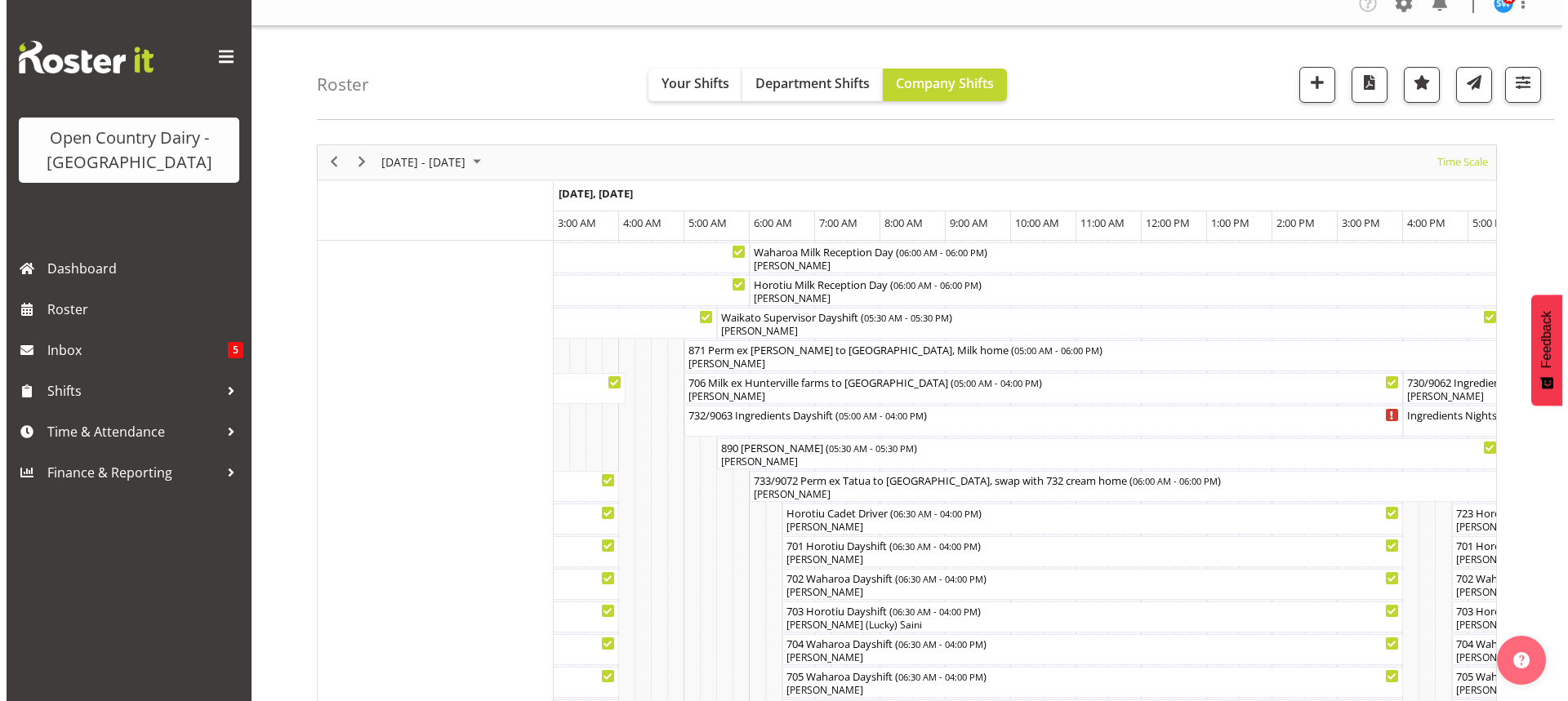
scroll to position [0, 0]
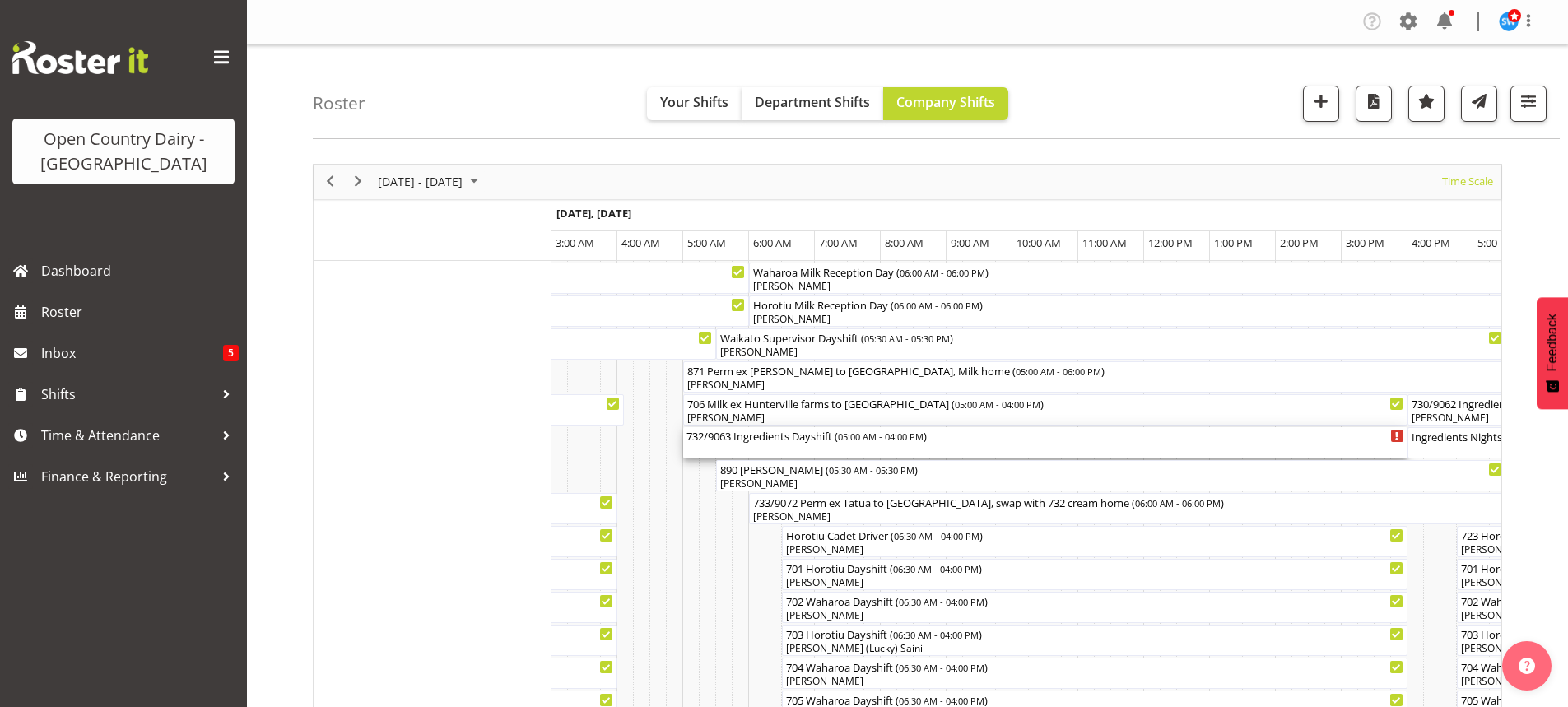
click at [798, 446] on div "732/9063 Ingredients Dayshift ( 05:00 AM - 04:00 PM )" at bounding box center [1045, 443] width 718 height 31
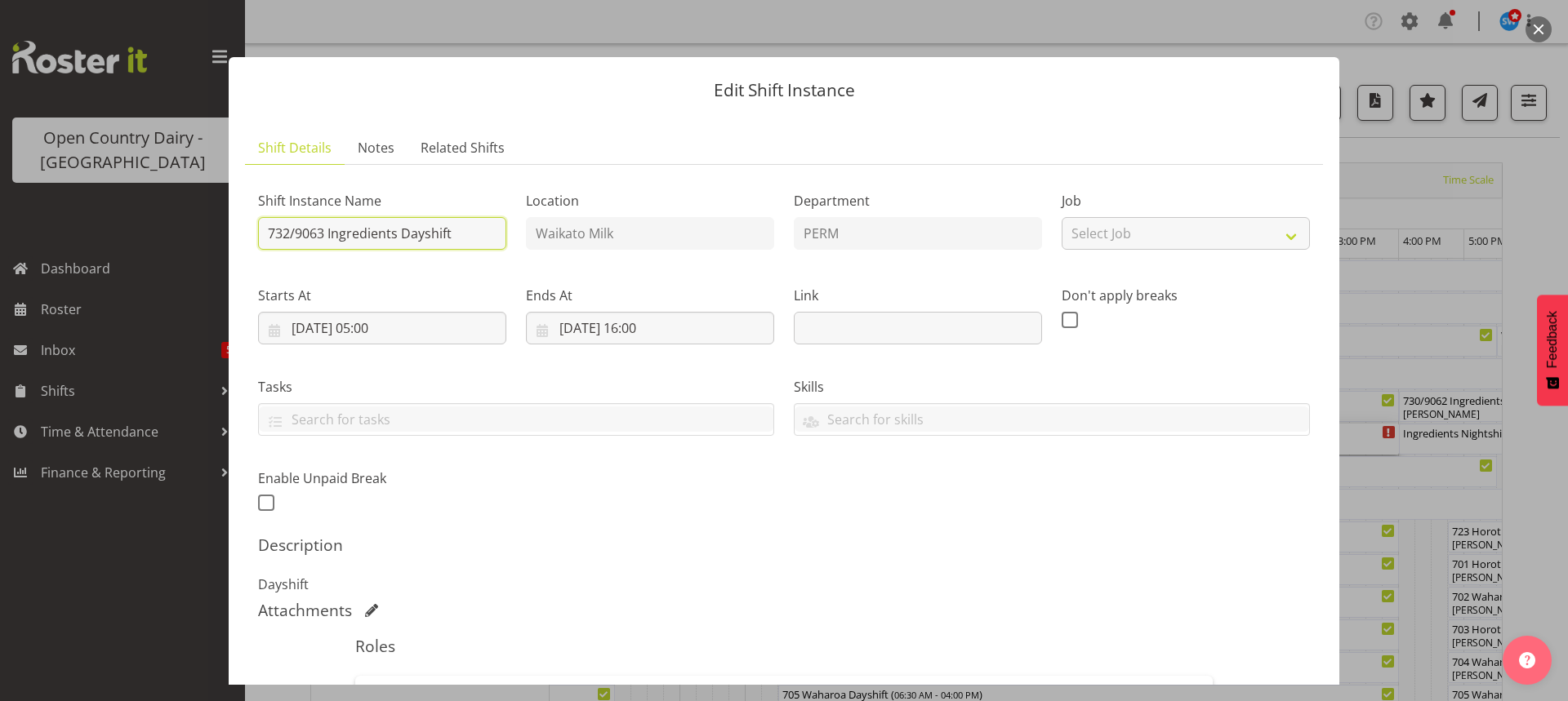
click at [471, 236] on input "732/9063 Ingredients Dayshift" at bounding box center [382, 234] width 248 height 33
type input "732/9063 Cream ex Wanganui, swap with 733/9072"
click at [390, 325] on input "04/10/2025, 05:00" at bounding box center [382, 328] width 248 height 33
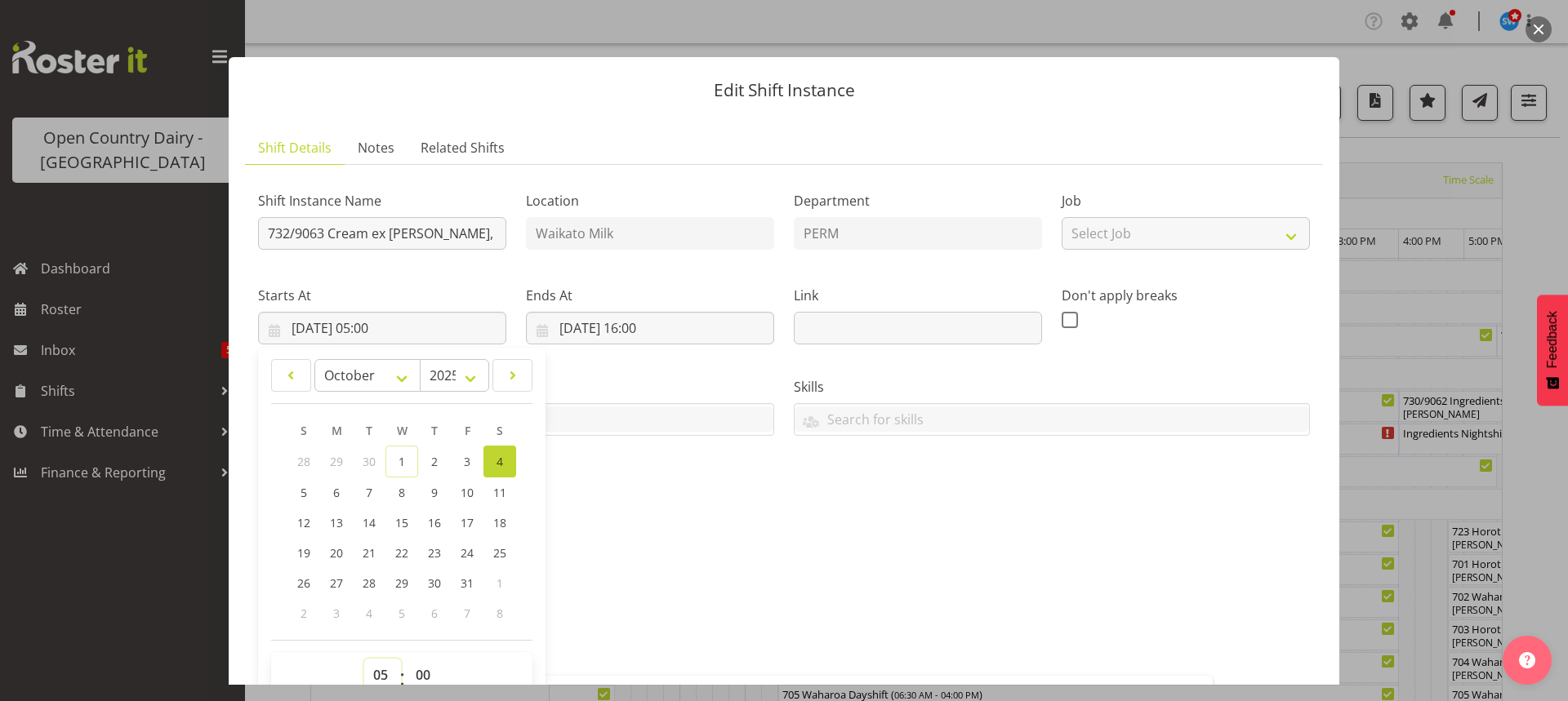
scroll to position [7, 0]
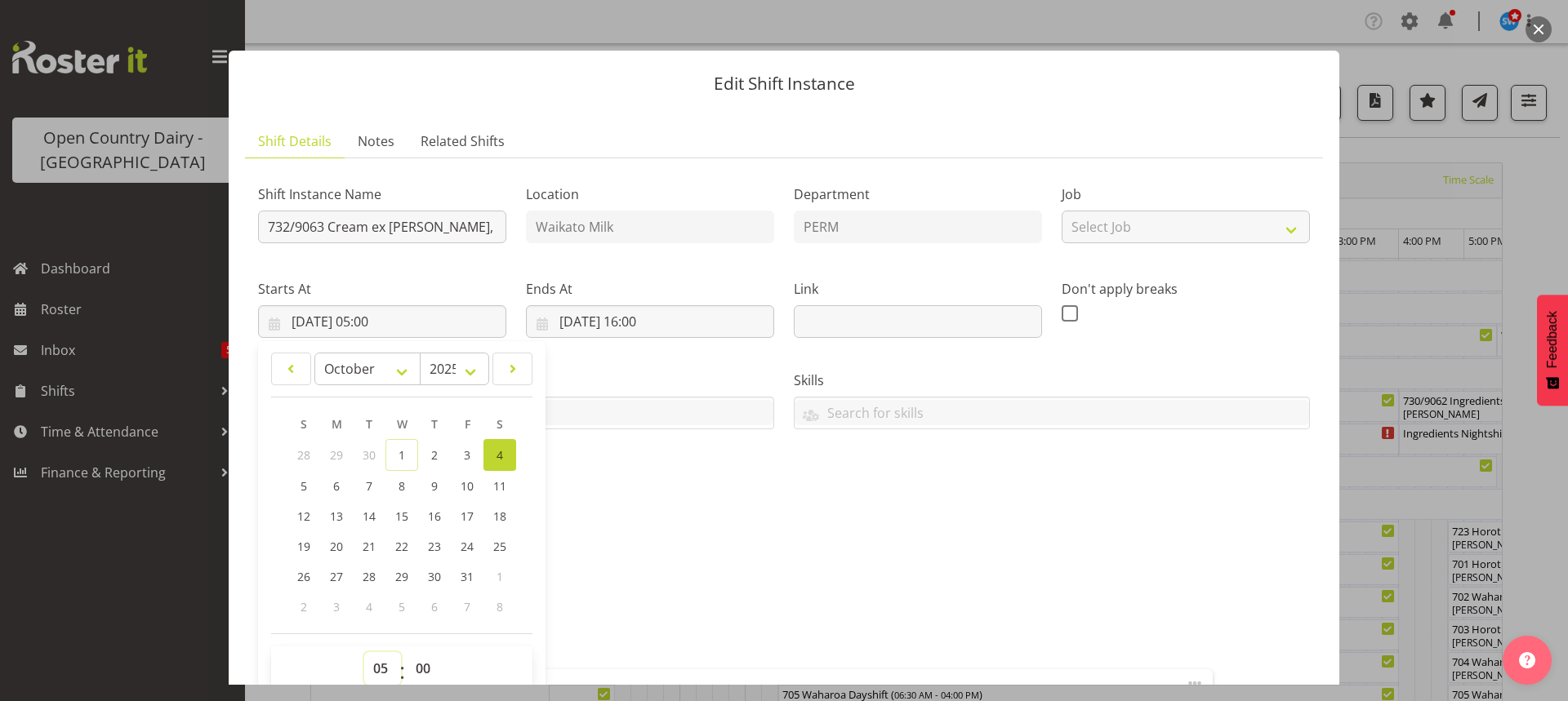
click at [378, 667] on select "00 01 02 03 04 05 06 07 08 09 10 11 12 13 14 15 16 17 18 19 20 21 22 23" at bounding box center [383, 668] width 37 height 33
select select "7"
click at [365, 652] on select "00 01 02 03 04 05 06 07 08 09 10 11 12 13 14 15 16 17 18 19 20 21 22 23" at bounding box center [383, 668] width 37 height 33
type input "04/10/2025, 07:00"
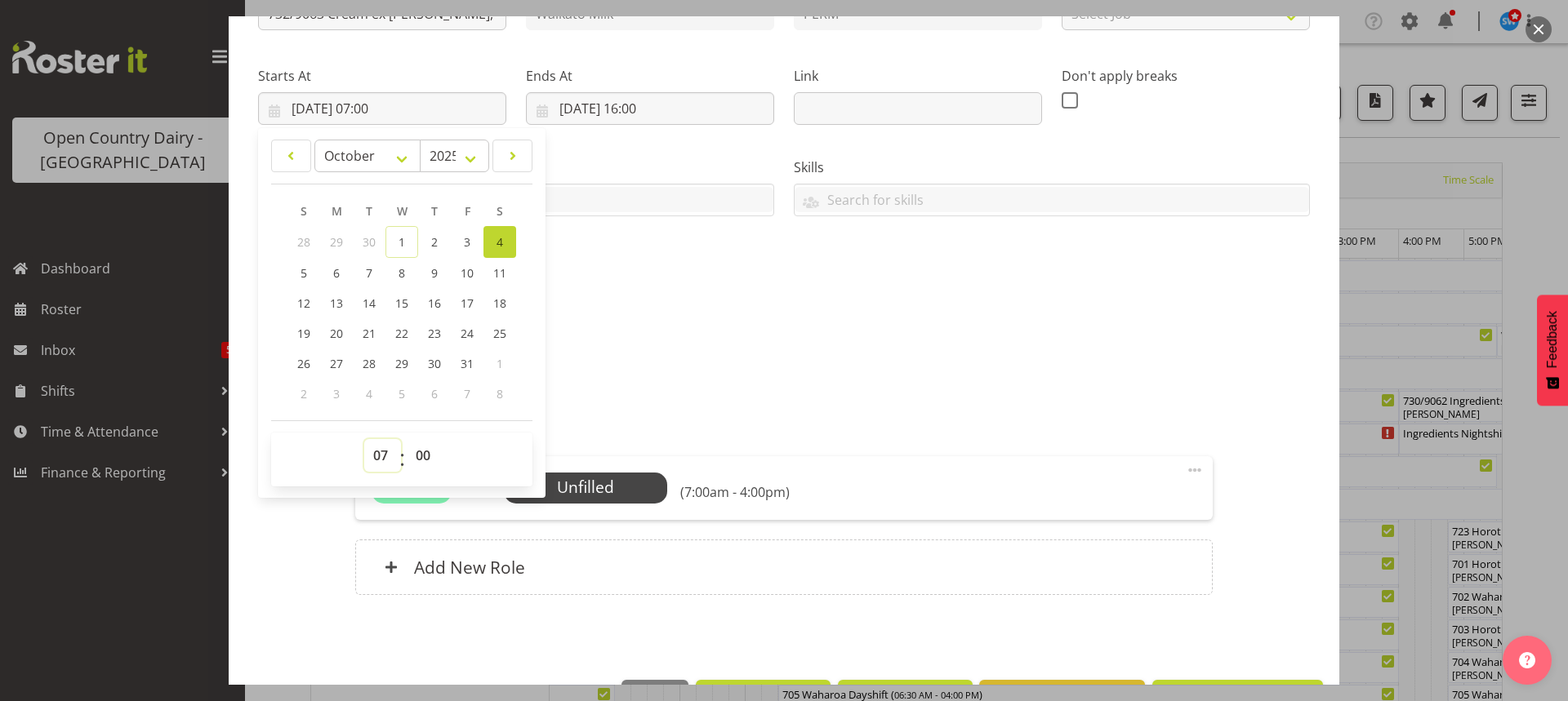
scroll to position [275, 0]
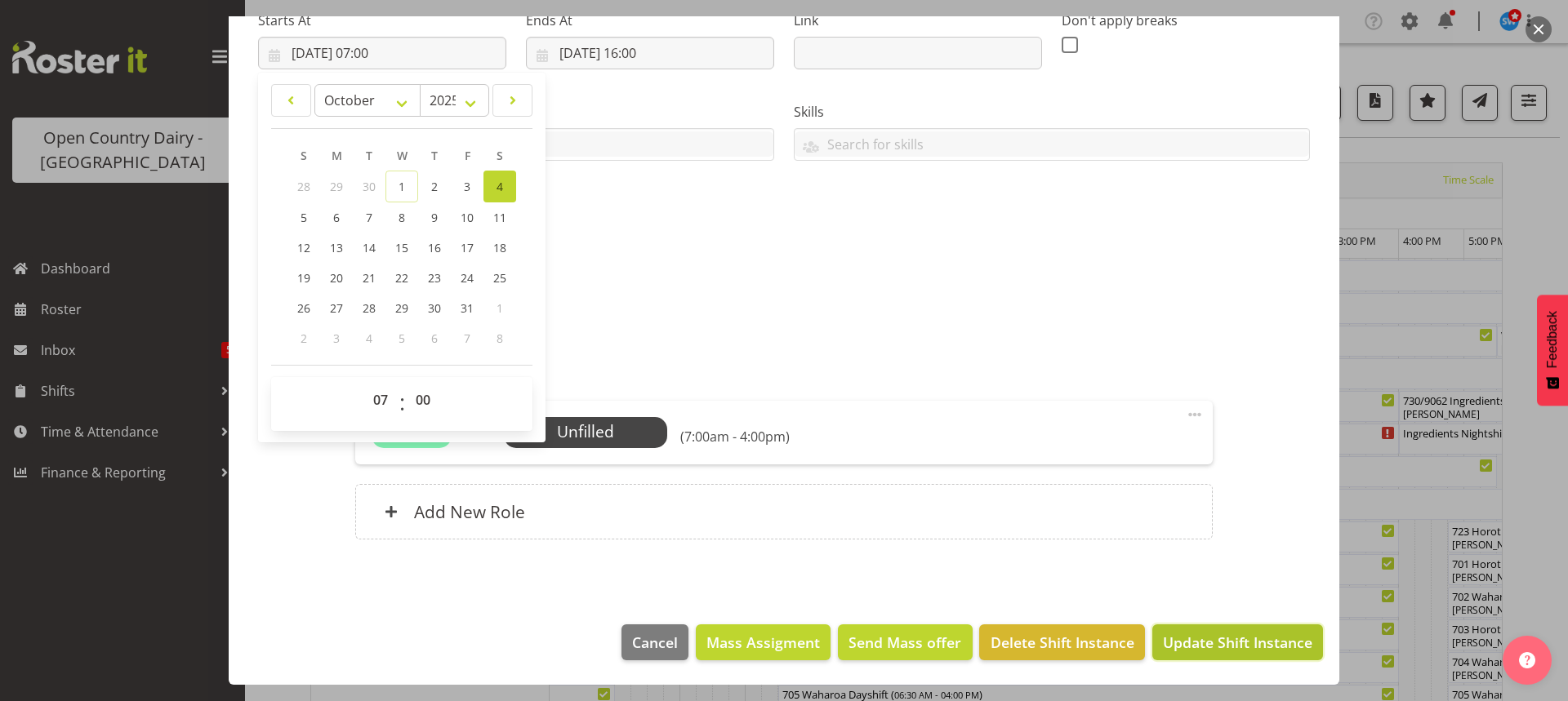
click at [1213, 645] on span "Update Shift Instance" at bounding box center [1237, 642] width 149 height 21
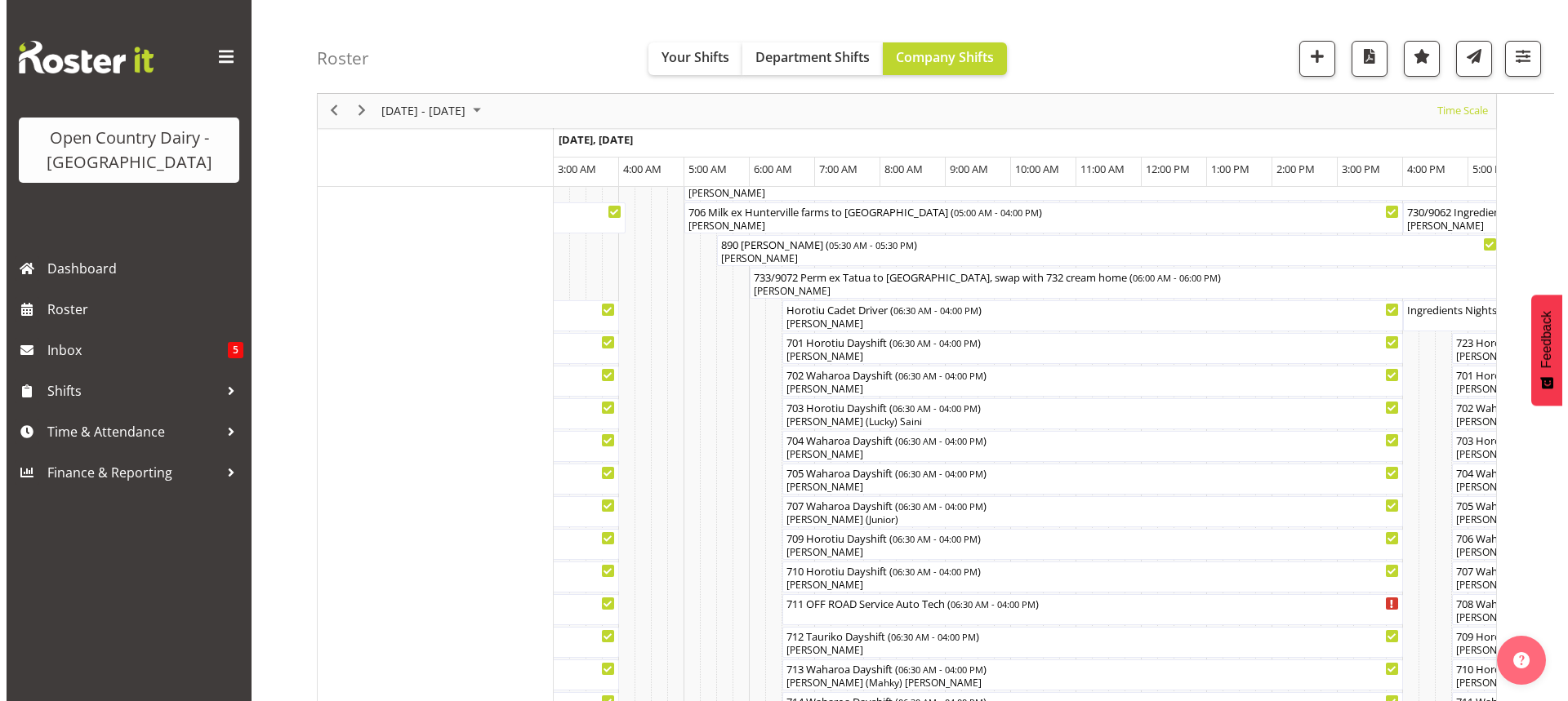
scroll to position [245, 0]
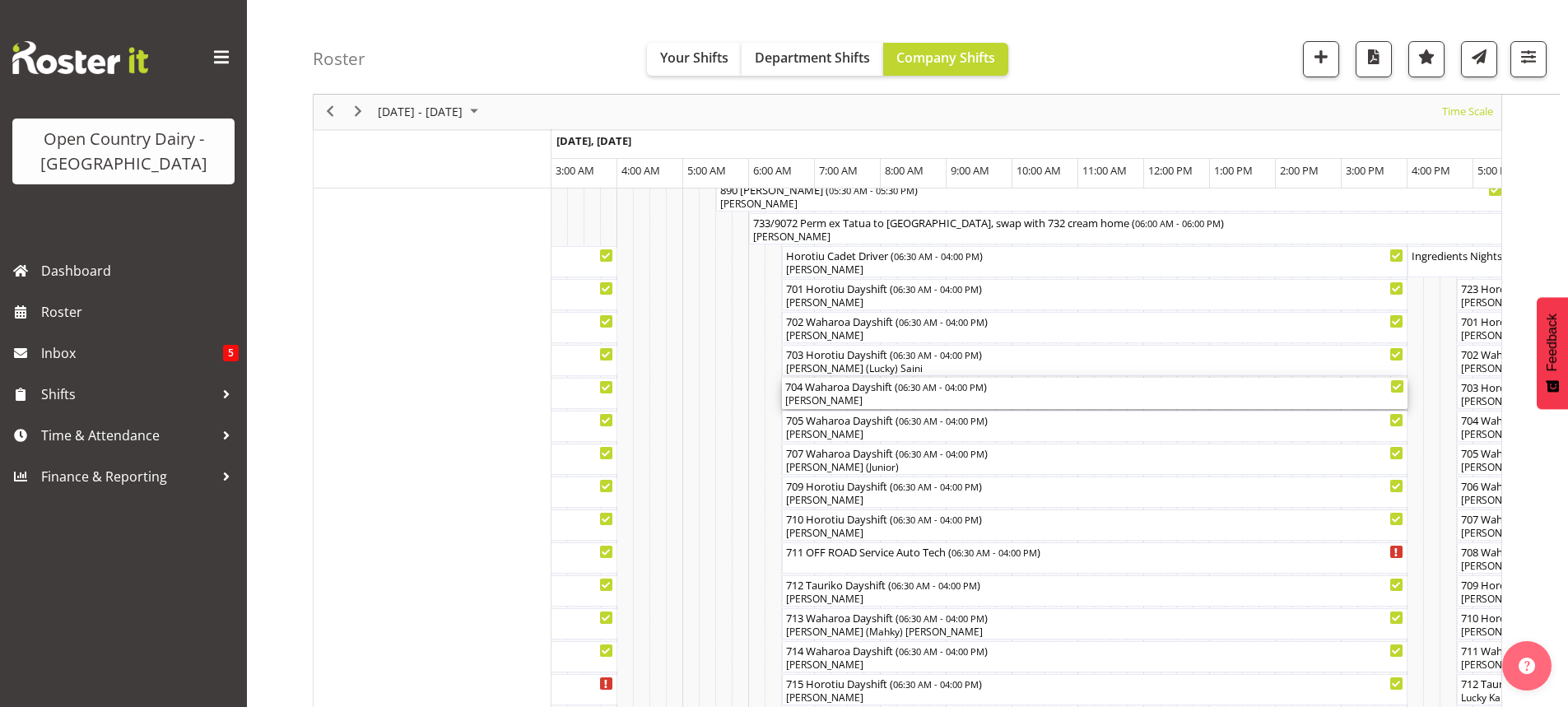
click at [878, 401] on div "[PERSON_NAME]" at bounding box center [1095, 401] width 619 height 15
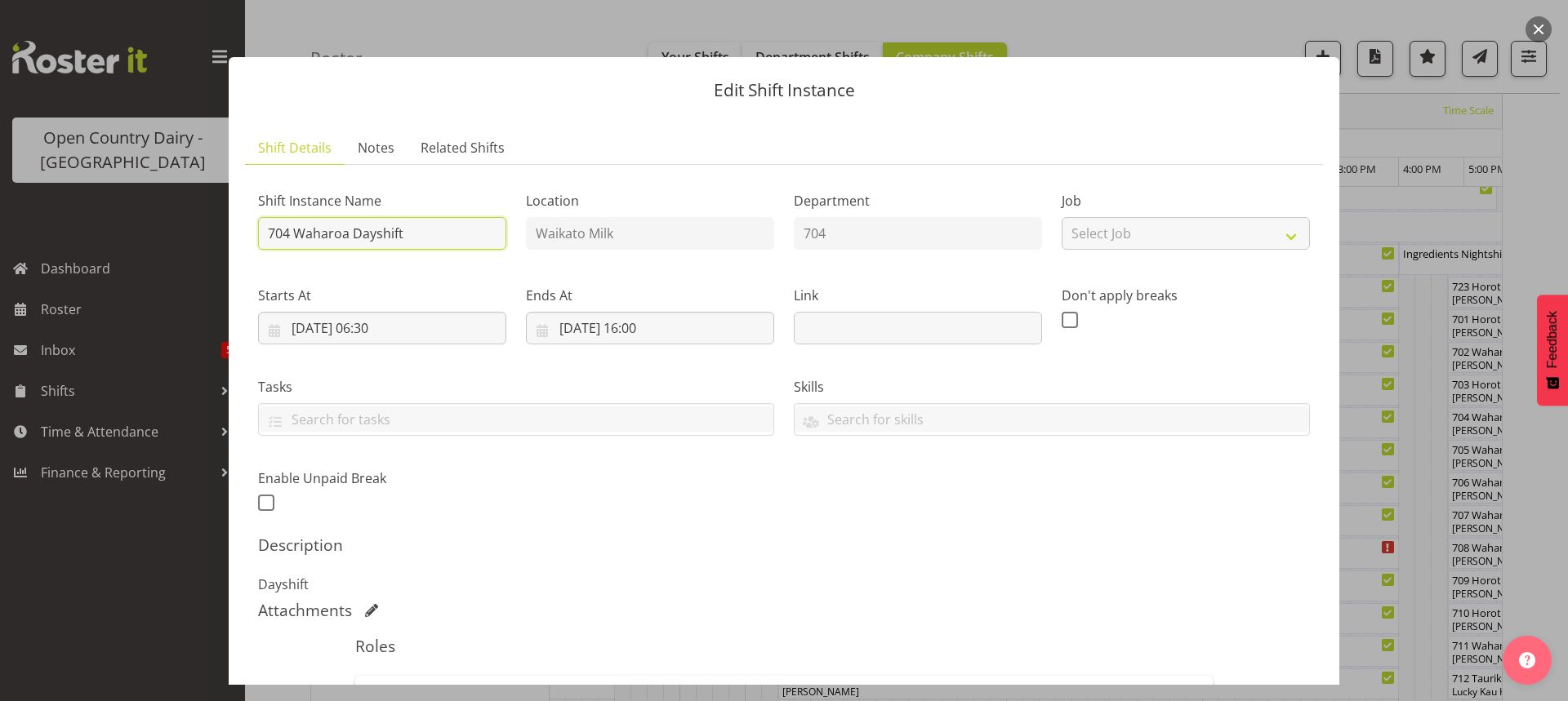
click at [435, 232] on input "704 Waharoa Dayshift" at bounding box center [382, 234] width 248 height 33
type input "704 Lactose ex Waharoa to Horotiu"
click at [402, 327] on input "04/10/2025, 06:30" at bounding box center [382, 328] width 248 height 33
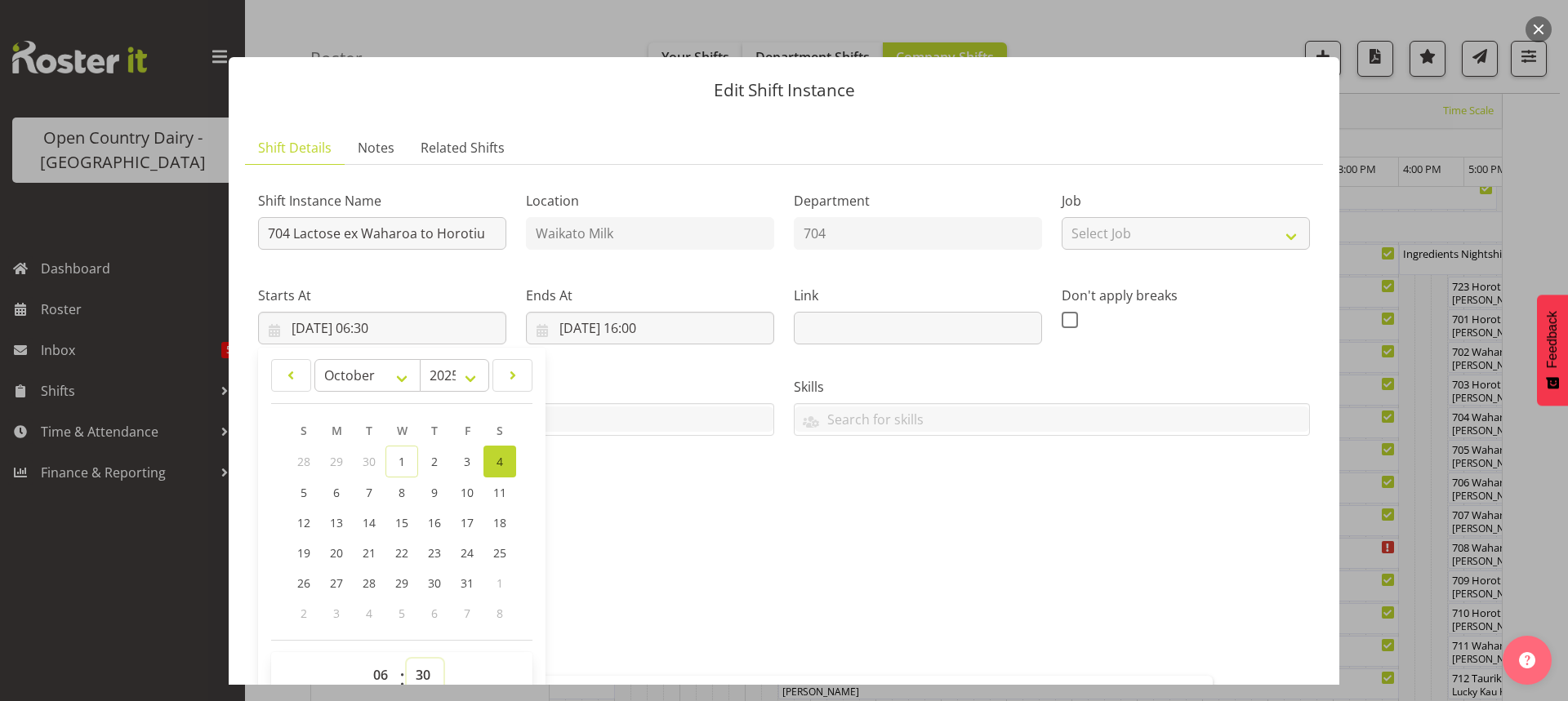
click at [424, 666] on select "00 01 02 03 04 05 06 07 08 09 10 11 12 13 14 15 16 17 18 19 20 21 22 23 24 25 2…" at bounding box center [425, 675] width 37 height 33
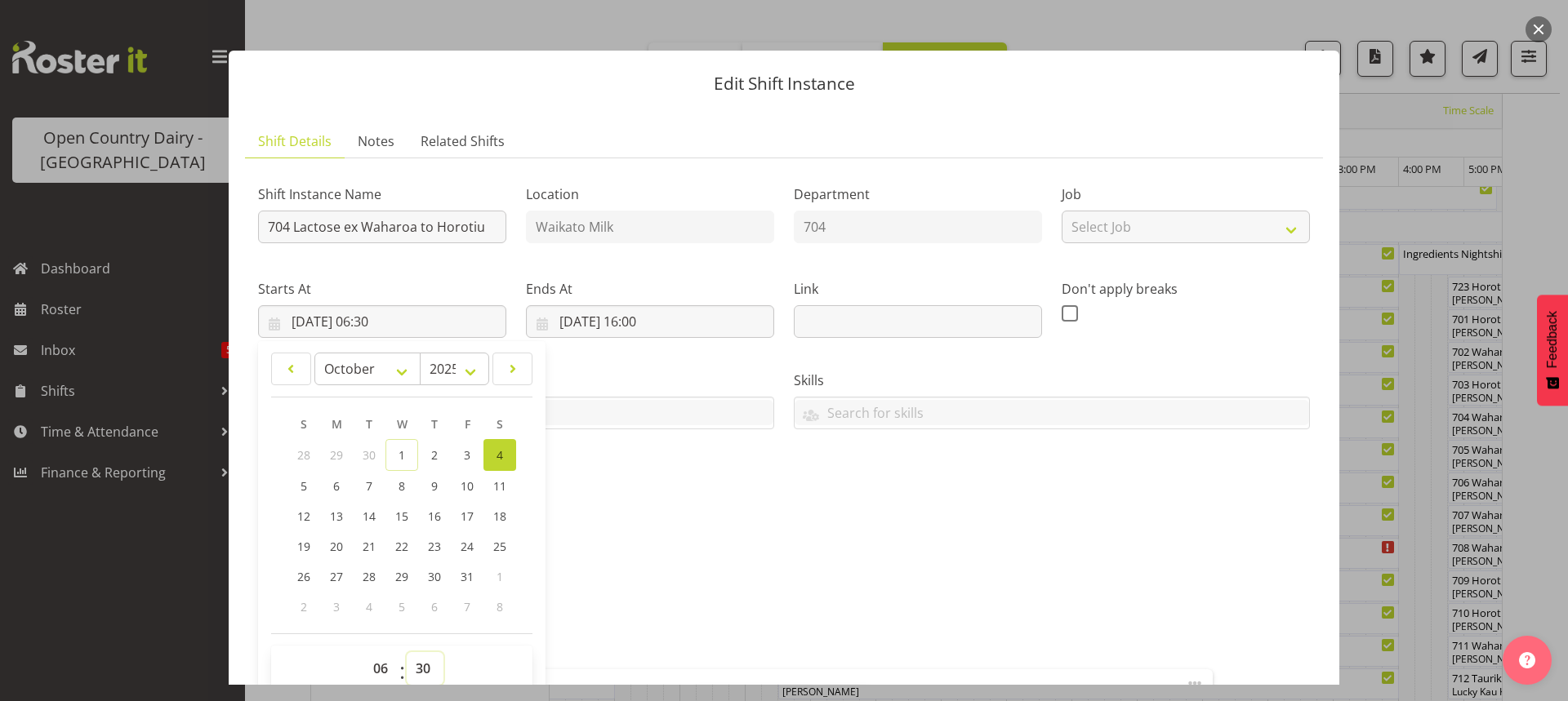
select select "0"
click at [407, 652] on select "00 01 02 03 04 05 06 07 08 09 10 11 12 13 14 15 16 17 18 19 20 21 22 23 24 25 2…" at bounding box center [425, 668] width 37 height 33
type input "04/10/2025, 06:00"
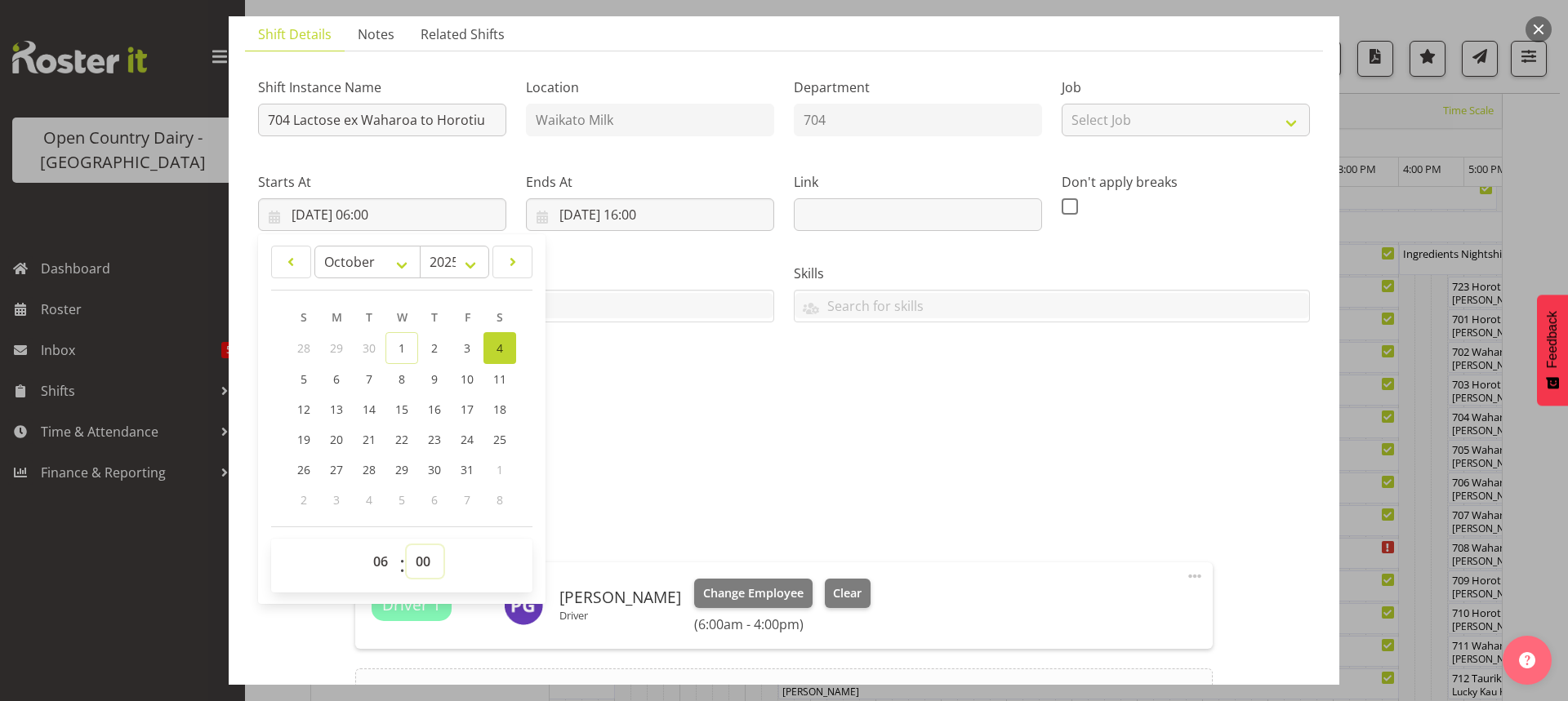
scroll to position [298, 0]
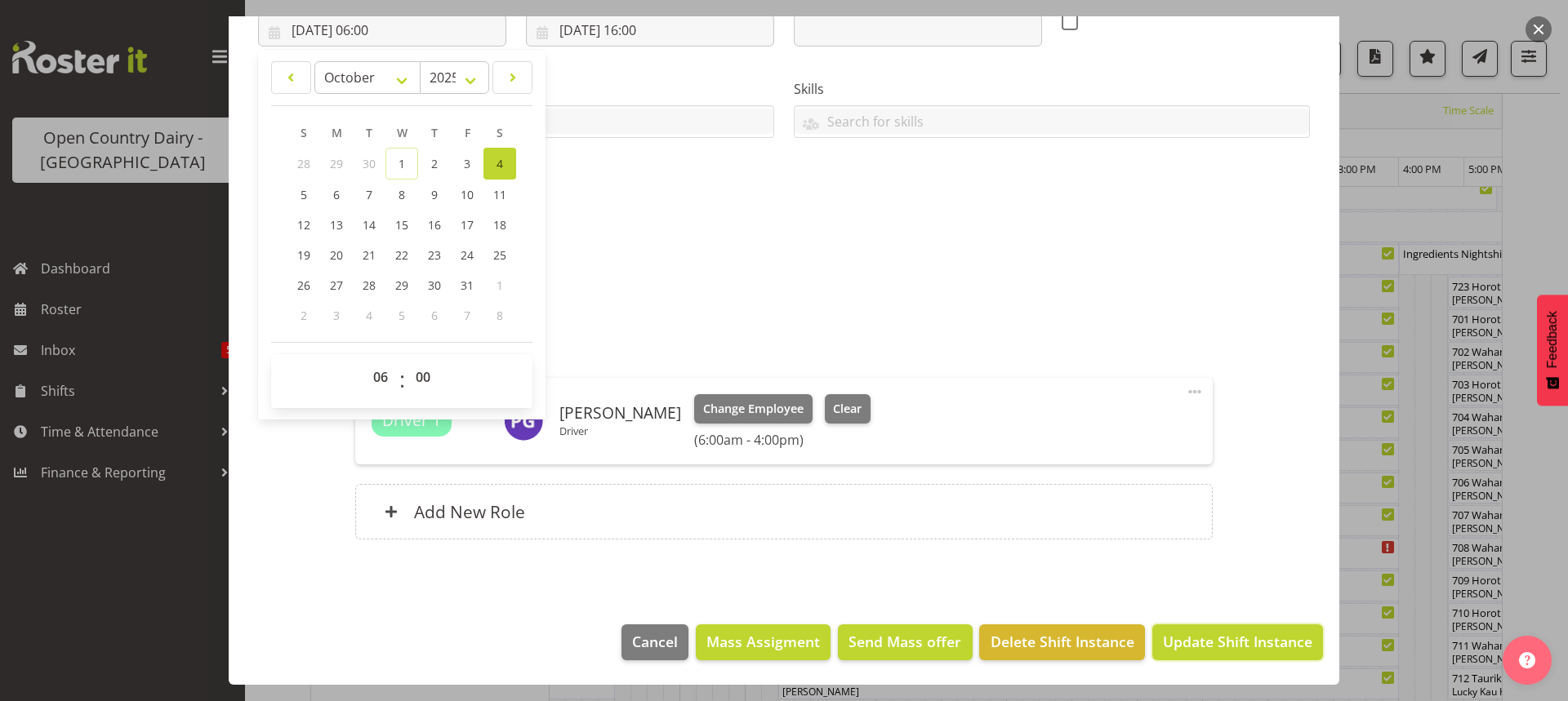
drag, startPoint x: 1186, startPoint y: 638, endPoint x: 1182, endPoint y: 621, distance: 17.5
click at [1186, 636] on span "Update Shift Instance" at bounding box center [1237, 641] width 149 height 21
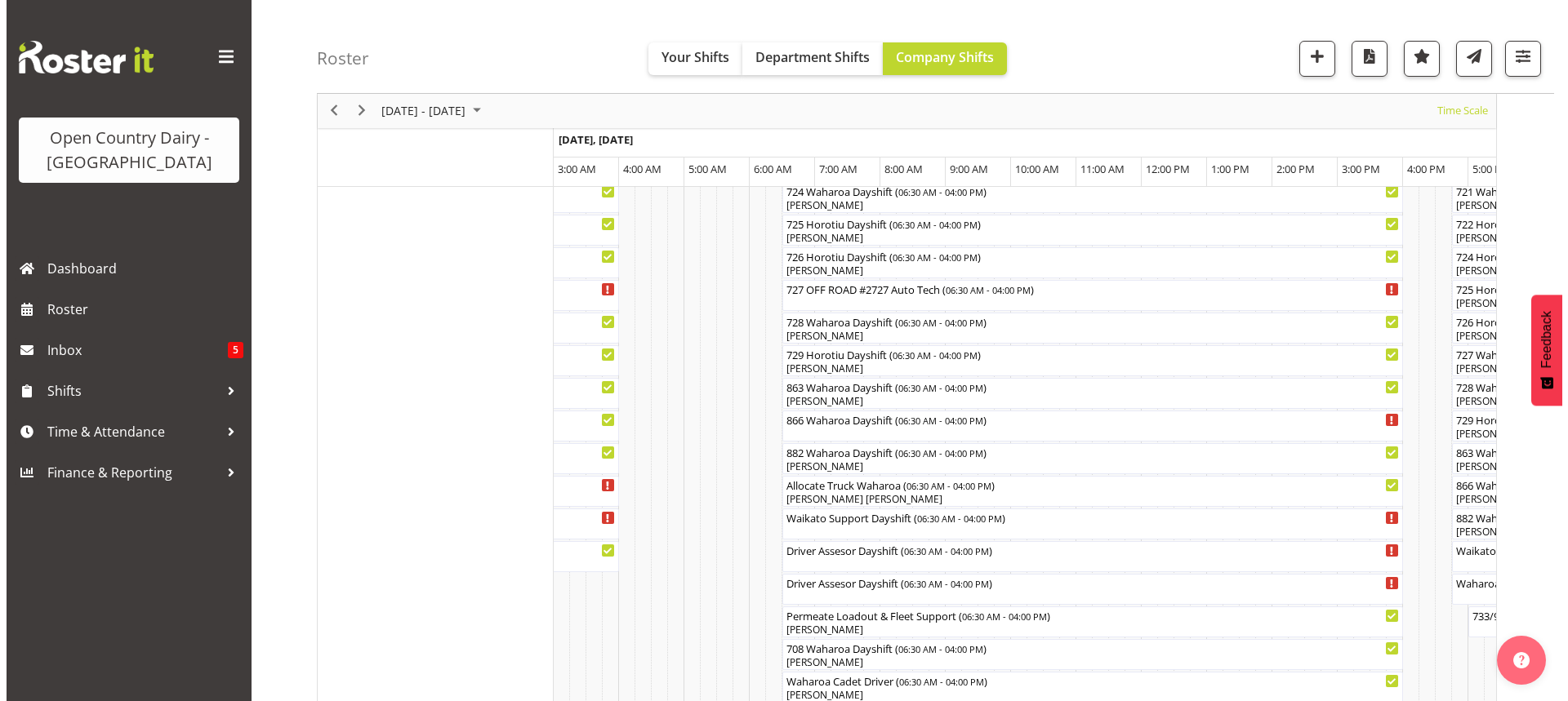
scroll to position [1000, 0]
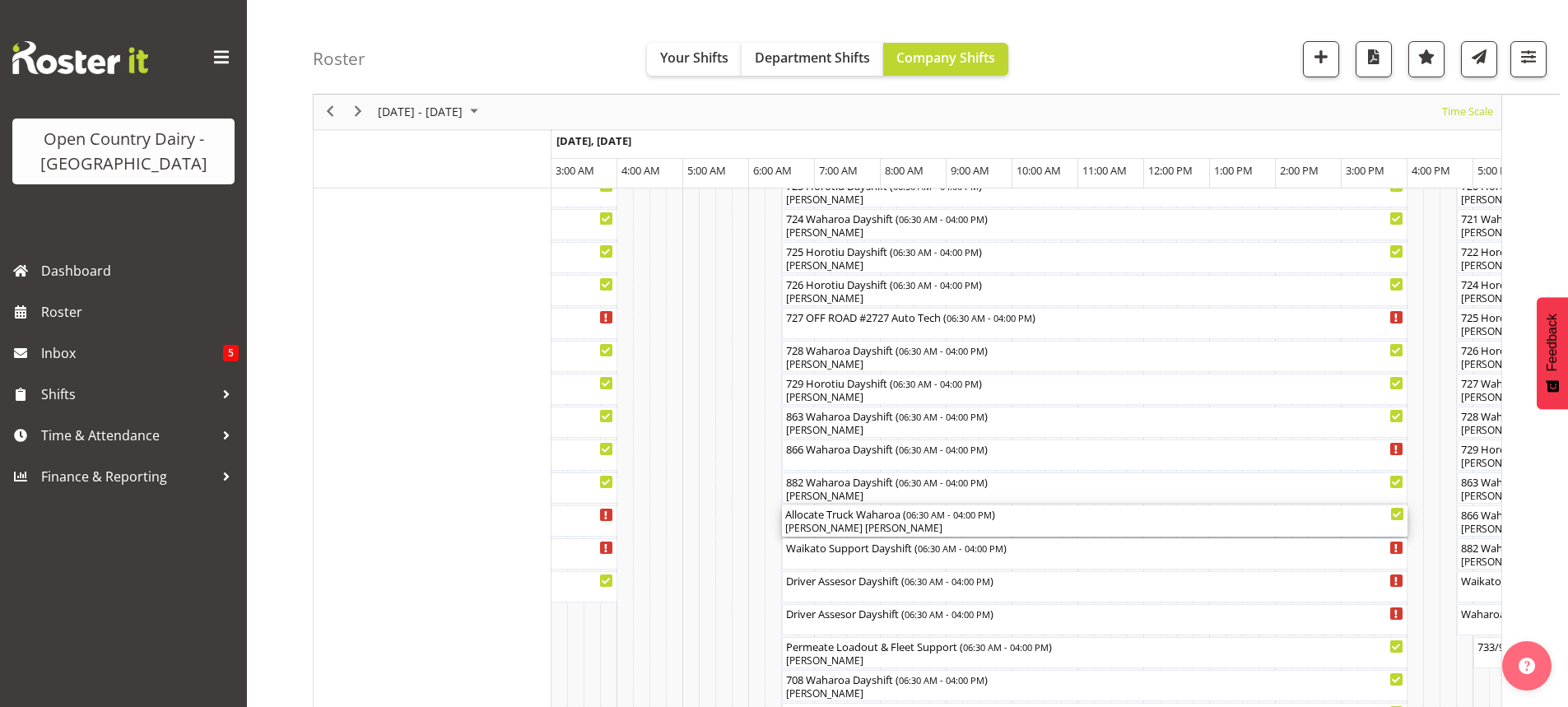
click at [844, 530] on div "[PERSON_NAME] [PERSON_NAME]" at bounding box center [1095, 528] width 619 height 15
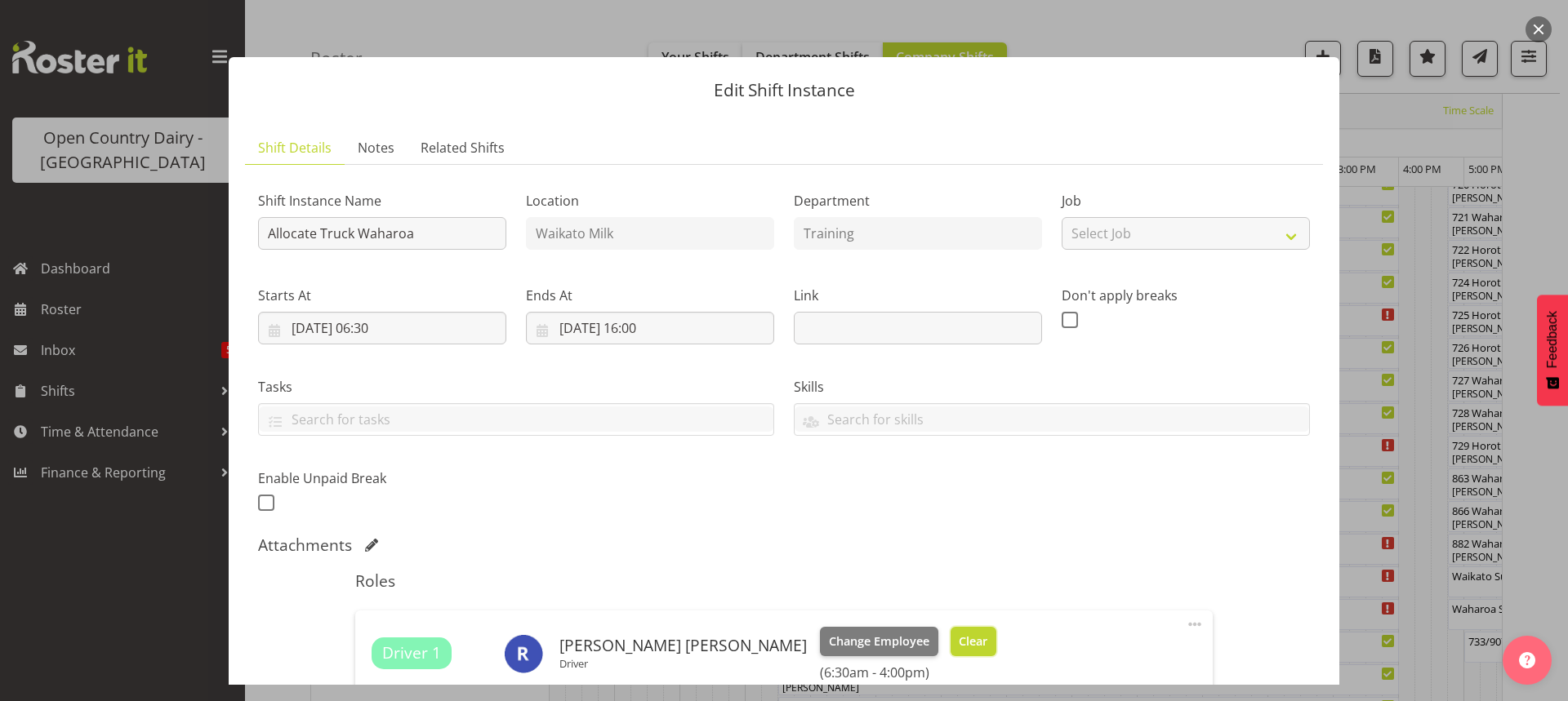
click at [959, 638] on span "Clear" at bounding box center [974, 641] width 29 height 18
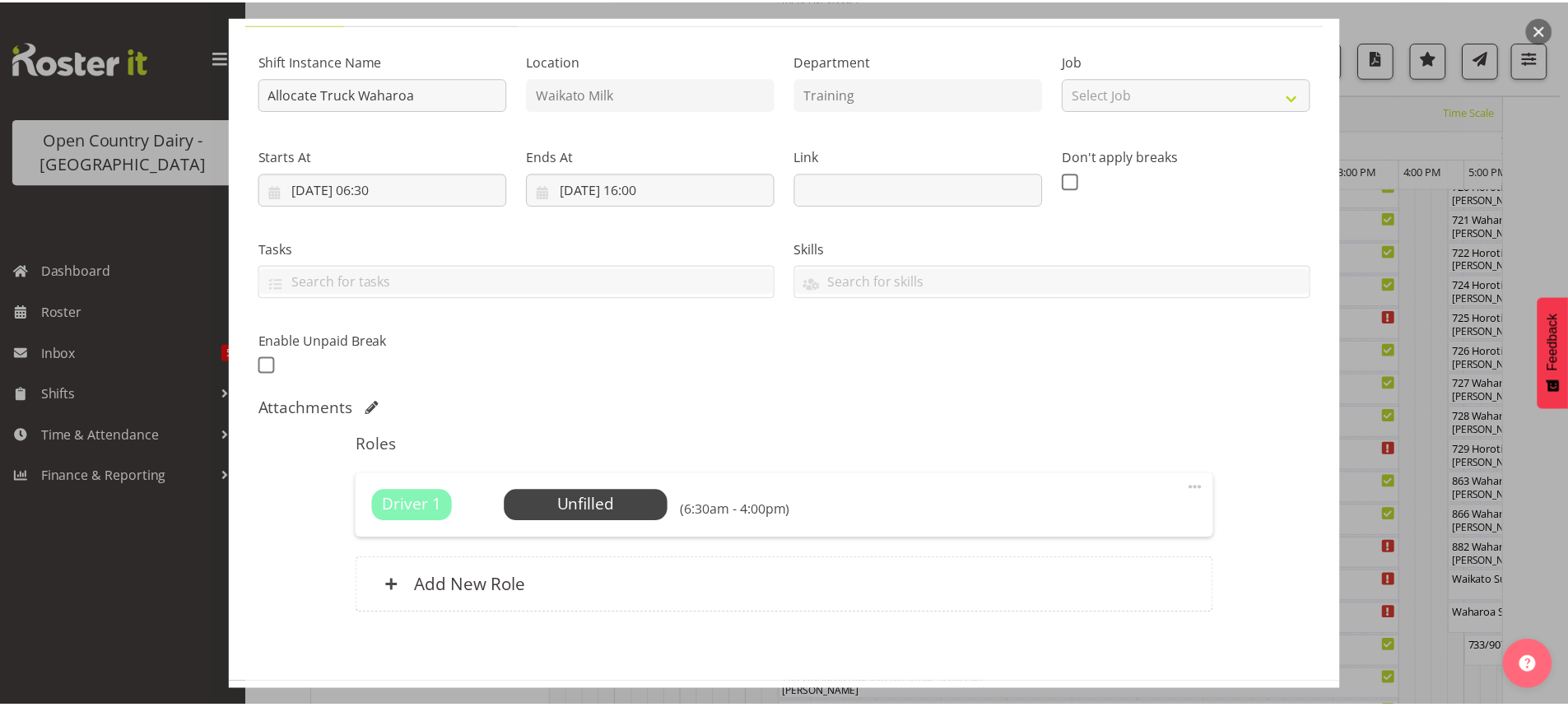
scroll to position [211, 0]
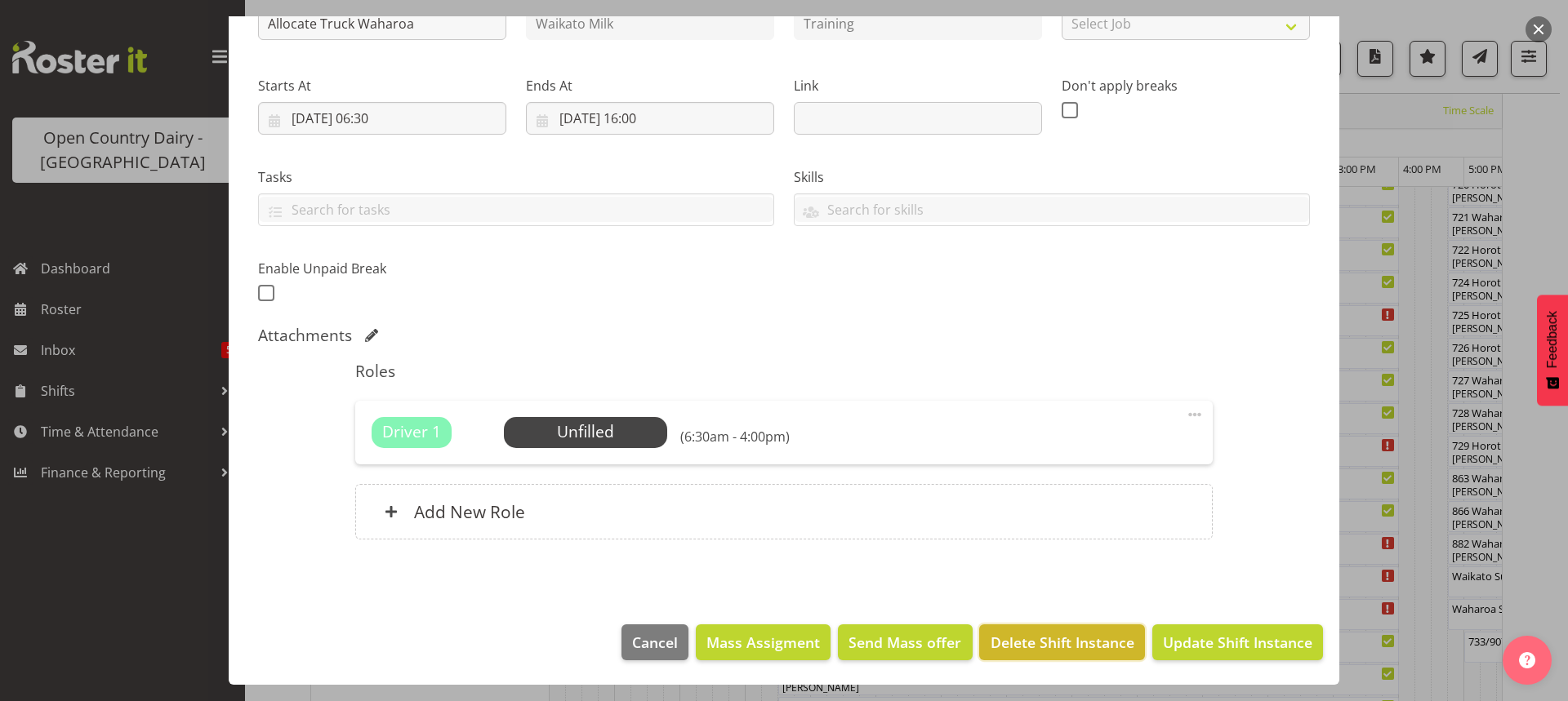
click at [1020, 636] on span "Delete Shift Instance" at bounding box center [1062, 642] width 143 height 21
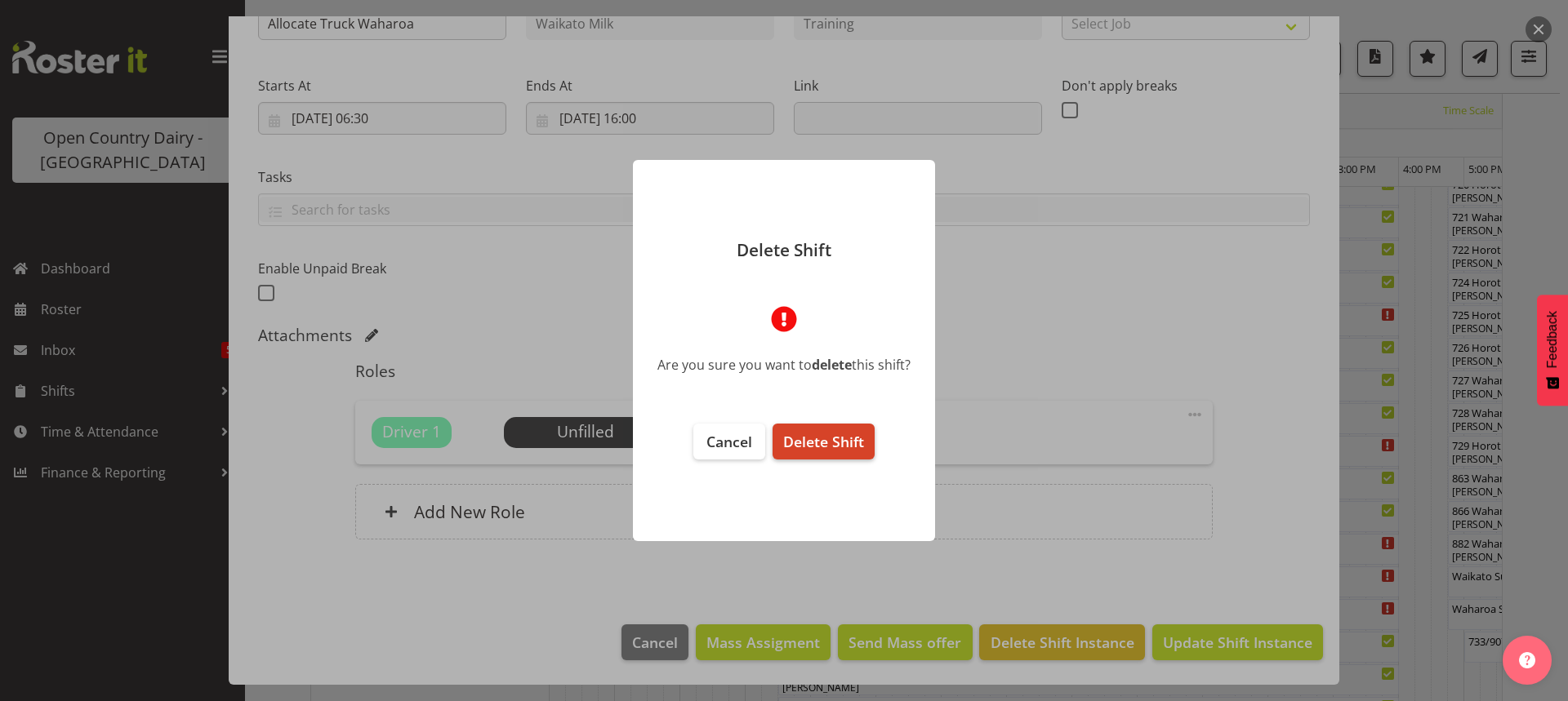
click at [822, 441] on span "Delete Shift" at bounding box center [823, 441] width 81 height 19
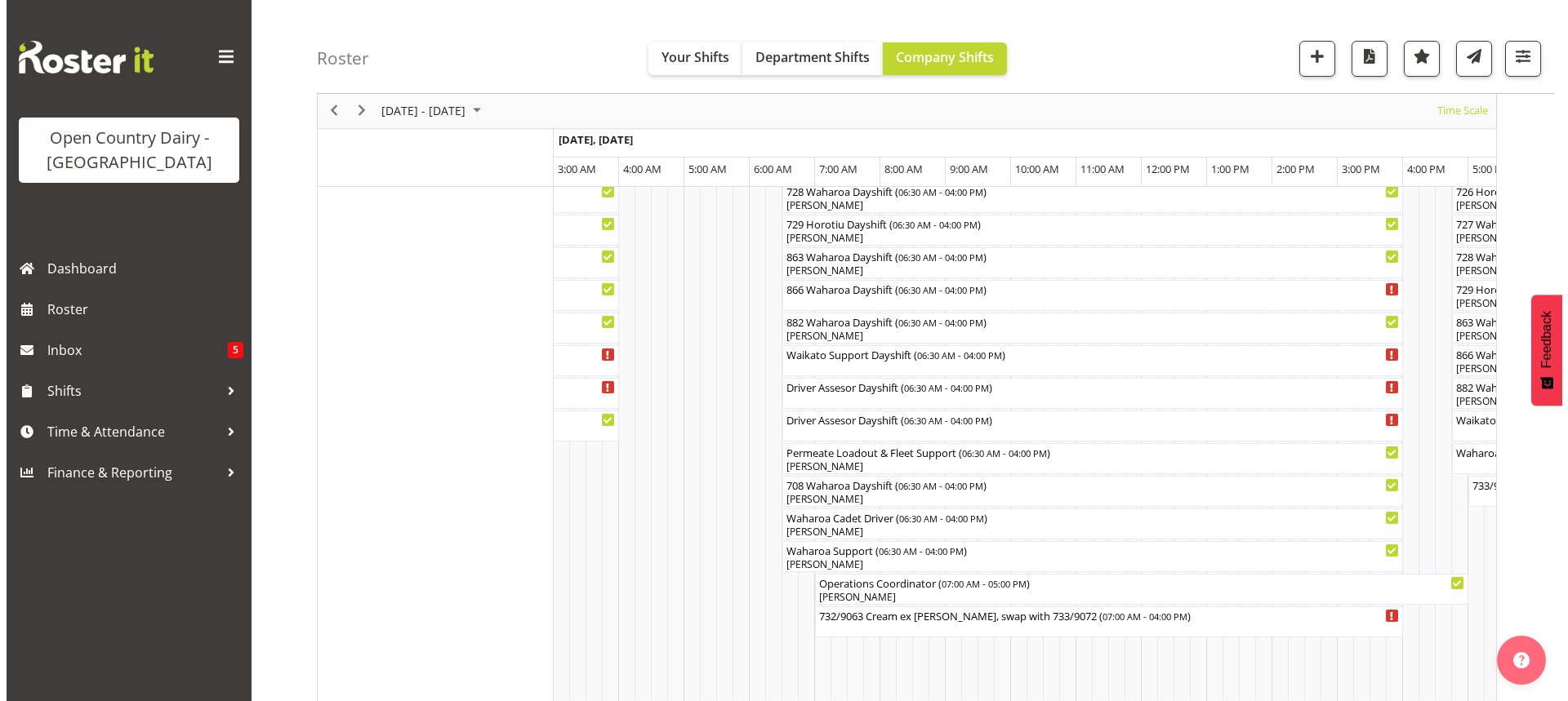
scroll to position [1164, 0]
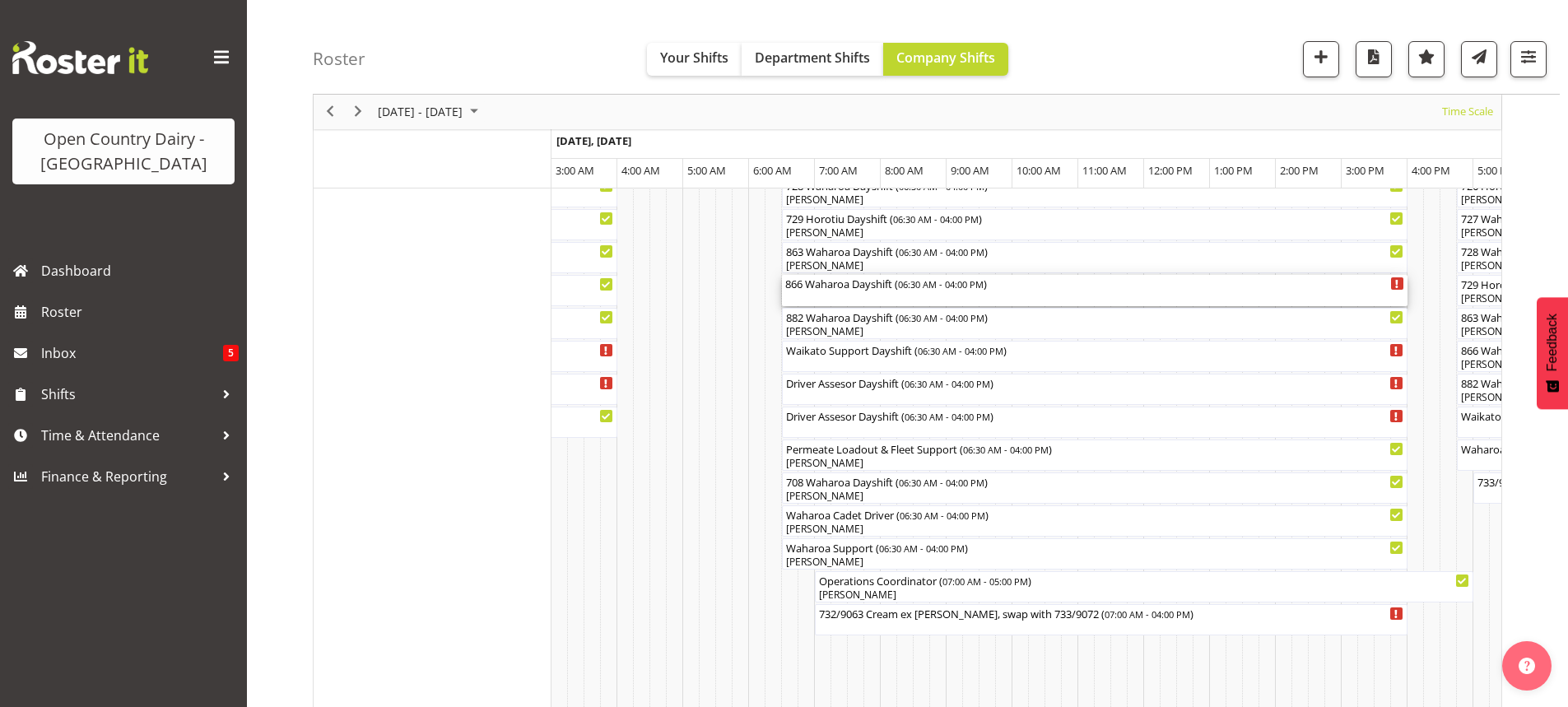
click at [853, 297] on div "866 Waharoa Dayshift ( 06:30 AM - 04:00 PM )" at bounding box center [1095, 291] width 619 height 31
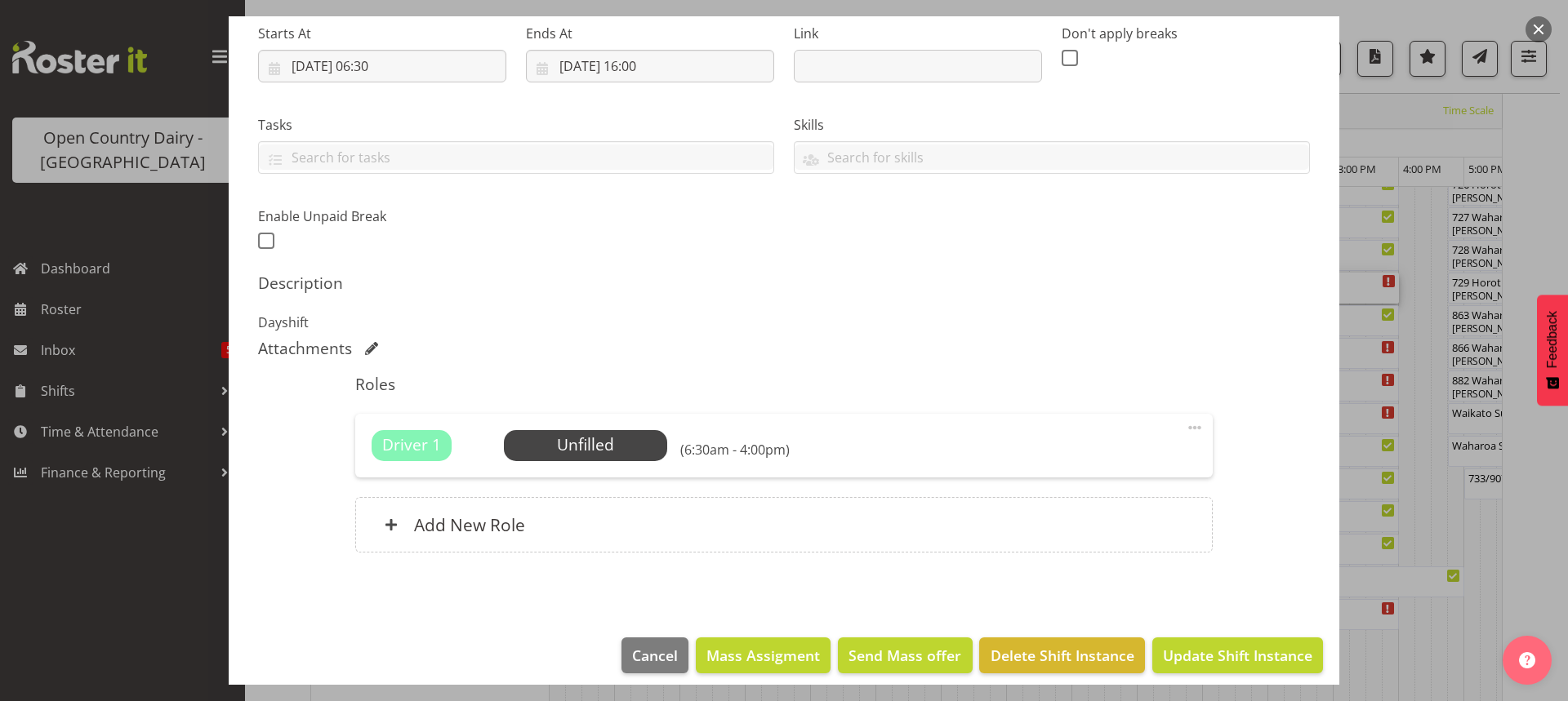
scroll to position [275, 0]
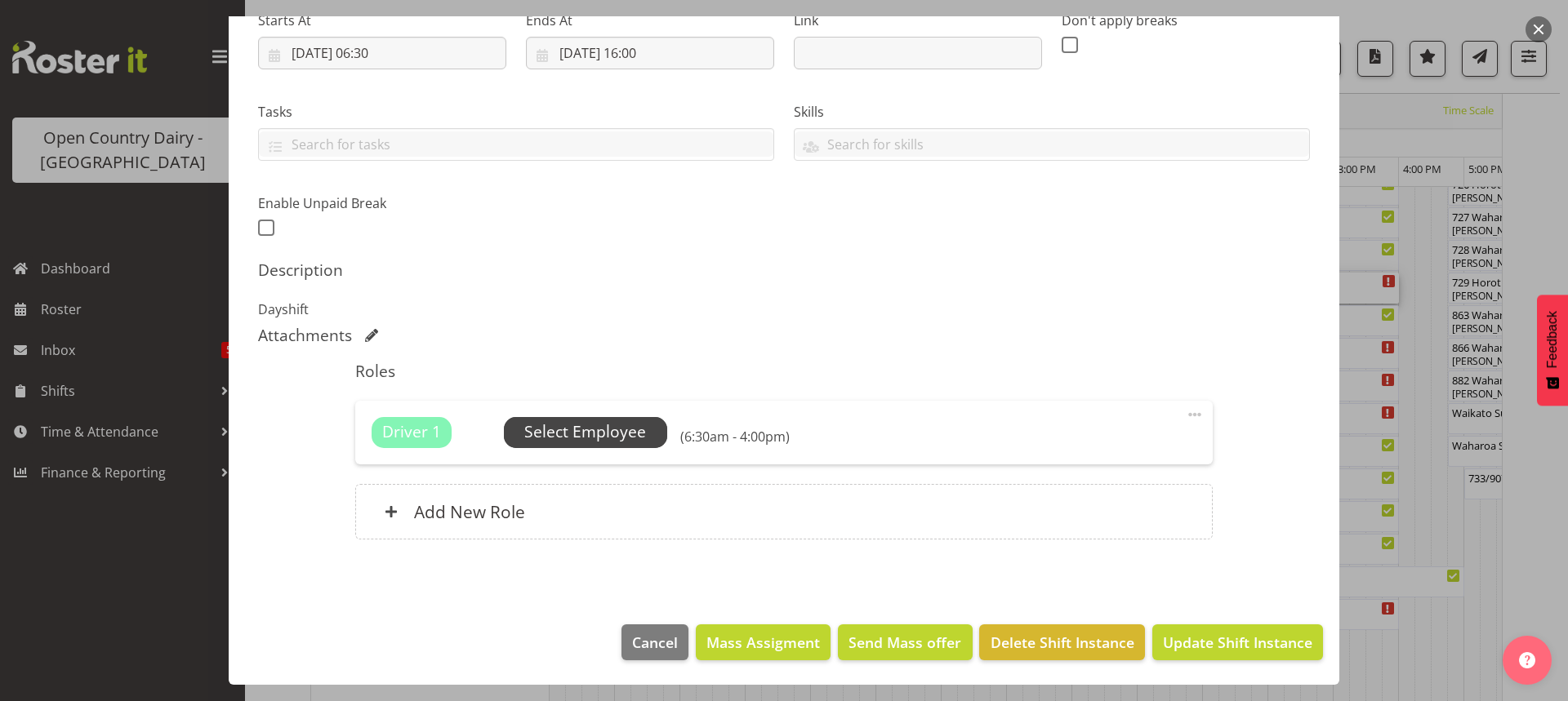
click at [593, 432] on span "Select Employee" at bounding box center [585, 432] width 121 height 24
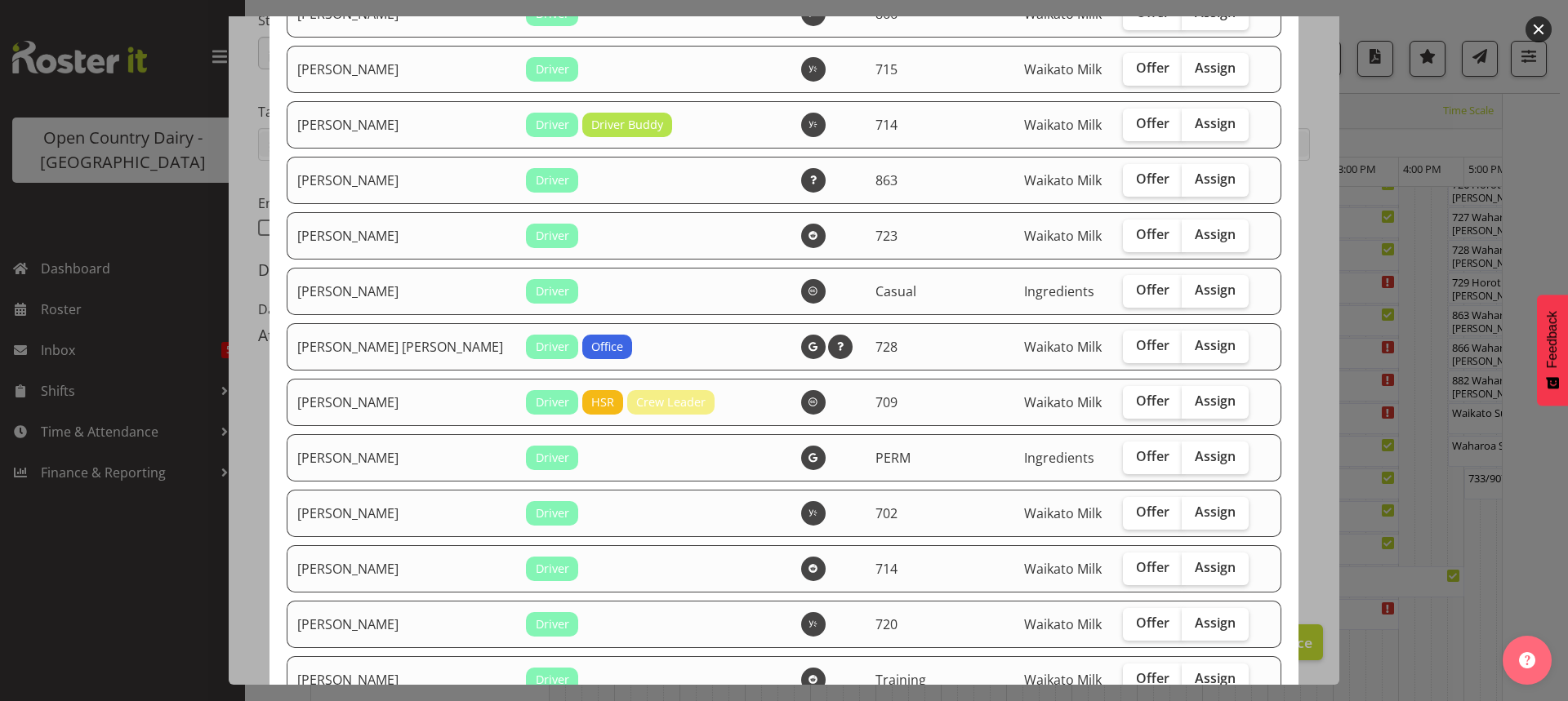
scroll to position [2775, 0]
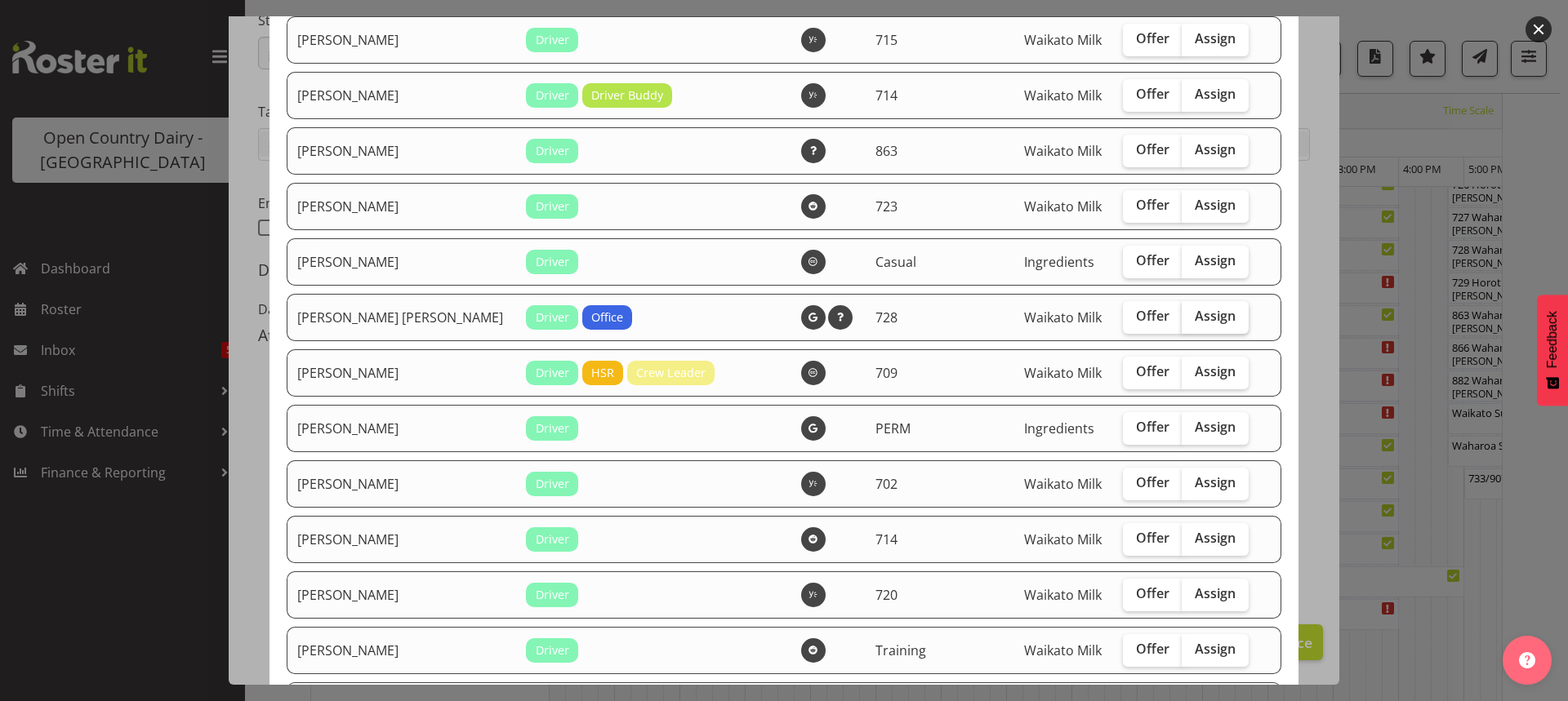
click at [1195, 313] on span "Assign" at bounding box center [1215, 315] width 40 height 16
click at [1188, 313] on input "Assign" at bounding box center [1186, 315] width 11 height 11
checkbox input "true"
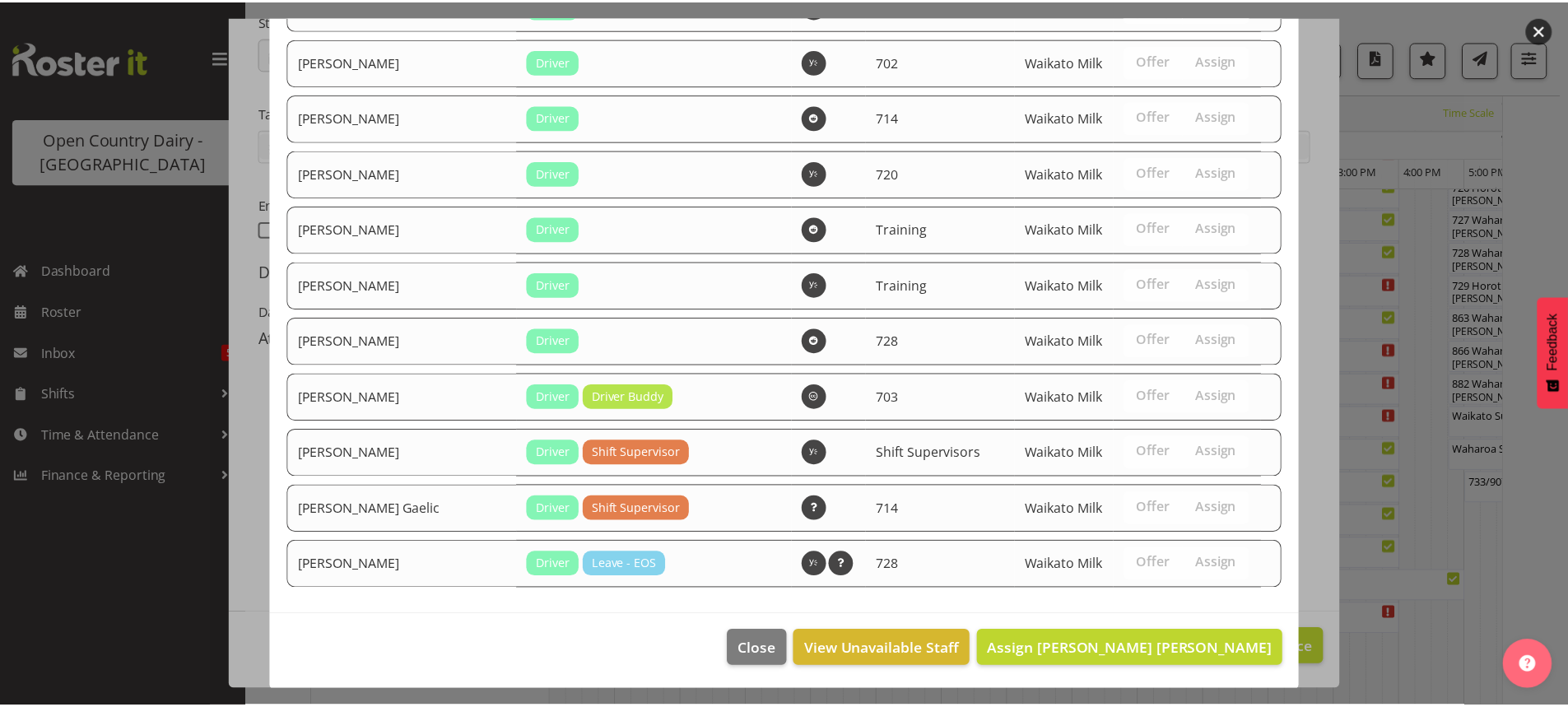
scroll to position [3228, 0]
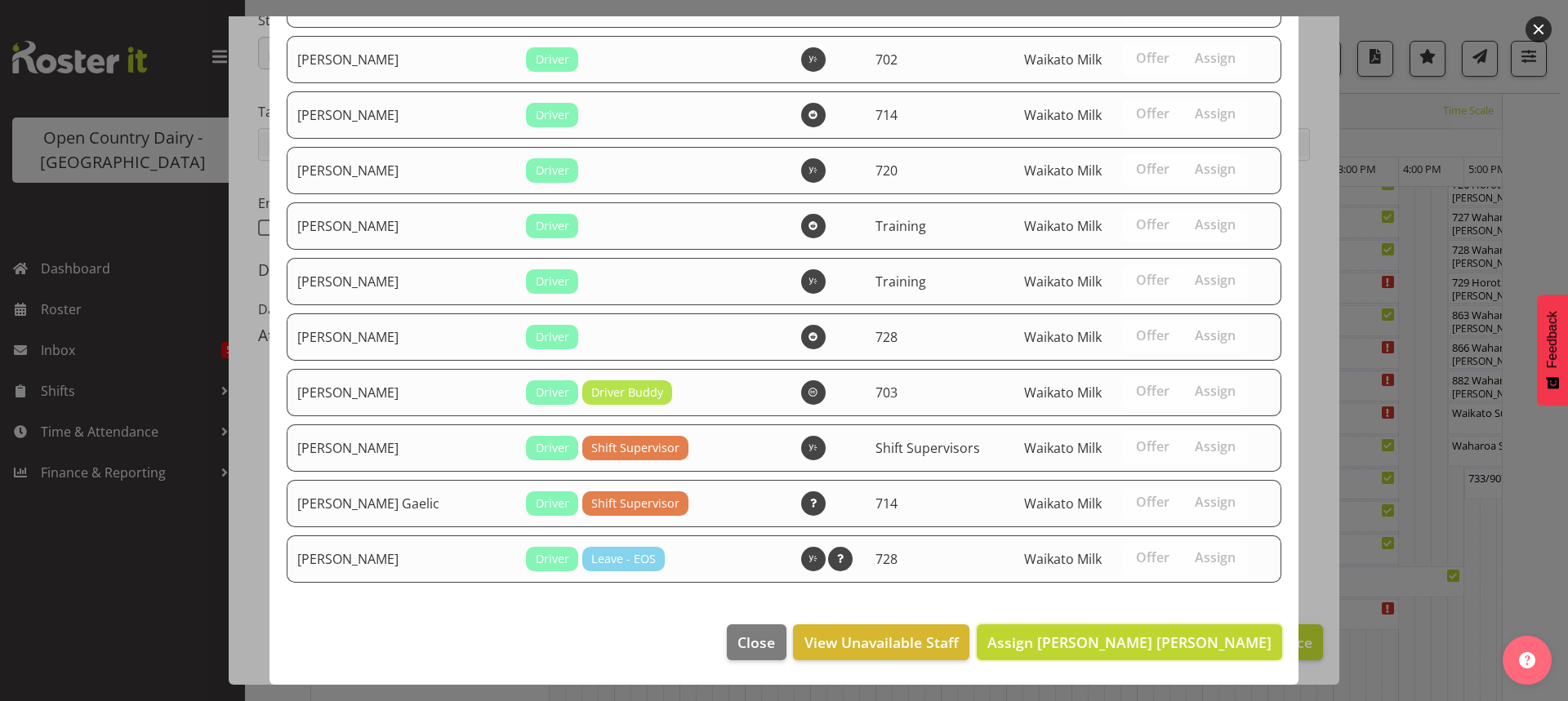
drag, startPoint x: 1172, startPoint y: 632, endPoint x: 1175, endPoint y: 601, distance: 31.1
click at [1172, 627] on button "Assign Ross Robert Hamilton" at bounding box center [1129, 641] width 306 height 36
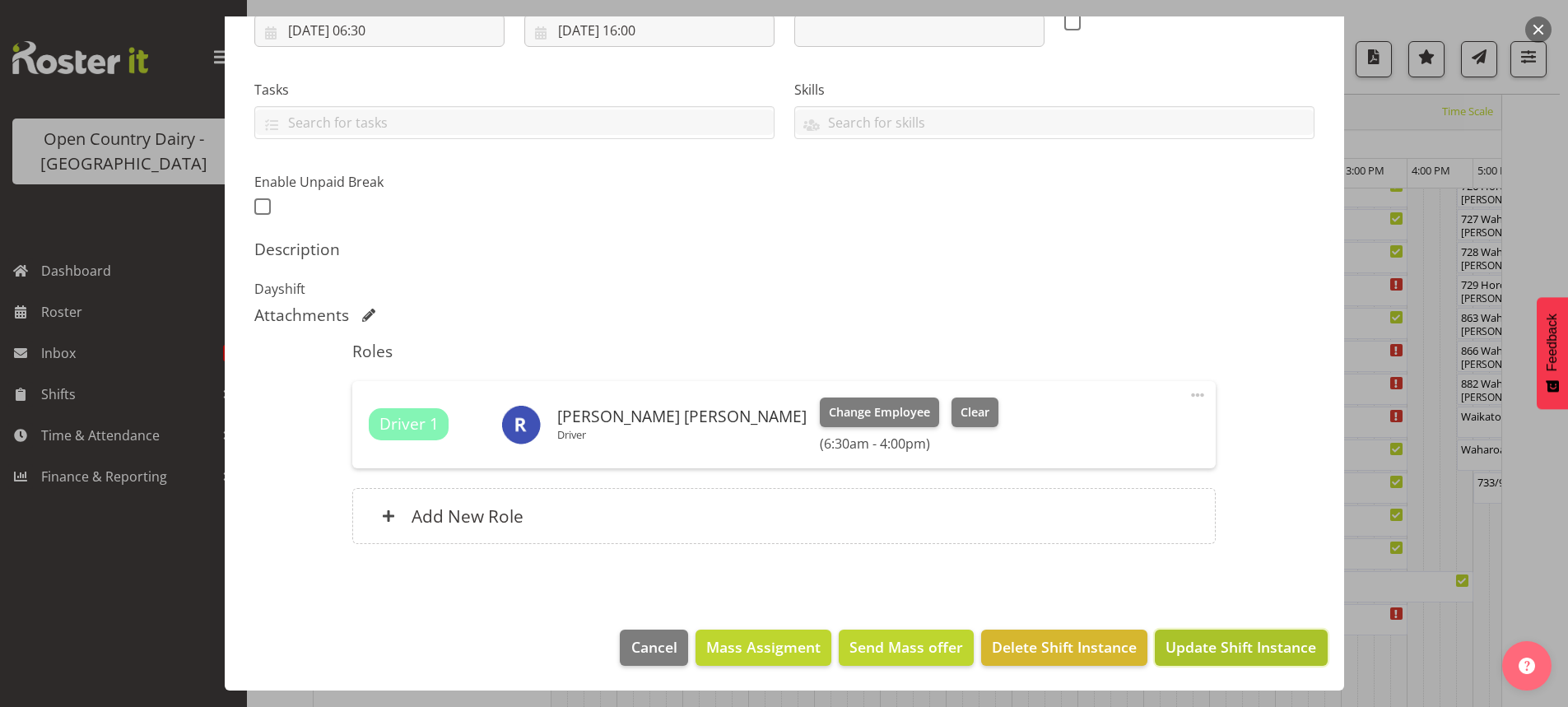
click at [1202, 644] on span "Update Shift Instance" at bounding box center [1240, 647] width 150 height 21
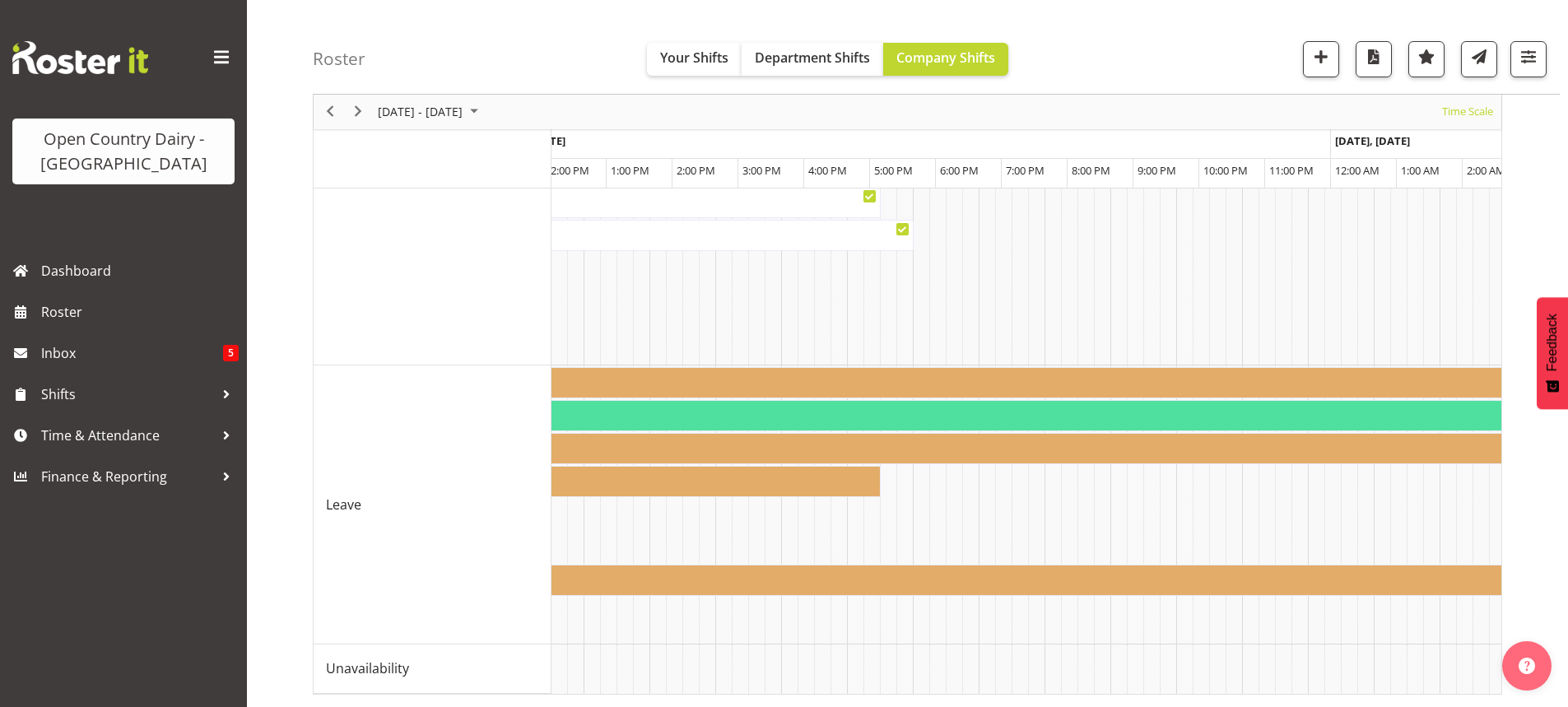
scroll to position [0, 7036]
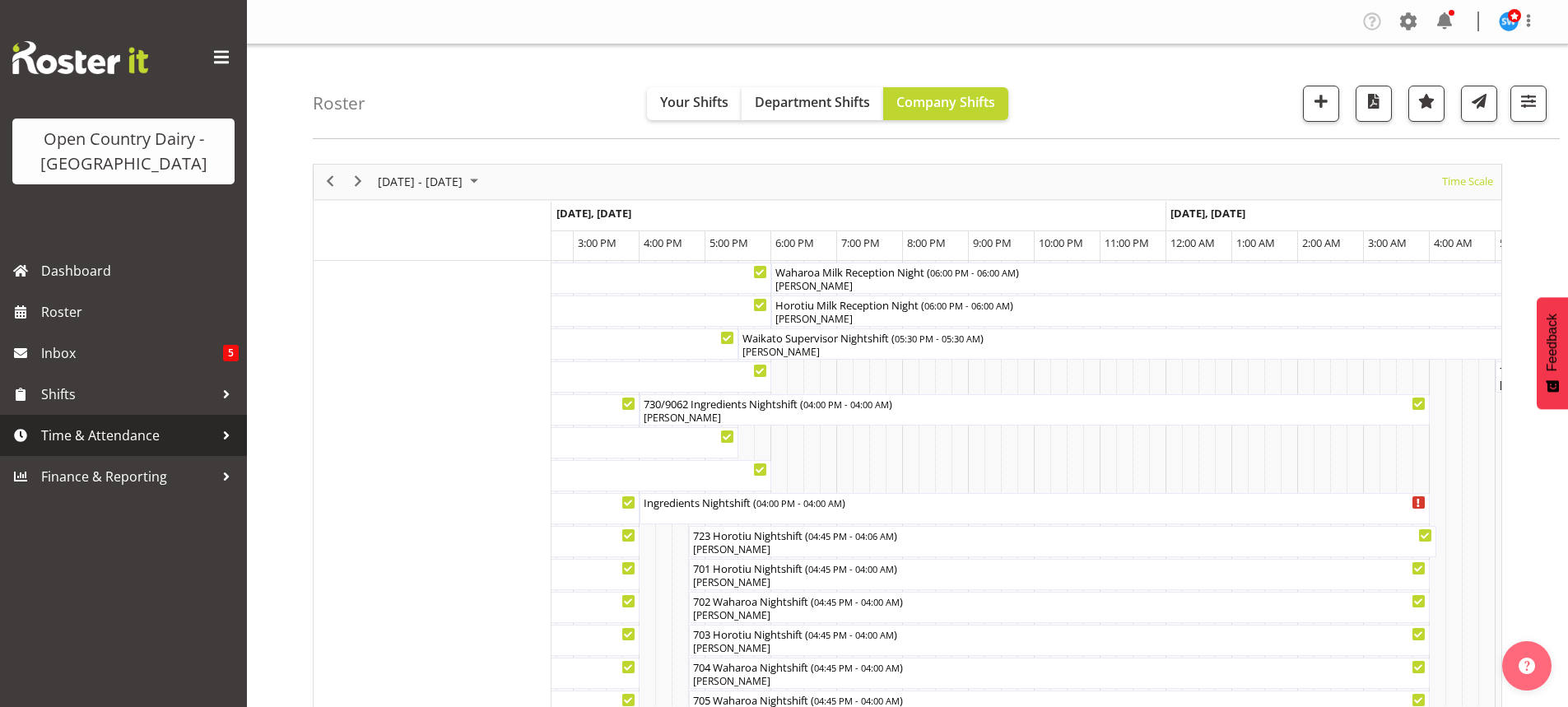
click at [104, 434] on span "Time & Attendance" at bounding box center [127, 434] width 173 height 24
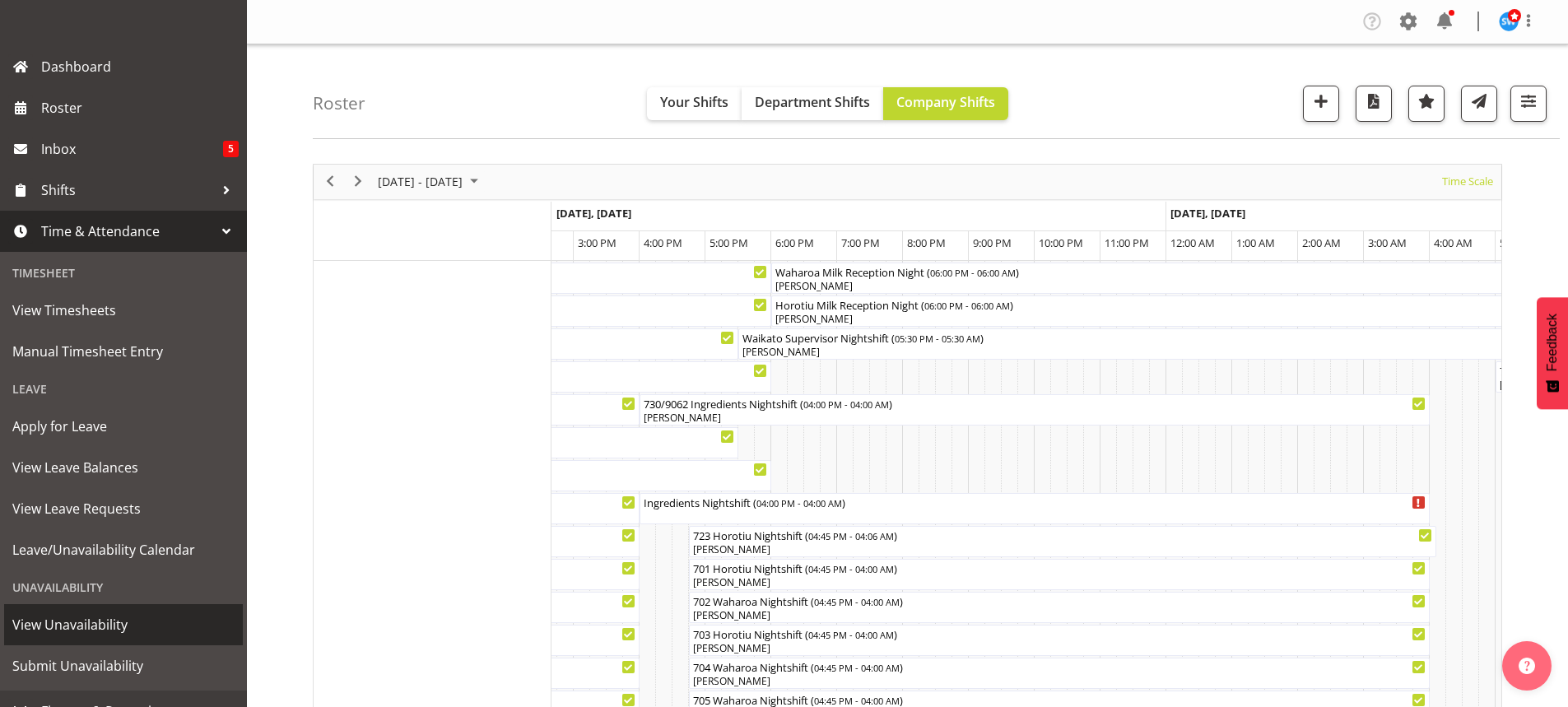
scroll to position [229, 0]
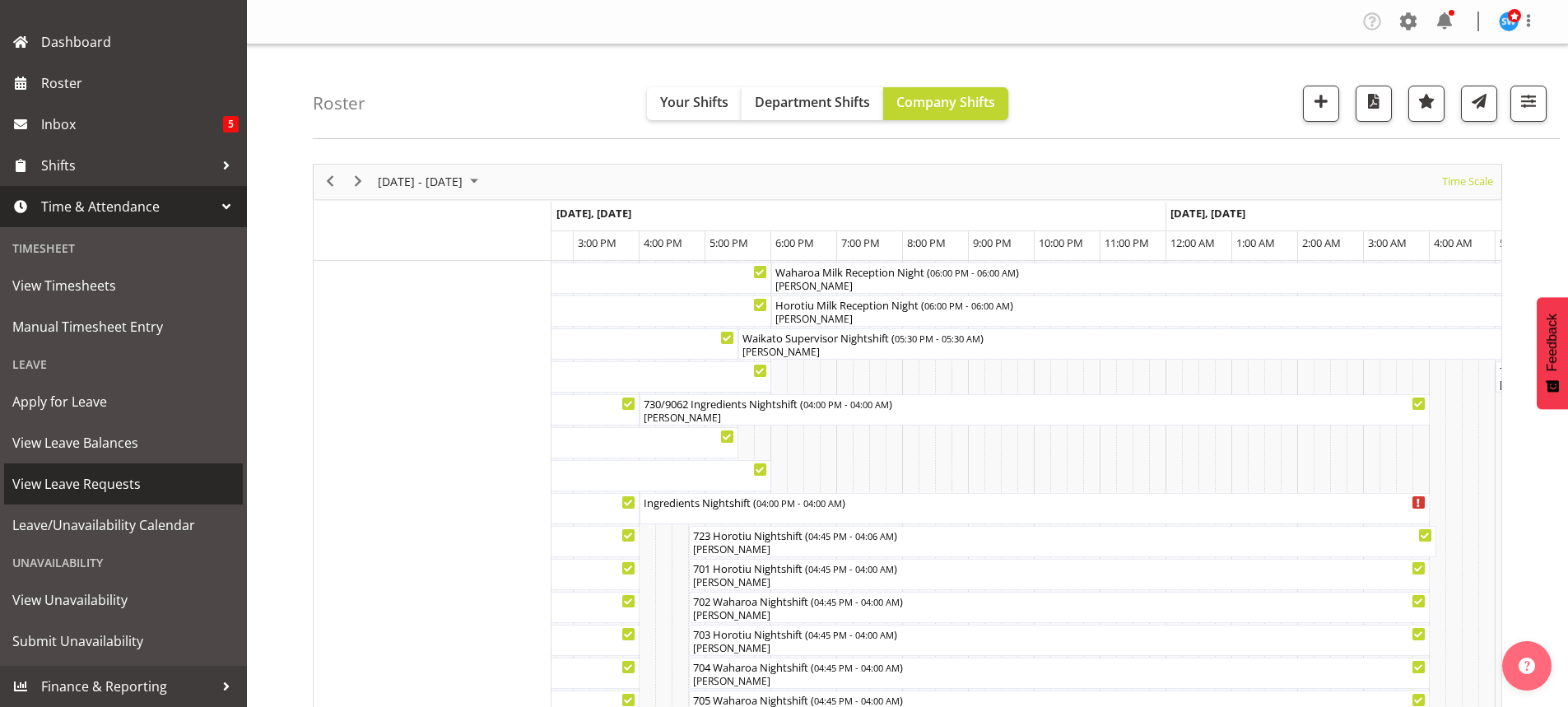
click at [82, 481] on span "View Leave Requests" at bounding box center [123, 483] width 222 height 24
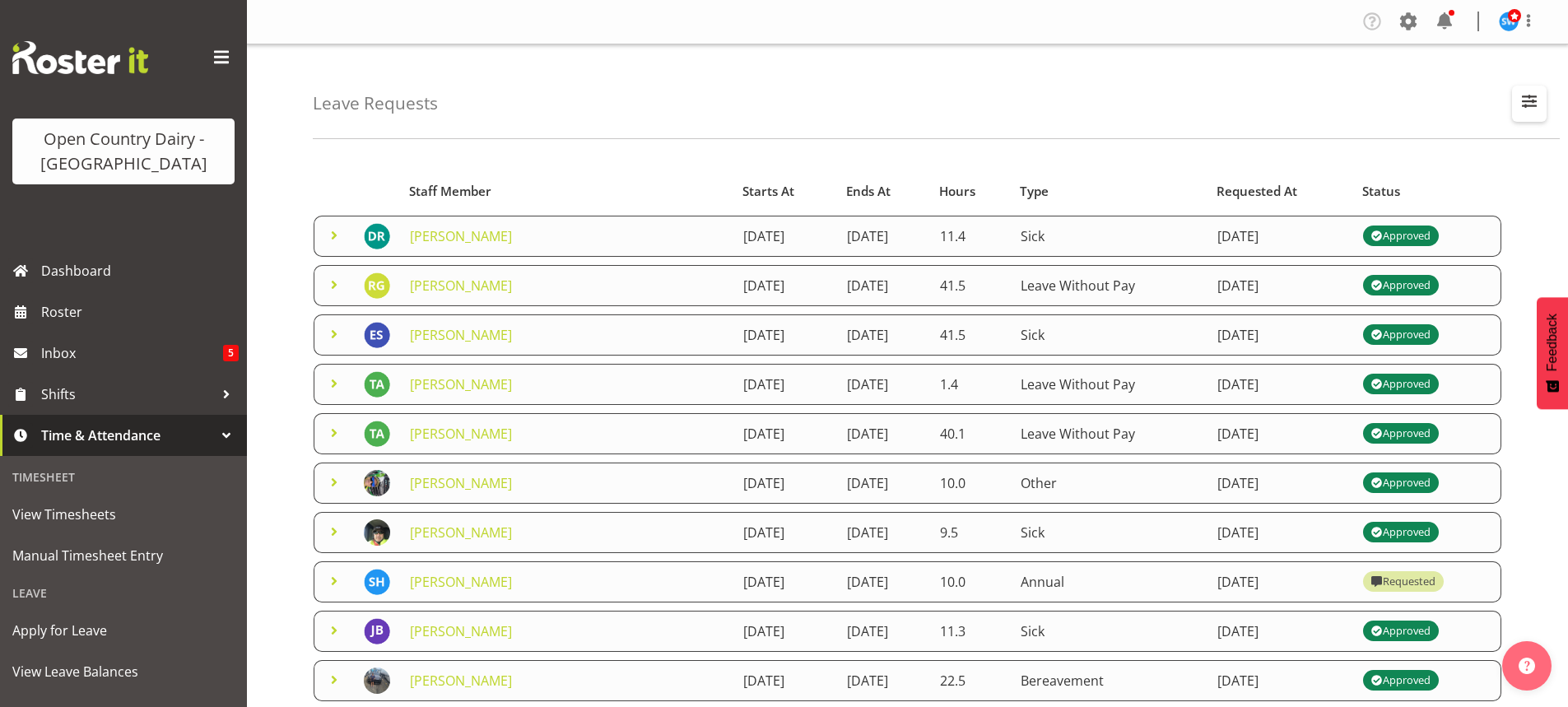
click at [1529, 94] on span "button" at bounding box center [1529, 101] width 21 height 21
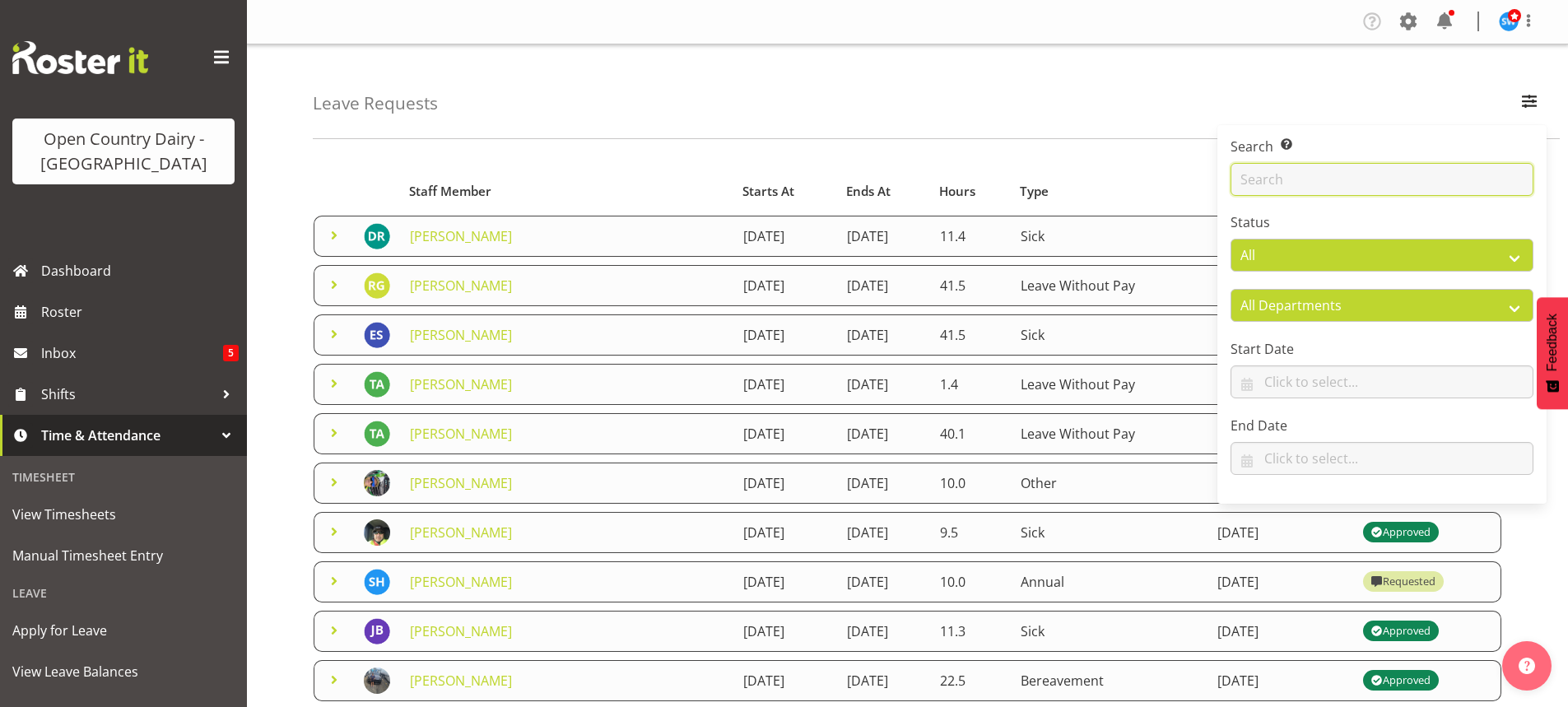
click at [1293, 183] on input "text" at bounding box center [1382, 179] width 303 height 33
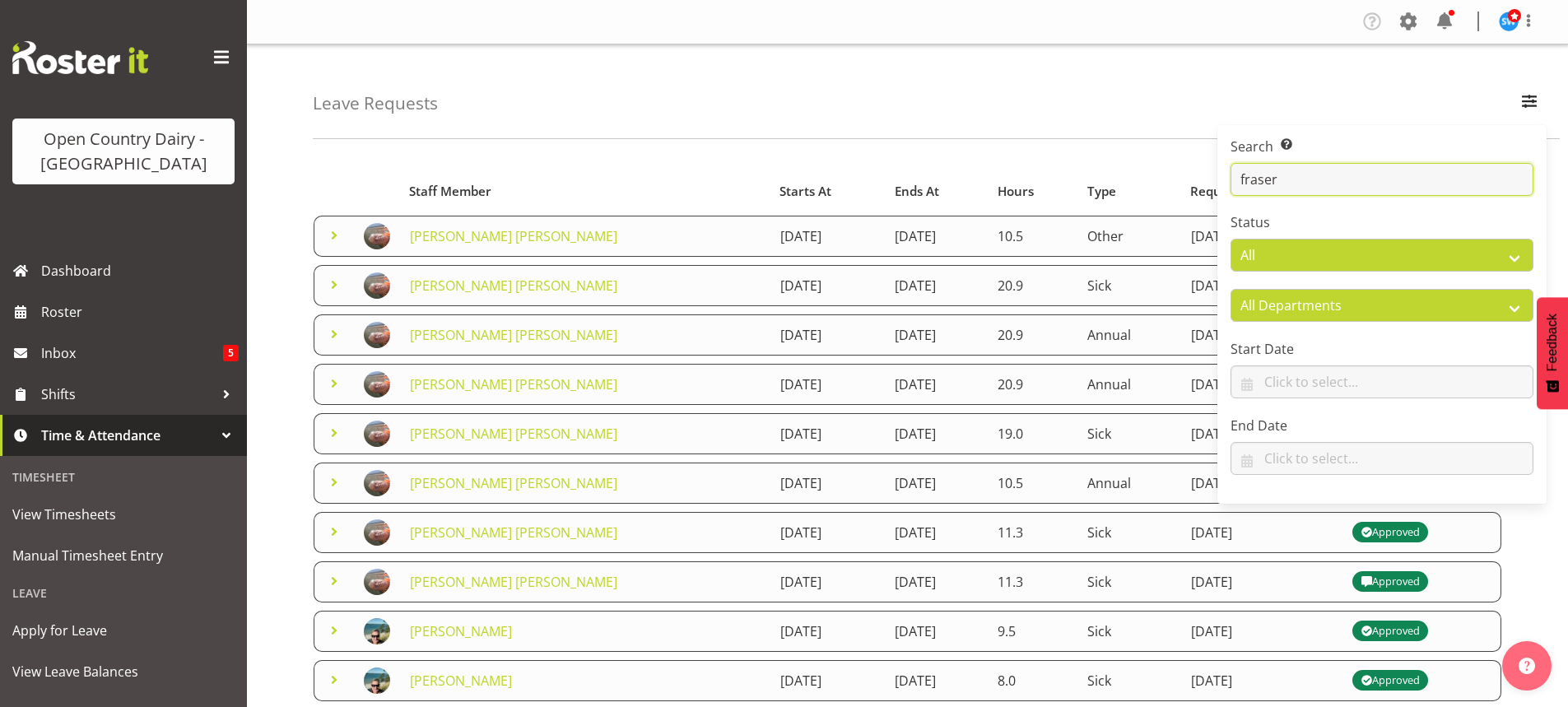
type input "fraser"
click at [1142, 110] on div "Leave Requests Search Search for a particular employee fraser Status All Approv…" at bounding box center [937, 92] width 1247 height 95
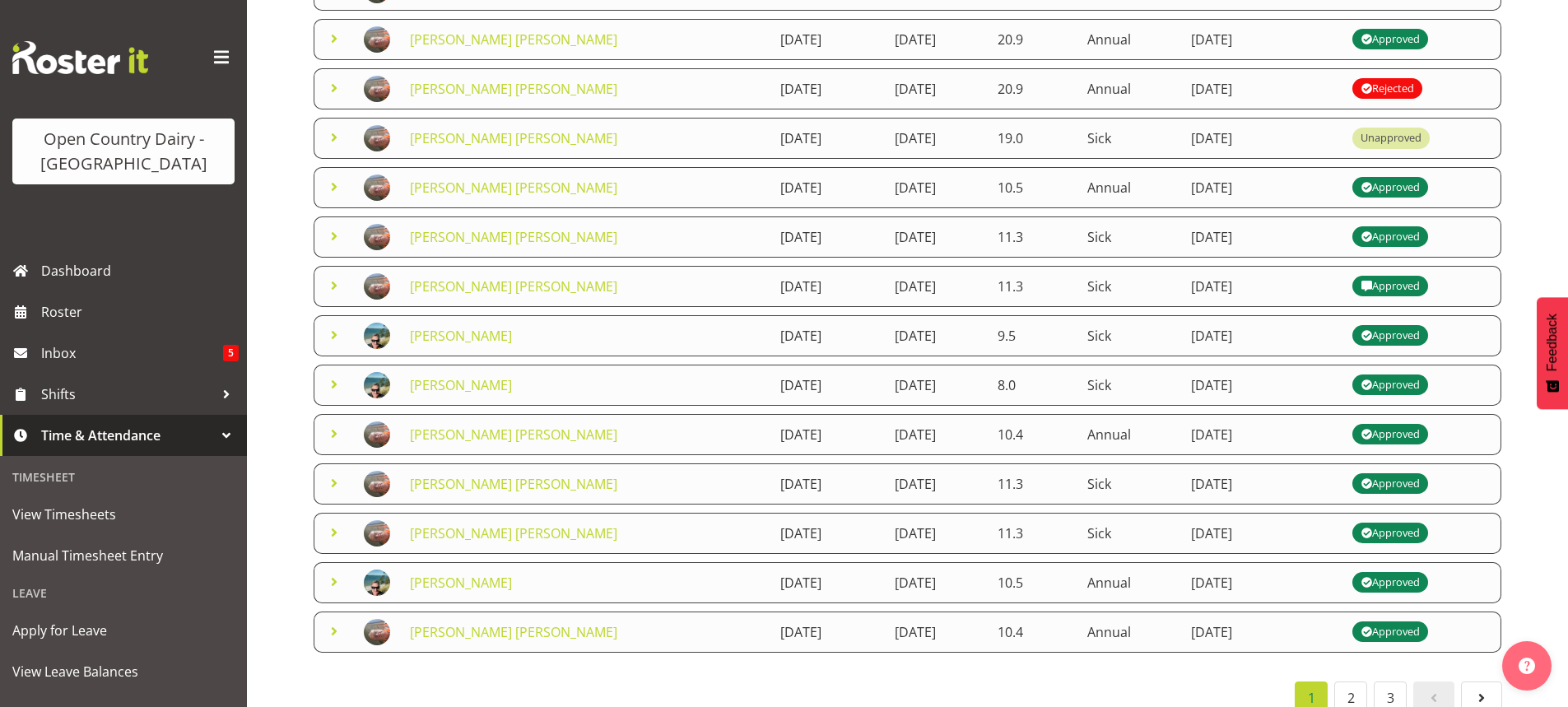
scroll to position [328, 0]
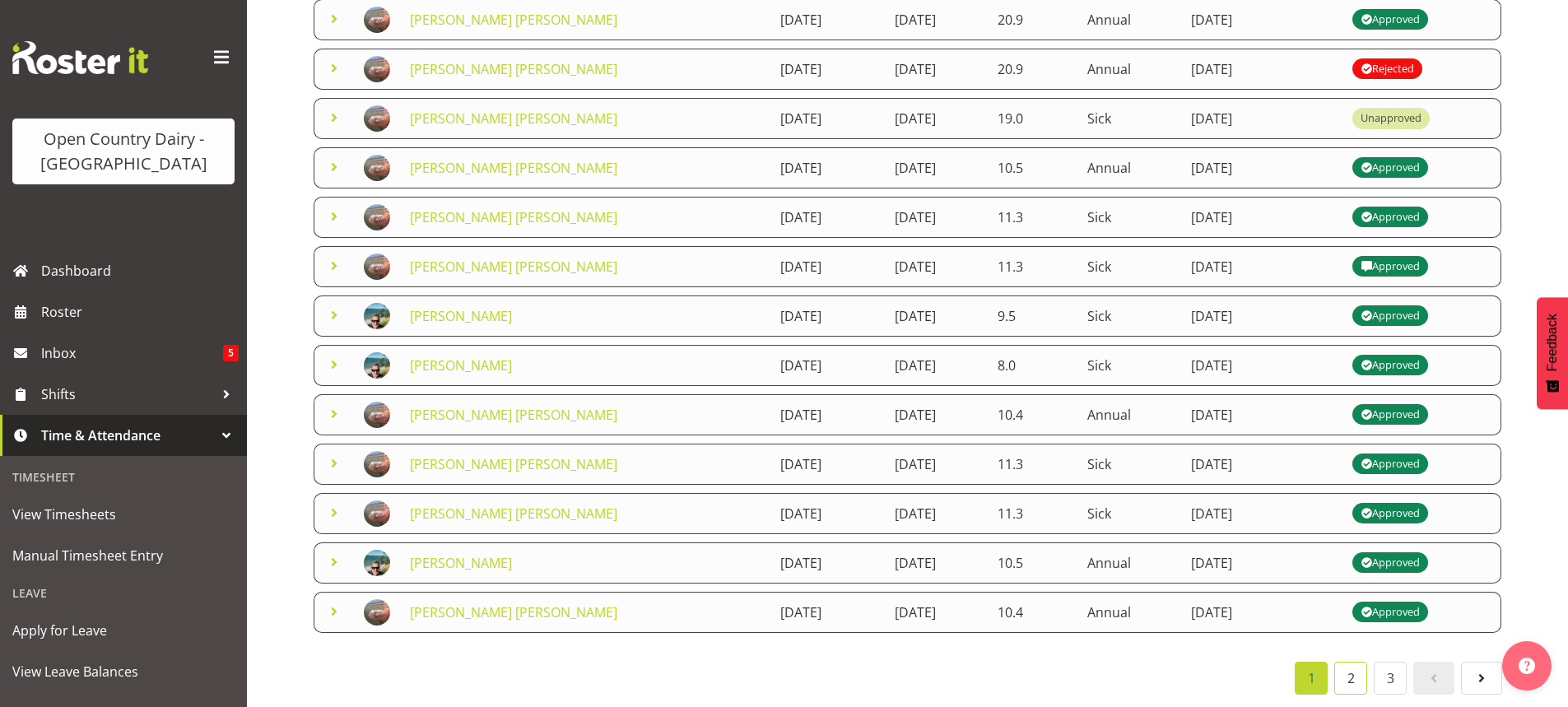
click at [1348, 668] on link "2" at bounding box center [1351, 679] width 33 height 33
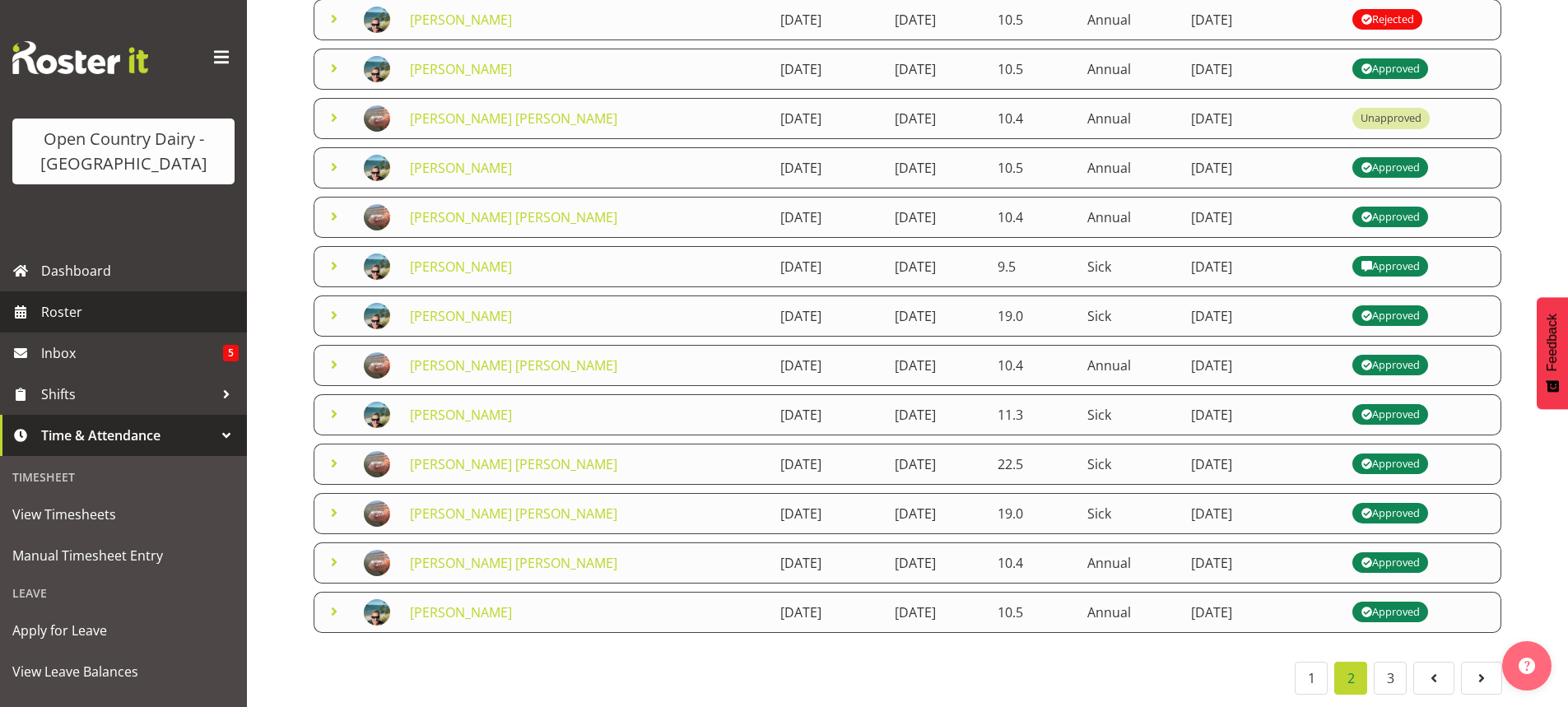
click at [56, 306] on span "Roster" at bounding box center [140, 311] width 198 height 24
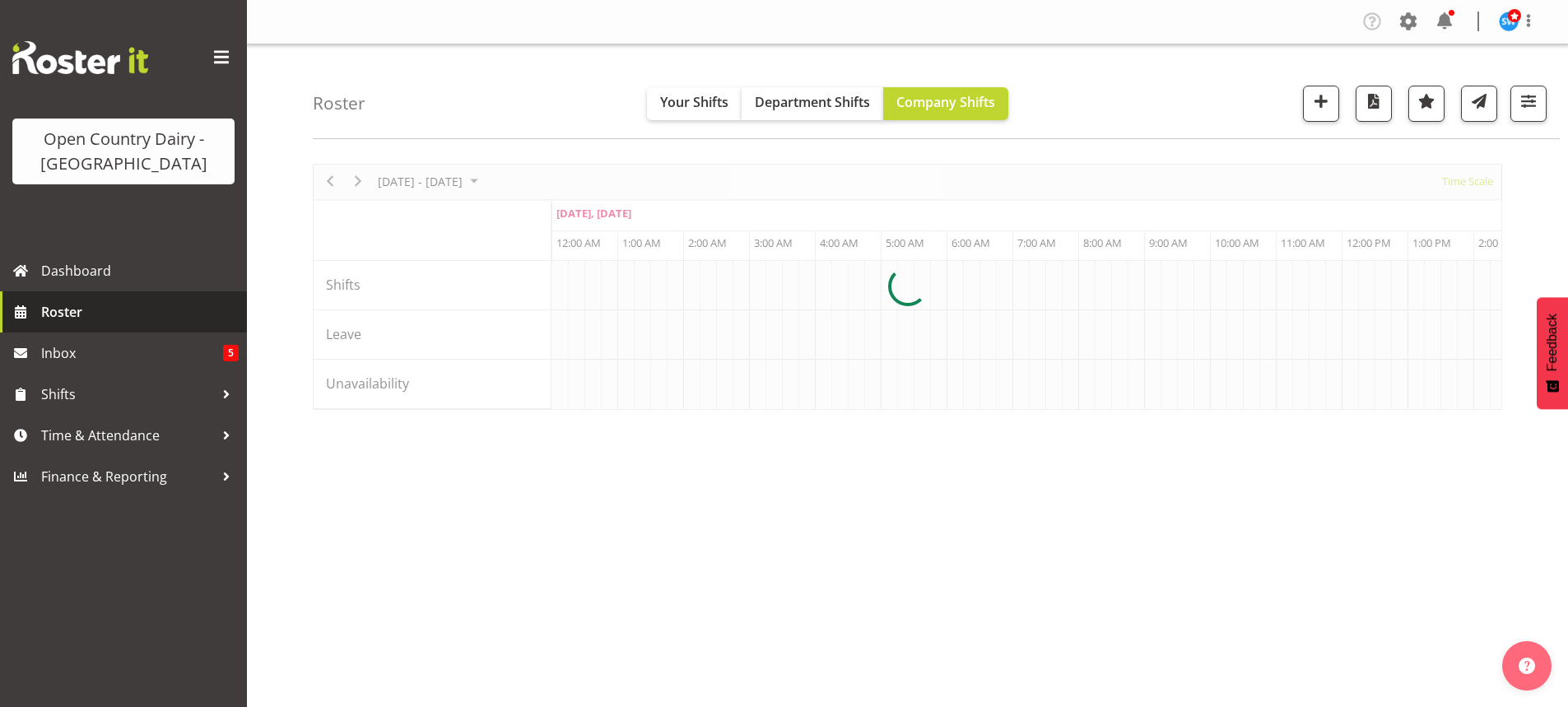
scroll to position [0, 3161]
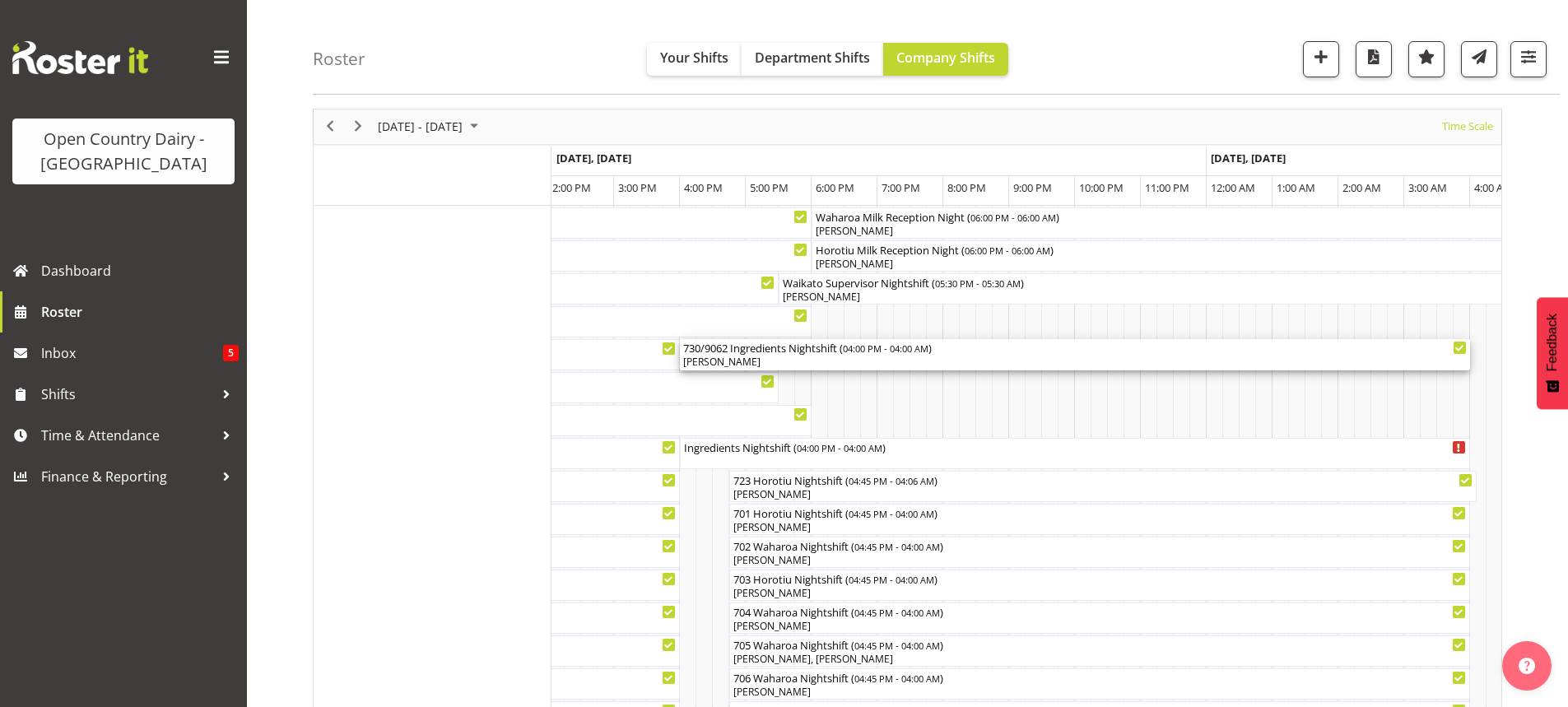
click at [807, 352] on div "730/9062 Ingredients Nightshift ( 04:00 PM - 04:00 AM )" at bounding box center [1075, 347] width 784 height 16
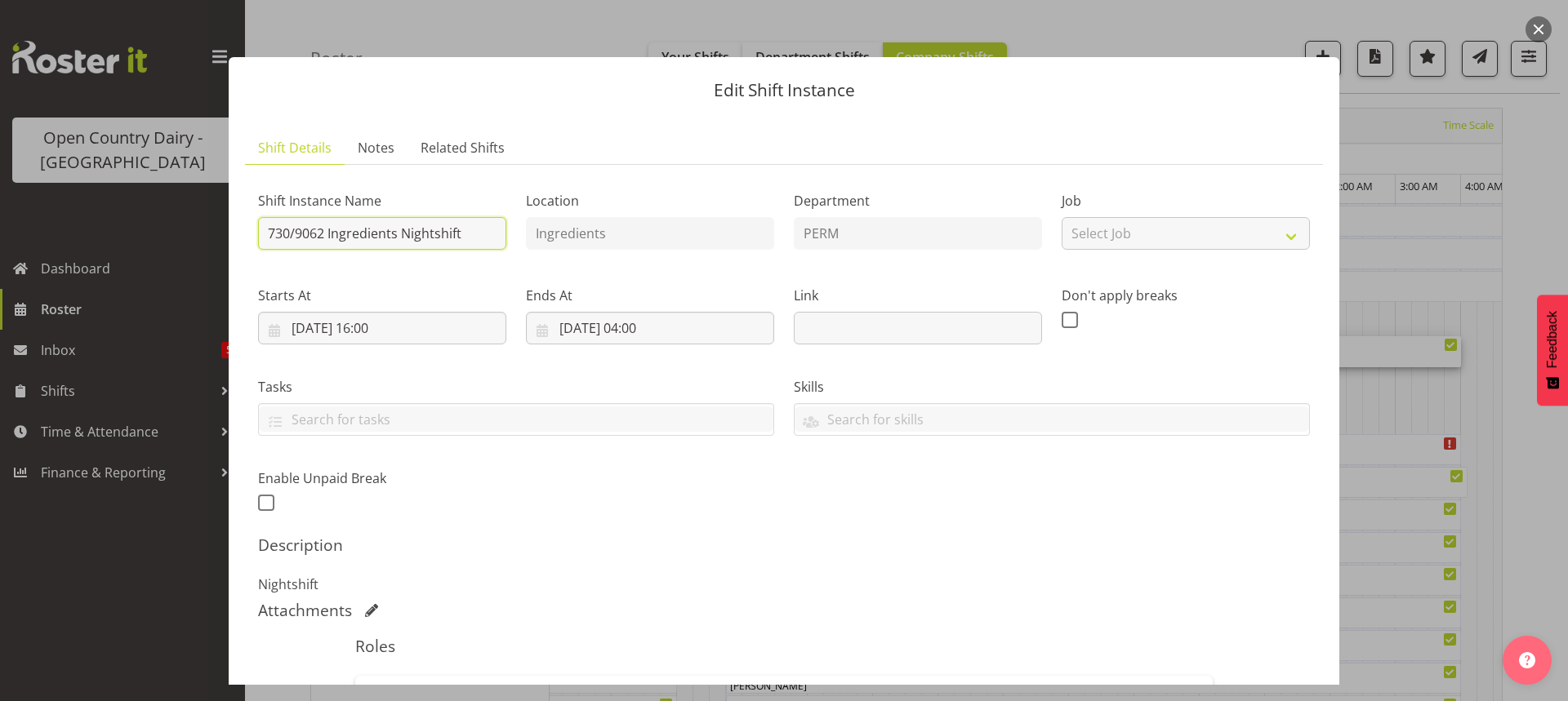
click at [466, 232] on input "730/9062 Ingredients Nightshift" at bounding box center [382, 234] width 248 height 33
type input "730/9062 Perm ex Tatua to [GEOGRAPHIC_DATA], milk home in 733/9072"
click at [390, 335] on input "[DATE] 16:00" at bounding box center [382, 328] width 248 height 33
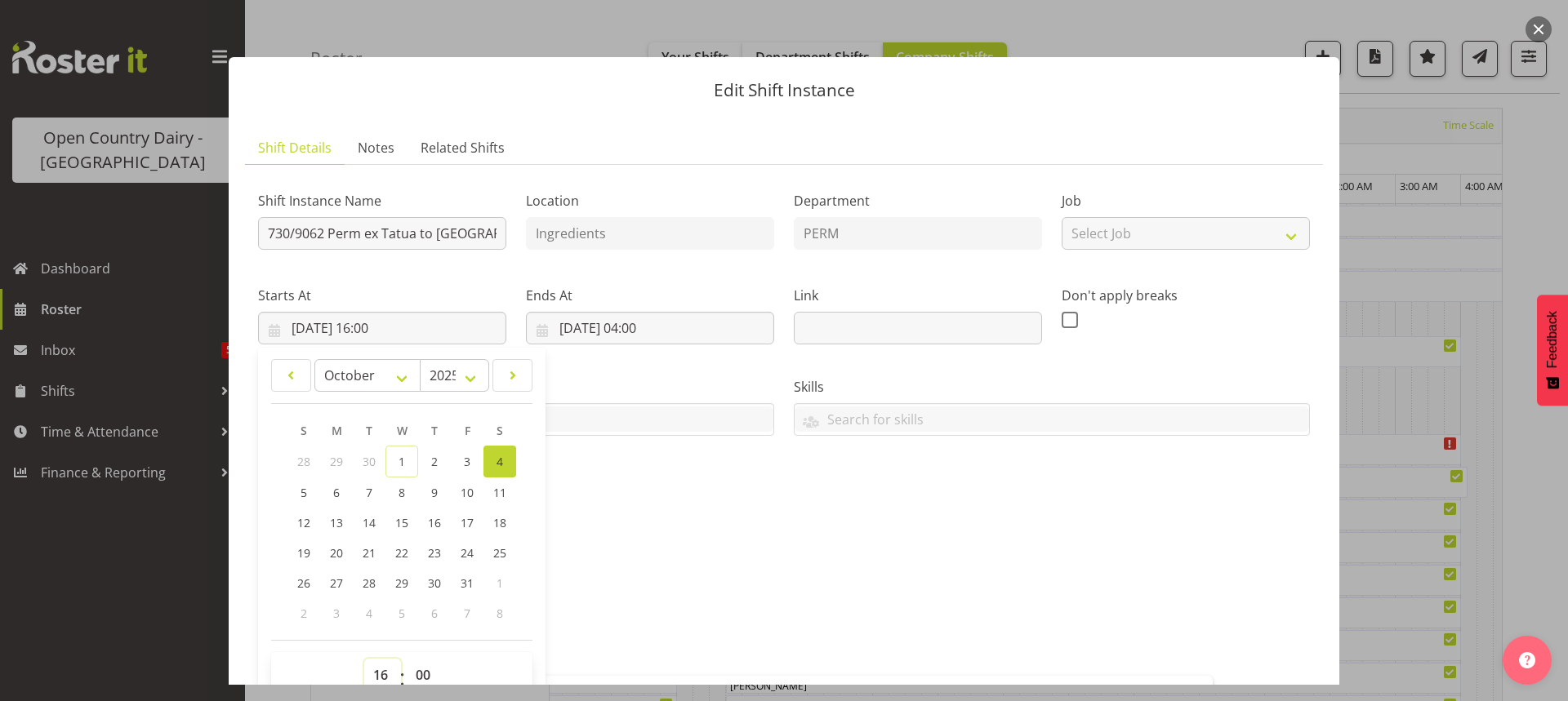
click at [375, 666] on select "00 01 02 03 04 05 06 07 08 09 10 11 12 13 14 15 16 17 18 19 20 21 22 23" at bounding box center [383, 675] width 37 height 33
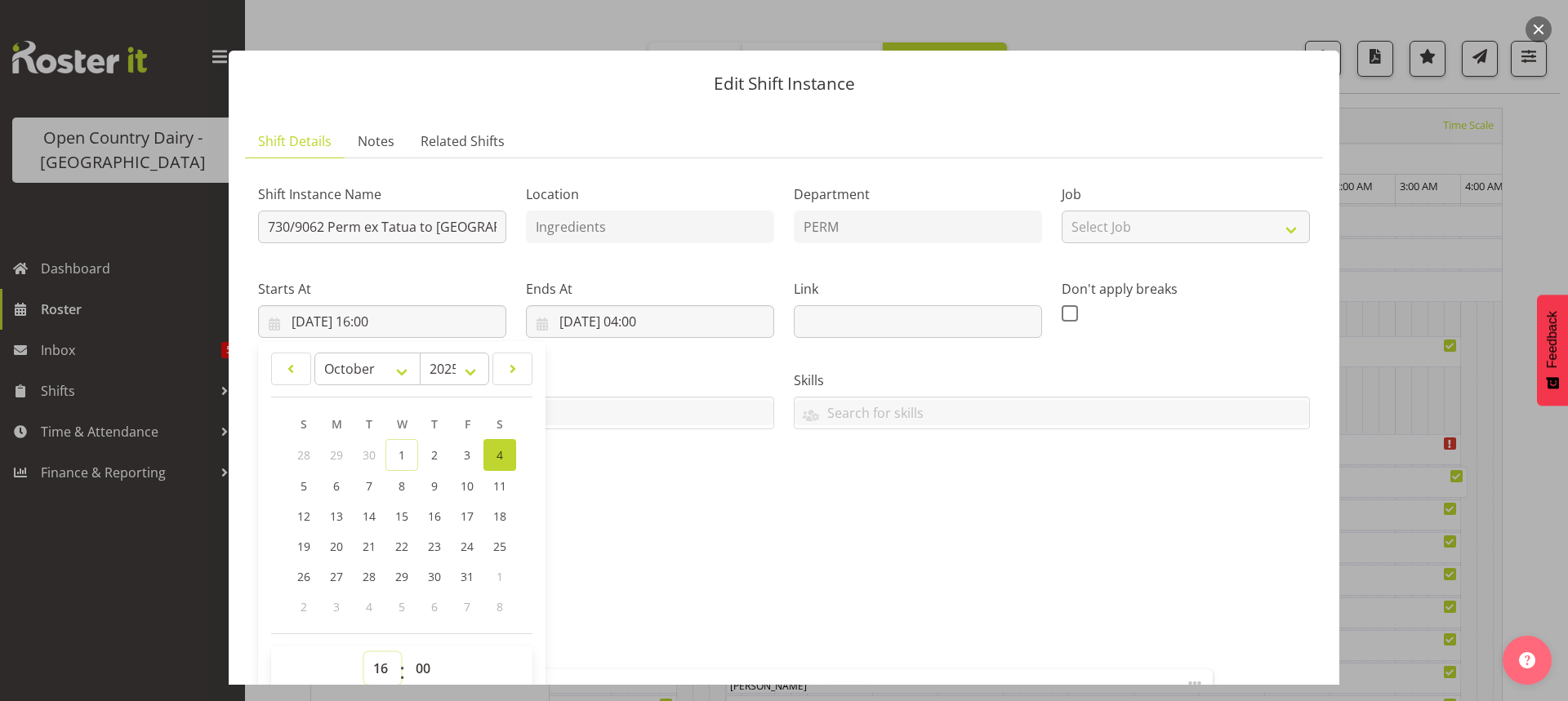
select select "17"
click at [365, 652] on select "00 01 02 03 04 05 06 07 08 09 10 11 12 13 14 15 16 17 18 19 20 21 22 23" at bounding box center [383, 668] width 37 height 33
type input "[DATE] 17:00"
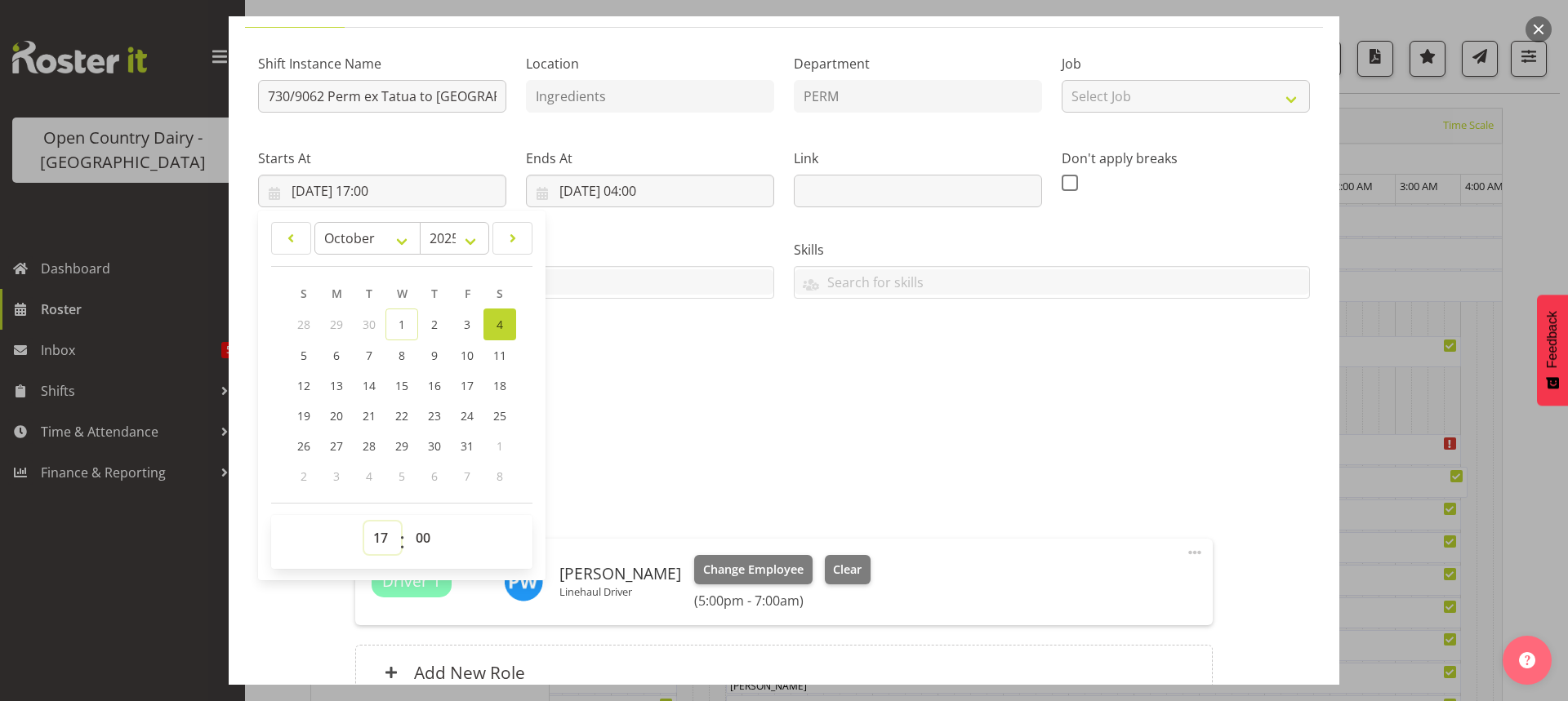
scroll to position [298, 0]
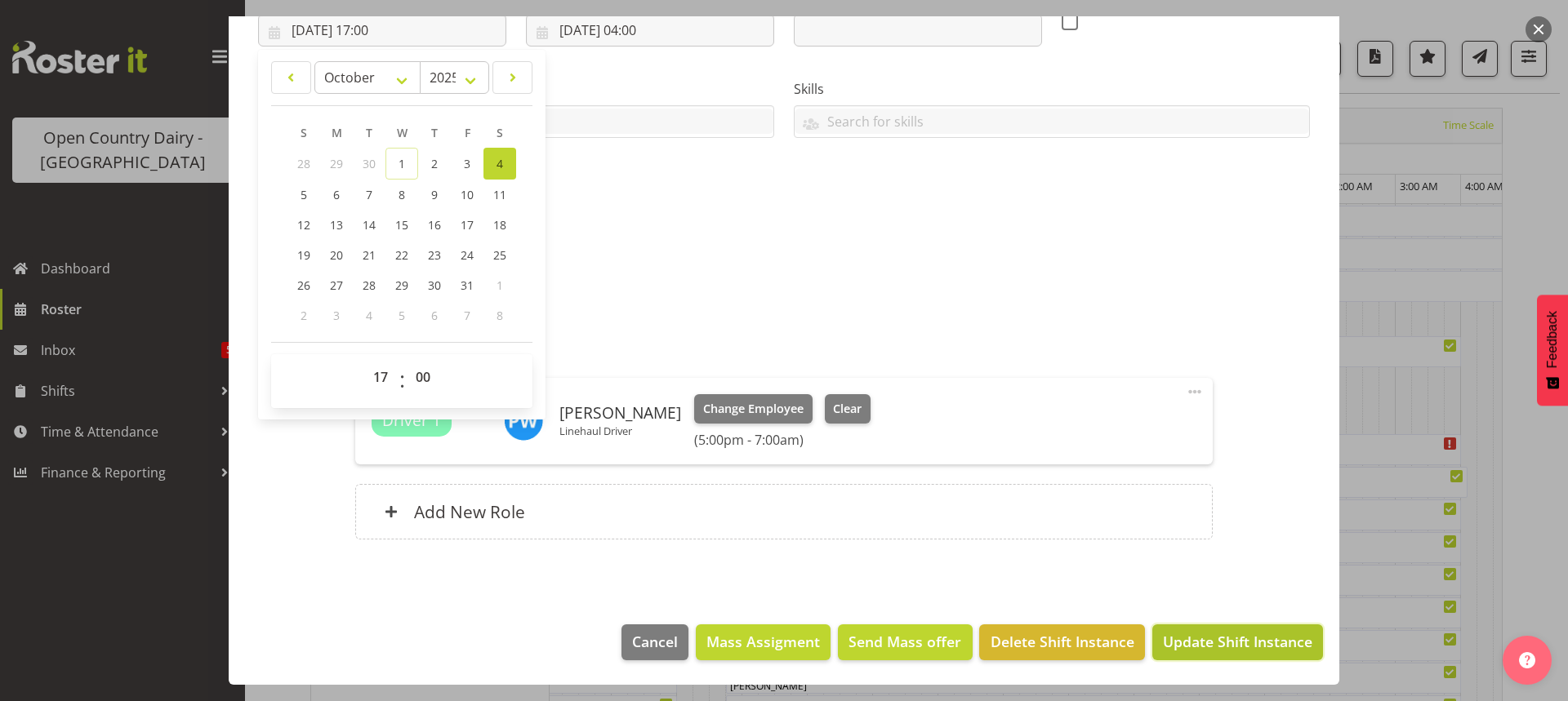
click at [1199, 642] on span "Update Shift Instance" at bounding box center [1237, 641] width 149 height 21
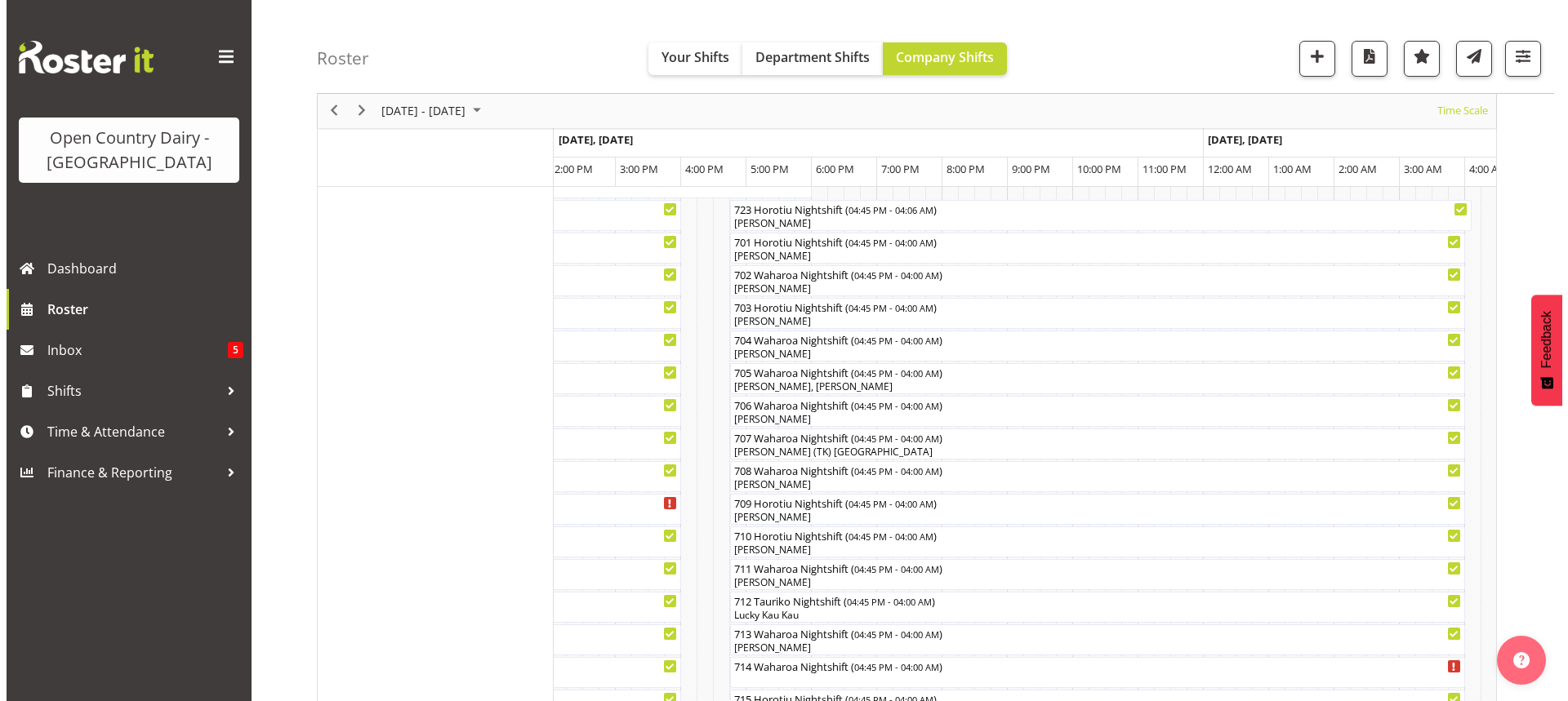
scroll to position [300, 0]
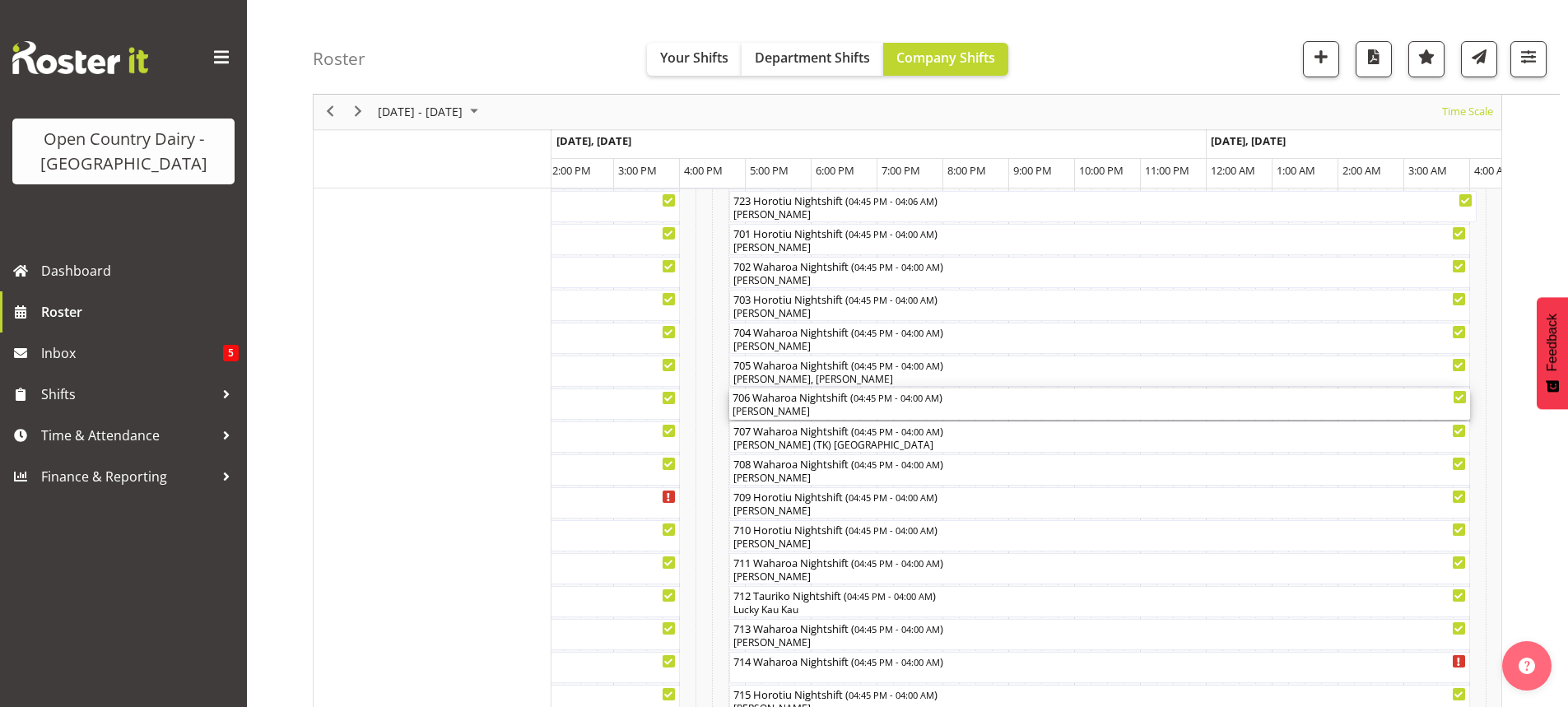
click at [841, 406] on div "[PERSON_NAME]" at bounding box center [1100, 411] width 734 height 15
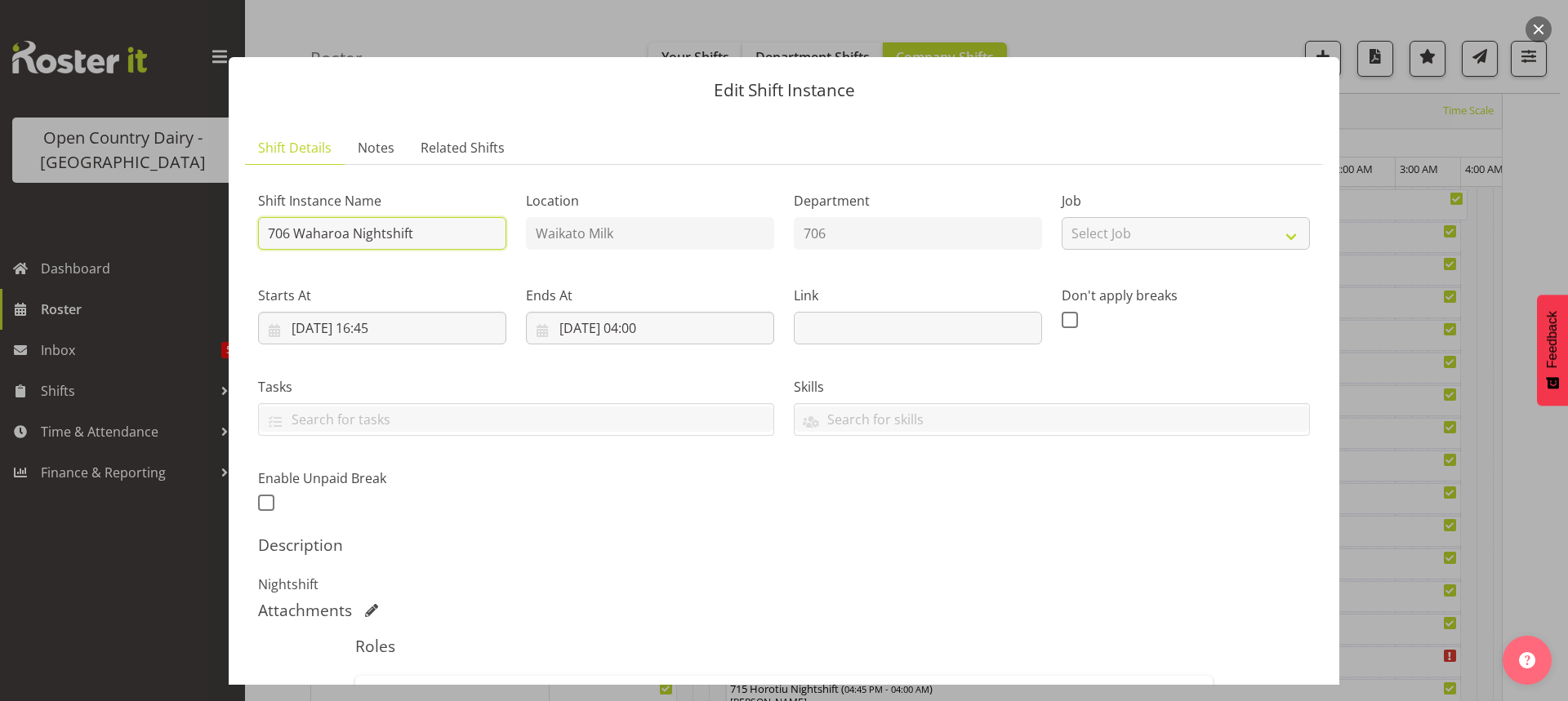
click at [443, 233] on input "706 Waharoa Nightshift" at bounding box center [382, 234] width 248 height 33
type input "7"
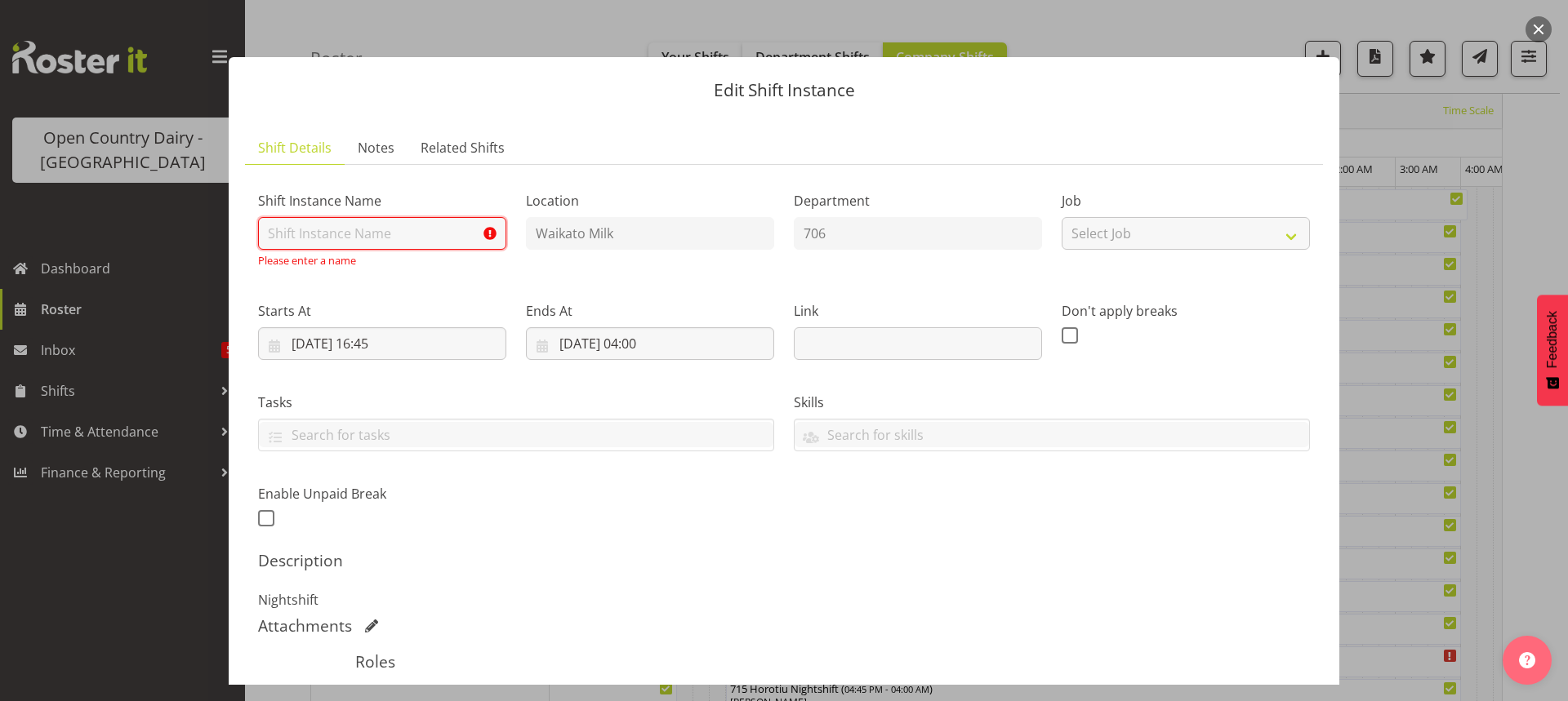
scroll to position [0, 0]
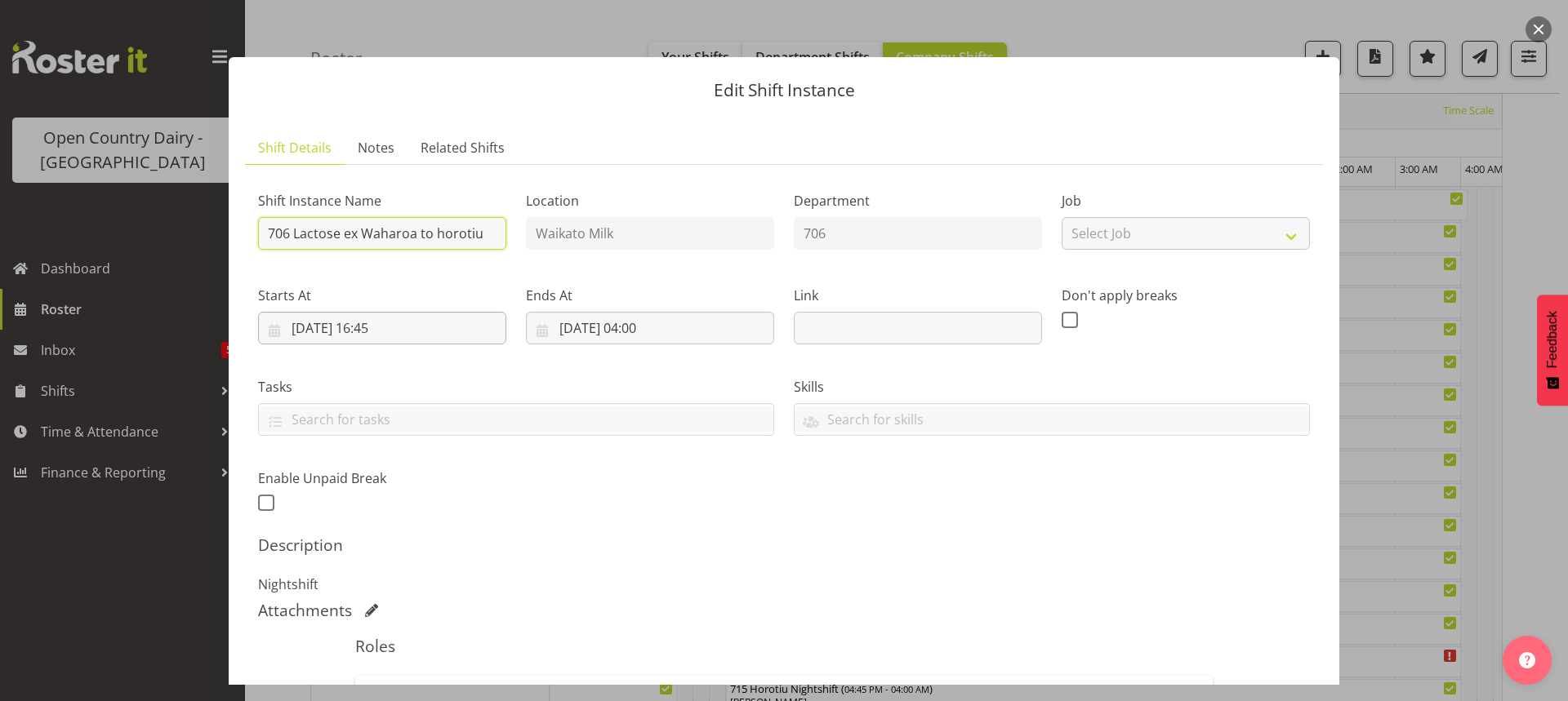
type input "706 Lactose ex Waharoa to horotiu"
click at [392, 325] on input "[DATE] 16:45" at bounding box center [382, 328] width 248 height 33
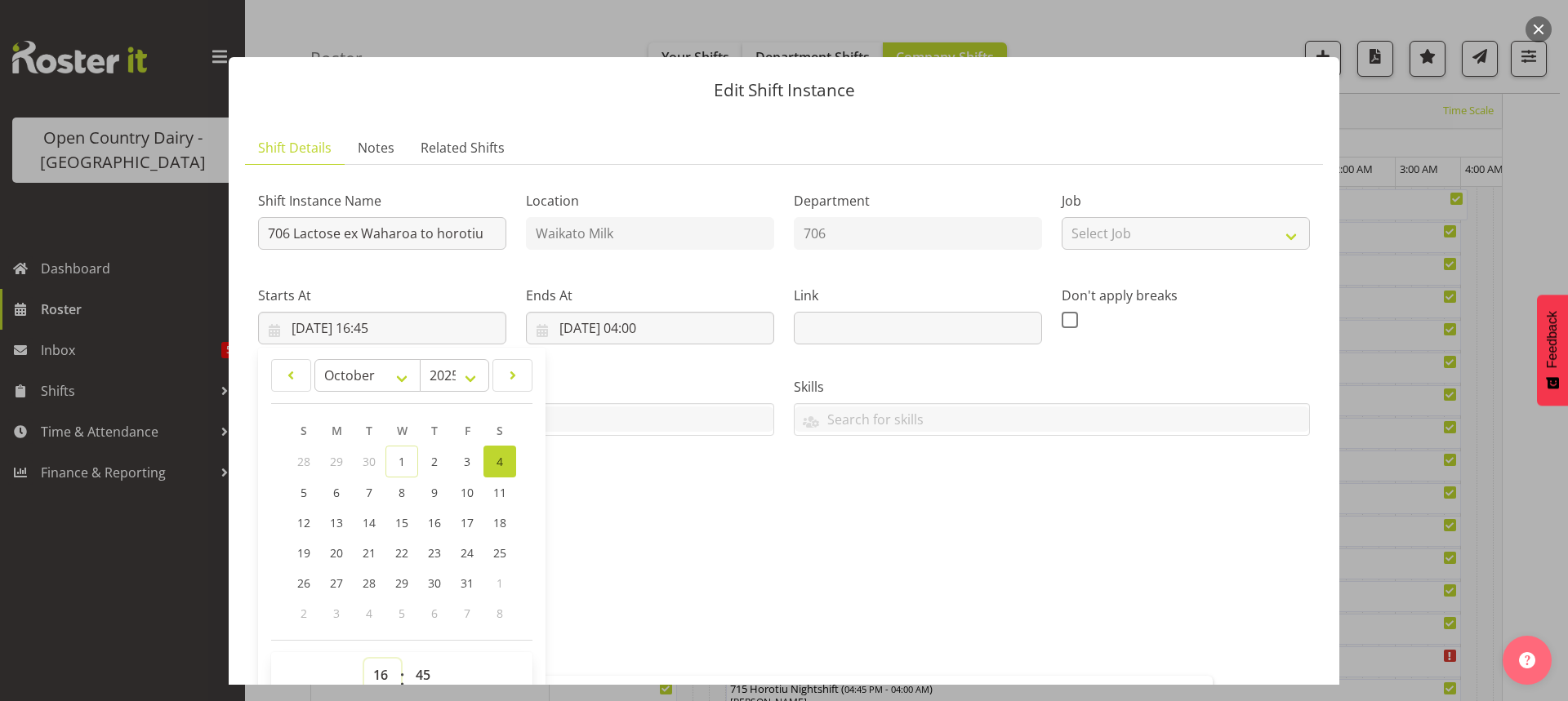
click at [381, 671] on select "00 01 02 03 04 05 06 07 08 09 10 11 12 13 14 15 16 17 18 19 20 21 22 23" at bounding box center [383, 675] width 37 height 33
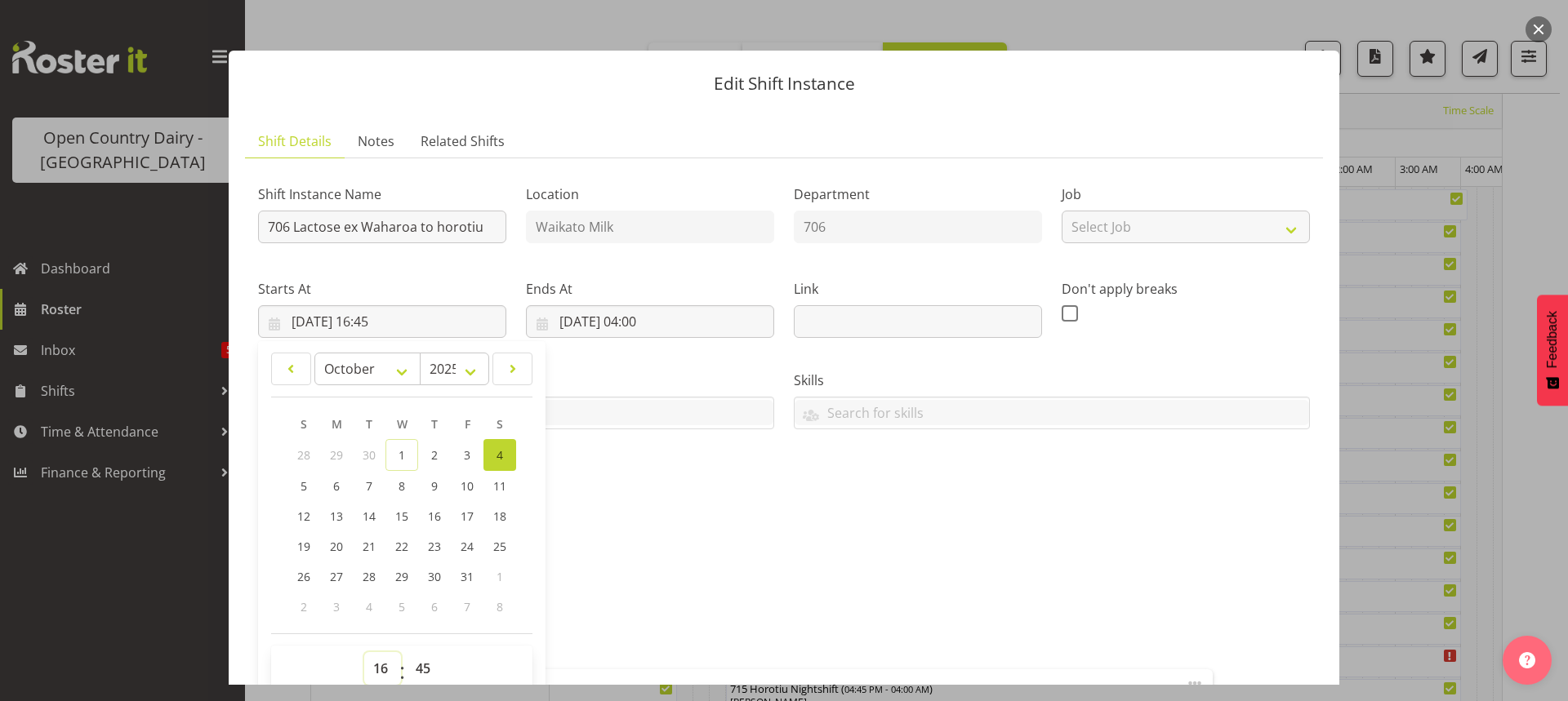
select select "17"
click at [365, 652] on select "00 01 02 03 04 05 06 07 08 09 10 11 12 13 14 15 16 17 18 19 20 21 22 23" at bounding box center [383, 668] width 37 height 33
type input "04/10/2025, 17:45"
drag, startPoint x: 424, startPoint y: 667, endPoint x: 422, endPoint y: 652, distance: 15.1
click at [424, 666] on select "00 01 02 03 04 05 06 07 08 09 10 11 12 13 14 15 16 17 18 19 20 21 22 23 24 25 2…" at bounding box center [425, 668] width 37 height 33
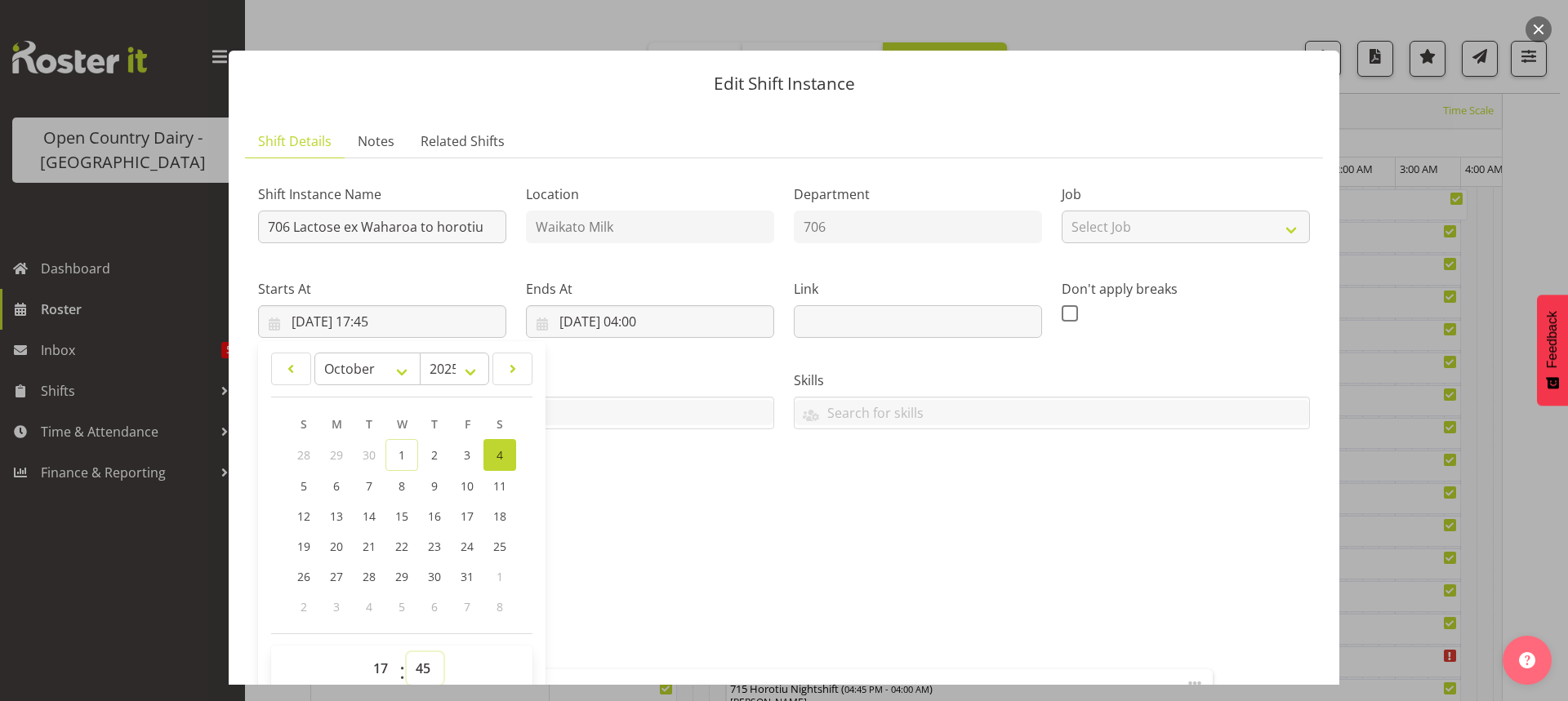
select select "0"
click at [407, 652] on select "00 01 02 03 04 05 06 07 08 09 10 11 12 13 14 15 16 17 18 19 20 21 22 23 24 25 2…" at bounding box center [425, 668] width 37 height 33
type input "04/10/2025, 17:00"
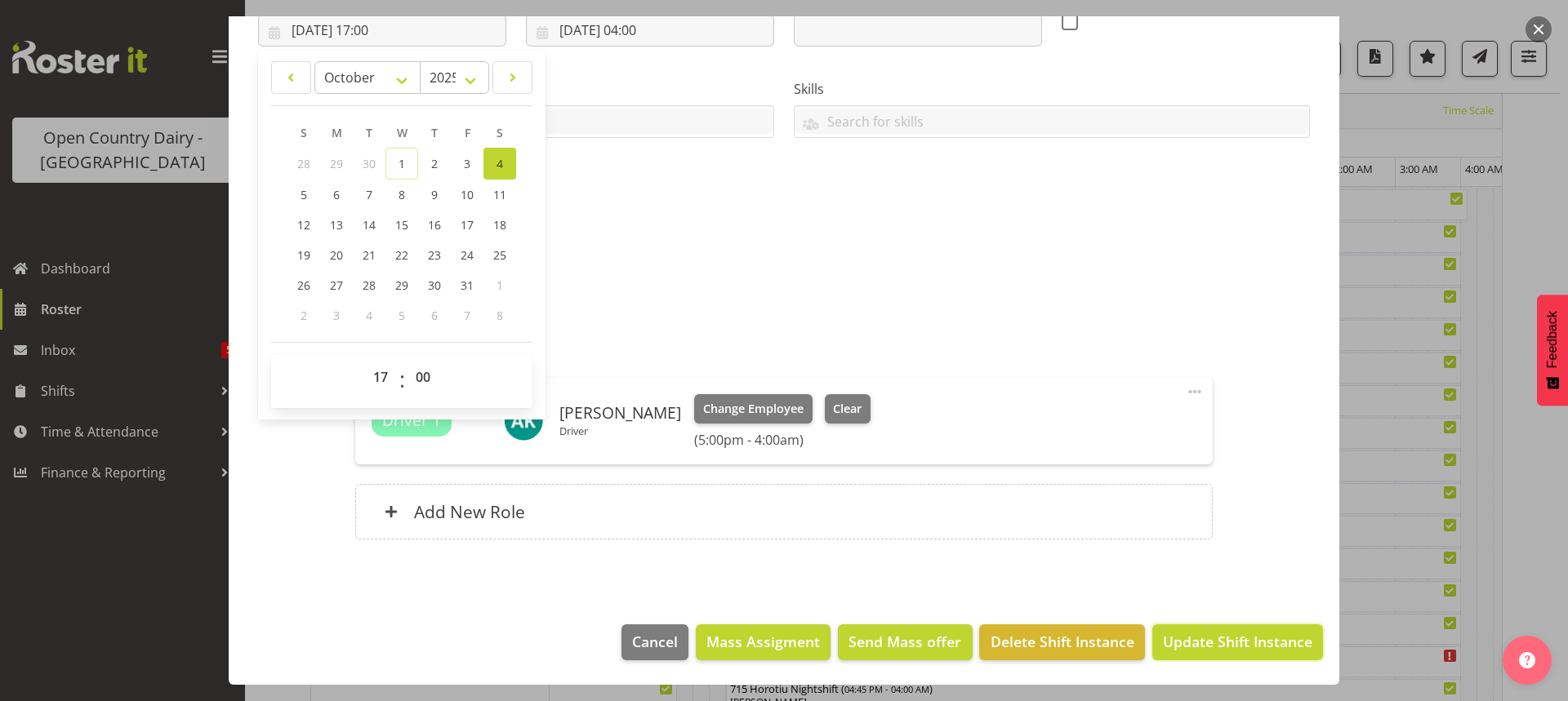
click at [1208, 645] on span "Update Shift Instance" at bounding box center [1237, 641] width 149 height 21
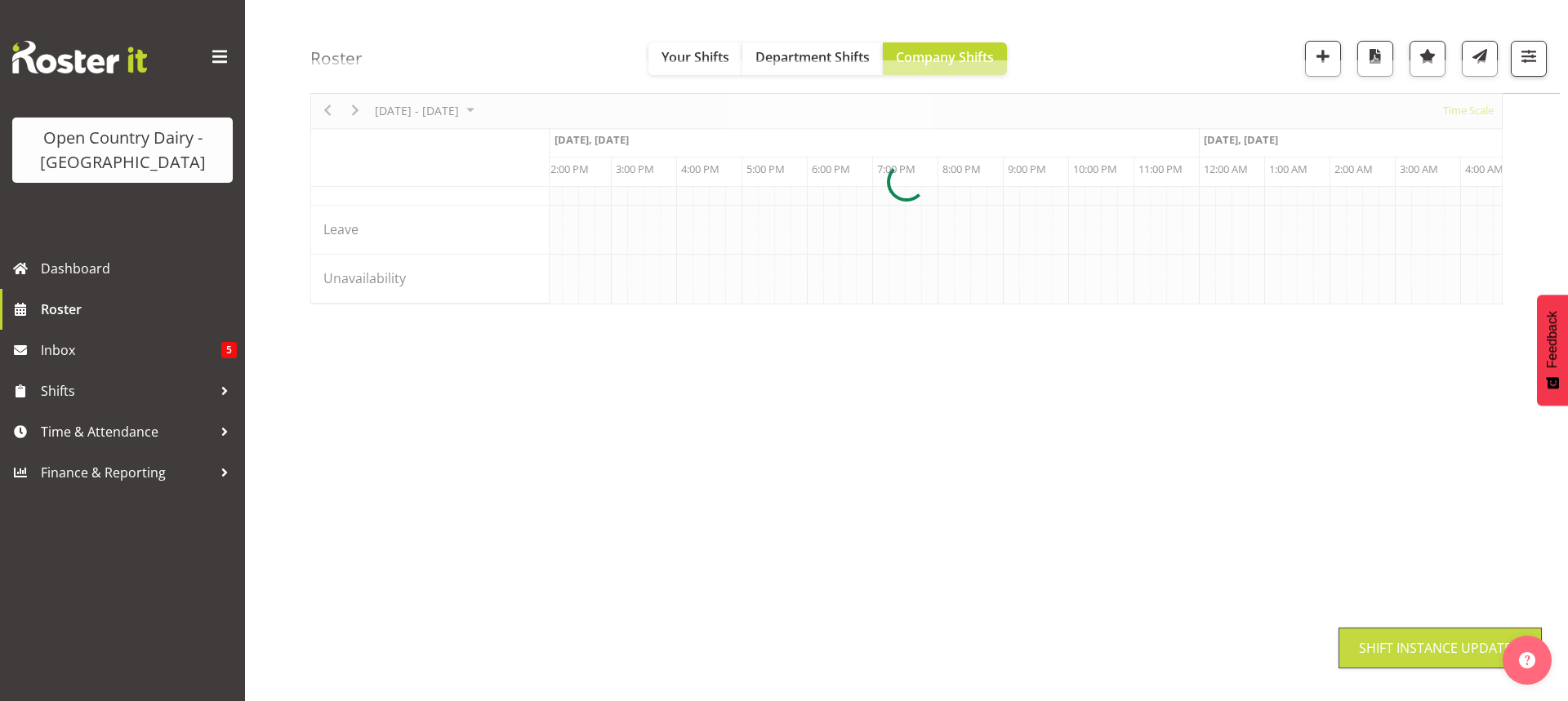
scroll to position [102, 0]
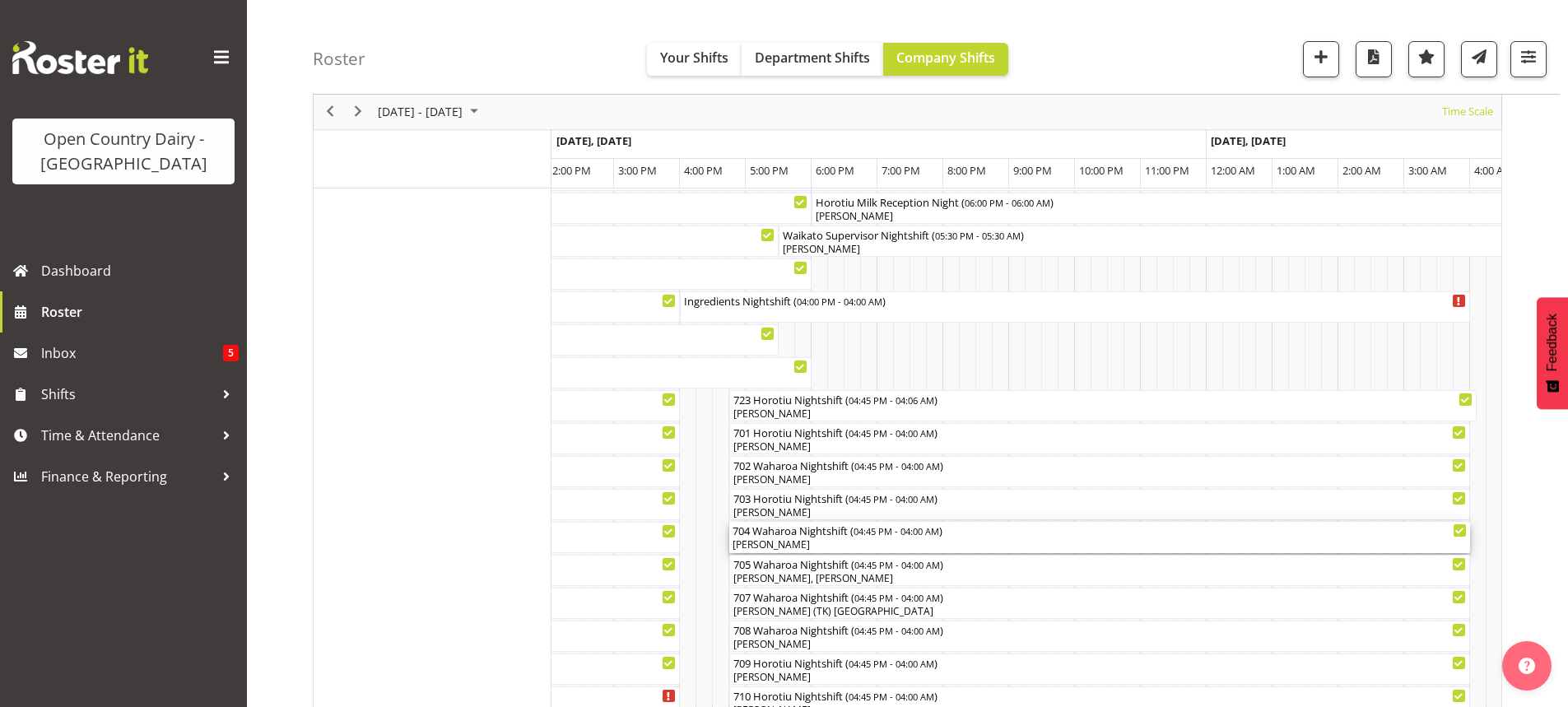
click at [787, 540] on div "[PERSON_NAME]" at bounding box center [1100, 544] width 734 height 15
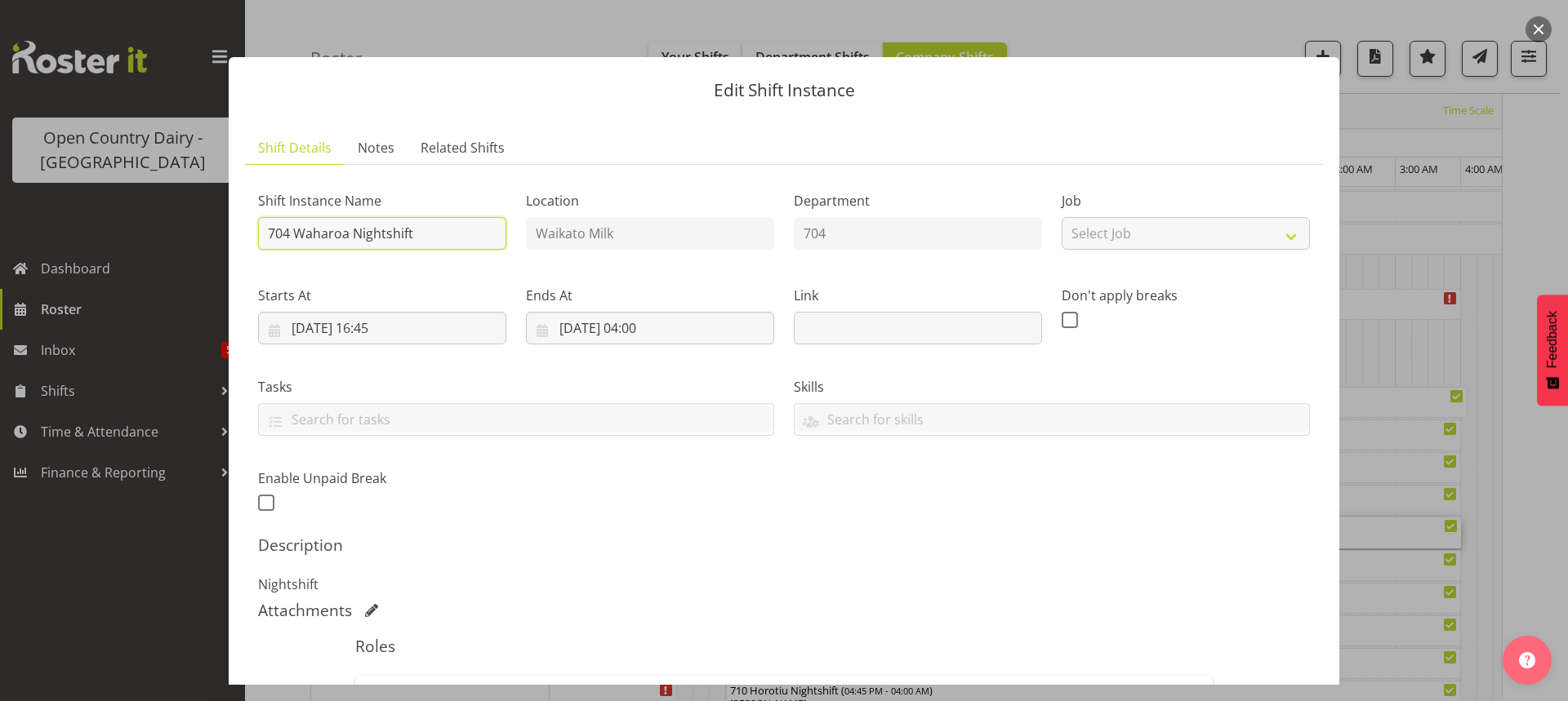
click at [437, 225] on input "704 Waharoa Nightshift" at bounding box center [382, 234] width 248 height 33
click at [409, 233] on input "704 Waharoa Perm ex Ttaua to Horotiu" at bounding box center [382, 234] width 248 height 33
click at [408, 233] on input "704 Waharoa Perm ex Ttaua to Horotiu" at bounding box center [382, 234] width 248 height 33
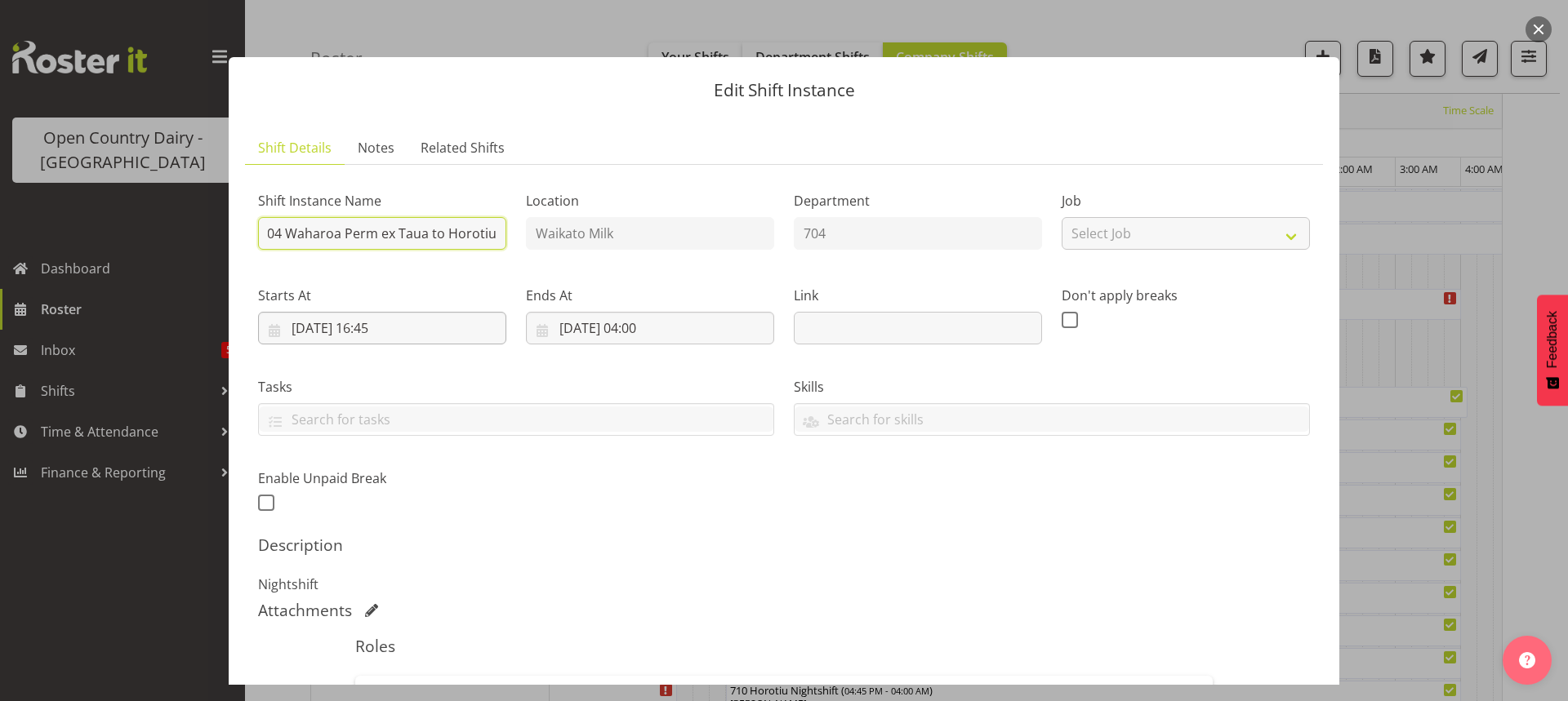
type input "704 Waharoa Perm ex Taua to Horotiu"
click at [394, 327] on input "04/10/2025, 16:45" at bounding box center [382, 328] width 248 height 33
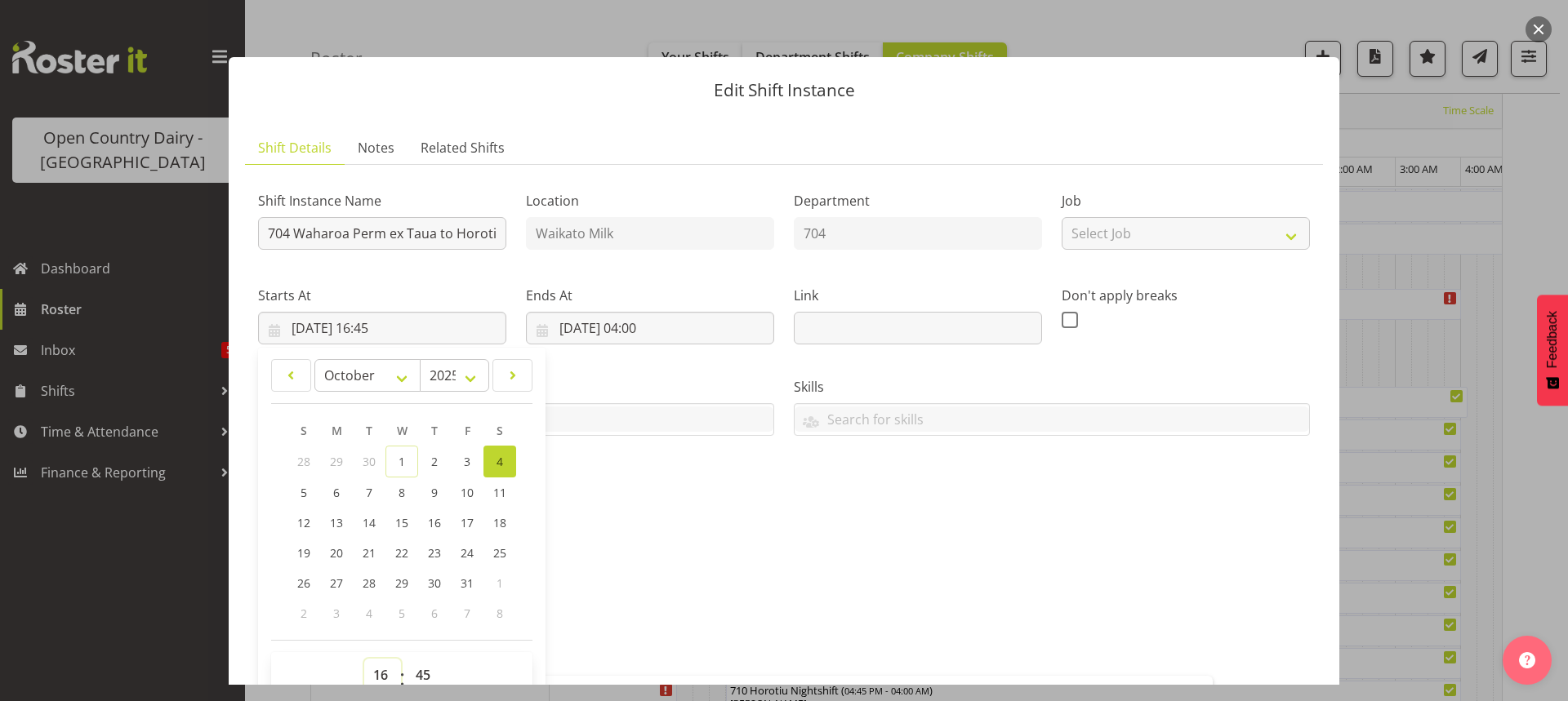
scroll to position [7, 0]
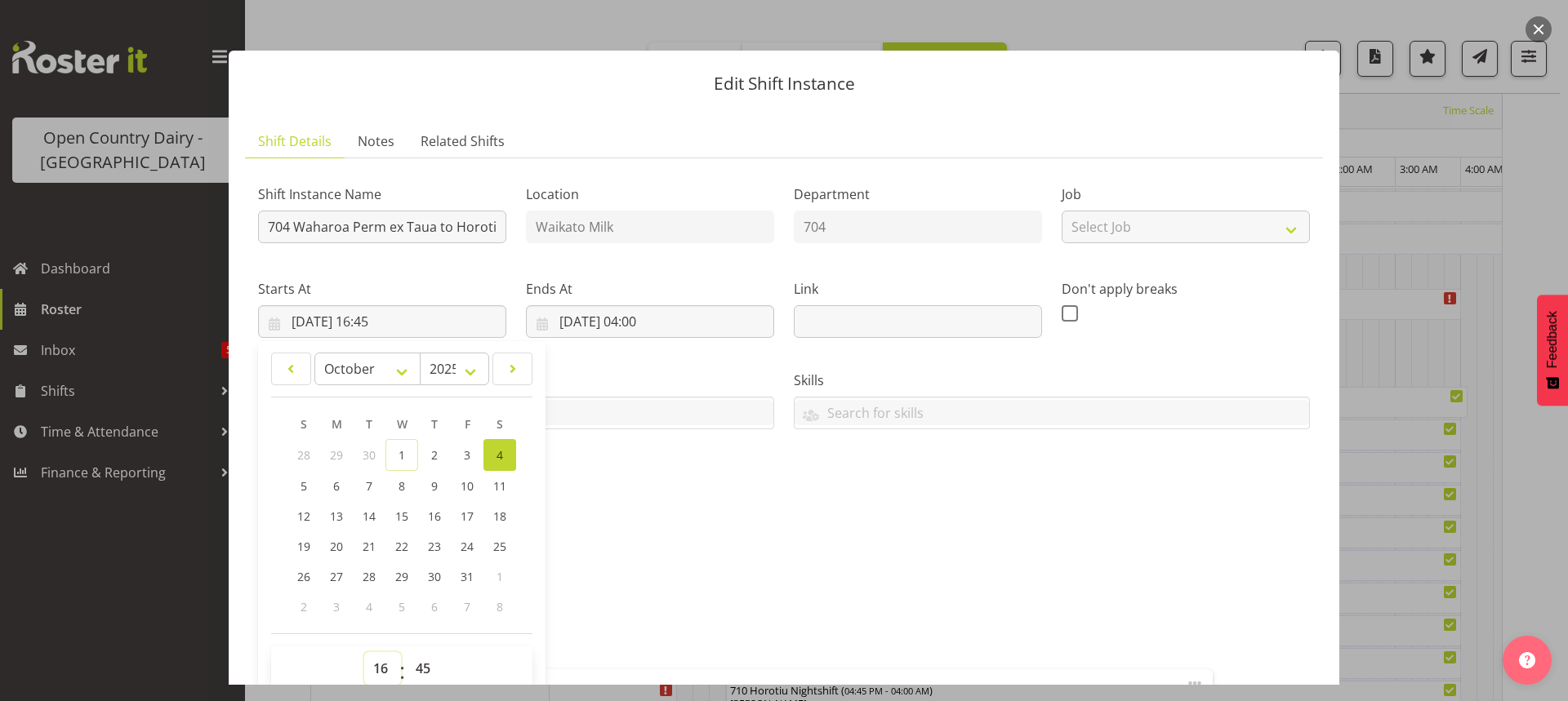
click at [374, 670] on select "00 01 02 03 04 05 06 07 08 09 10 11 12 13 14 15 16 17 18 19 20 21 22 23" at bounding box center [383, 668] width 37 height 33
select select "17"
click at [365, 652] on select "00 01 02 03 04 05 06 07 08 09 10 11 12 13 14 15 16 17 18 19 20 21 22 23" at bounding box center [383, 668] width 37 height 33
type input "04/10/2025, 17:45"
drag, startPoint x: 421, startPoint y: 669, endPoint x: 422, endPoint y: 652, distance: 17.0
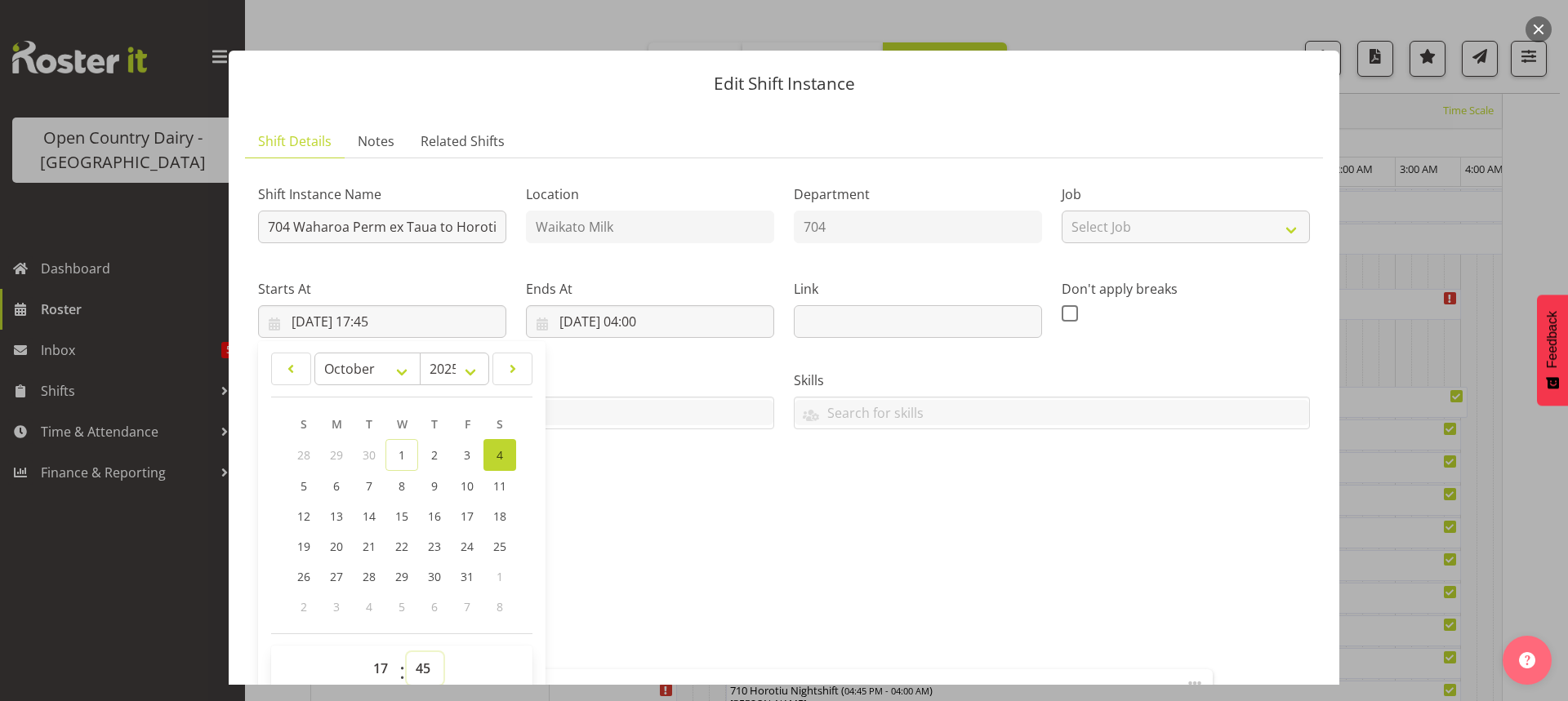
click at [422, 667] on select "00 01 02 03 04 05 06 07 08 09 10 11 12 13 14 15 16 17 18 19 20 21 22 23 24 25 2…" at bounding box center [425, 668] width 37 height 33
select select "0"
click at [407, 652] on select "00 01 02 03 04 05 06 07 08 09 10 11 12 13 14 15 16 17 18 19 20 21 22 23 24 25 2…" at bounding box center [425, 668] width 37 height 33
type input "04/10/2025, 17:00"
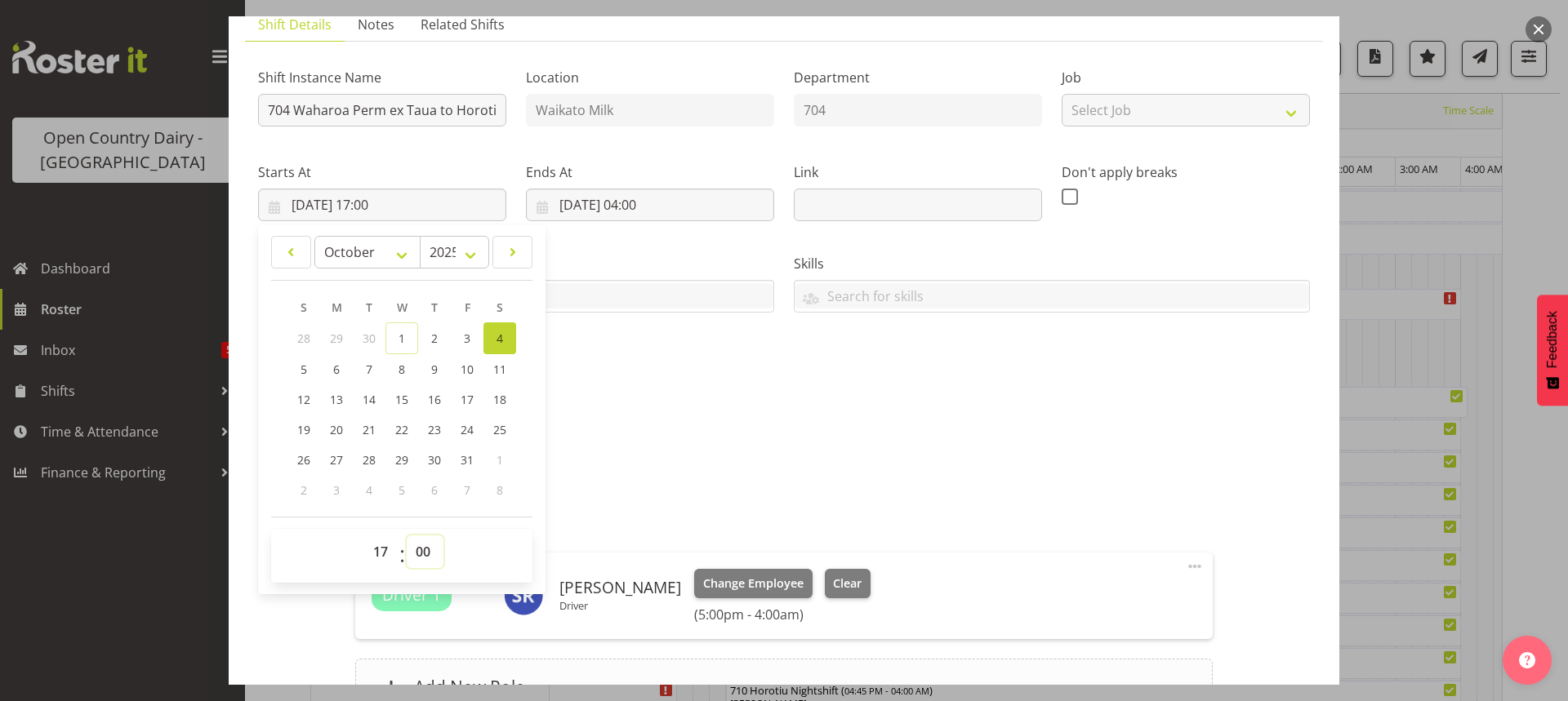
scroll to position [298, 0]
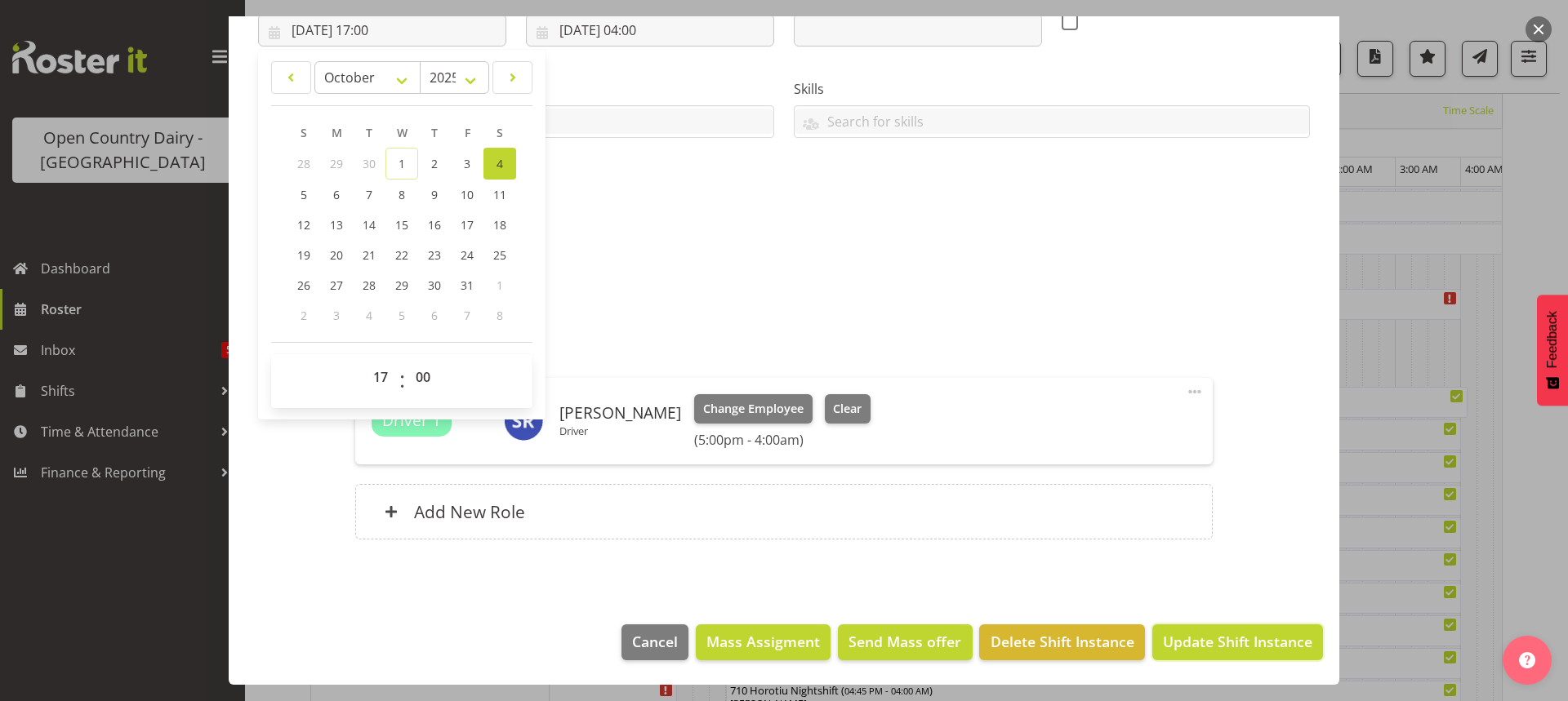
click at [1200, 642] on span "Update Shift Instance" at bounding box center [1237, 641] width 149 height 21
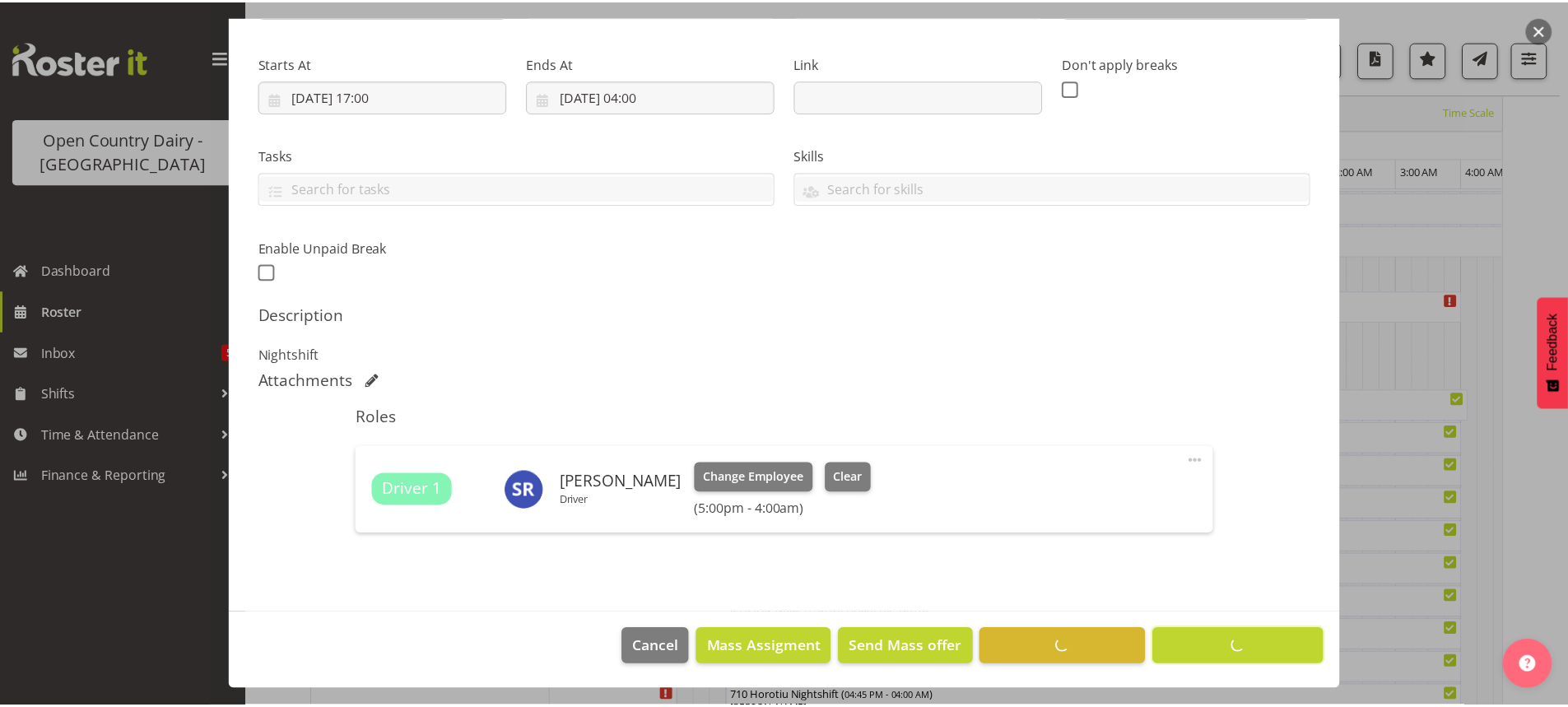
scroll to position [235, 0]
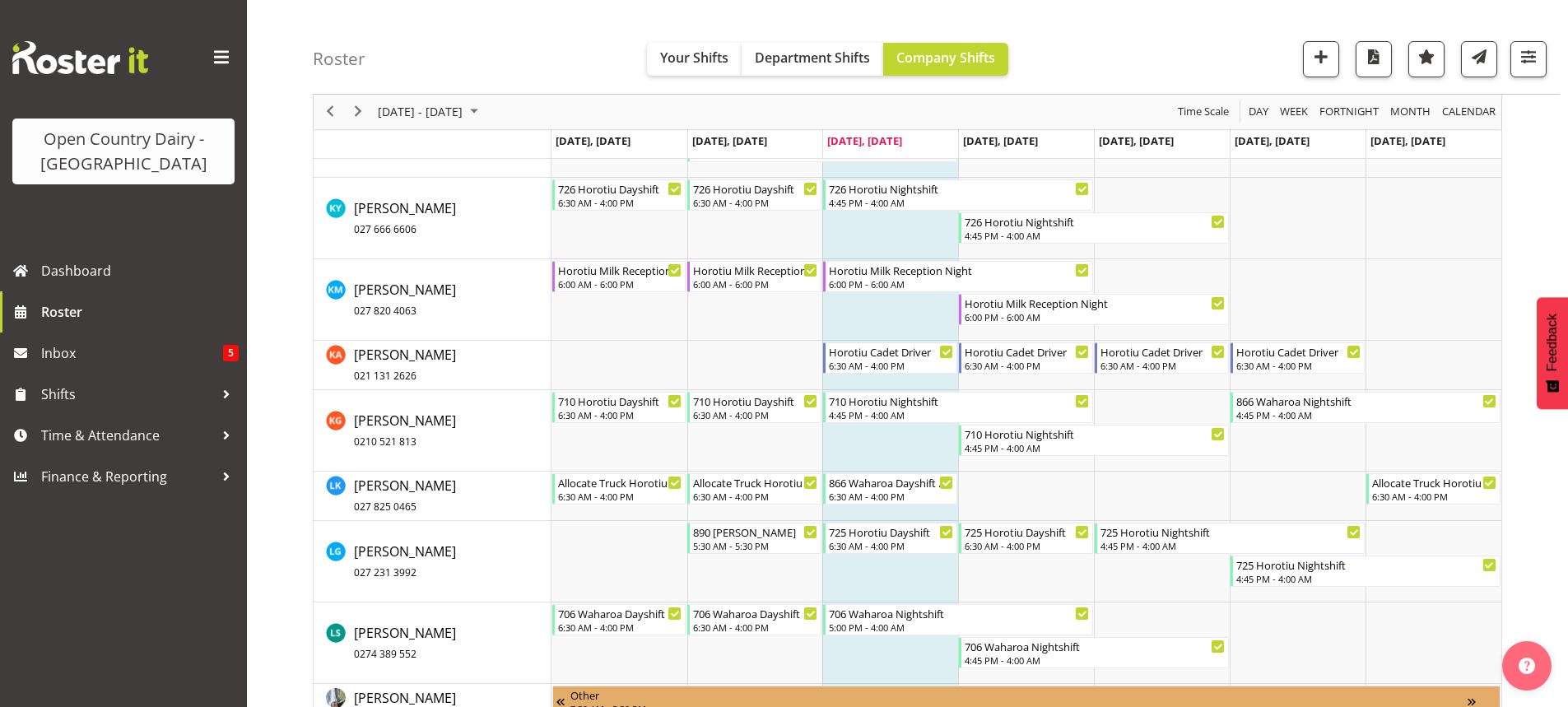
scroll to position [7067, 0]
